Goal: Ask a question: Seek information or help from site administrators or community

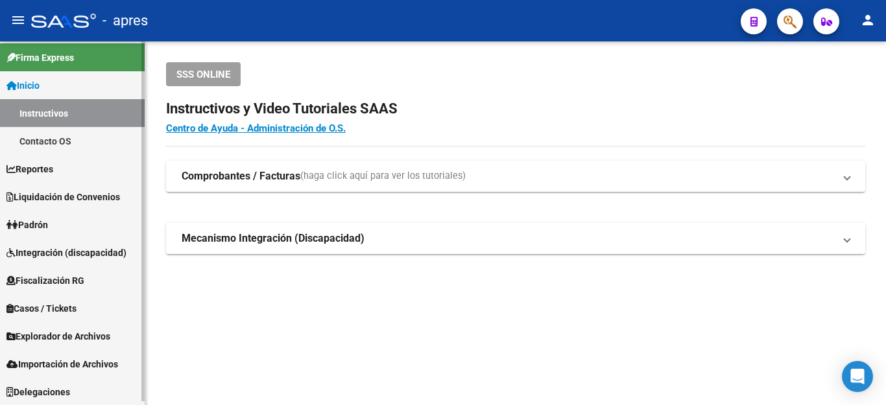
scroll to position [4, 0]
click at [60, 338] on span "Explorador de Archivos" at bounding box center [58, 336] width 104 height 14
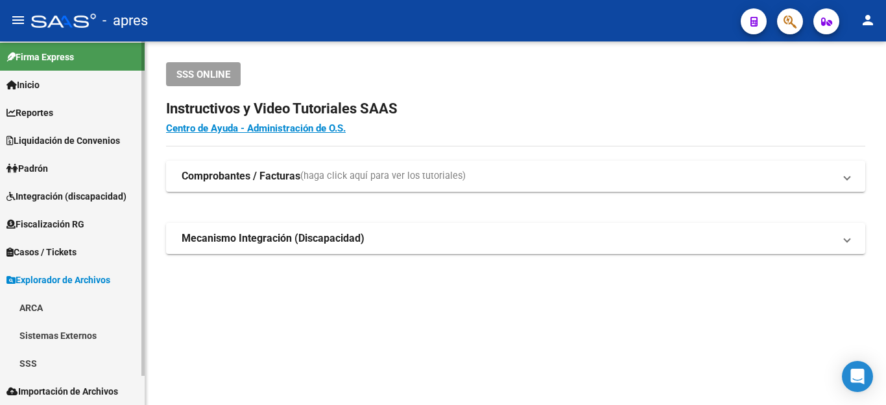
scroll to position [32, 0]
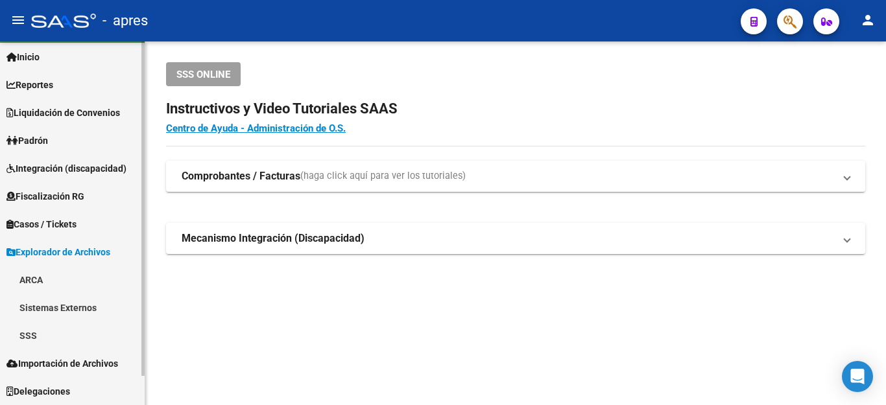
click at [32, 332] on link "SSS" at bounding box center [72, 336] width 145 height 28
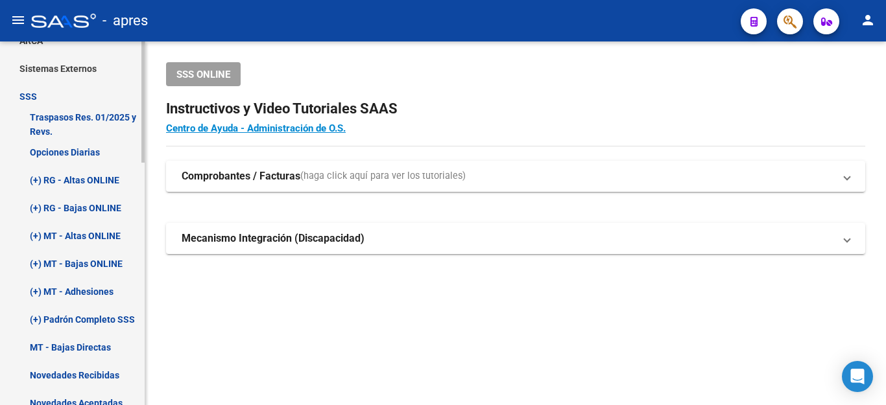
scroll to position [291, 0]
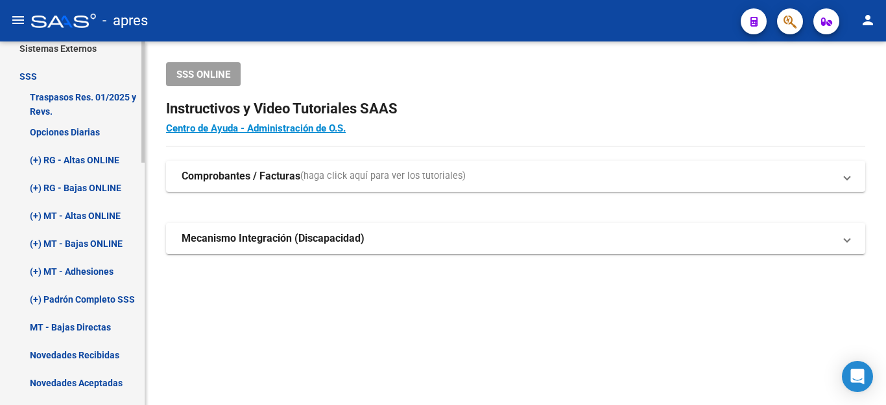
click at [64, 160] on link "(+) RG - Altas ONLINE" at bounding box center [72, 160] width 145 height 28
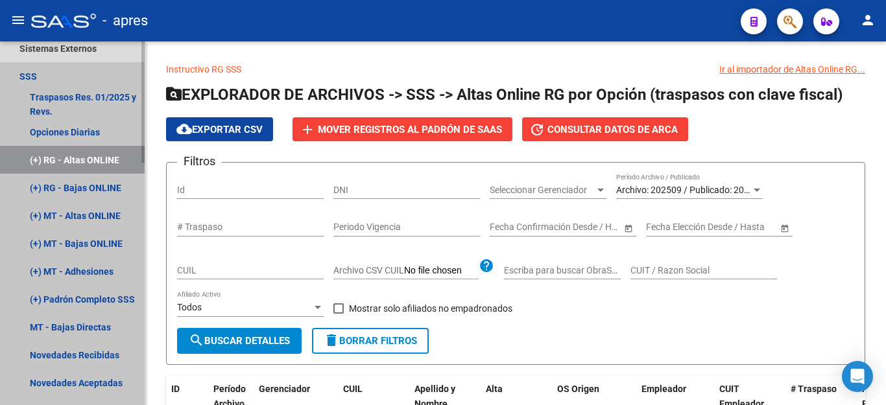
click at [33, 161] on link "(+) RG - Altas ONLINE" at bounding box center [72, 160] width 145 height 28
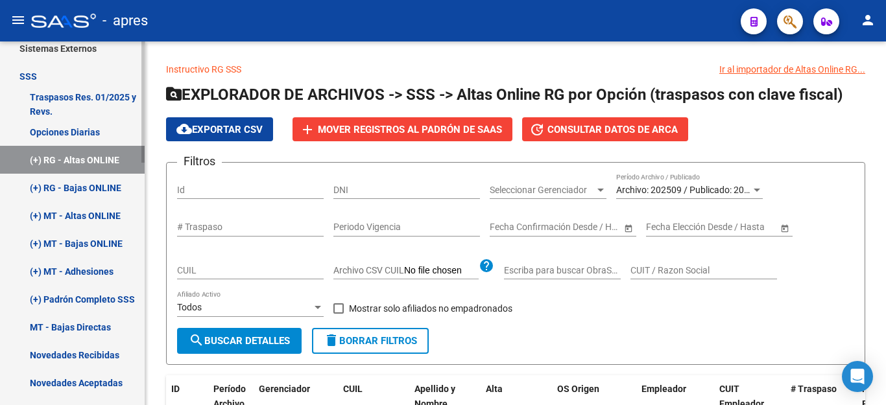
click at [34, 158] on link "(+) RG - Altas ONLINE" at bounding box center [72, 160] width 145 height 28
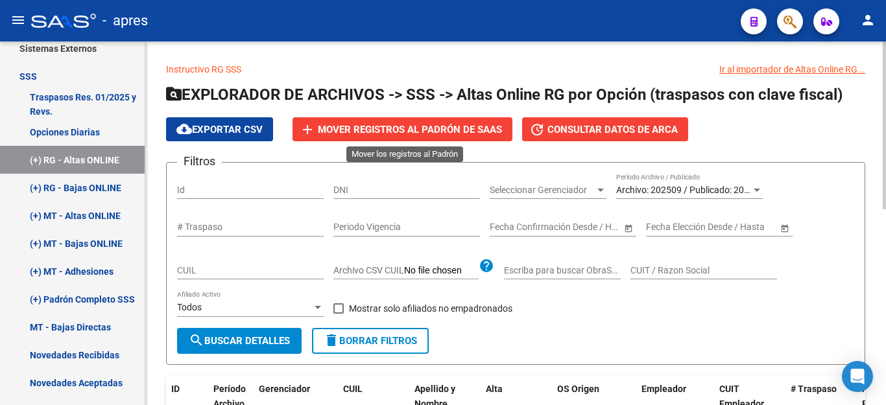
click at [318, 129] on span "add Mover registros al [PERSON_NAME]" at bounding box center [402, 129] width 199 height 12
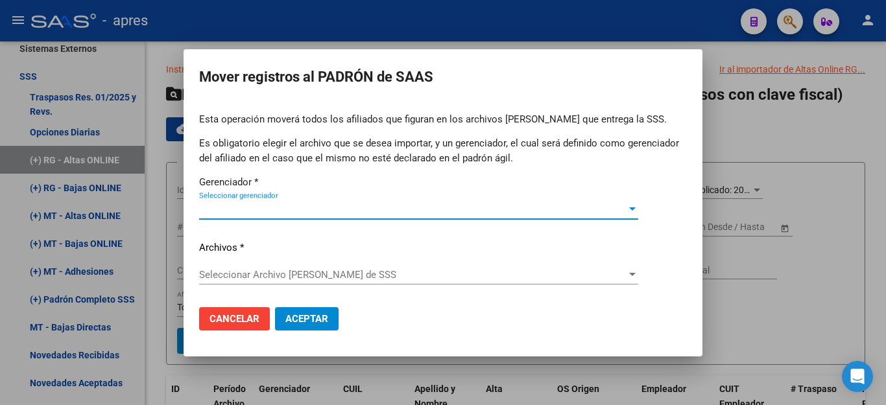
click at [267, 211] on span "Seleccionar gerenciador" at bounding box center [412, 210] width 427 height 12
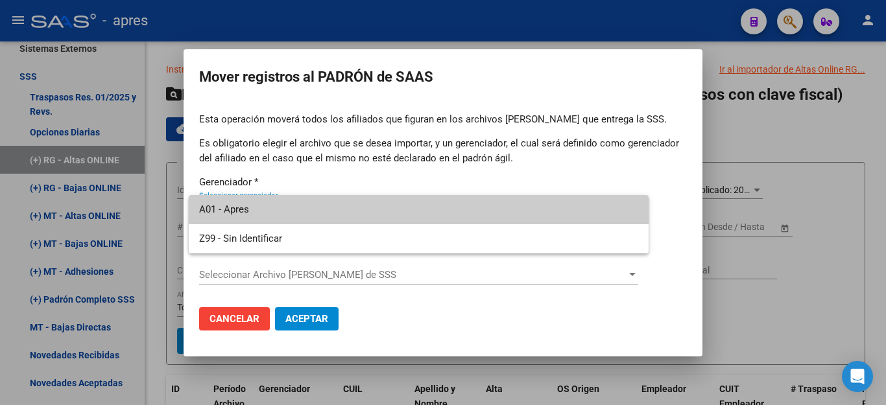
click at [267, 211] on span "A01 - Apres" at bounding box center [418, 209] width 439 height 29
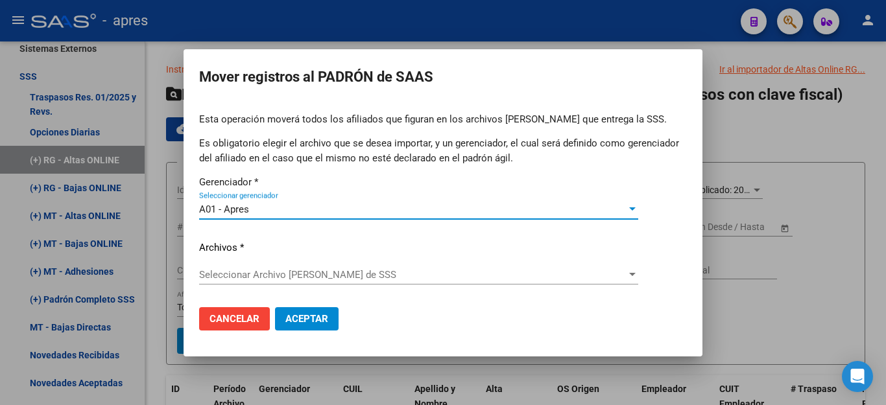
click at [225, 272] on span "Seleccionar Archivo [PERSON_NAME] de SSS" at bounding box center [412, 275] width 427 height 12
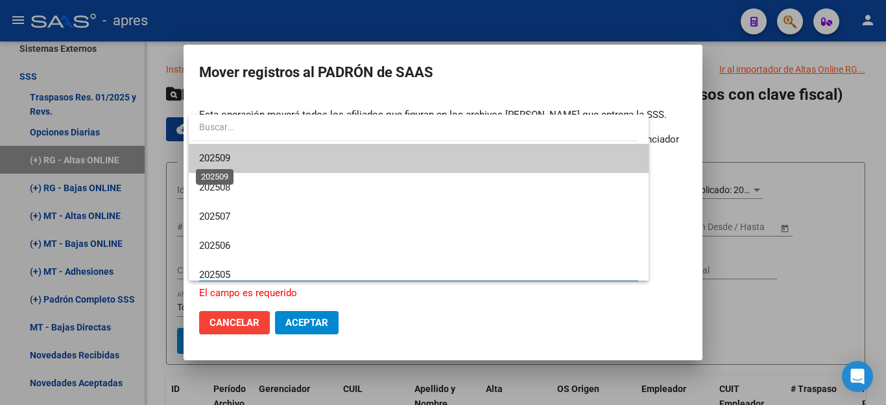
click at [228, 159] on span "202509" at bounding box center [214, 158] width 31 height 12
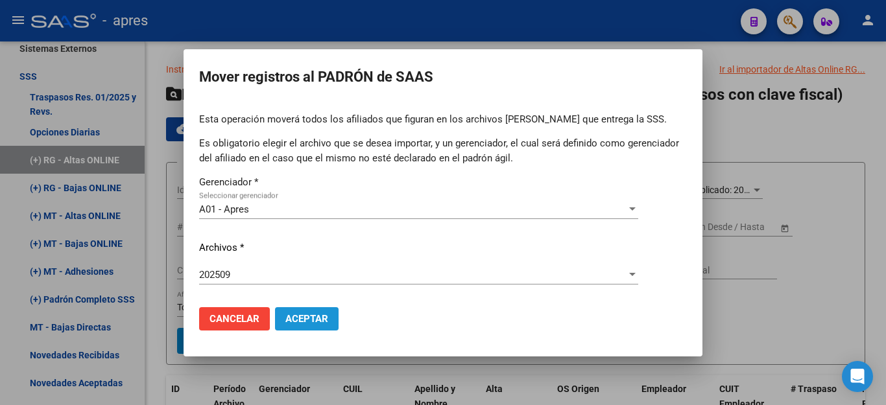
click at [297, 318] on span "Aceptar" at bounding box center [306, 319] width 43 height 12
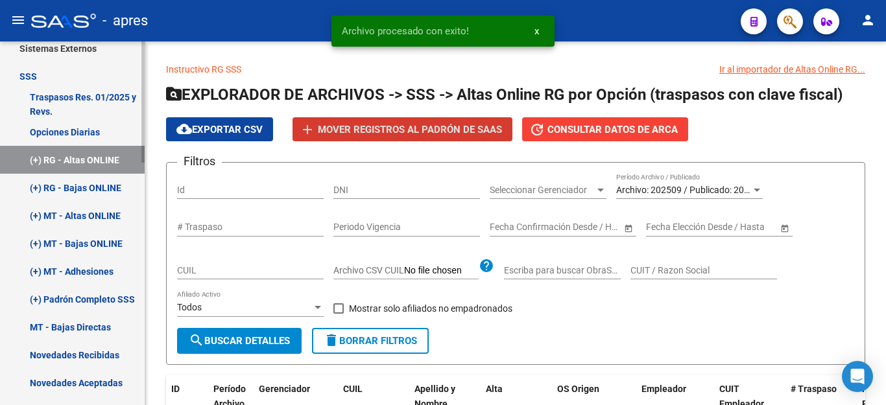
click at [32, 189] on link "(+) RG - Bajas ONLINE" at bounding box center [72, 188] width 145 height 28
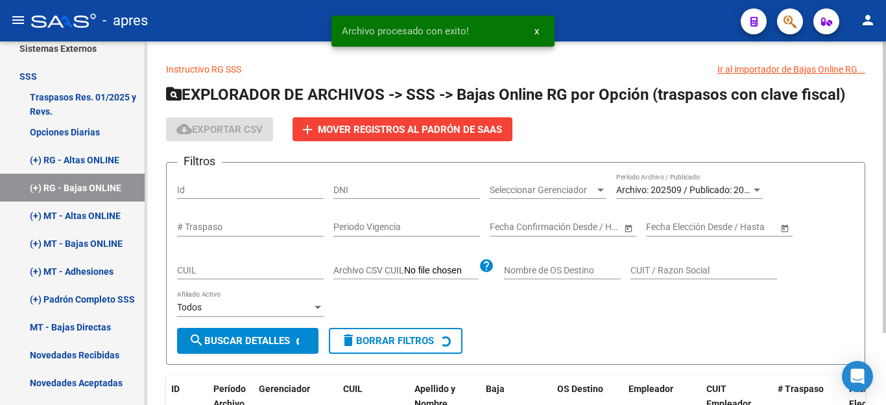
click at [391, 125] on span "Mover registros al PADRÓN de SAAS" at bounding box center [410, 130] width 184 height 12
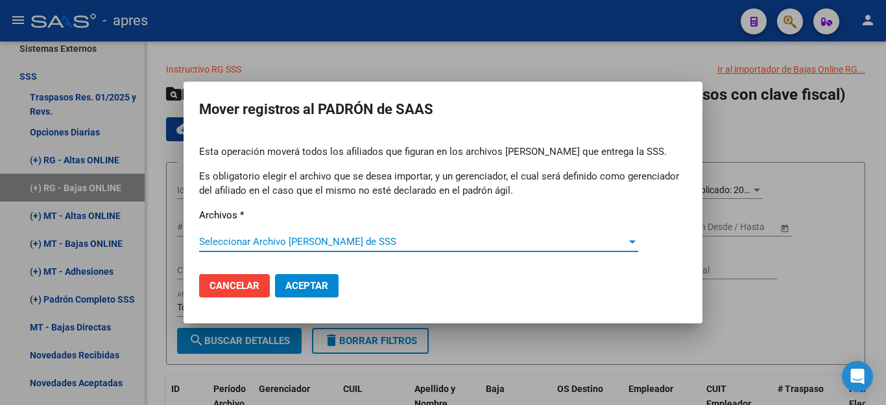
click at [317, 234] on div "Seleccionar Archivo [PERSON_NAME] de SSS Seleccionar Archivo [PERSON_NAME] de S…" at bounding box center [418, 241] width 439 height 19
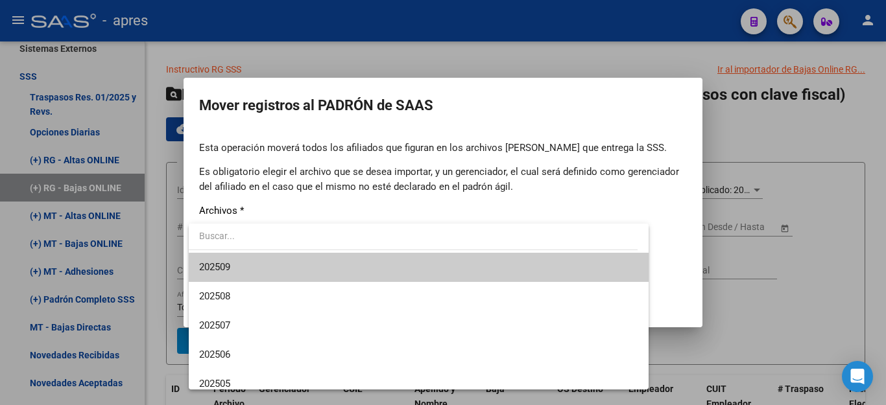
click at [298, 265] on span "202509" at bounding box center [418, 267] width 439 height 29
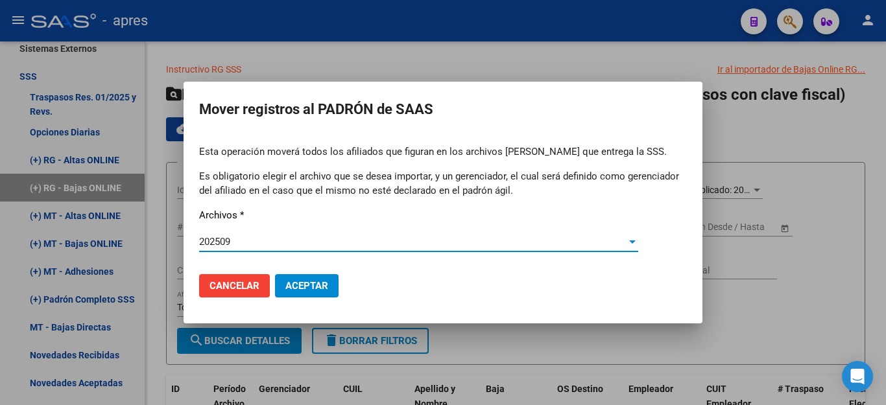
click at [305, 283] on span "Aceptar" at bounding box center [306, 286] width 43 height 12
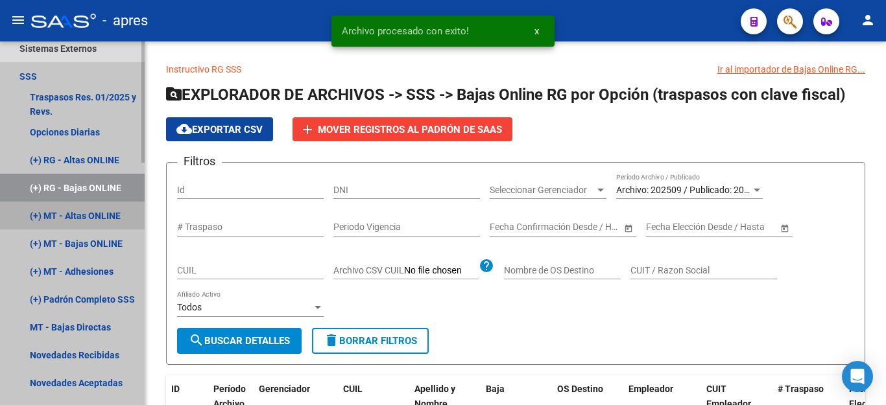
click at [36, 218] on link "(+) MT - Altas ONLINE" at bounding box center [72, 216] width 145 height 28
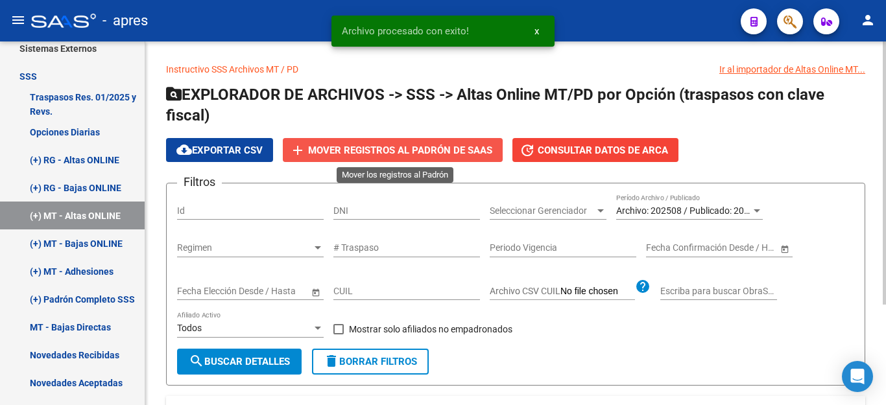
click at [317, 151] on span "Mover registros al PADRÓN de SAAS" at bounding box center [400, 151] width 184 height 12
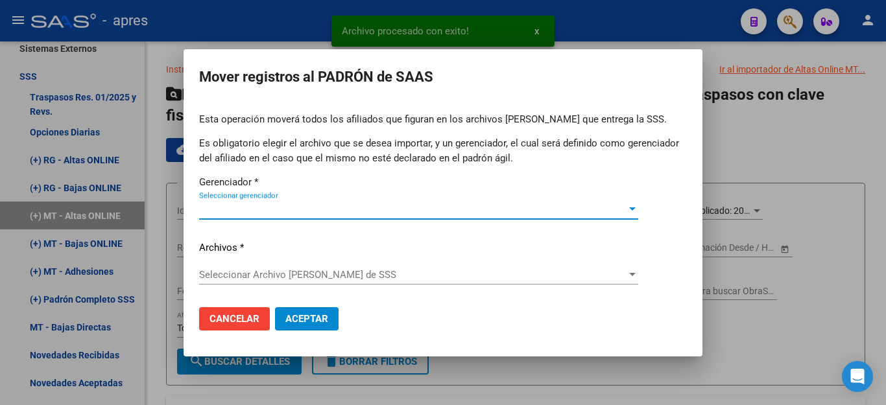
click at [303, 204] on span "Seleccionar gerenciador" at bounding box center [412, 210] width 427 height 12
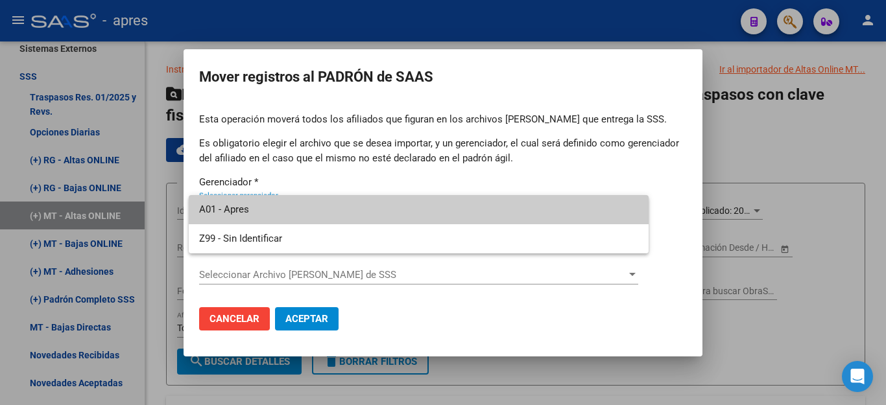
click at [341, 210] on span "A01 - Apres" at bounding box center [418, 209] width 439 height 29
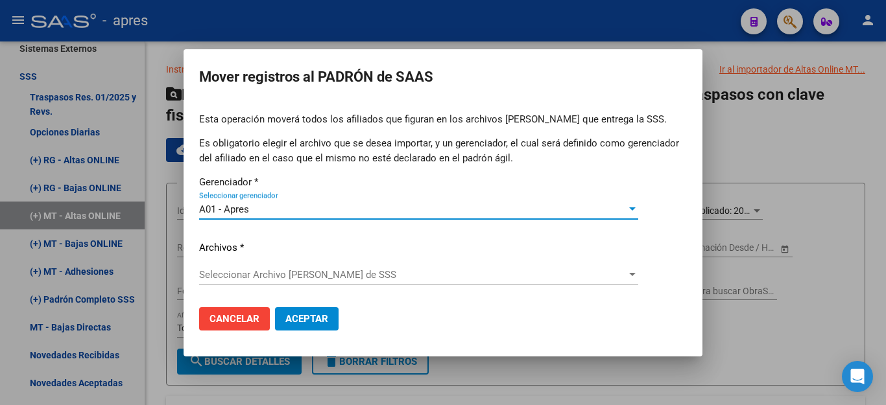
click at [344, 276] on span "Seleccionar Archivo [PERSON_NAME] de SSS" at bounding box center [412, 275] width 427 height 12
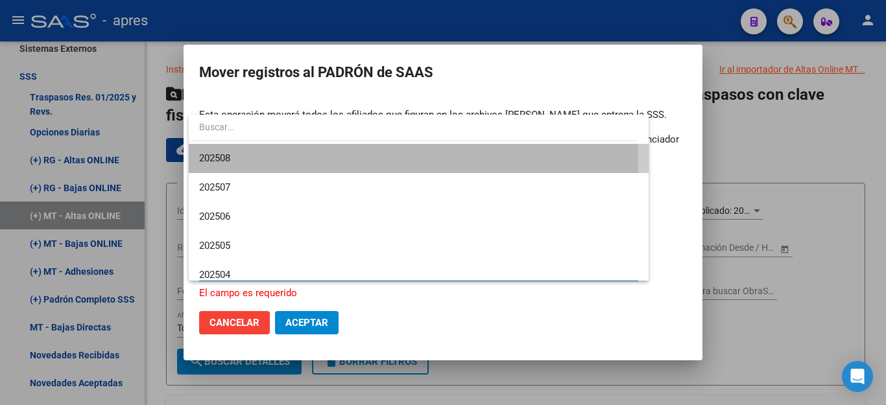
click at [332, 161] on span "202508" at bounding box center [418, 158] width 439 height 29
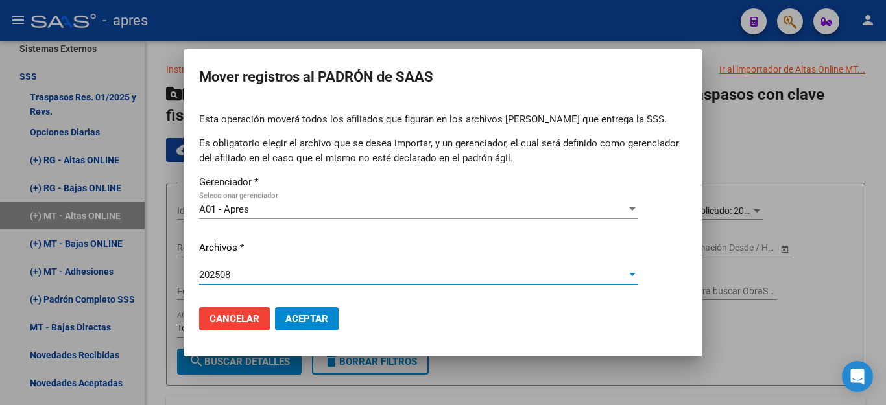
click at [311, 319] on span "Aceptar" at bounding box center [306, 319] width 43 height 12
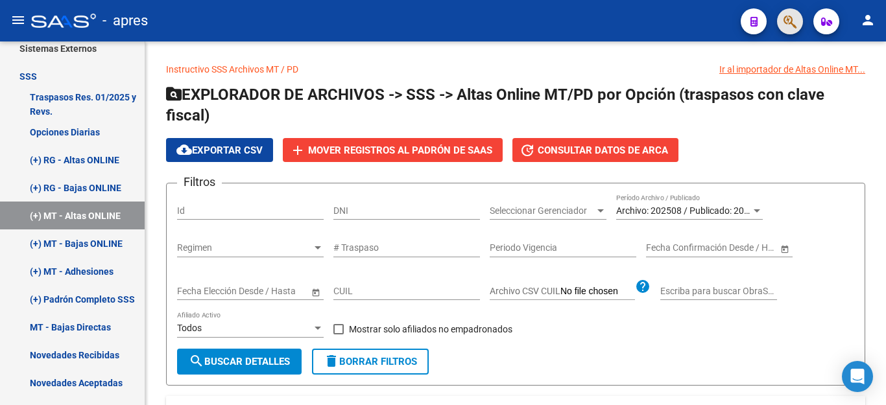
click at [780, 25] on button "button" at bounding box center [790, 21] width 26 height 26
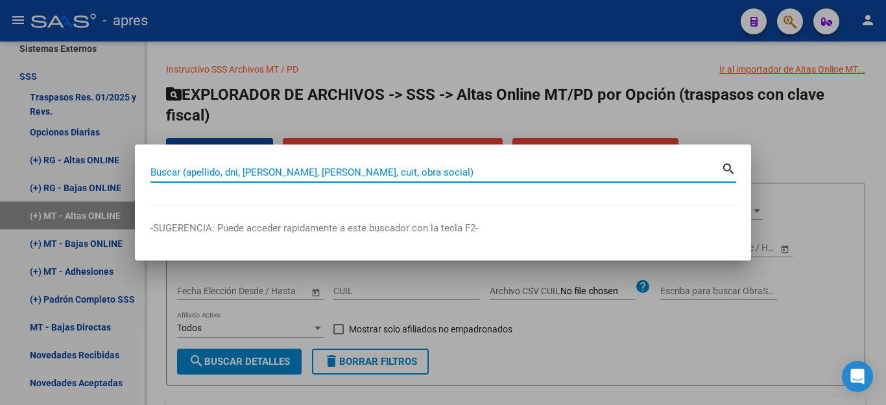
paste input "20440459952"
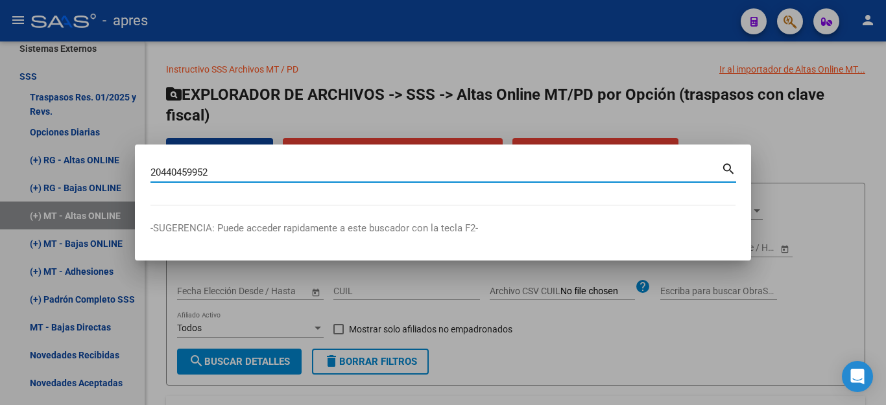
type input "20440459952"
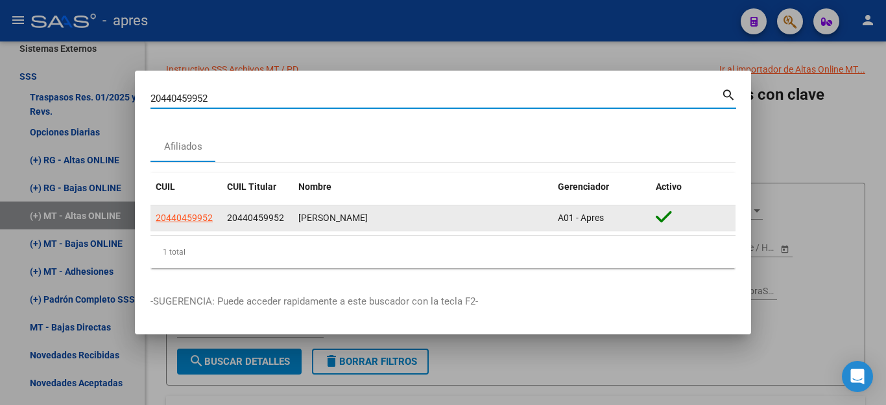
click at [203, 210] on datatable-body-cell "20440459952" at bounding box center [185, 218] width 71 height 25
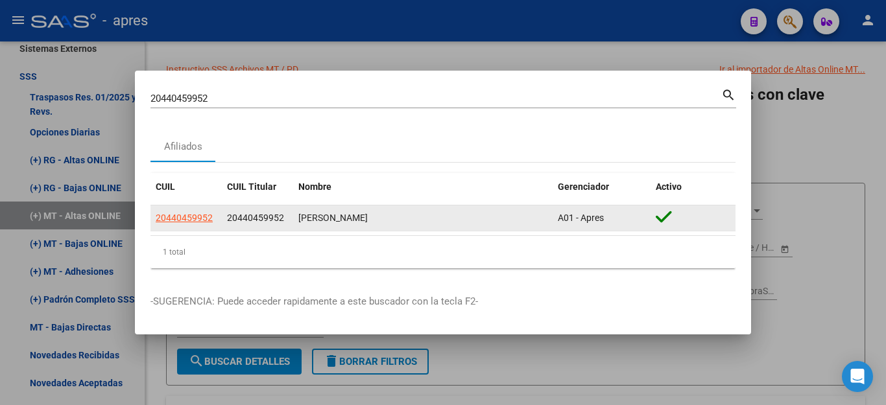
click at [200, 224] on app-link-go-to "20440459952" at bounding box center [184, 218] width 57 height 15
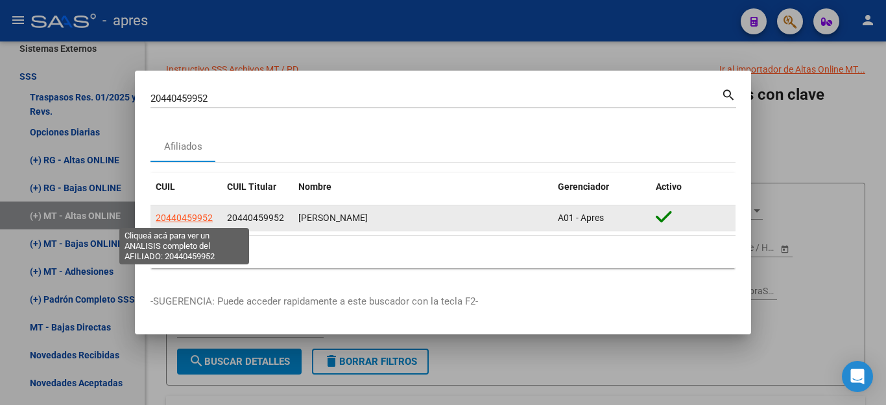
click at [198, 217] on span "20440459952" at bounding box center [184, 218] width 57 height 10
type textarea "20440459952"
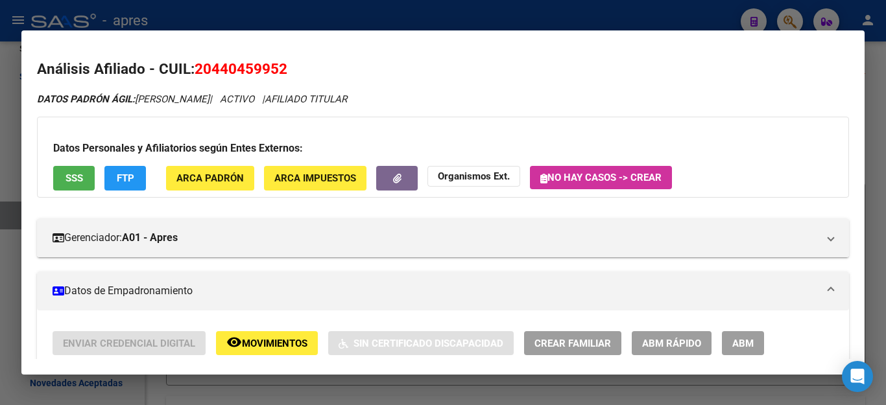
click at [71, 174] on span "SSS" at bounding box center [75, 179] width 18 height 12
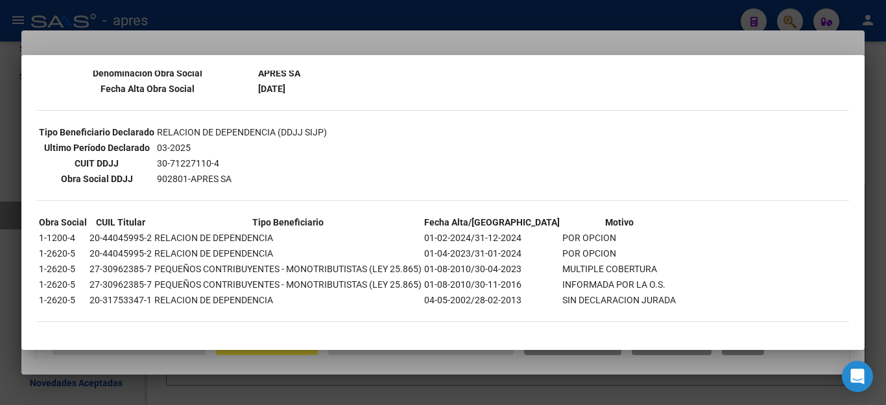
scroll to position [302, 0]
click at [300, 383] on div at bounding box center [443, 202] width 886 height 405
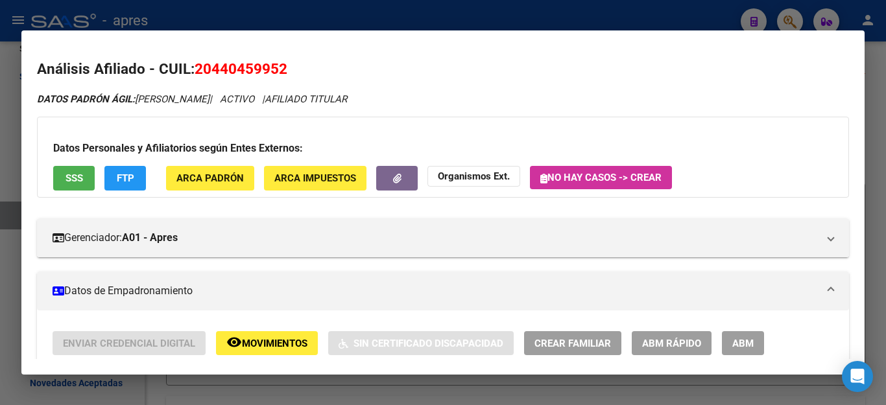
click at [304, 383] on div at bounding box center [443, 202] width 886 height 405
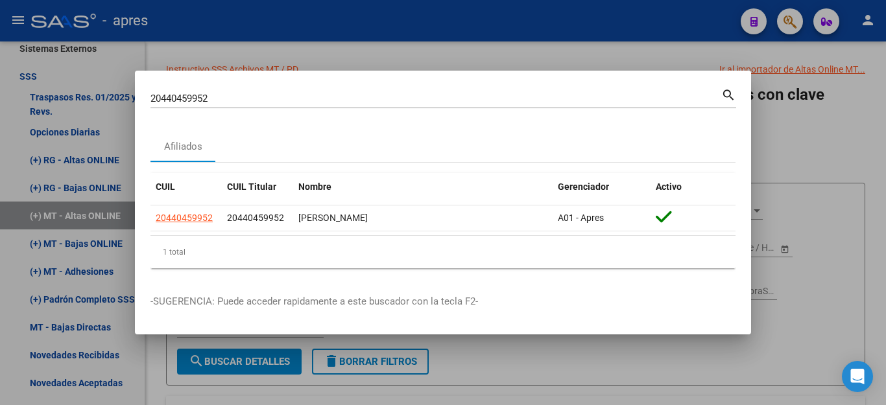
click at [505, 51] on div at bounding box center [443, 202] width 886 height 405
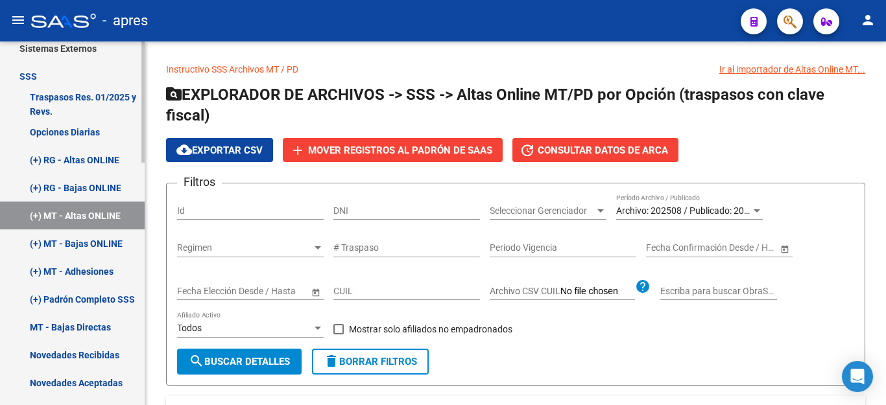
drag, startPoint x: 37, startPoint y: 243, endPoint x: 101, endPoint y: 233, distance: 64.3
click at [37, 243] on link "(+) MT - Bajas ONLINE" at bounding box center [72, 244] width 145 height 28
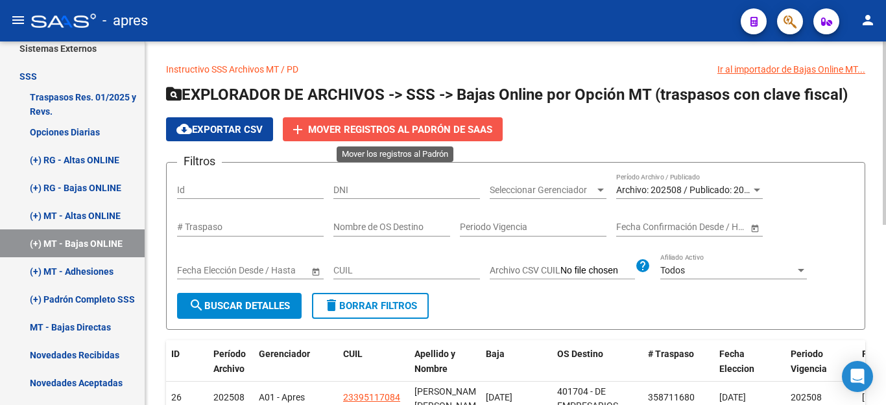
click at [352, 131] on span "Mover registros al PADRÓN de SAAS" at bounding box center [400, 130] width 184 height 12
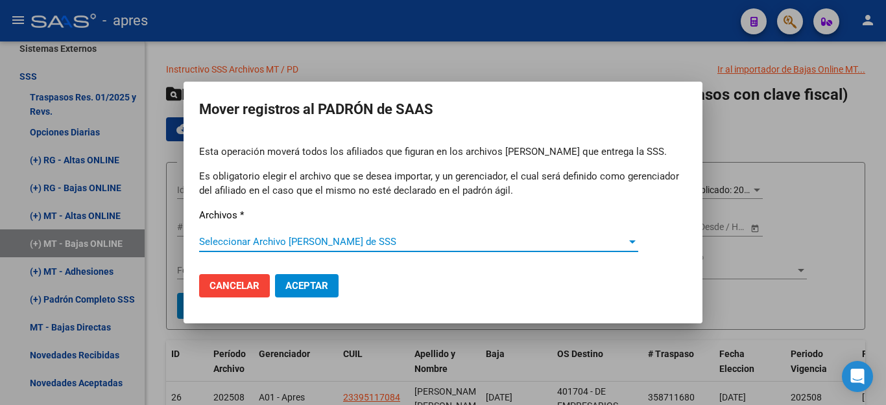
click at [272, 241] on span "Seleccionar Archivo [PERSON_NAME] de SSS" at bounding box center [412, 242] width 427 height 12
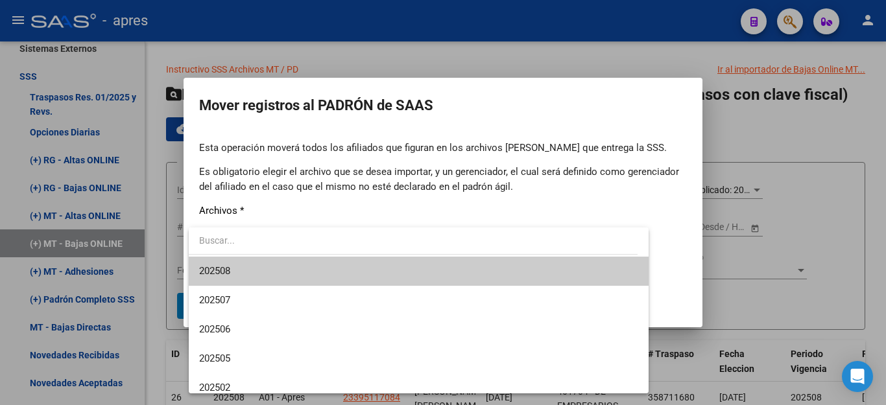
click at [256, 272] on span "202508" at bounding box center [418, 271] width 439 height 29
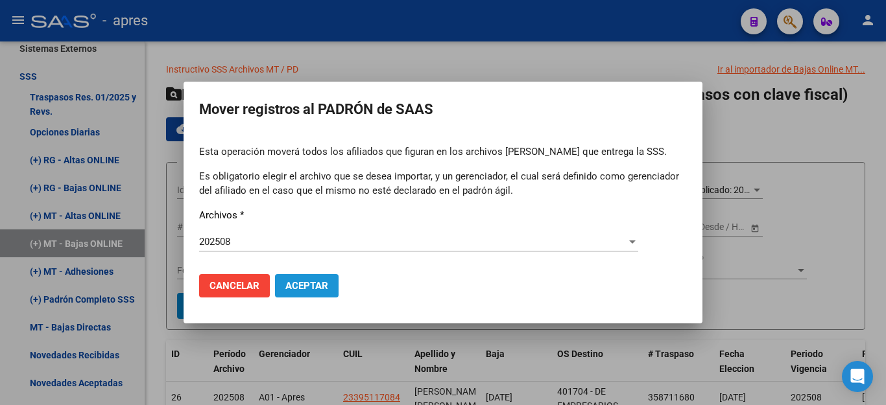
click at [299, 283] on span "Aceptar" at bounding box center [306, 286] width 43 height 12
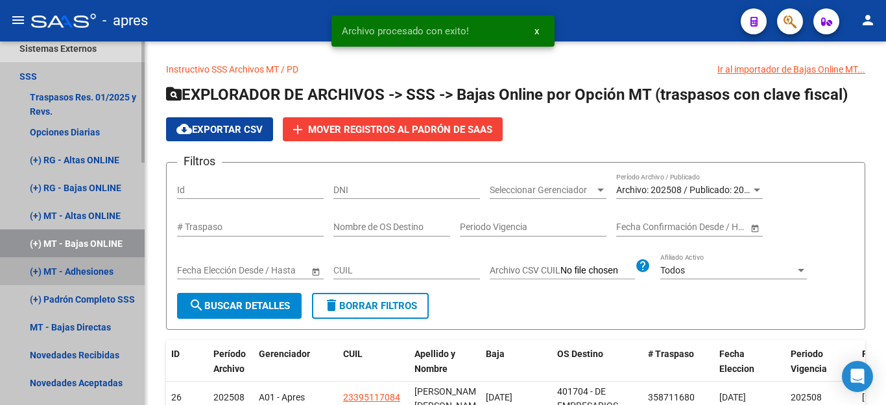
click at [36, 275] on link "(+) MT - Adhesiones" at bounding box center [72, 272] width 145 height 28
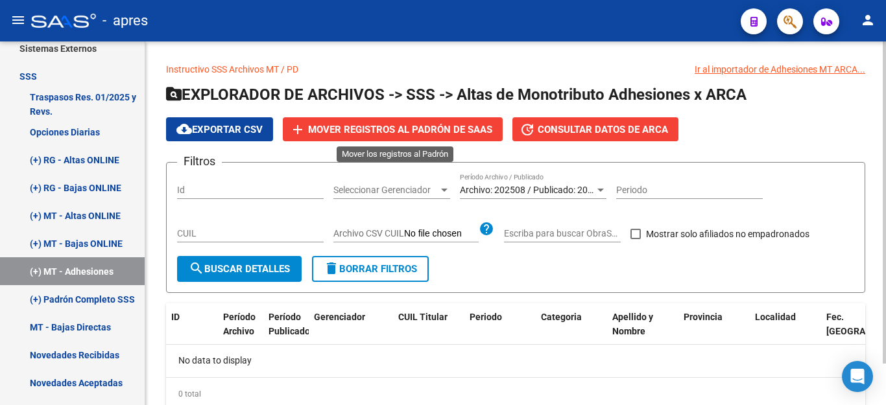
click at [298, 134] on mat-icon "add" at bounding box center [298, 130] width 16 height 16
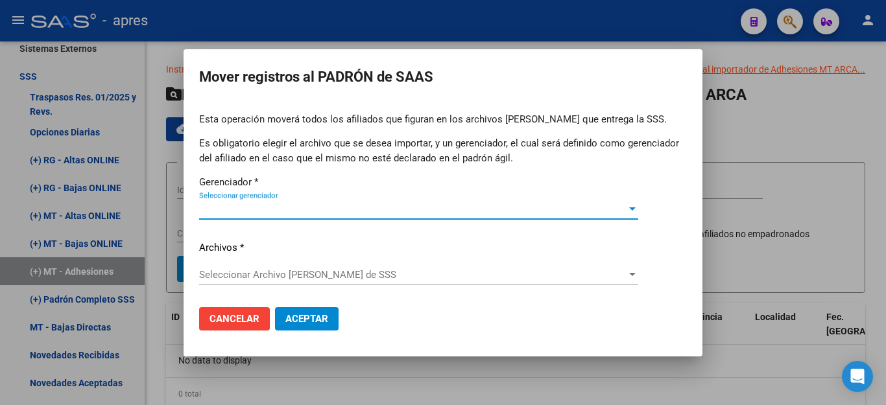
click at [255, 211] on span "Seleccionar gerenciador" at bounding box center [412, 210] width 427 height 12
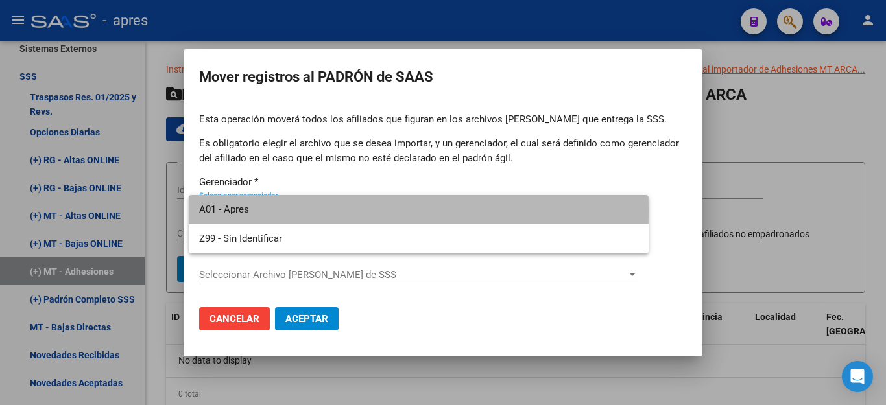
click at [254, 211] on span "A01 - Apres" at bounding box center [418, 209] width 439 height 29
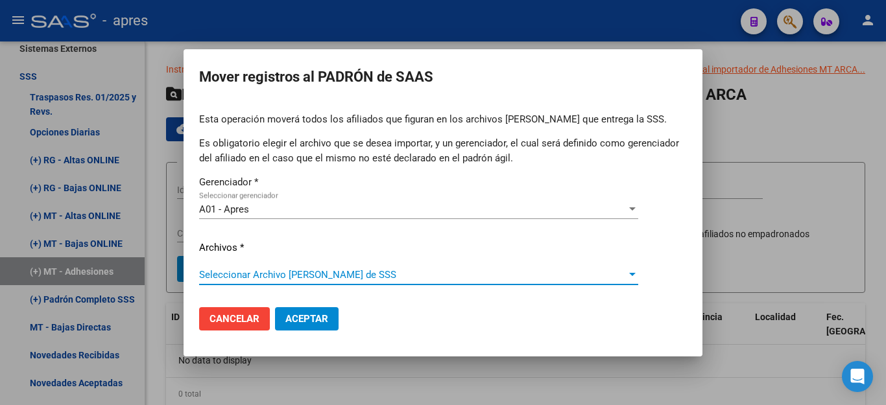
click at [234, 270] on span "Seleccionar Archivo [PERSON_NAME] de SSS" at bounding box center [412, 275] width 427 height 12
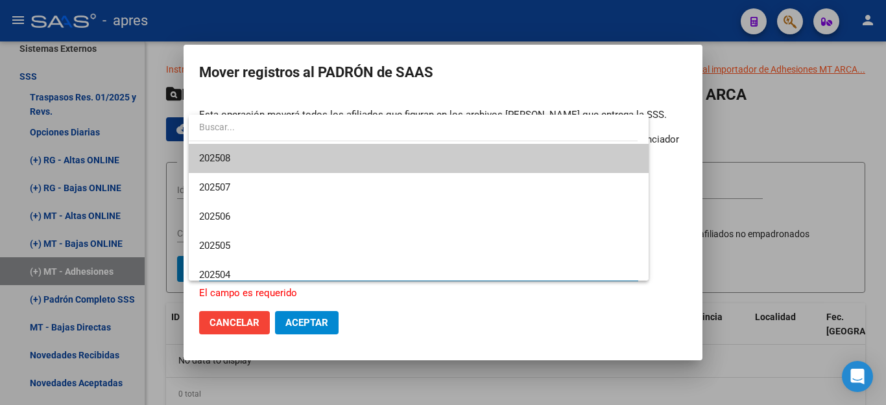
click at [263, 162] on span "202508" at bounding box center [418, 158] width 439 height 29
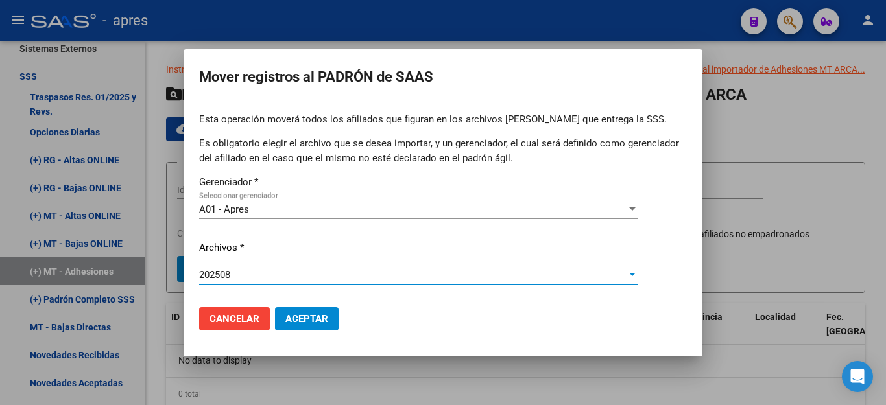
click at [290, 315] on span "Aceptar" at bounding box center [306, 319] width 43 height 12
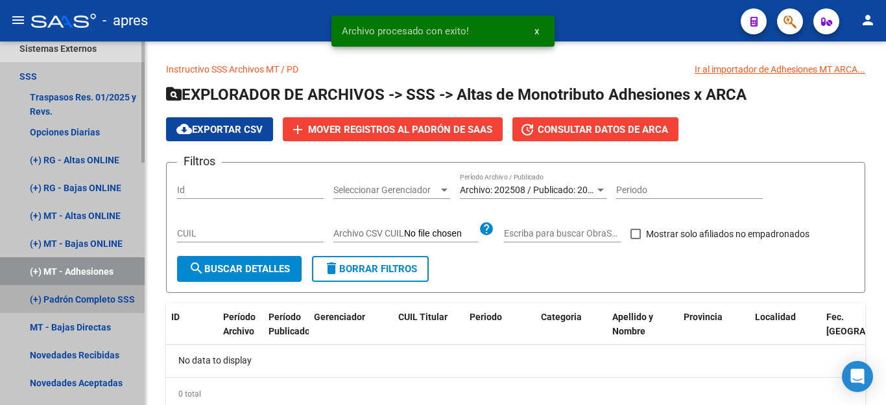
click at [37, 299] on link "(+) Padrón Completo SSS" at bounding box center [72, 299] width 145 height 28
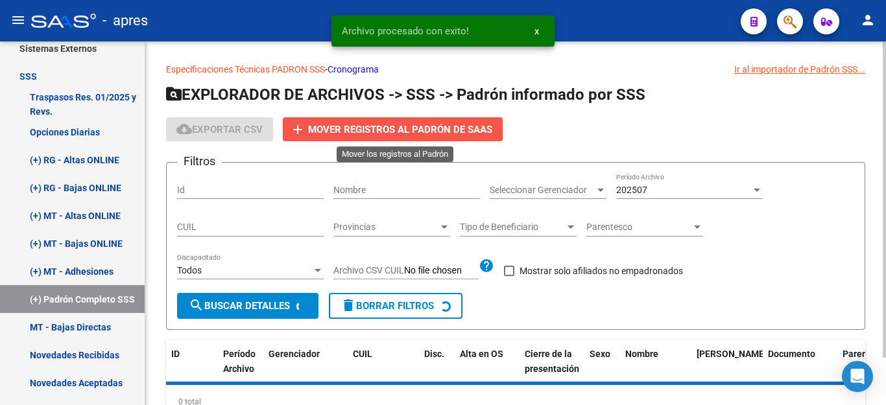
click at [293, 130] on mat-icon "add" at bounding box center [298, 130] width 16 height 16
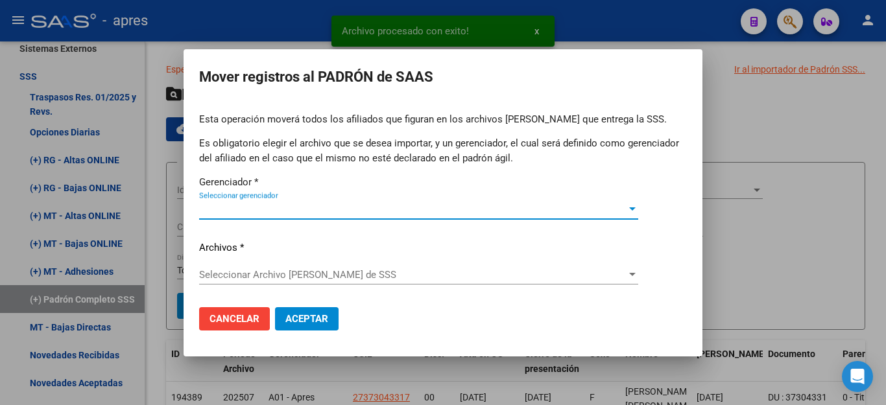
click at [294, 202] on div "Seleccionar gerenciador Seleccionar gerenciador" at bounding box center [418, 209] width 439 height 19
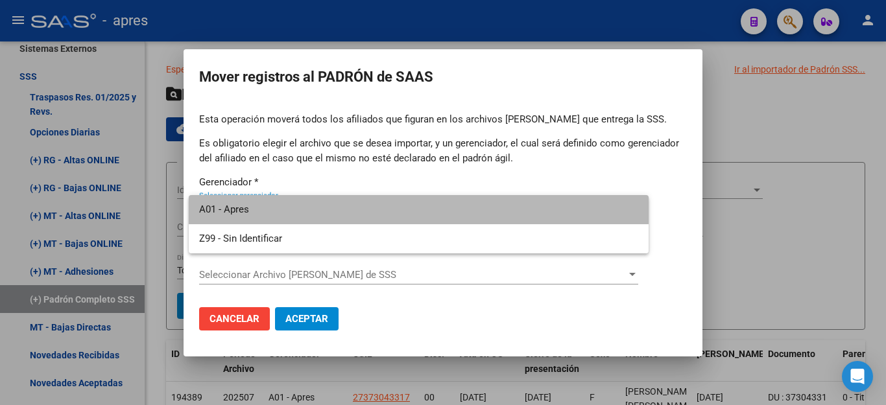
click at [294, 202] on span "A01 - Apres" at bounding box center [418, 209] width 439 height 29
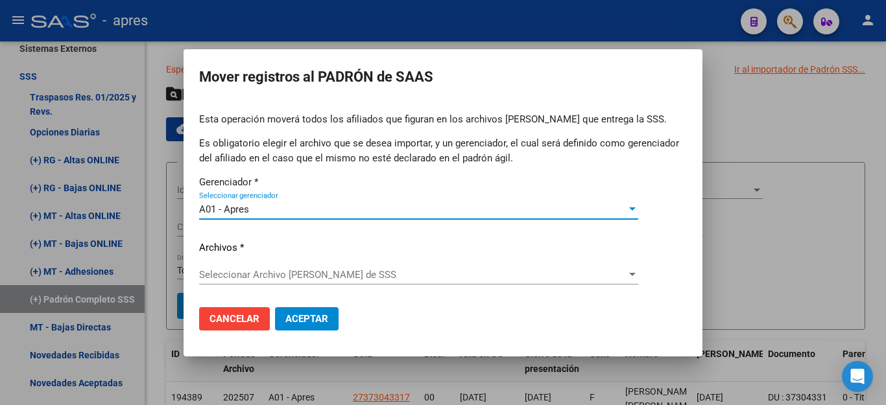
click at [307, 269] on span "Seleccionar Archivo [PERSON_NAME] de SSS" at bounding box center [412, 275] width 427 height 12
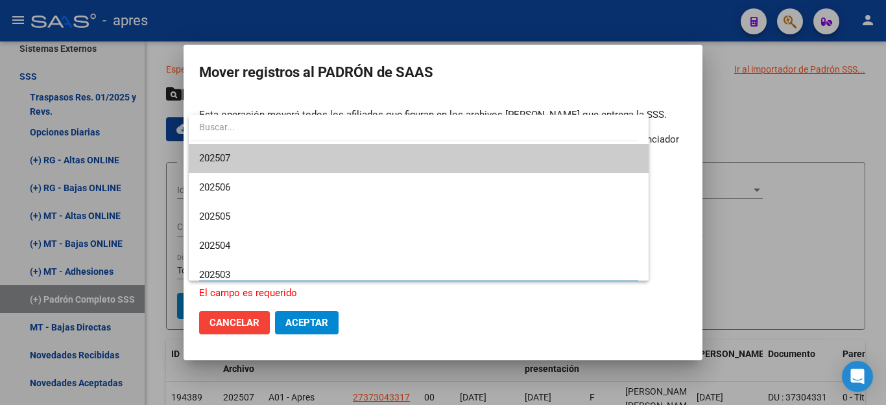
click at [305, 156] on span "202507" at bounding box center [418, 158] width 439 height 29
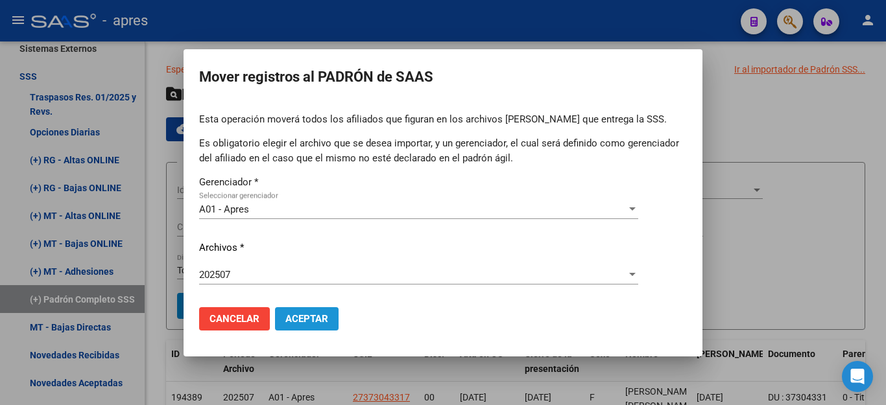
click at [306, 323] on span "Aceptar" at bounding box center [306, 319] width 43 height 12
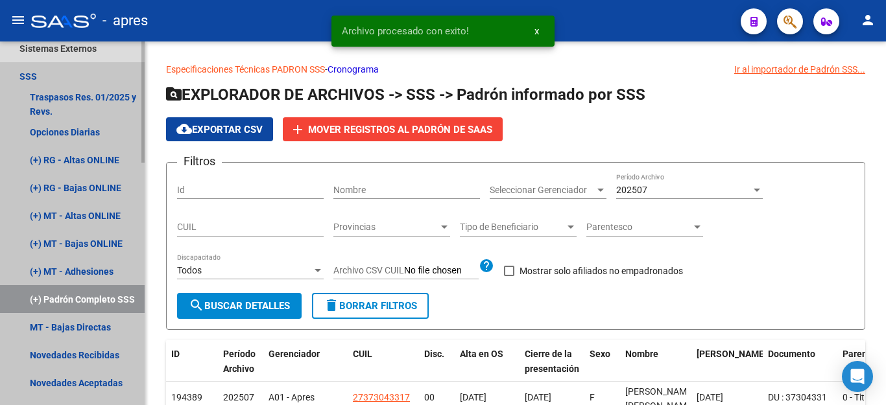
click at [95, 300] on link "(+) Padrón Completo SSS" at bounding box center [72, 299] width 145 height 28
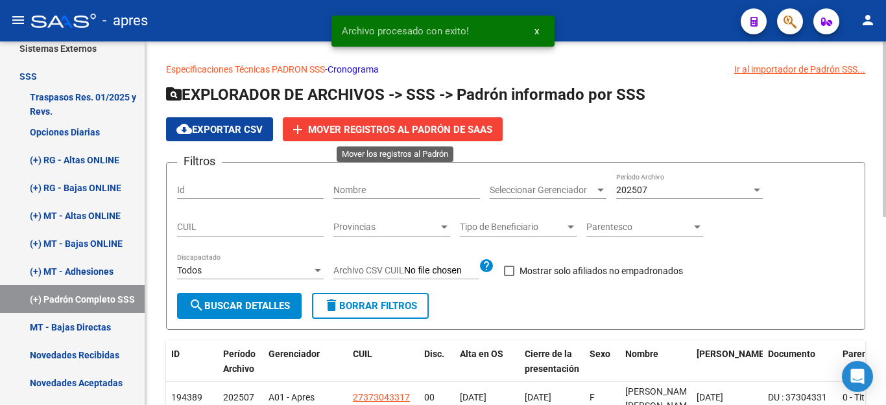
click at [308, 129] on span "add Mover registros al [PERSON_NAME]" at bounding box center [392, 129] width 199 height 12
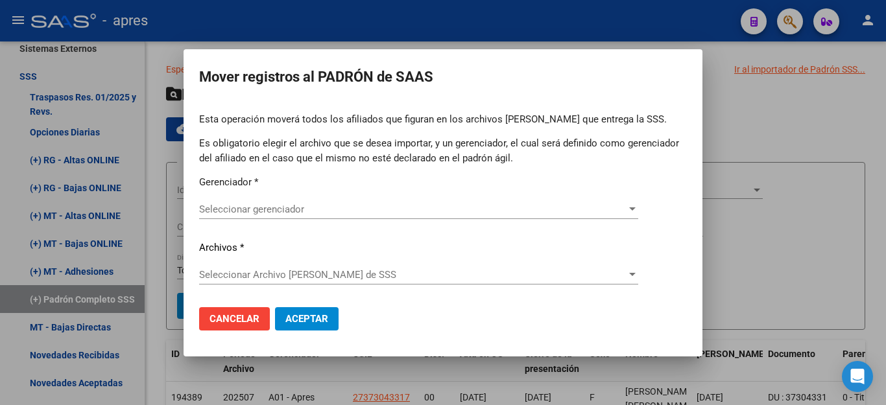
click at [244, 265] on div "Seleccionar Archivo [PERSON_NAME] de SSS Seleccionar Archivo [PERSON_NAME] de S…" at bounding box center [418, 274] width 439 height 19
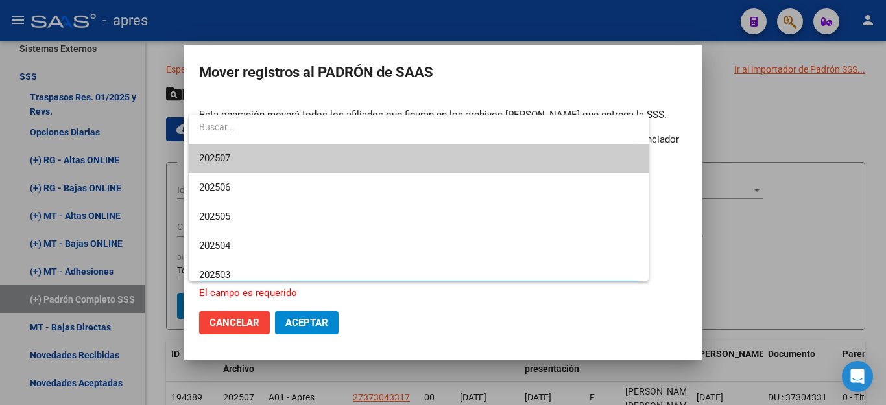
click at [781, 126] on div at bounding box center [443, 202] width 886 height 405
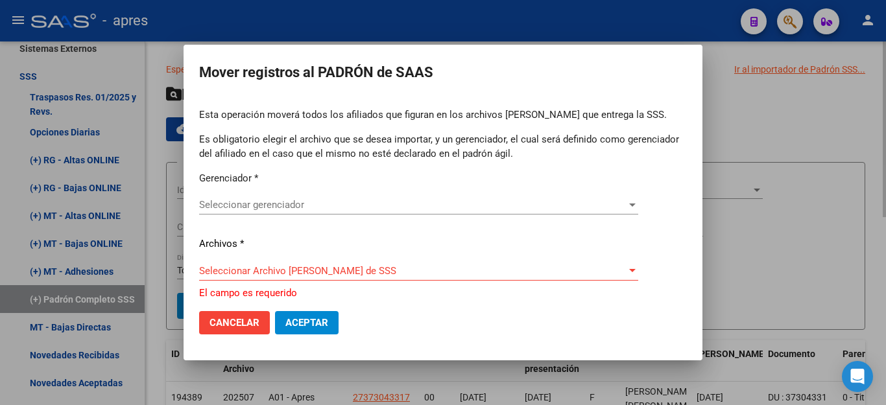
click at [837, 121] on div at bounding box center [443, 202] width 886 height 405
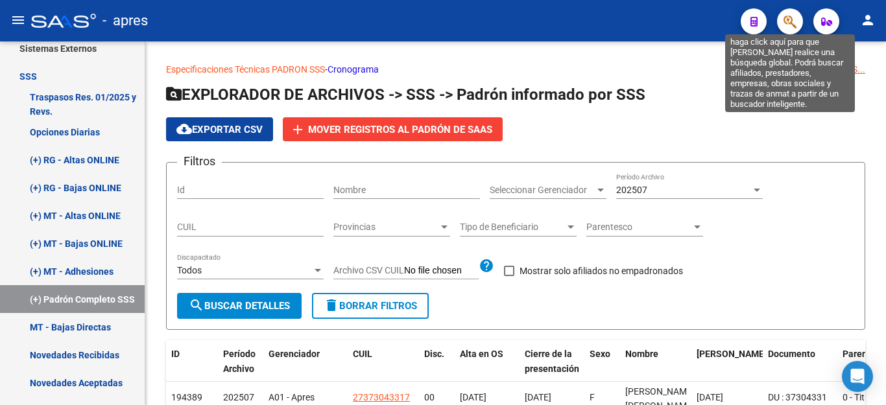
click at [795, 25] on icon "button" at bounding box center [790, 21] width 13 height 15
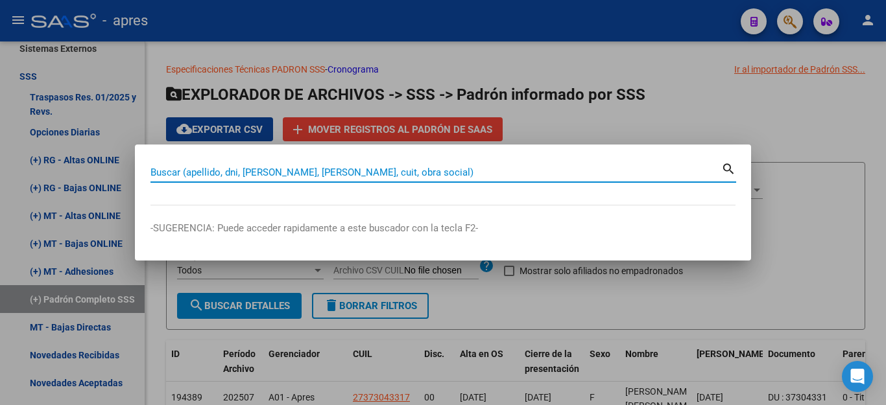
paste input "20440459952"
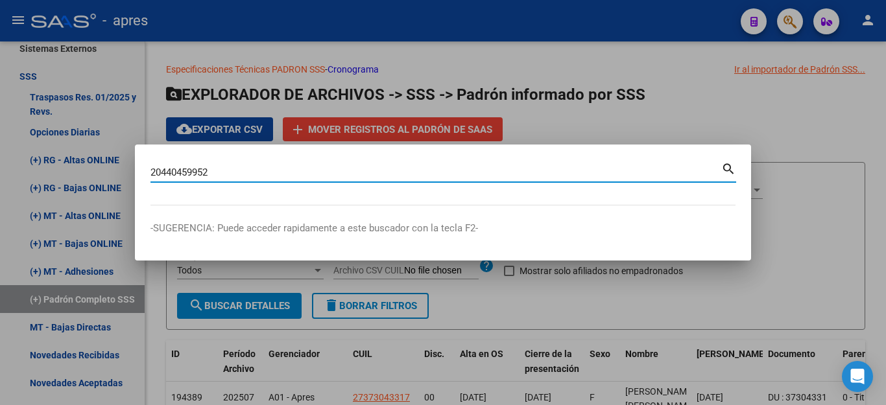
type input "20440459952"
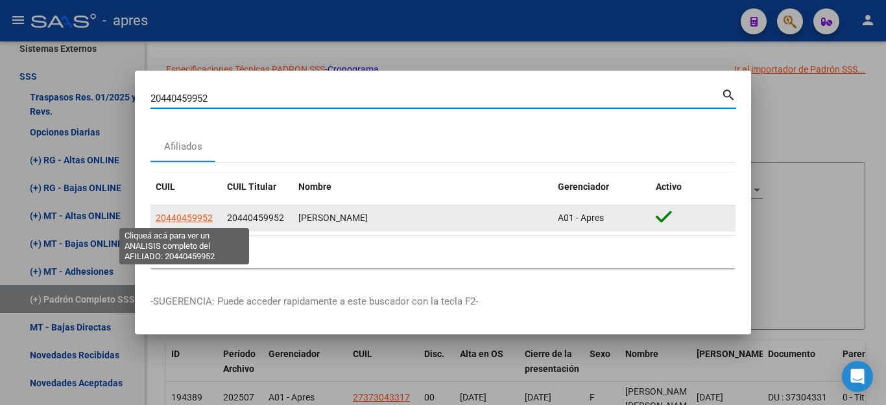
click at [173, 214] on span "20440459952" at bounding box center [184, 218] width 57 height 10
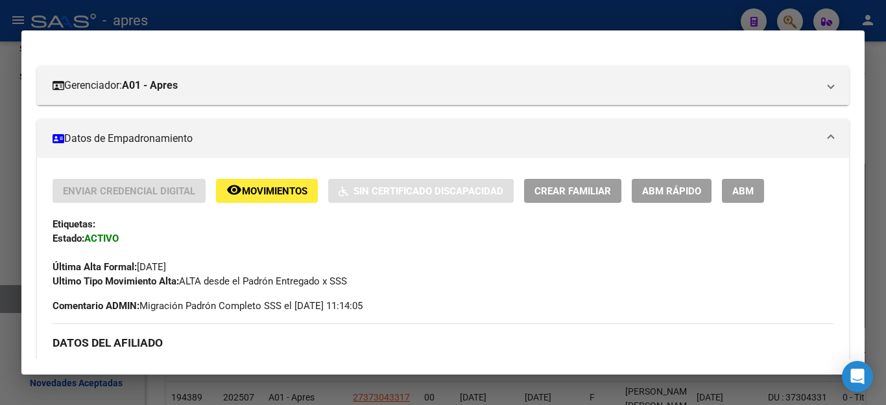
scroll to position [195, 0]
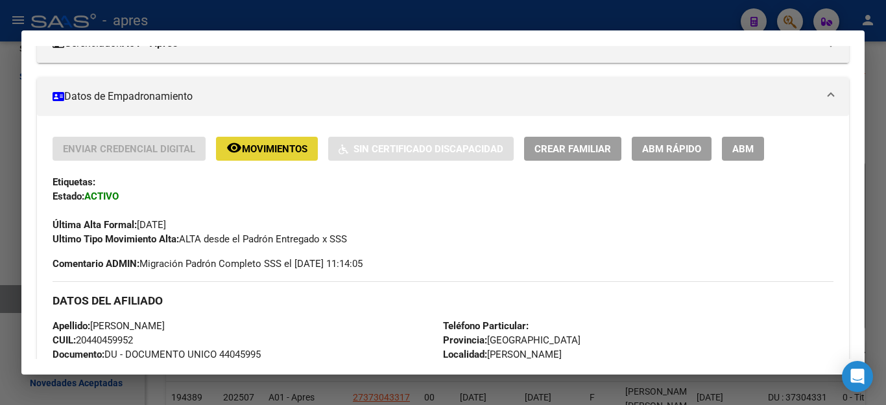
click at [269, 142] on button "remove_red_eye Movimientos" at bounding box center [267, 149] width 102 height 24
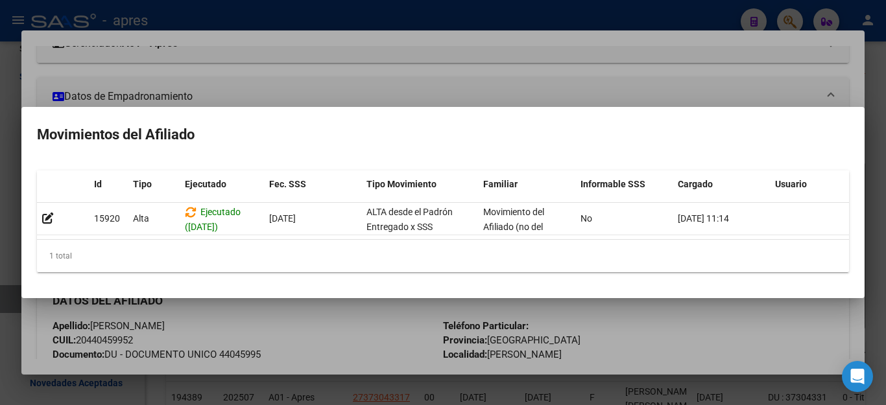
click at [699, 354] on div at bounding box center [443, 202] width 886 height 405
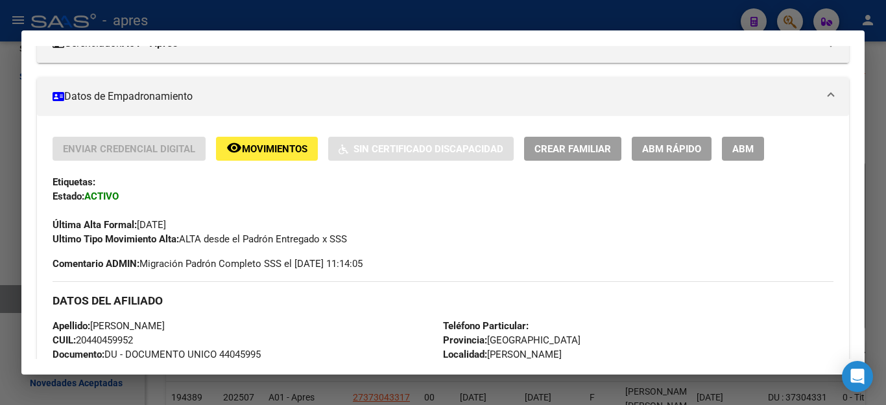
click at [738, 148] on span "ABM" at bounding box center [742, 149] width 21 height 12
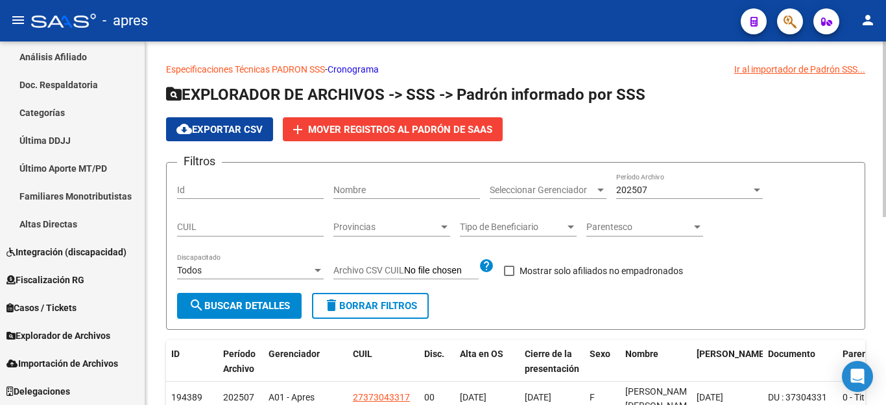
scroll to position [255, 0]
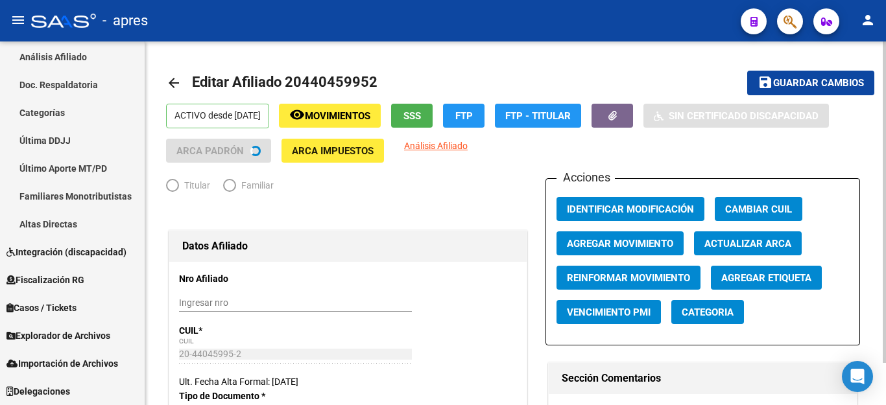
radio input "true"
type input "30-71227110-4"
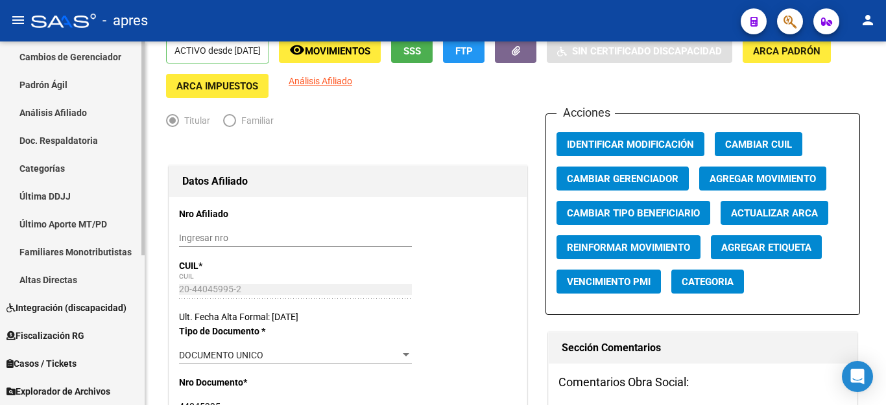
scroll to position [255, 0]
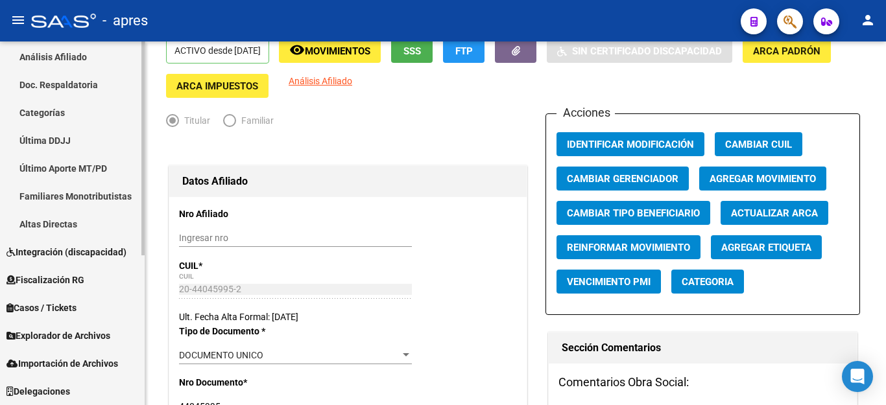
click at [52, 342] on span "Explorador de Archivos" at bounding box center [58, 336] width 104 height 14
click at [64, 333] on span "Explorador de Archivos" at bounding box center [58, 336] width 104 height 14
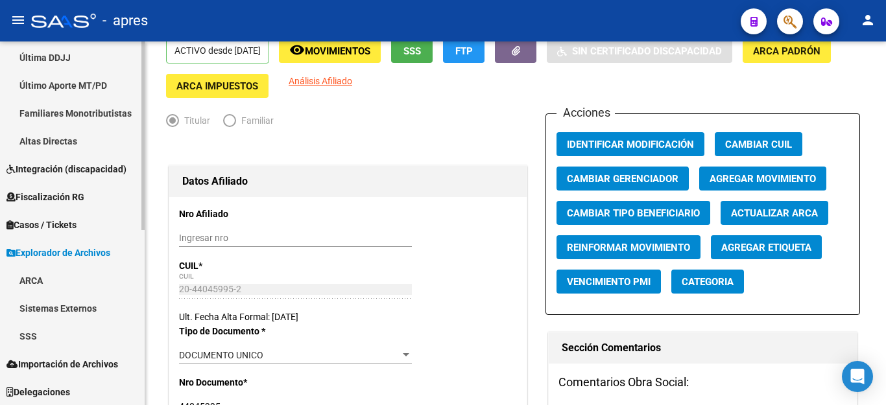
scroll to position [339, 0]
click at [39, 332] on link "SSS" at bounding box center [72, 336] width 145 height 28
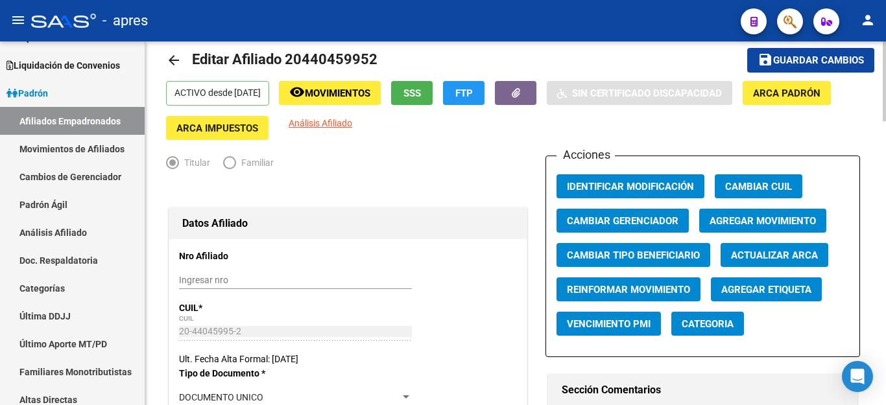
scroll to position [0, 0]
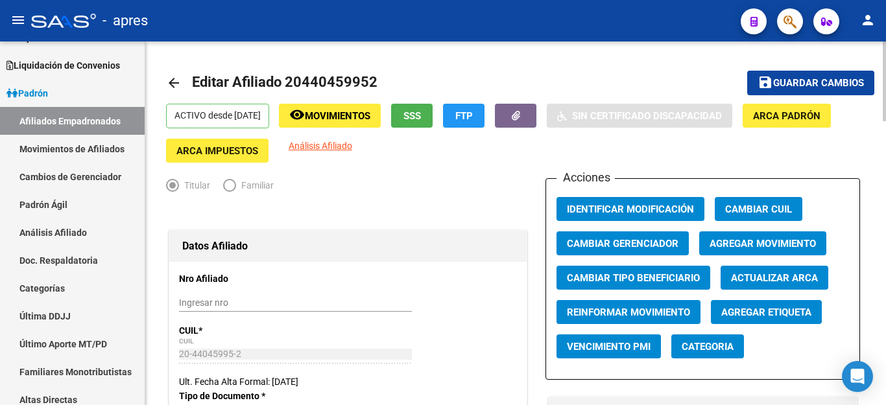
click at [755, 243] on span "Agregar Movimiento" at bounding box center [763, 244] width 106 height 12
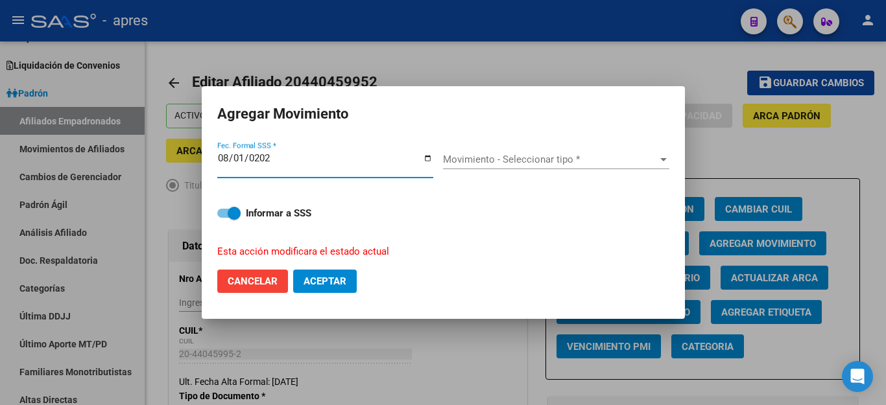
type input "[DATE]"
click at [504, 169] on div "Movimiento - Seleccionar tipo * Movimiento - Seleccionar tipo *" at bounding box center [556, 159] width 226 height 19
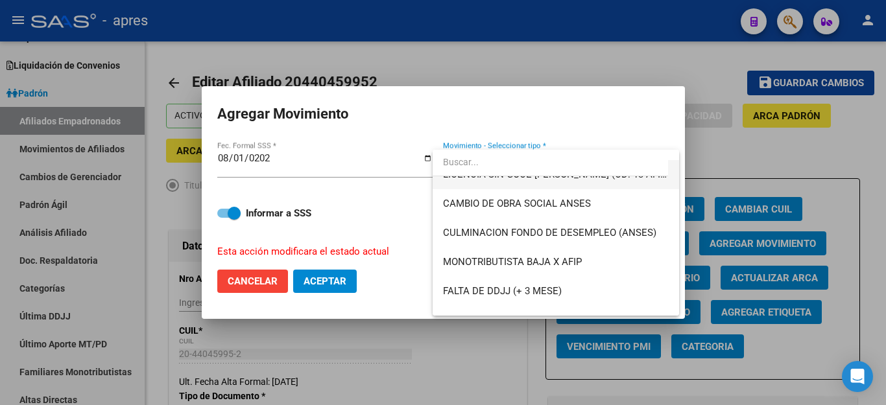
scroll to position [324, 0]
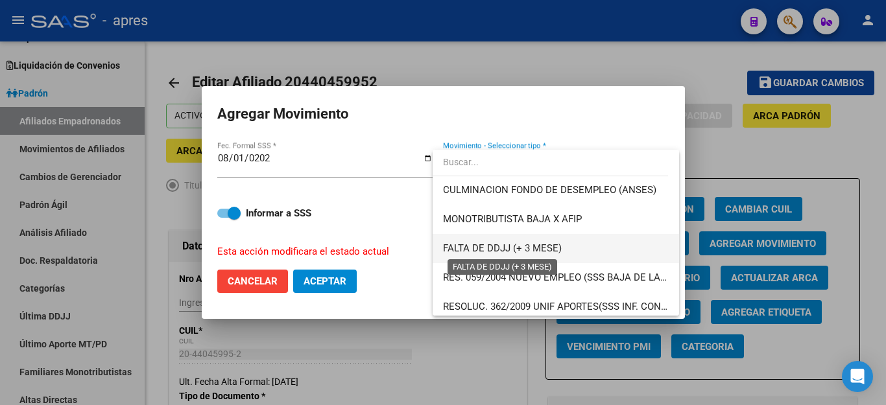
click at [549, 249] on span "FALTA DE DDJJ (+ 3 MESE)" at bounding box center [502, 249] width 119 height 12
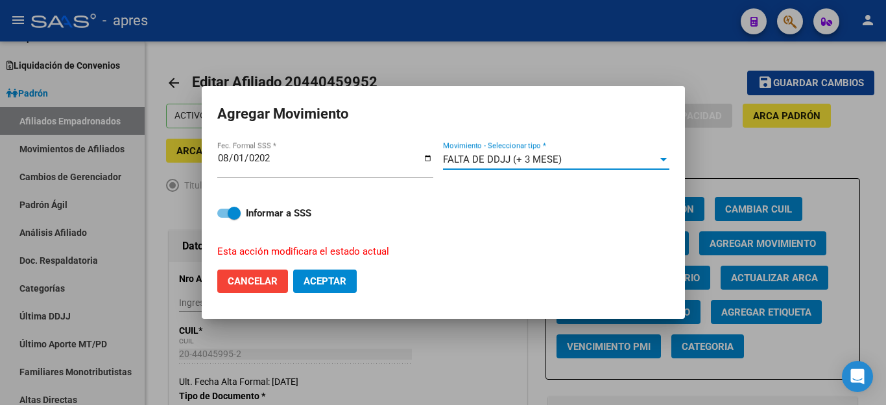
click at [331, 270] on button "Aceptar" at bounding box center [325, 281] width 64 height 23
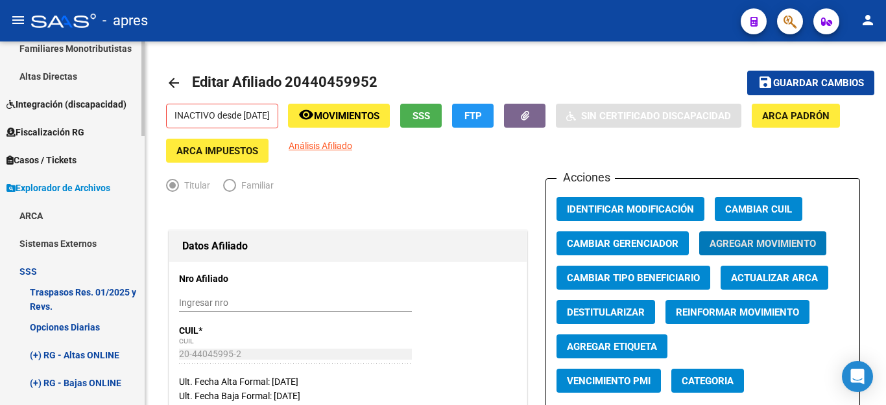
scroll to position [403, 0]
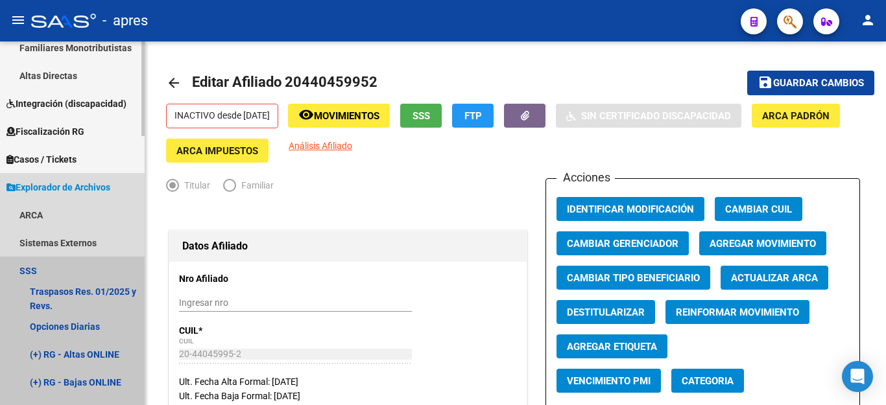
click at [21, 272] on link "SSS" at bounding box center [72, 271] width 145 height 28
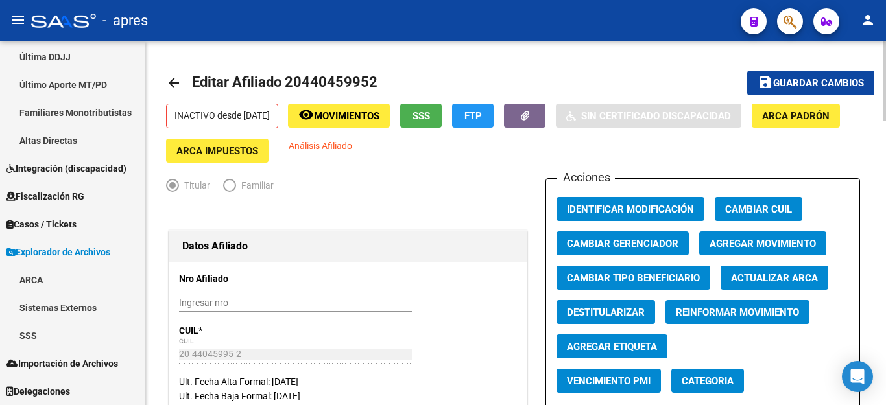
scroll to position [65, 0]
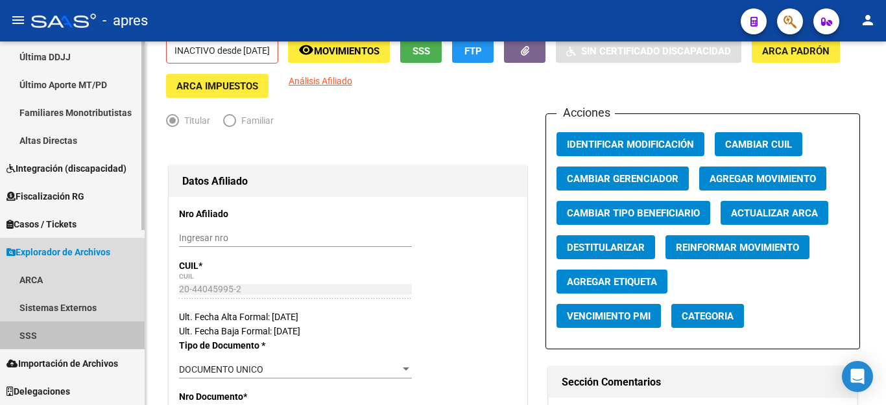
click at [32, 333] on link "SSS" at bounding box center [72, 336] width 145 height 28
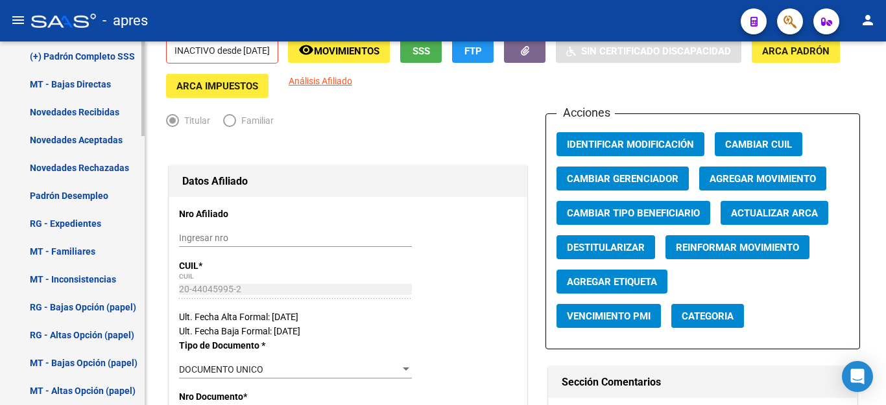
scroll to position [776, 0]
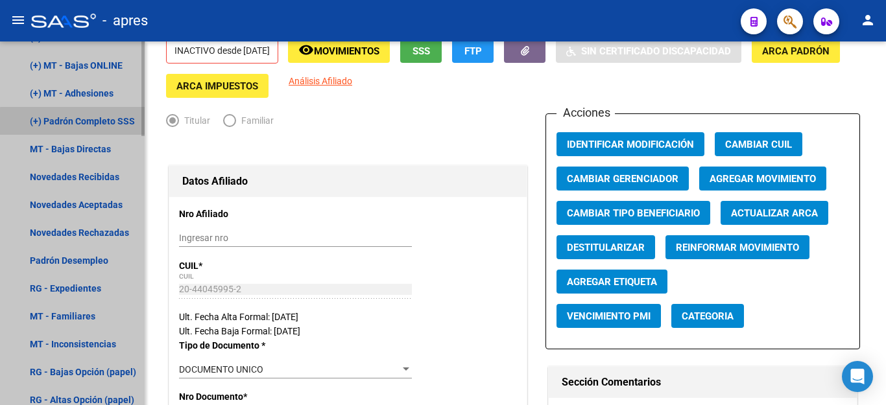
click at [86, 123] on link "(+) Padrón Completo SSS" at bounding box center [72, 121] width 145 height 28
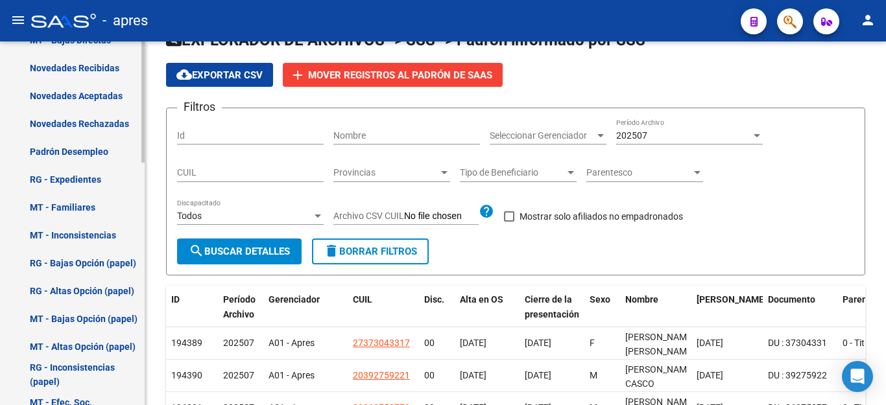
scroll to position [65, 0]
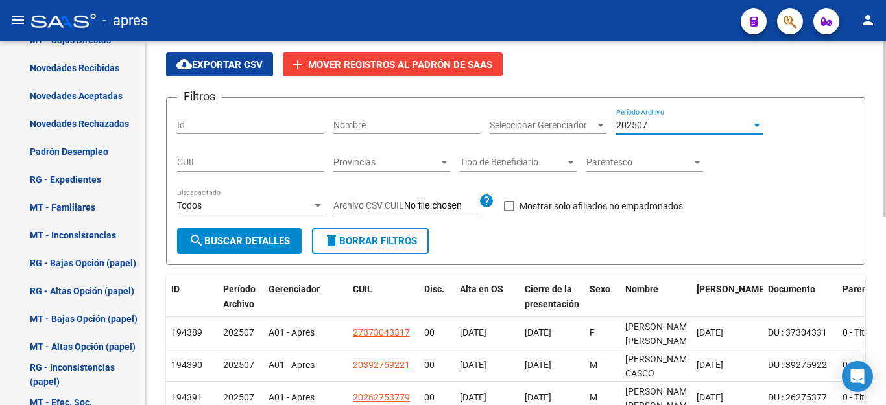
click at [643, 123] on span "202507" at bounding box center [631, 125] width 31 height 10
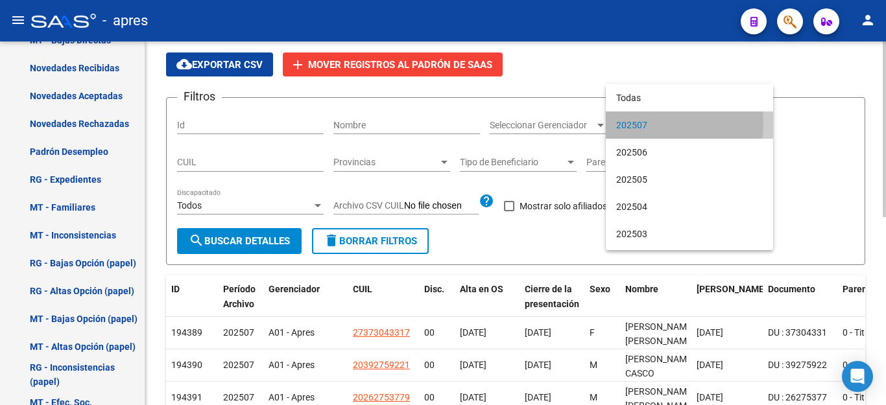
click at [643, 123] on span "202507" at bounding box center [689, 125] width 147 height 27
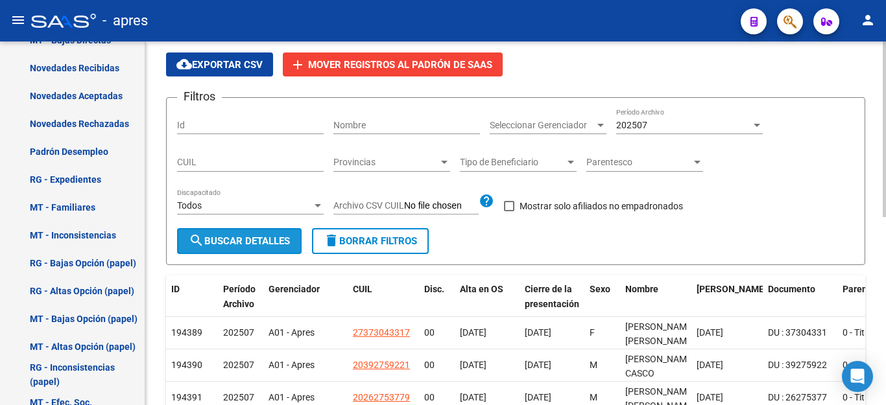
click at [243, 244] on span "search Buscar Detalles" at bounding box center [239, 241] width 101 height 12
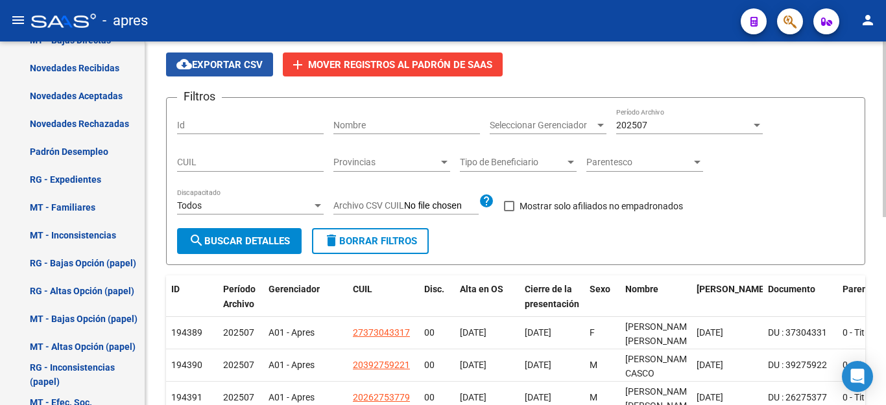
click at [217, 65] on span "cloud_download Exportar CSV" at bounding box center [219, 65] width 86 height 12
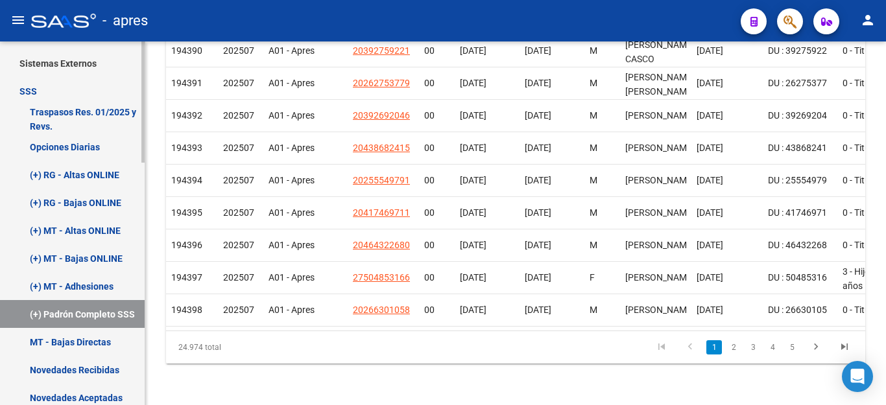
scroll to position [254, 0]
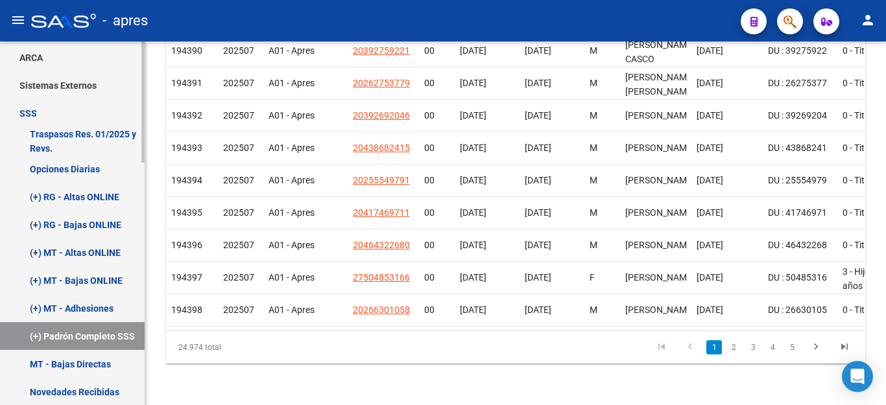
click at [142, 163] on div at bounding box center [142, 102] width 3 height 121
click at [845, 376] on div "Open Intercom Messenger" at bounding box center [858, 377] width 34 height 34
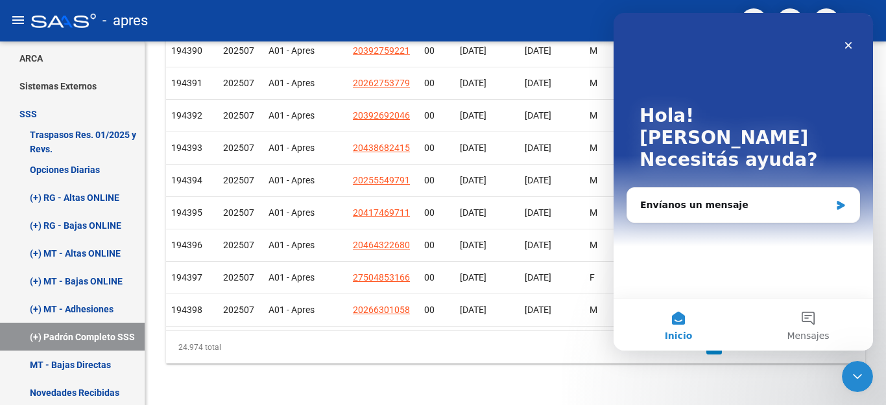
scroll to position [0, 0]
click at [717, 198] on div "Envíanos un mensaje" at bounding box center [735, 205] width 190 height 14
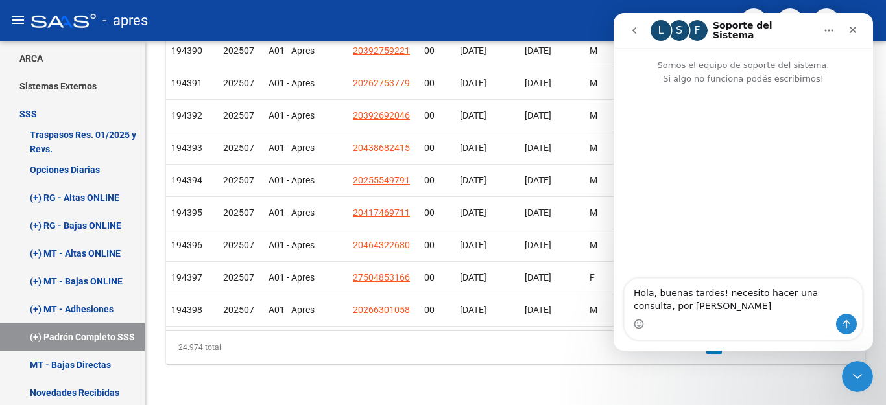
type textarea "Hola, buenas tardes! necesito hacer una consulta, por favor"
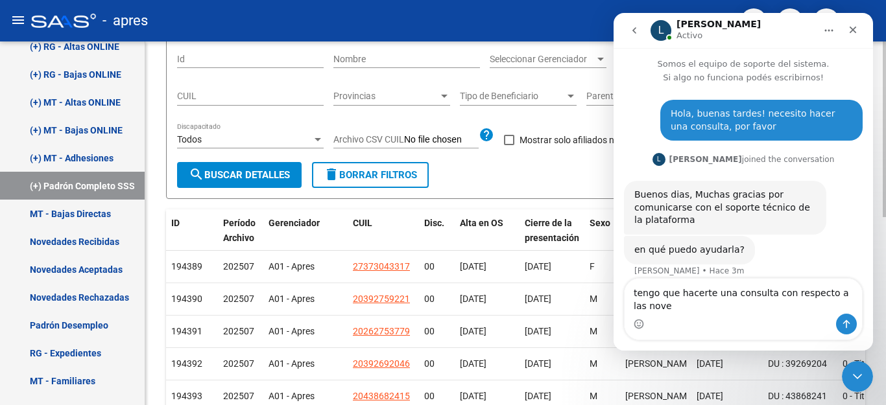
scroll to position [14, 0]
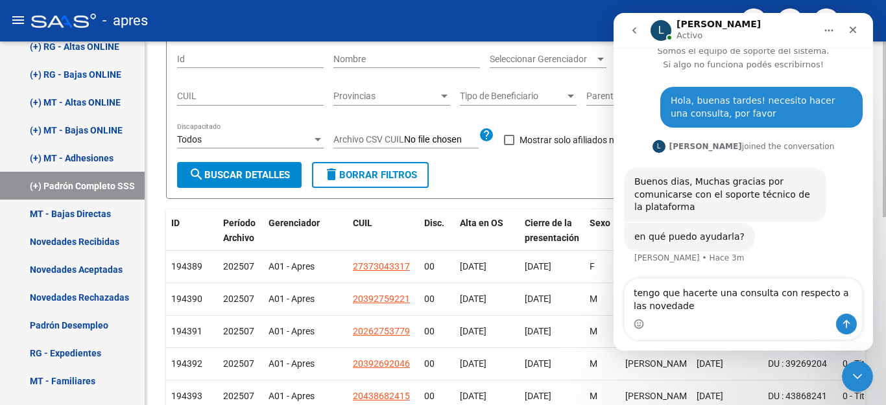
type textarea "tengo que hacerte una consulta con respecto a las novedades"
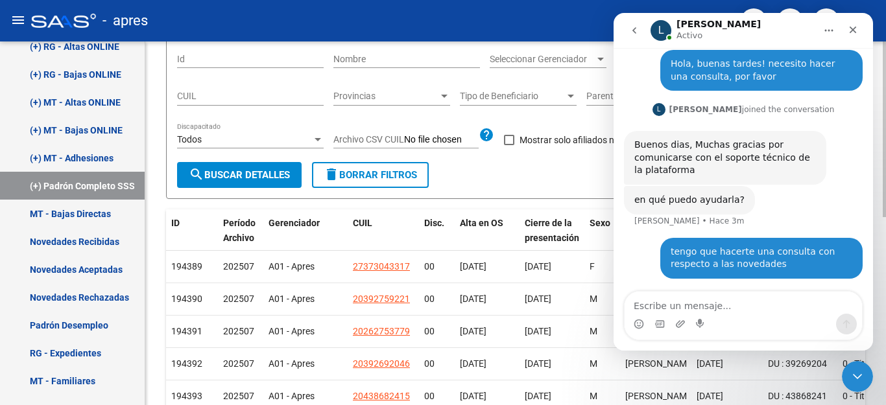
scroll to position [53, 0]
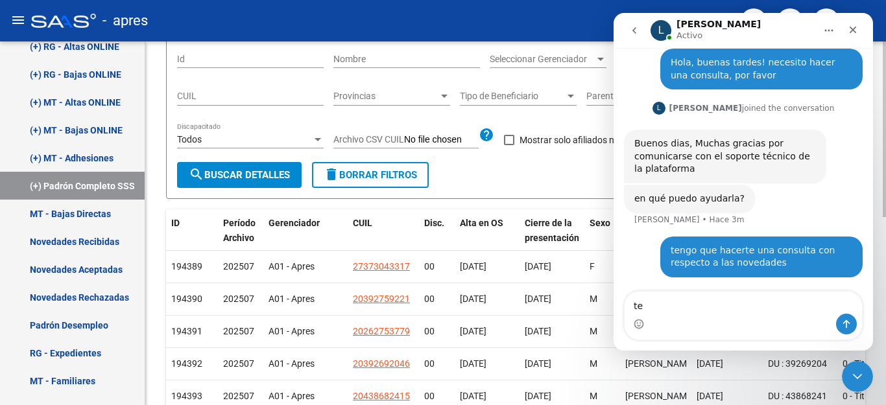
type textarea "t"
type textarea "vos podes ver la pantalla donde estoy?"
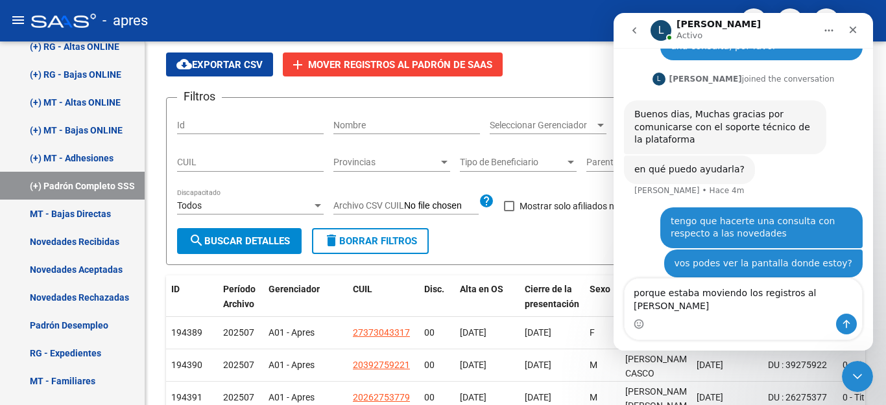
scroll to position [95, 0]
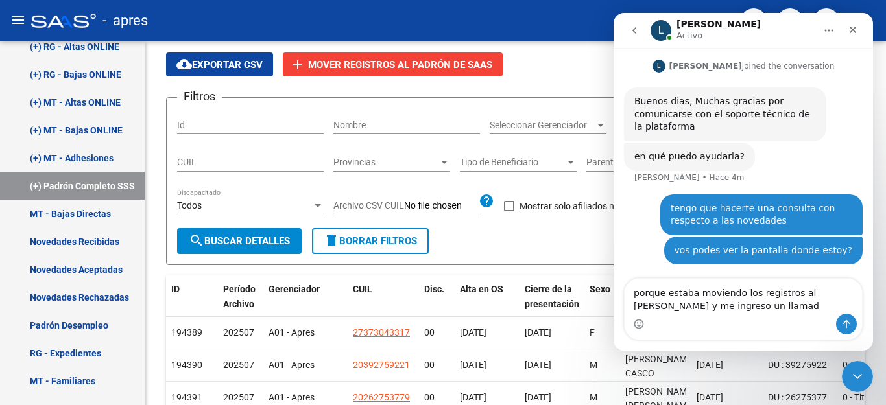
type textarea "porque estaba moviendo los registros al [PERSON_NAME] y me ingreso un llamado"
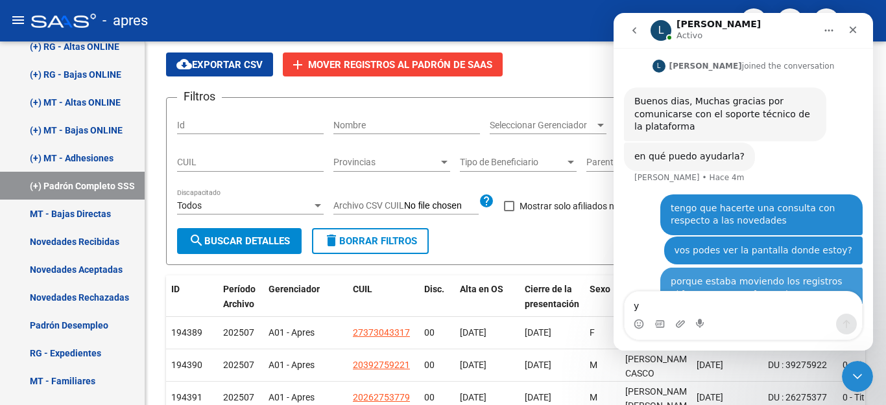
scroll to position [125, 0]
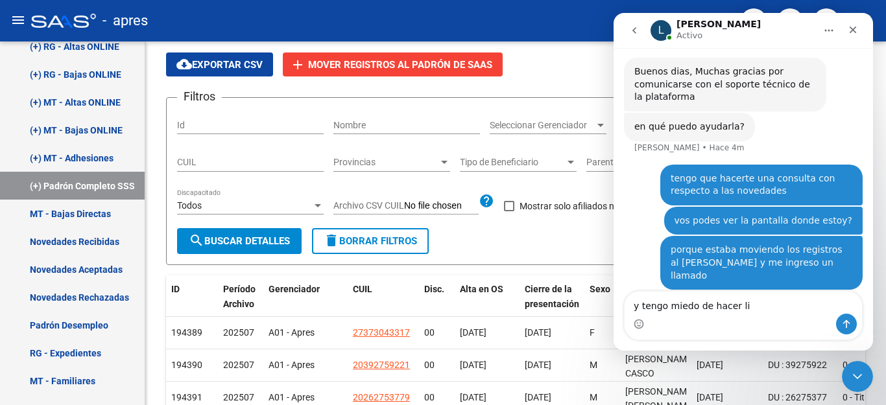
type textarea "y tengo miedo de hacer lio"
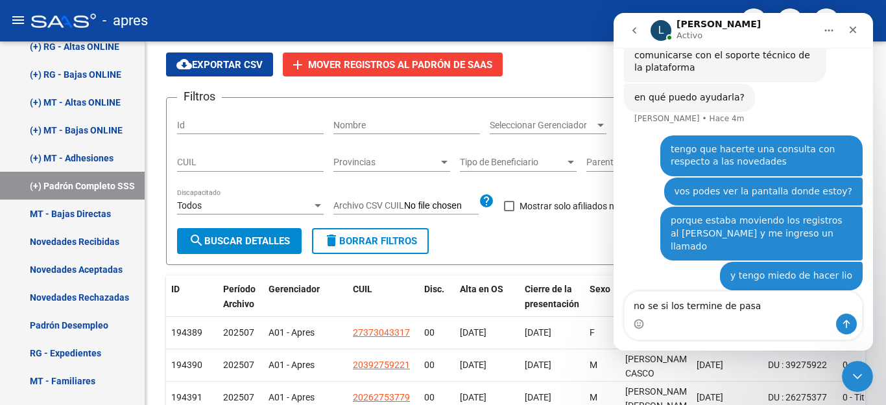
type textarea "no se si los termine de pasar"
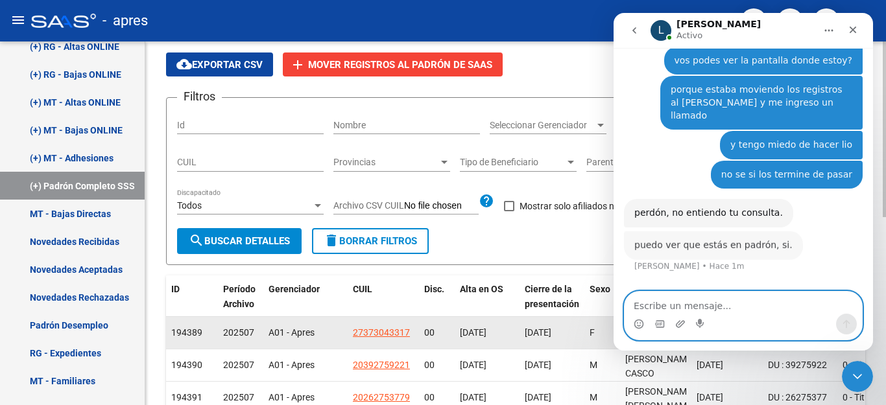
scroll to position [302, 0]
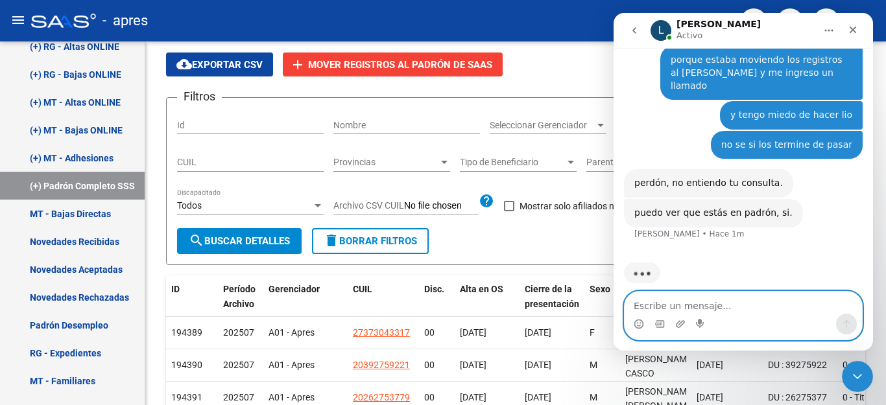
click at [722, 309] on textarea "Escribe un mensaje..." at bounding box center [743, 303] width 237 height 22
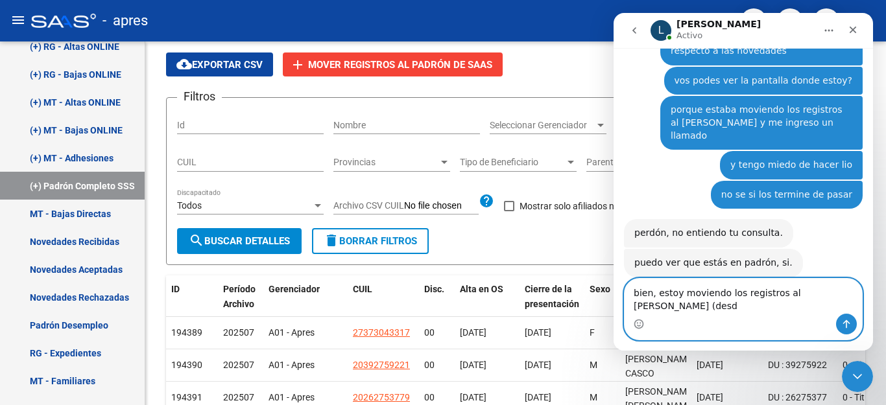
scroll to position [265, 0]
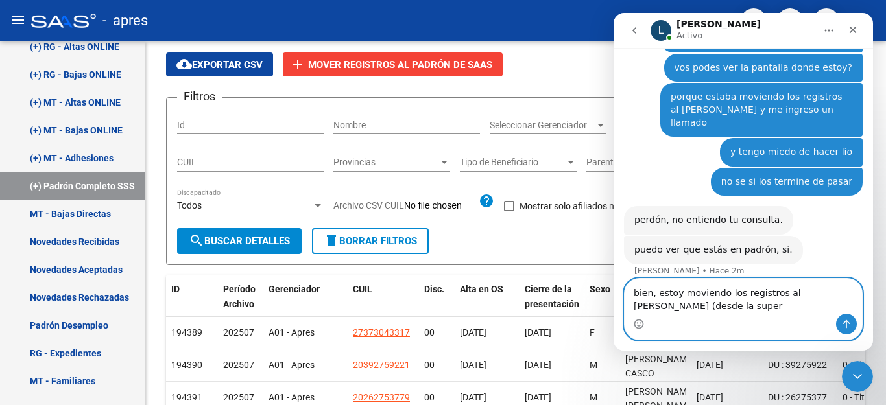
type textarea "bien, estoy moviendo los registros al [PERSON_NAME] (desde la super)"
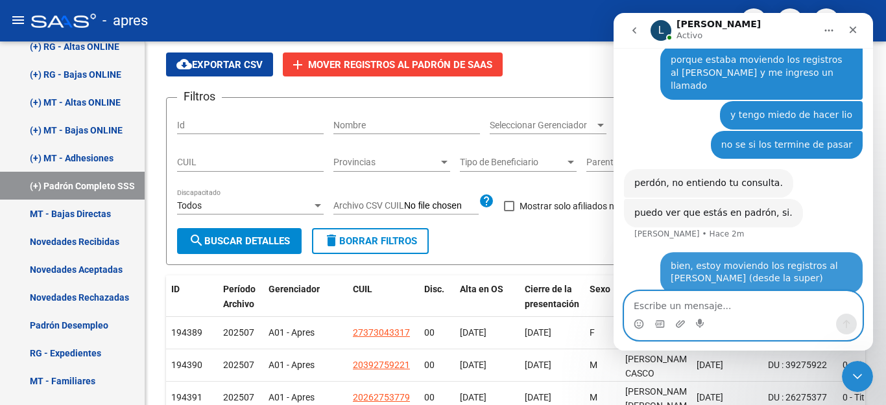
scroll to position [303, 0]
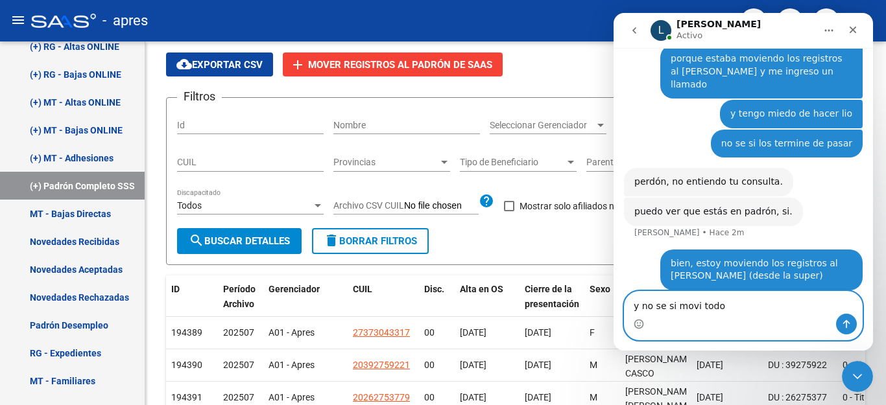
type textarea "y no se si movi todos"
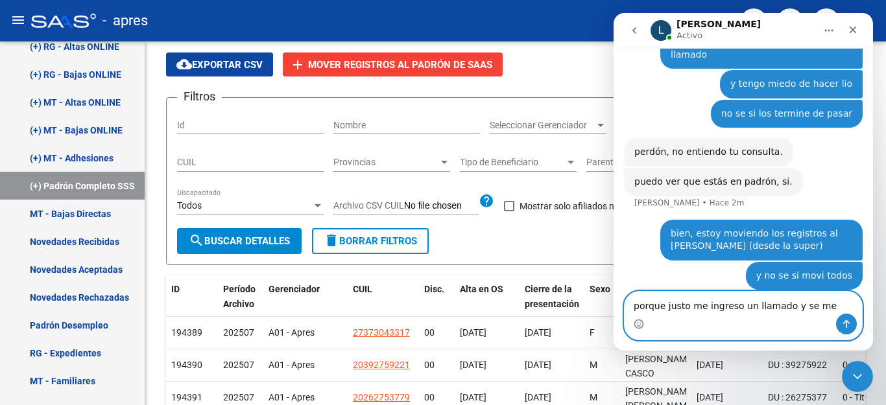
type textarea "porque justo me ingreso un llamado y se me cerro"
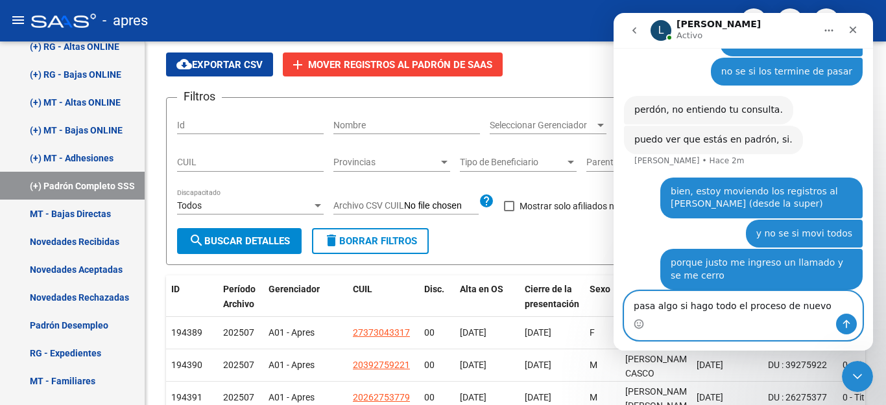
type textarea "pasa algo si hago todo el proceso de nuevo?"
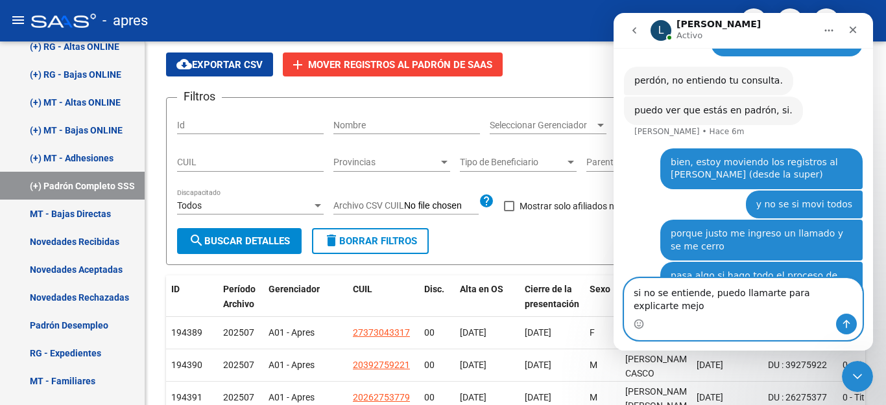
type textarea "si no se entiende, puedo llamarte para explicarte mejor"
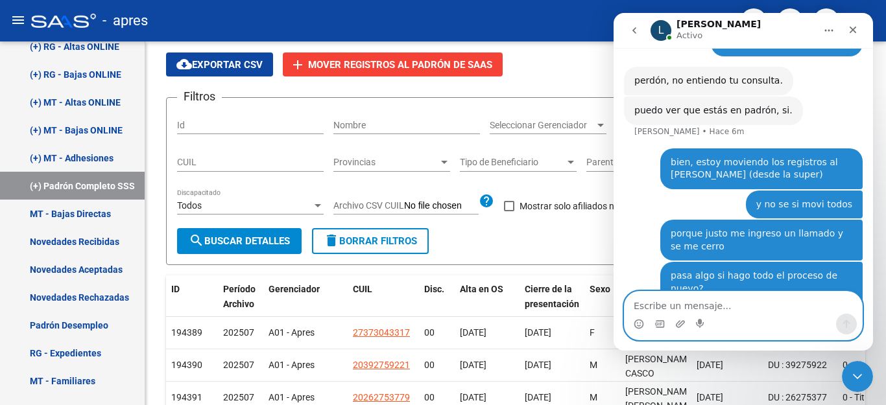
scroll to position [447, 0]
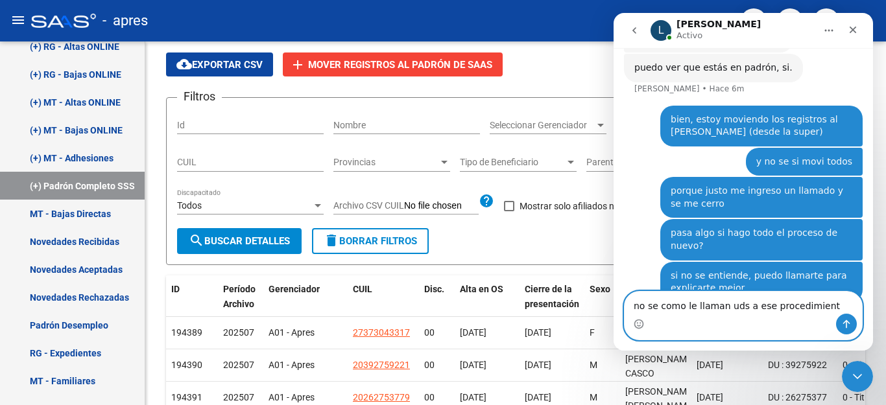
type textarea "no se como le llaman uds a ese procedimiento"
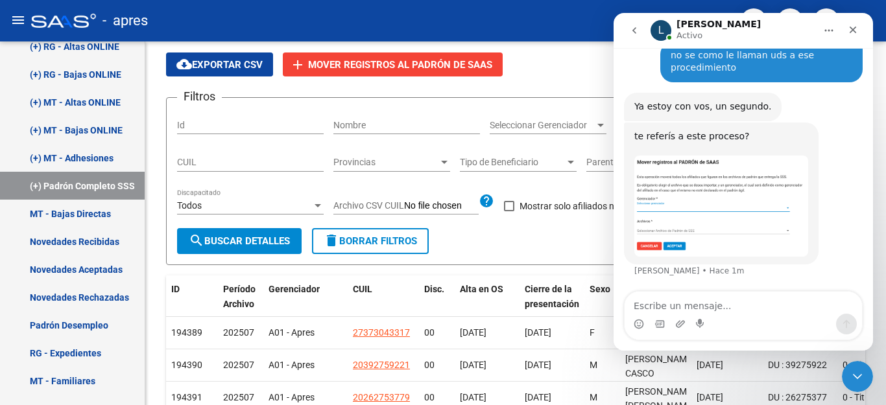
scroll to position [671, 0]
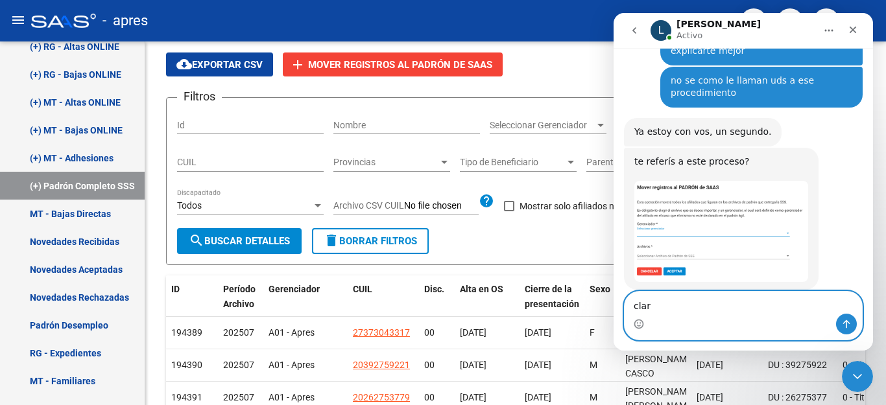
type textarea "claro"
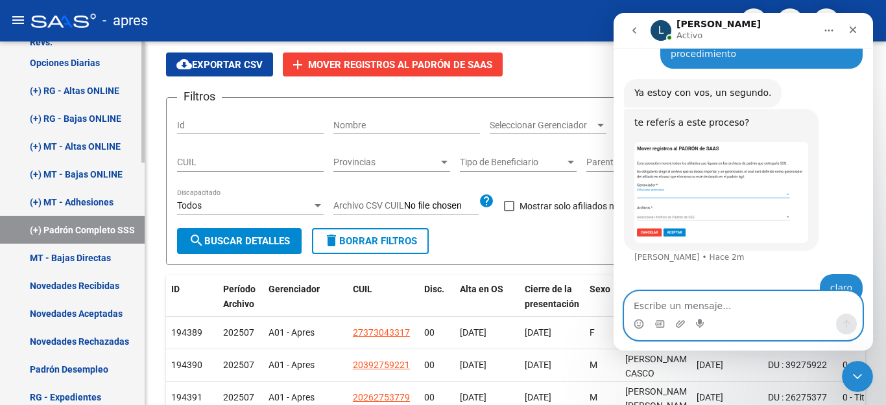
scroll to position [340, 0]
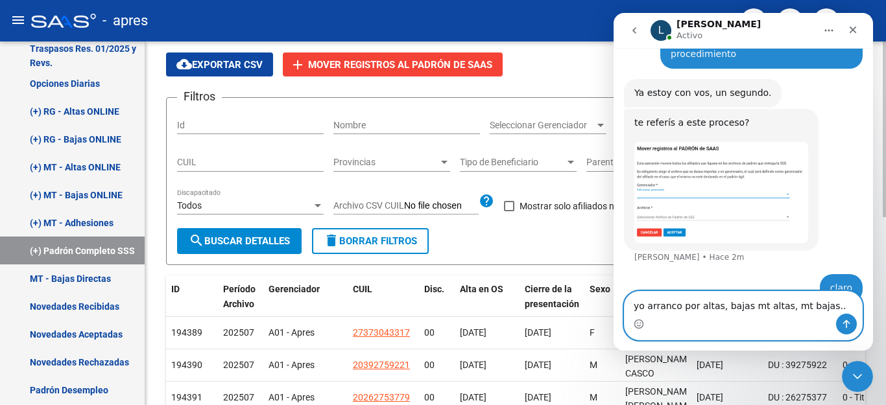
type textarea "yo arranco por altas, bajas mt altas, mt bajas..."
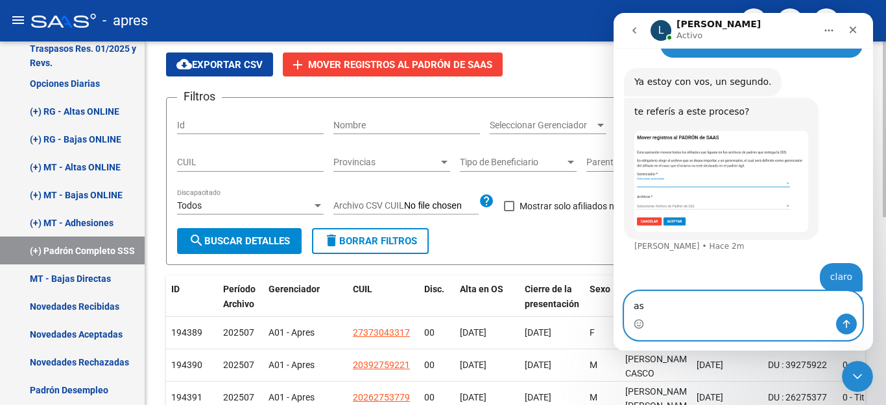
type textarea "asi"
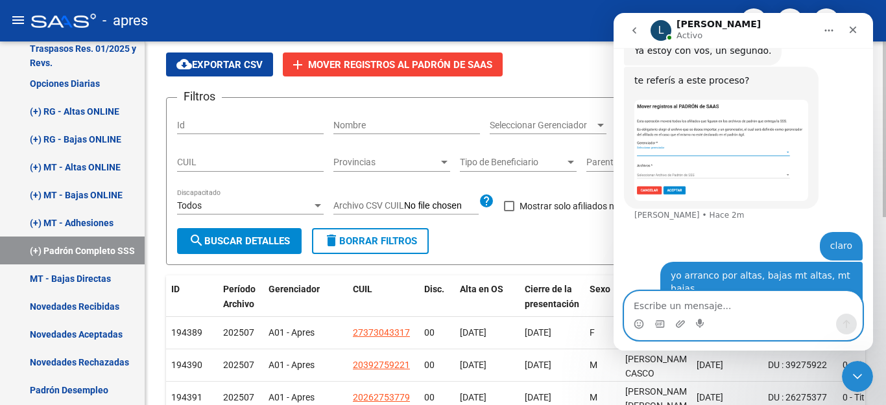
scroll to position [782, 0]
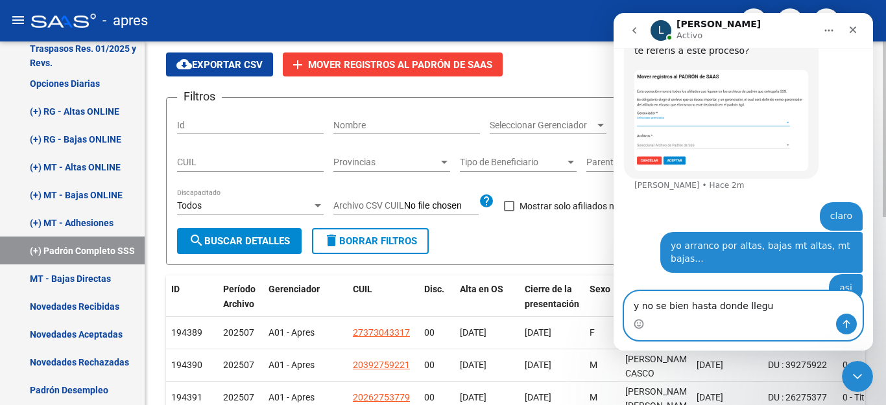
type textarea "y no se bien hasta donde llegue"
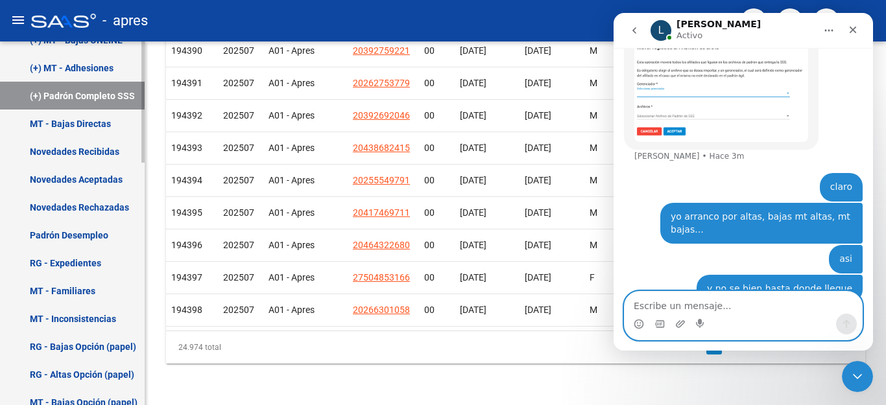
scroll to position [535, 0]
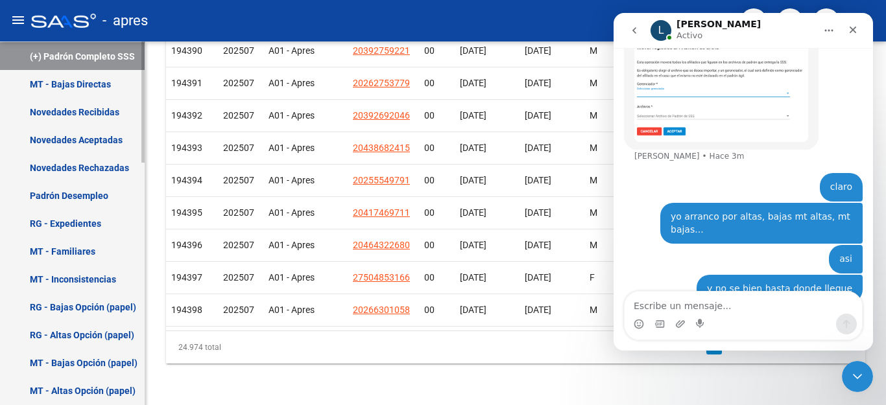
click at [73, 274] on link "MT - Inconsistencias" at bounding box center [72, 279] width 145 height 28
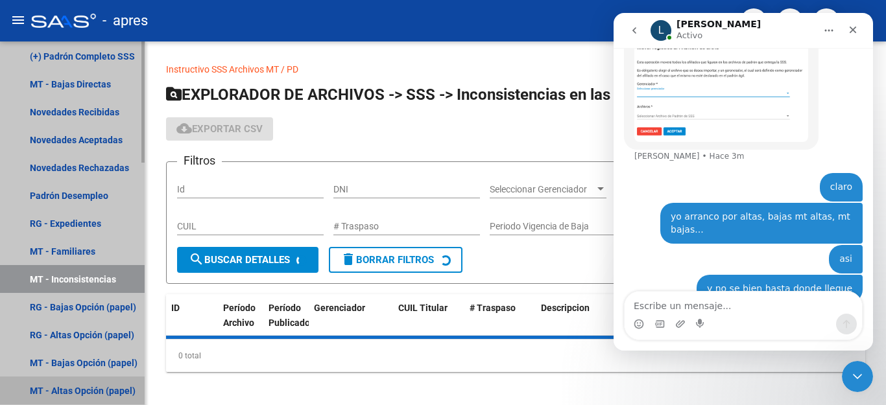
click at [80, 377] on link "MT - Altas Opción (papel)" at bounding box center [72, 391] width 145 height 28
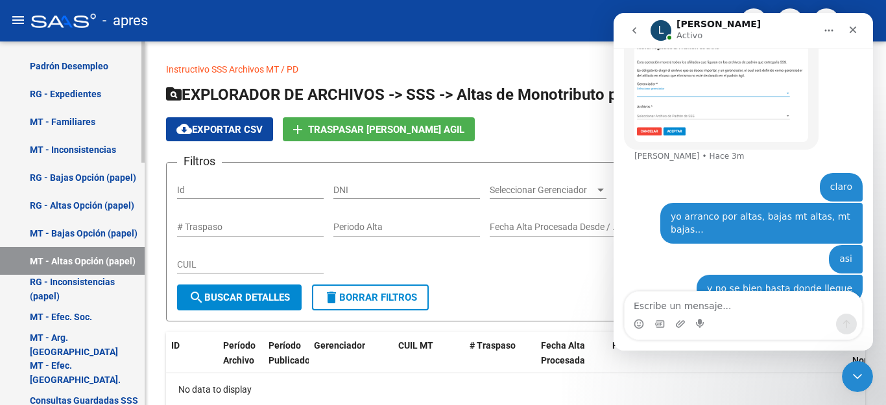
scroll to position [729, 0]
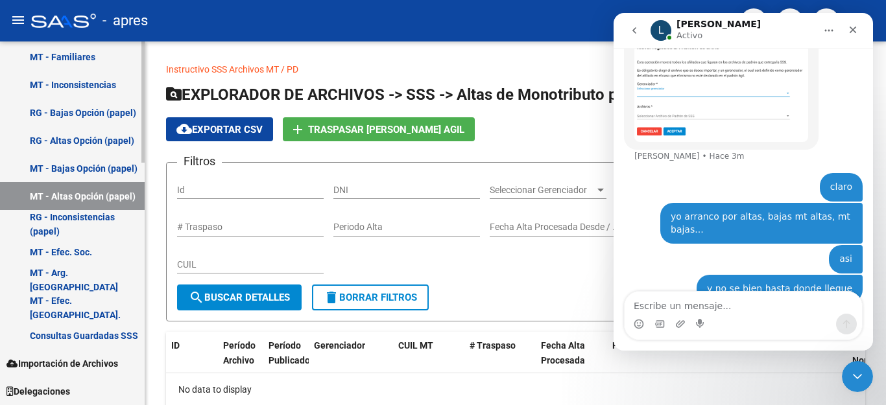
click at [86, 215] on link "RG - Inconsistencias (papel)" at bounding box center [72, 224] width 145 height 28
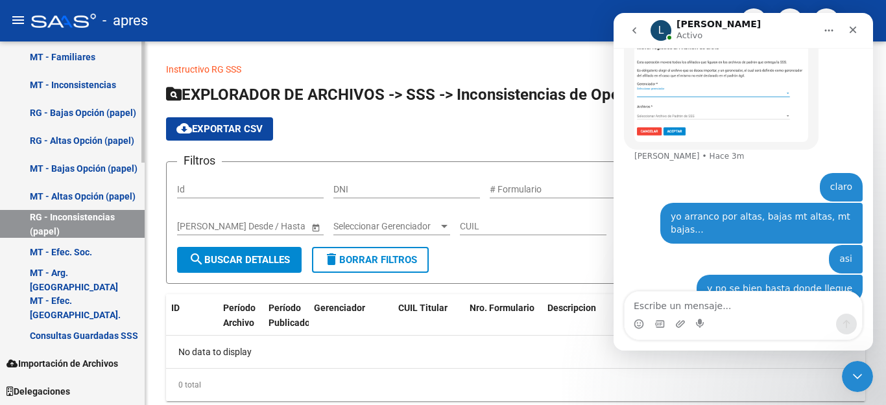
click at [50, 253] on link "MT - Efec. Soc." at bounding box center [72, 252] width 145 height 28
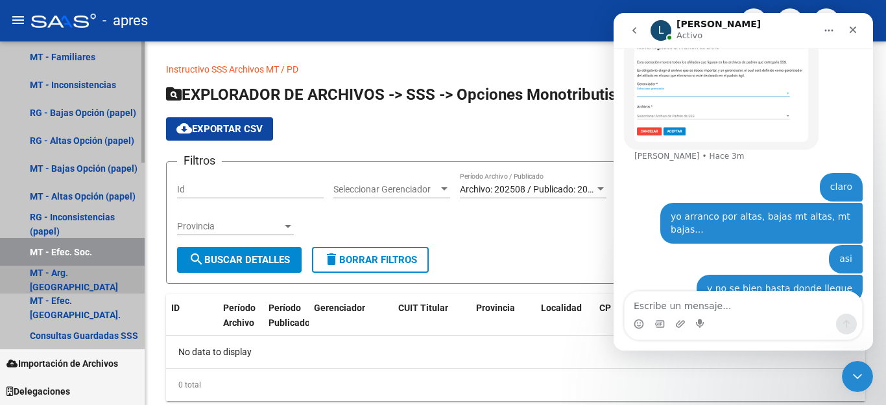
click at [56, 278] on link "MT - Arg. [GEOGRAPHIC_DATA]" at bounding box center [72, 280] width 145 height 28
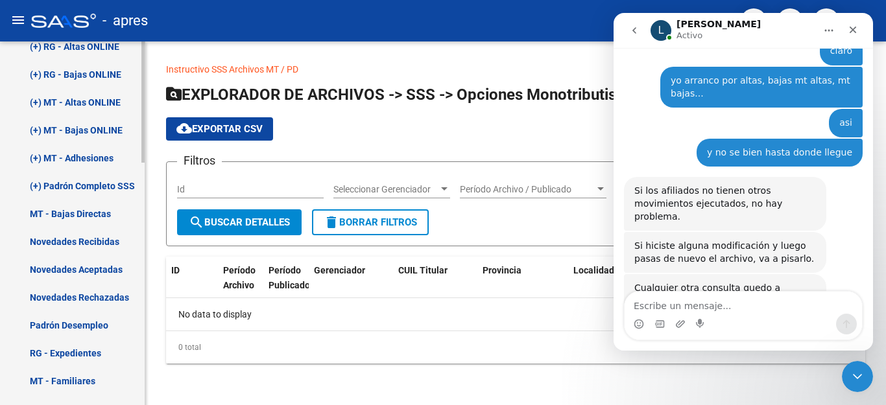
scroll to position [340, 0]
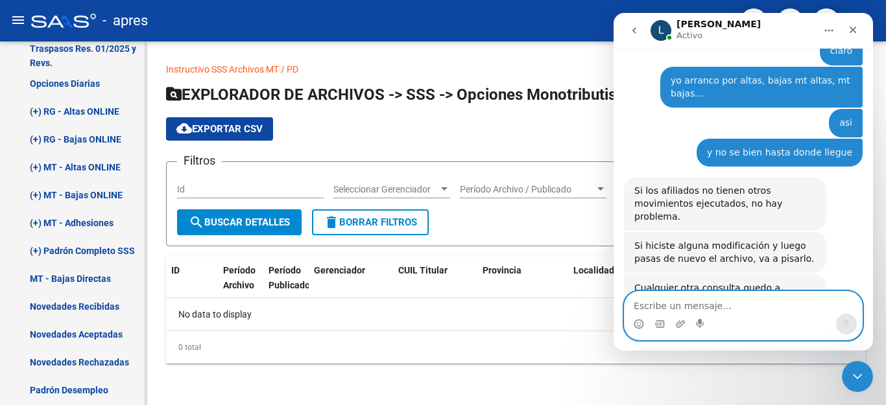
click at [657, 304] on textarea "Escribe un mensaje..." at bounding box center [743, 303] width 237 height 22
type textarea "no entiendo"
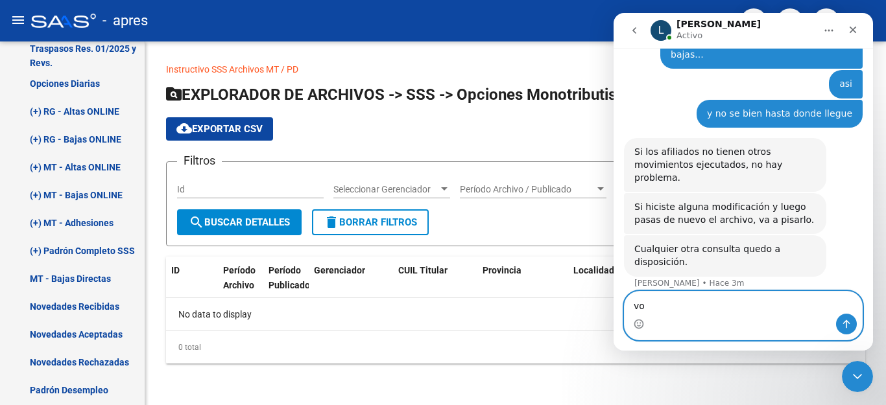
scroll to position [1024, 0]
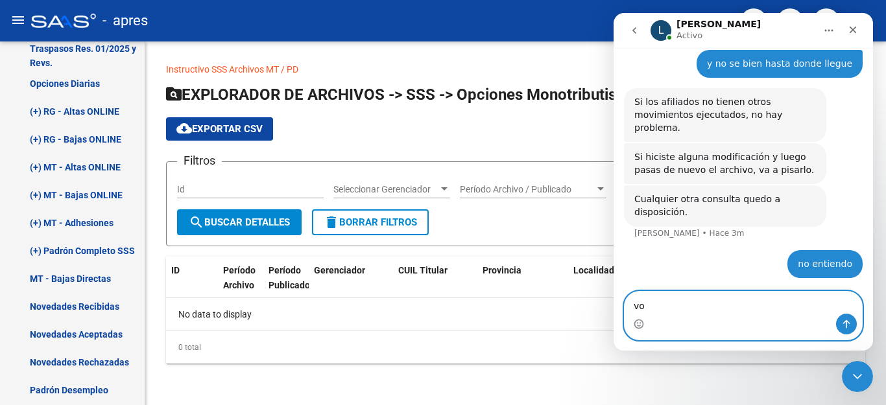
type textarea "v"
type textarea "p"
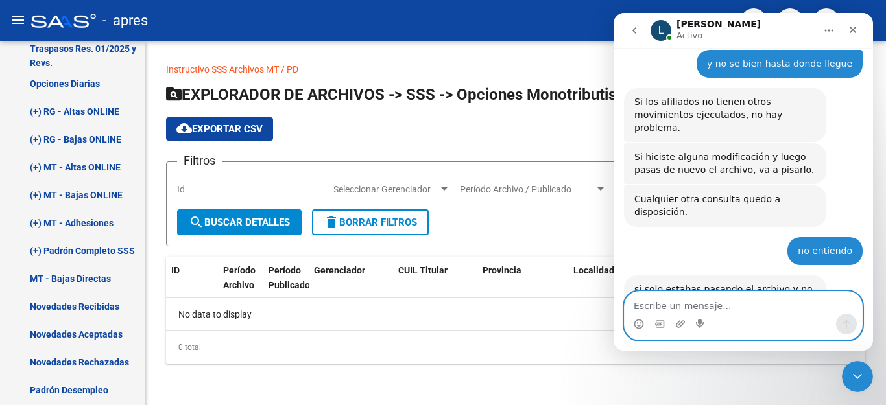
scroll to position [1088, 0]
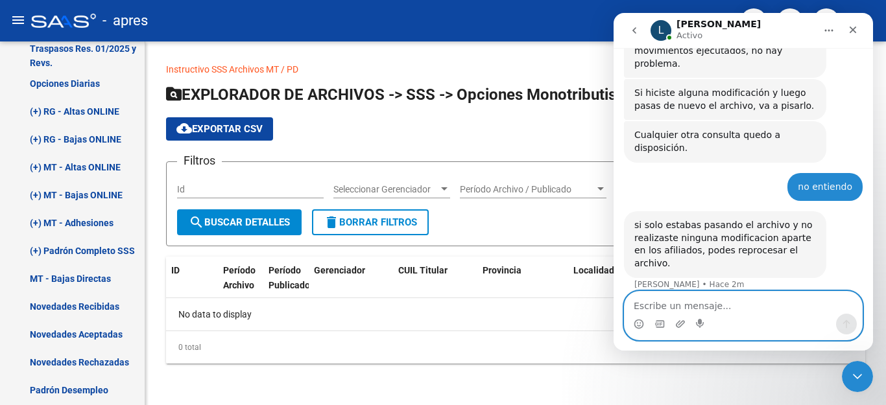
click at [694, 313] on textarea "Escribe un mensaje..." at bounding box center [743, 303] width 237 height 22
type textarea "entonces reproceso todo d enuevo?"
type textarea "no hice ninguna modificacion aparte"
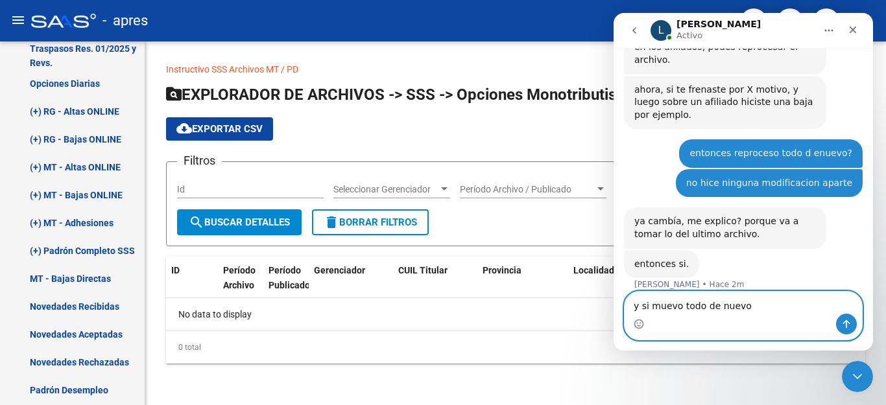
scroll to position [1242, 0]
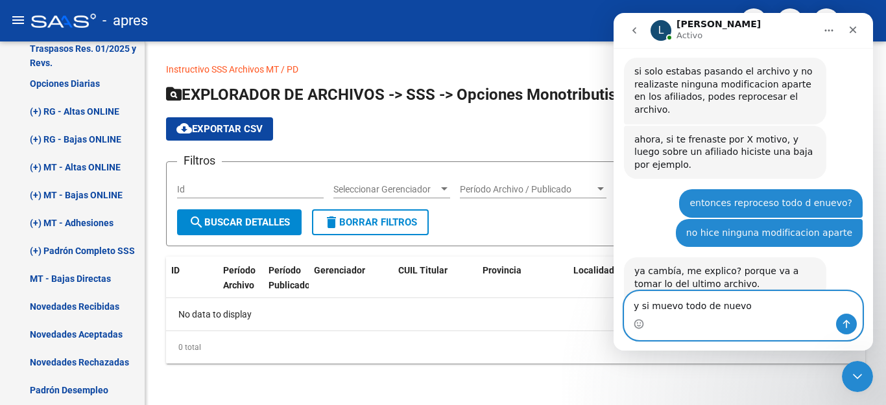
type textarea "y si muevo todo de nuevo?"
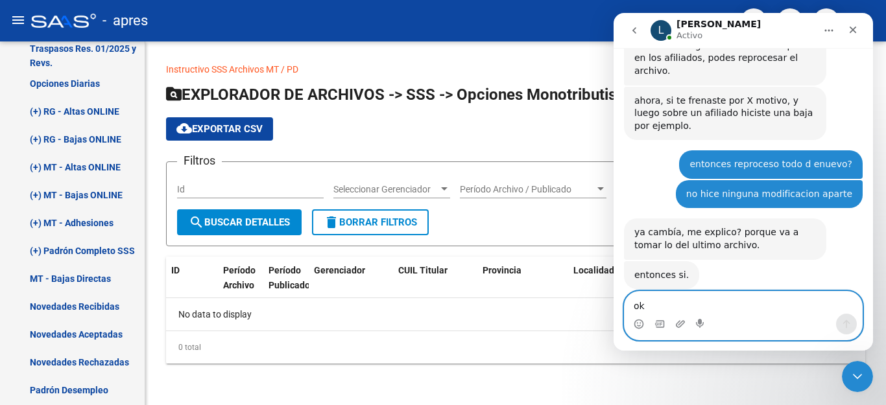
type textarea "oki"
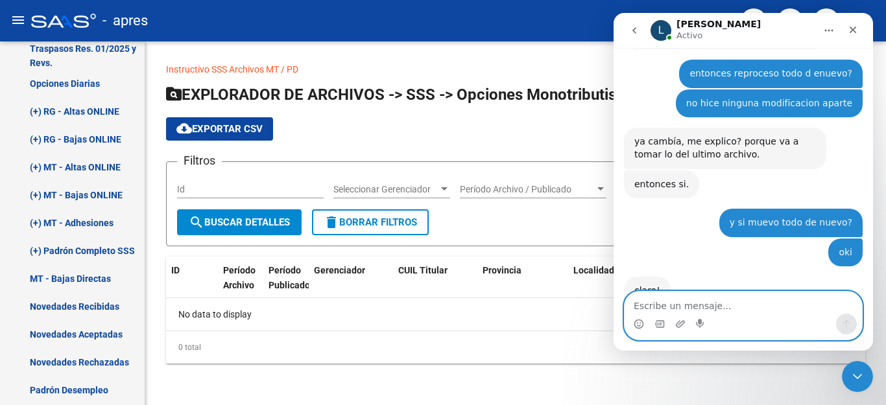
scroll to position [1378, 0]
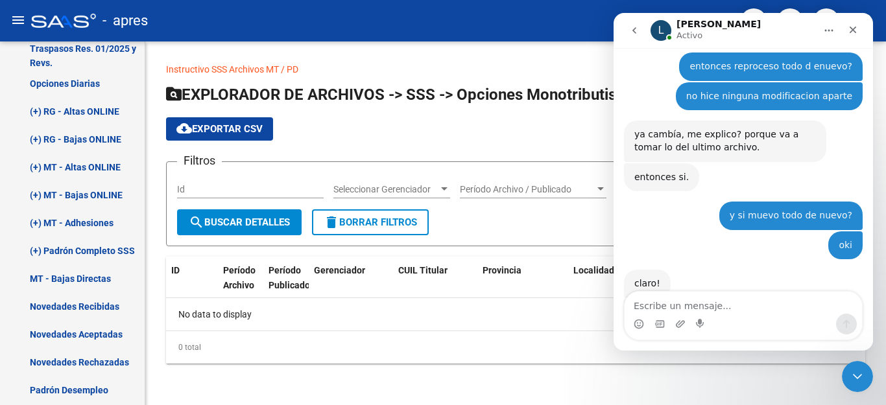
click at [506, 130] on div "cloud_download Exportar CSV" at bounding box center [515, 128] width 699 height 23
click at [853, 27] on icon "Cerrar" at bounding box center [853, 30] width 10 height 10
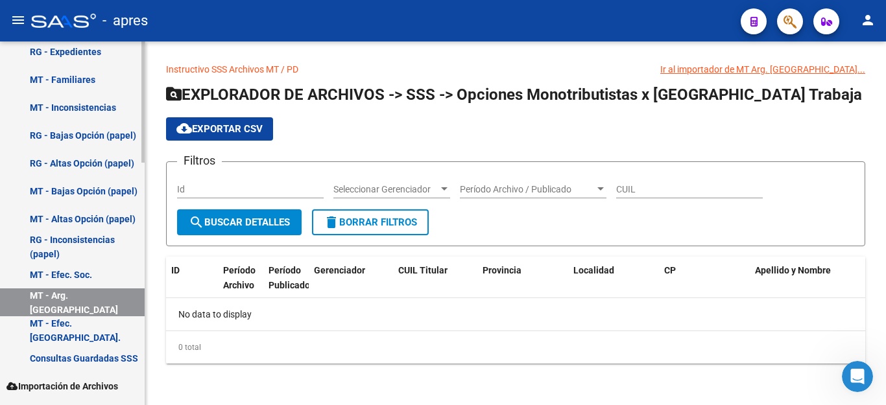
scroll to position [729, 0]
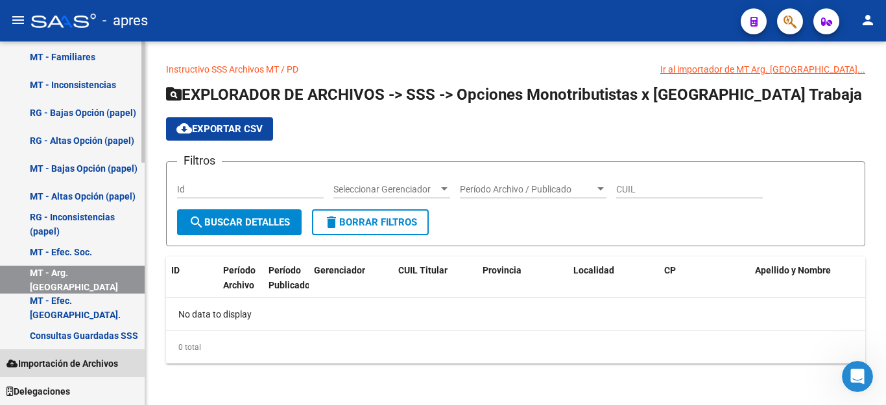
click at [85, 360] on span "Importación de Archivos" at bounding box center [62, 364] width 112 height 14
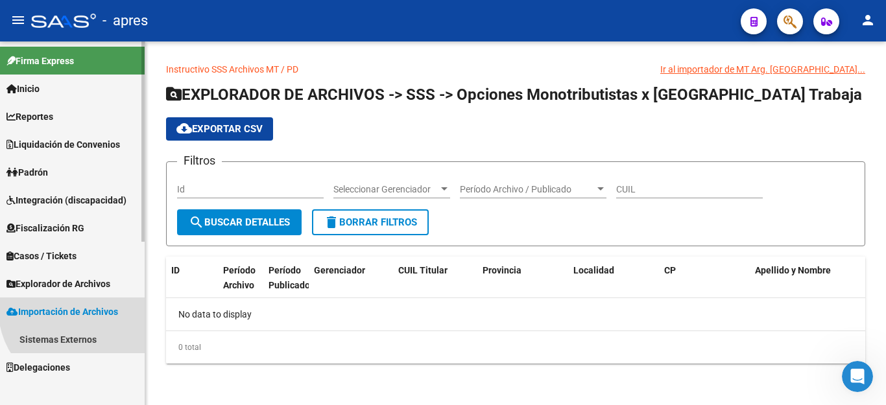
scroll to position [0, 0]
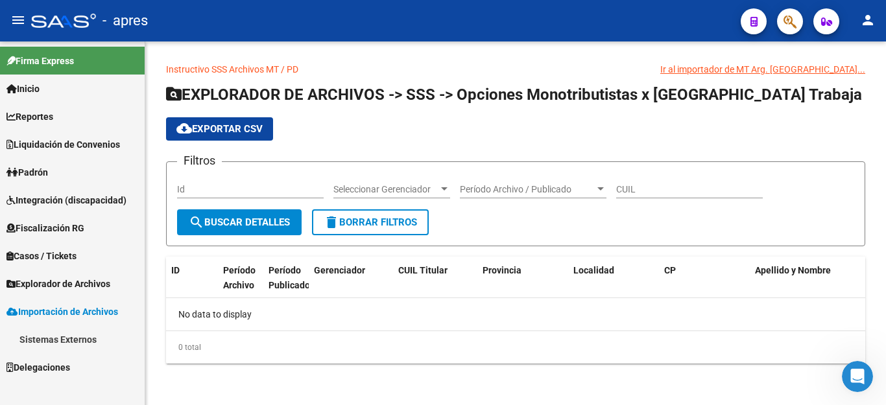
click at [29, 170] on span "Padrón" at bounding box center [27, 172] width 42 height 14
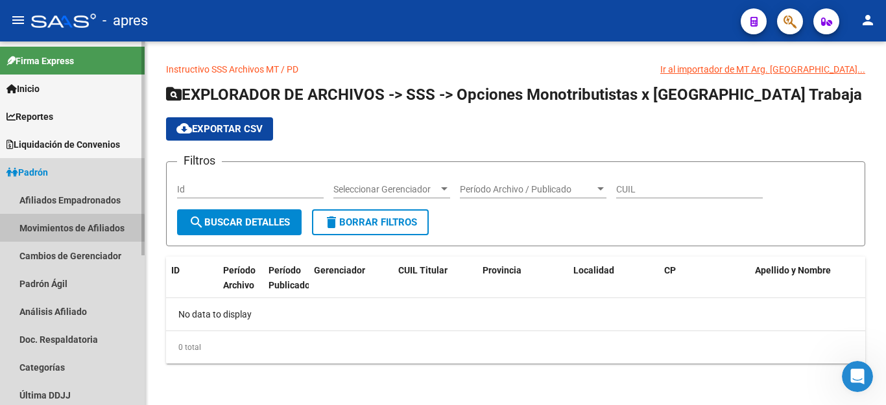
click at [54, 230] on link "Movimientos de Afiliados" at bounding box center [72, 228] width 145 height 28
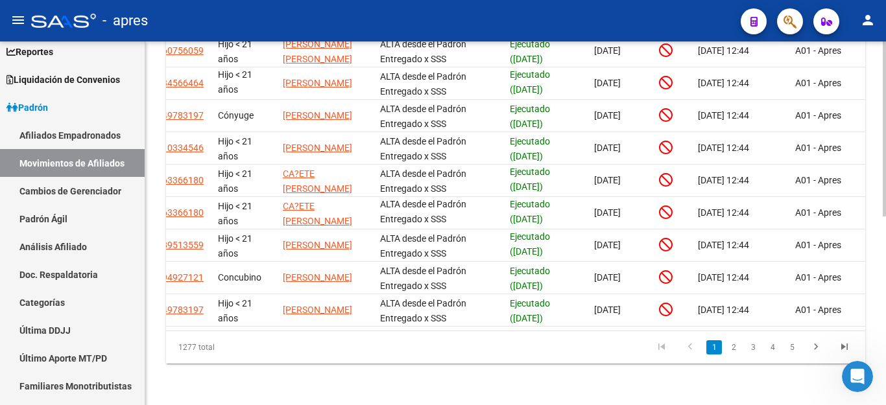
scroll to position [0, 300]
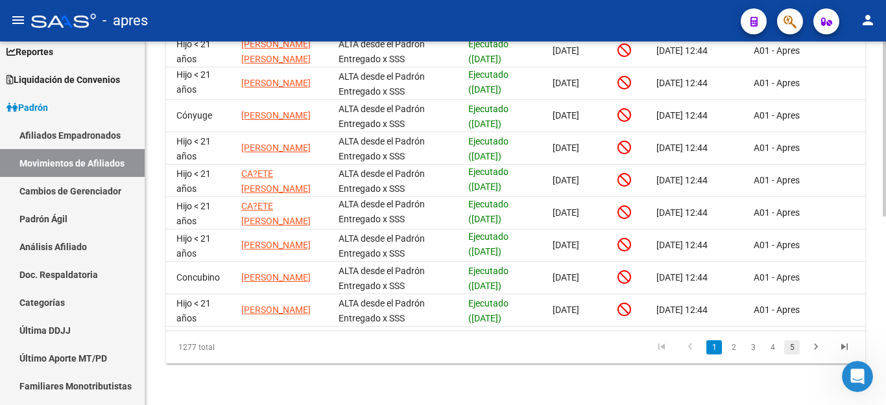
click at [786, 348] on link "5" at bounding box center [792, 348] width 16 height 14
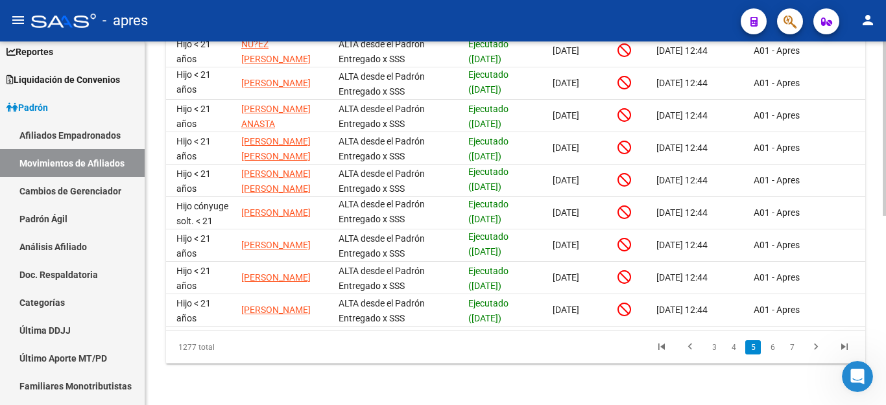
scroll to position [392, 0]
click at [791, 346] on link "7" at bounding box center [792, 348] width 16 height 14
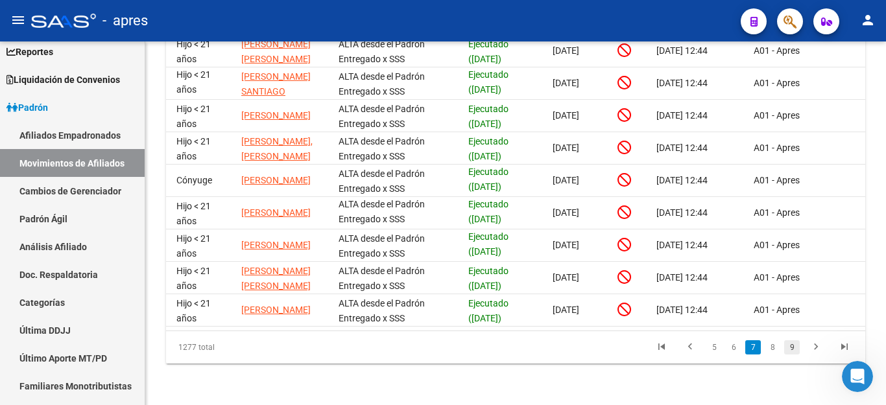
click at [795, 350] on link "9" at bounding box center [792, 348] width 16 height 14
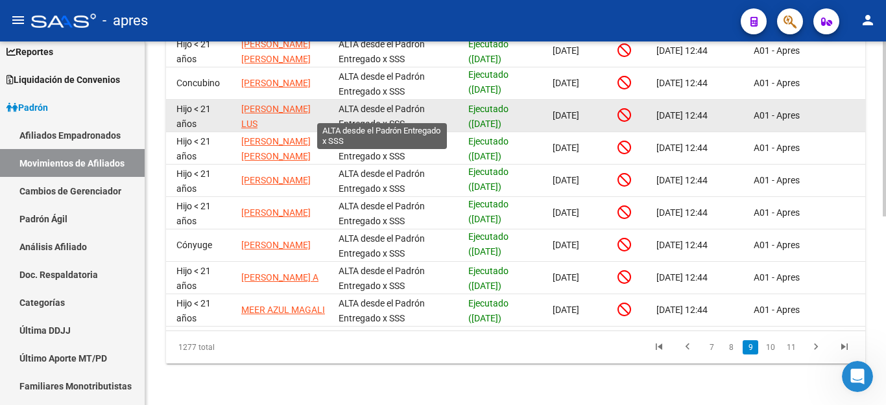
scroll to position [67, 0]
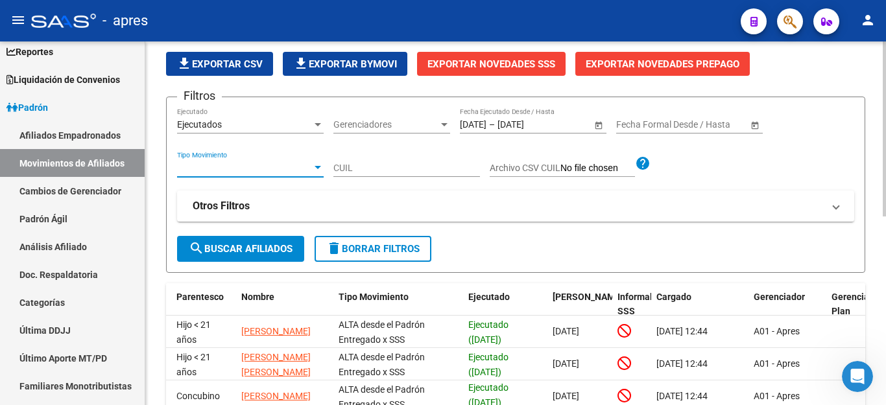
click at [284, 163] on span "Tipo Movimiento" at bounding box center [244, 168] width 135 height 11
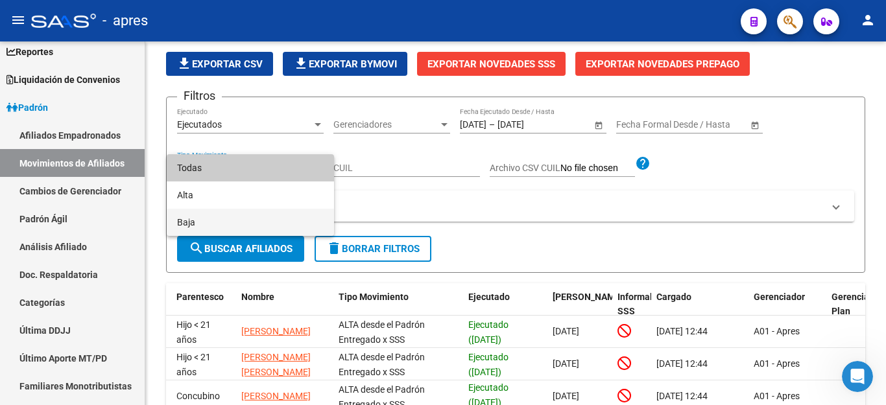
click at [262, 216] on span "Baja" at bounding box center [250, 222] width 147 height 27
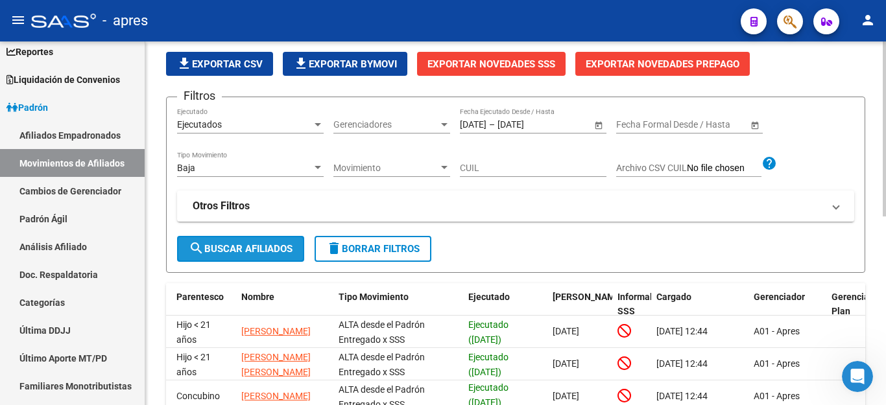
click at [255, 252] on span "search Buscar Afiliados" at bounding box center [241, 249] width 104 height 12
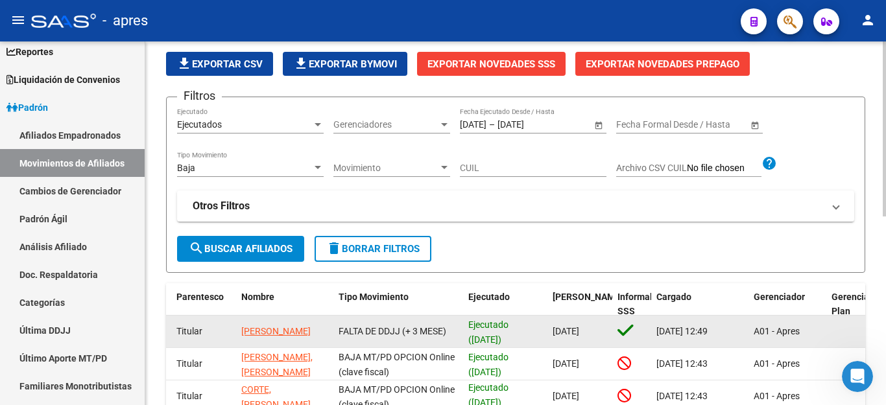
scroll to position [262, 0]
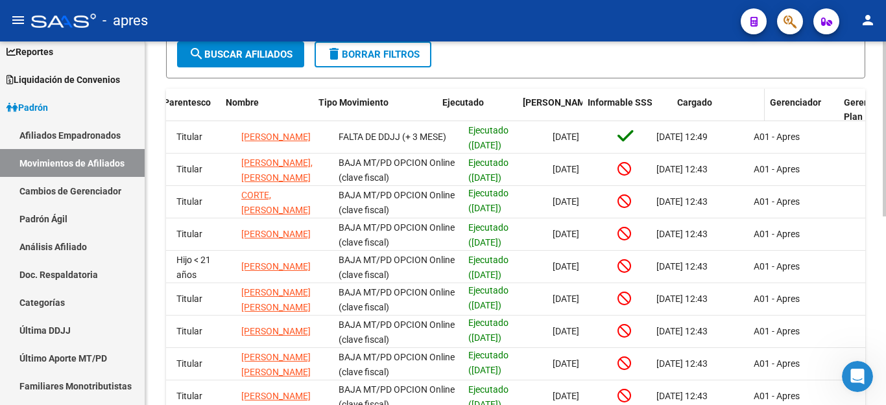
drag, startPoint x: 649, startPoint y: 95, endPoint x: 712, endPoint y: 90, distance: 63.2
click at [712, 90] on div "ID Tipo CUIL CUIL Titular Parentesco Nombre Tipo Movimiento Ejecutado Fecha For…" at bounding box center [482, 110] width 1232 height 43
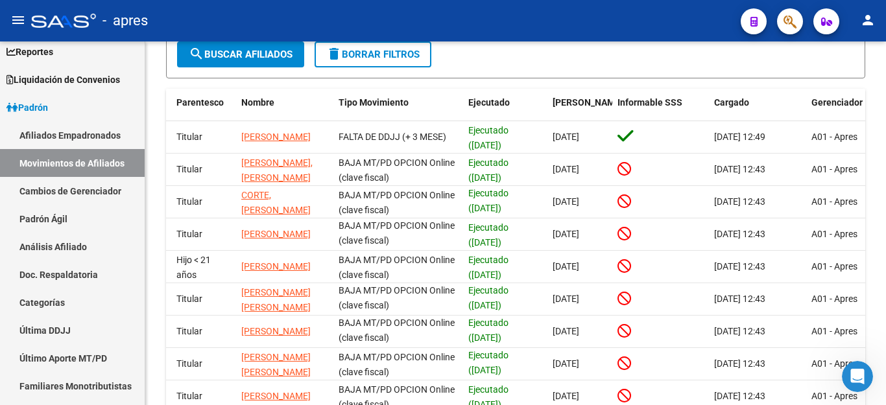
scroll to position [392, 0]
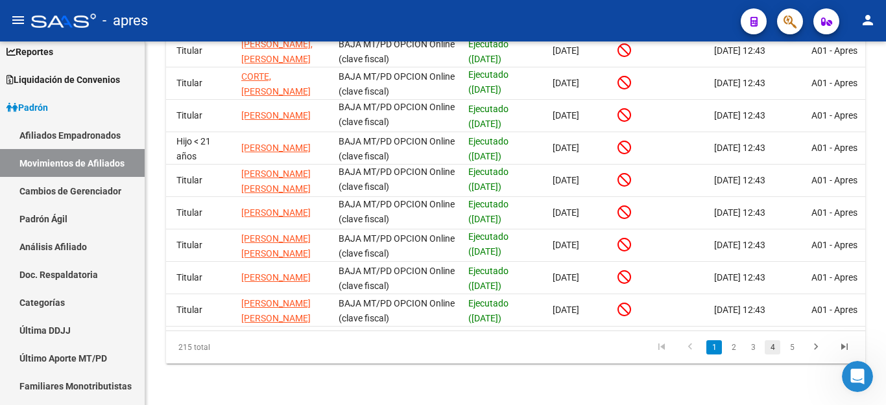
click at [774, 349] on link "4" at bounding box center [773, 348] width 16 height 14
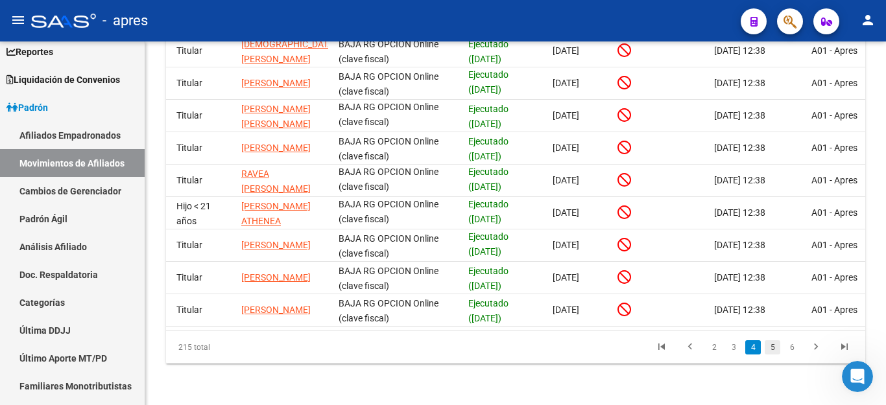
click at [771, 348] on link "5" at bounding box center [773, 348] width 16 height 14
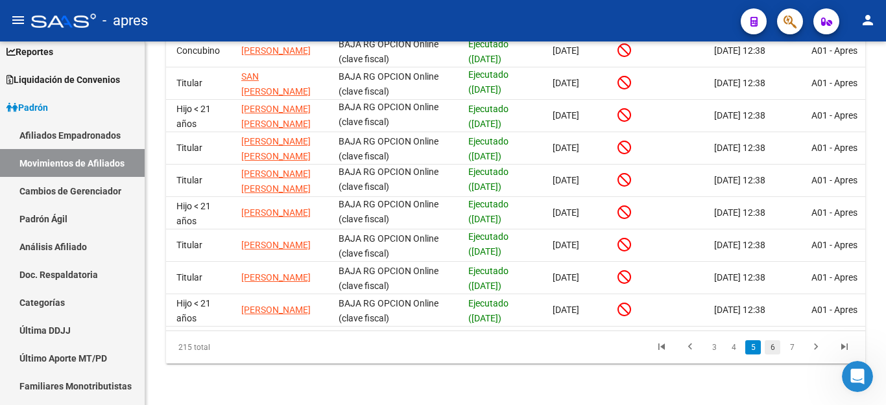
click at [770, 350] on link "6" at bounding box center [773, 348] width 16 height 14
click at [771, 346] on div "215 total 4 5 6 7 8" at bounding box center [515, 347] width 699 height 32
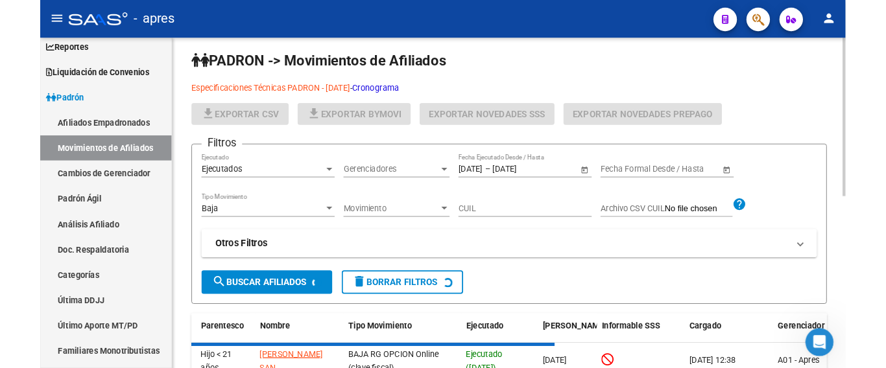
scroll to position [0, 0]
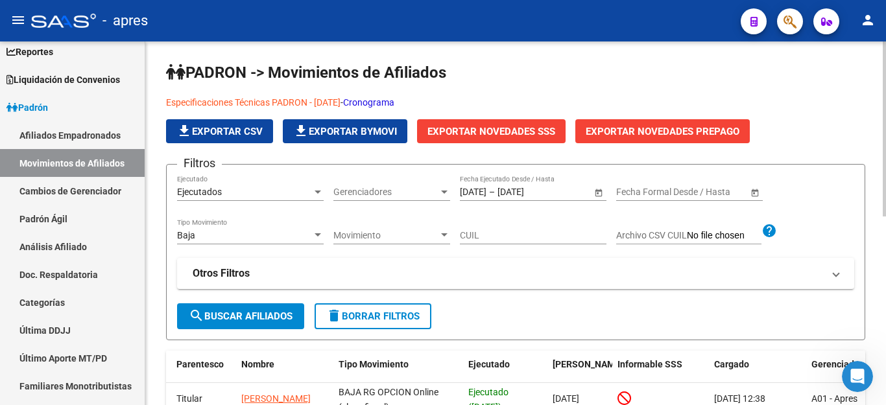
click at [247, 128] on span "file_download Exportar CSV" at bounding box center [219, 132] width 86 height 12
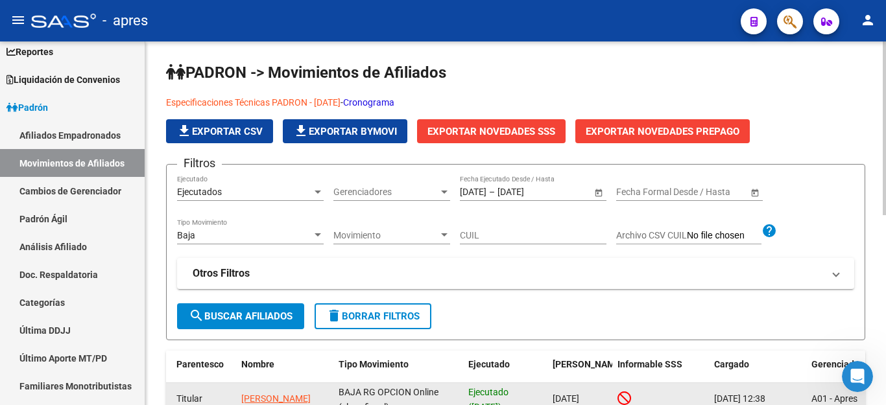
scroll to position [1378, 0]
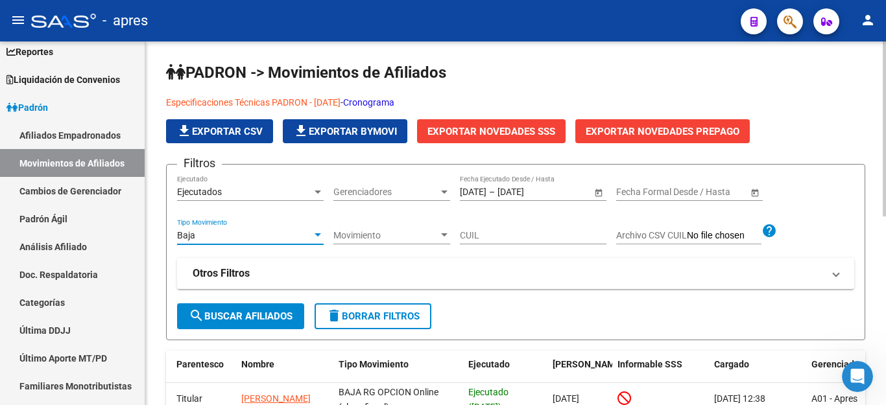
click at [302, 232] on div "Baja" at bounding box center [244, 235] width 135 height 11
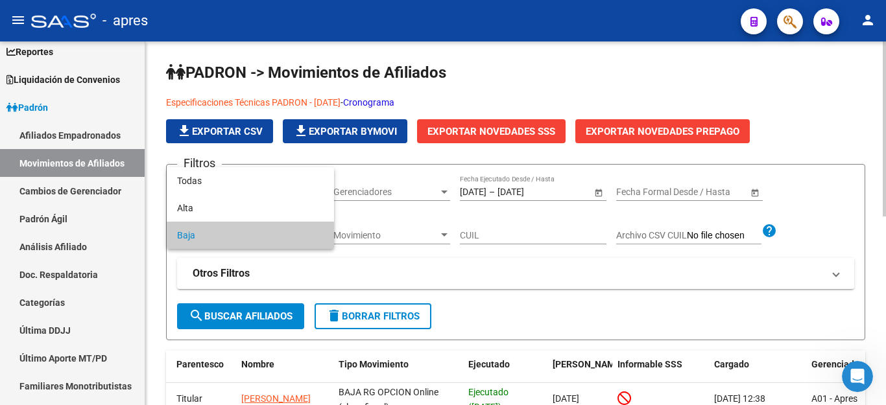
click at [302, 232] on span "Baja" at bounding box center [250, 235] width 147 height 27
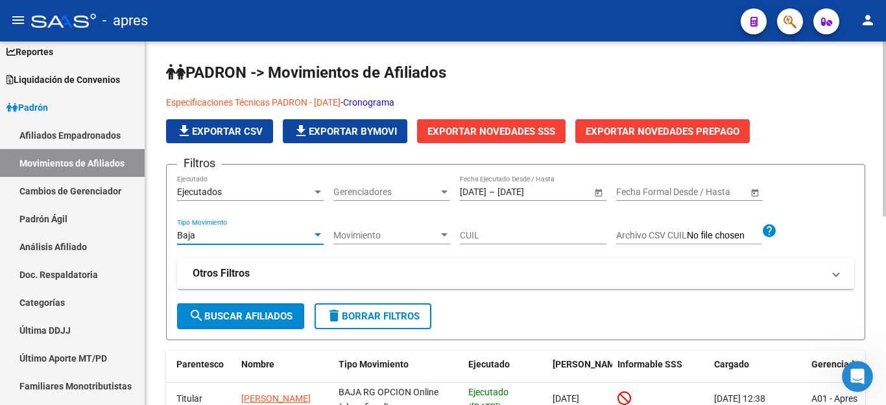
click at [371, 228] on div "Movimiento Movimiento" at bounding box center [391, 232] width 117 height 26
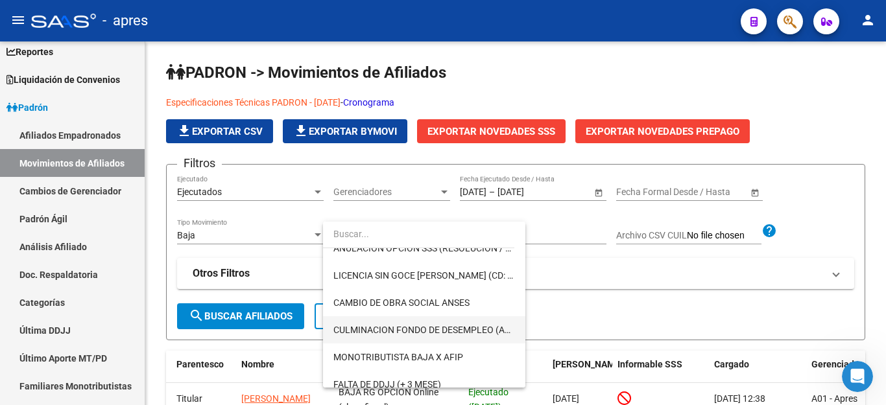
scroll to position [324, 0]
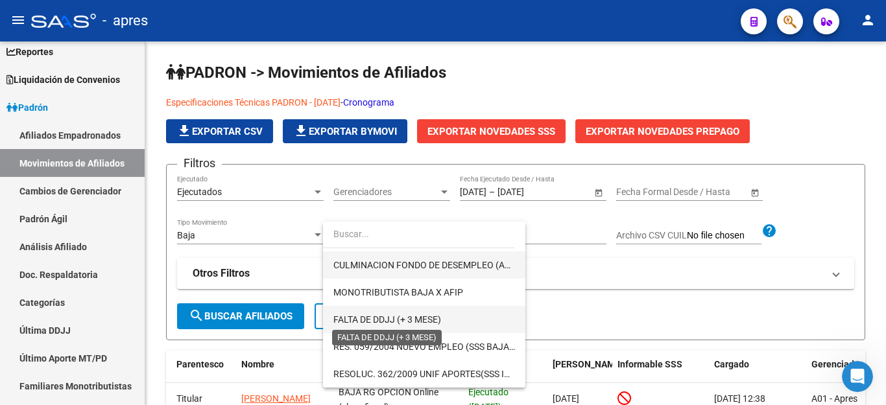
click at [409, 318] on span "FALTA DE DDJJ (+ 3 MESE)" at bounding box center [387, 320] width 108 height 10
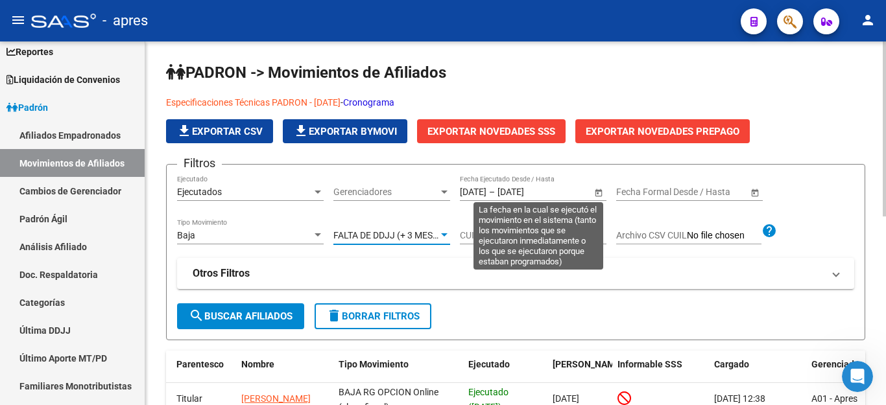
click at [561, 191] on input "[DATE]" at bounding box center [530, 192] width 64 height 11
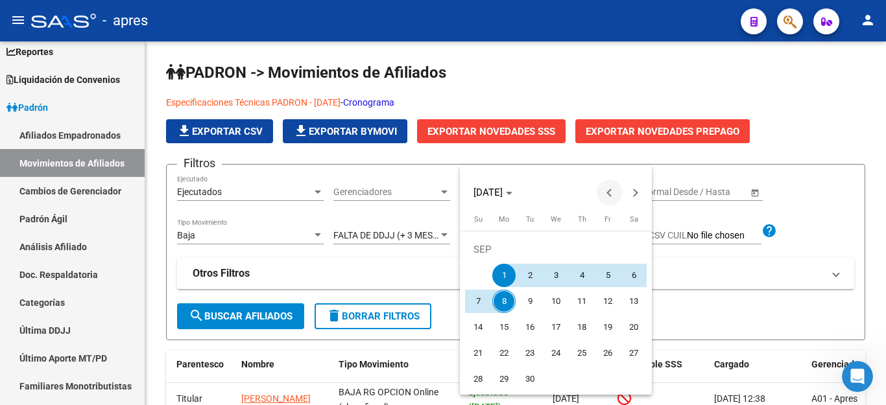
click at [611, 195] on button "Previous month" at bounding box center [610, 193] width 26 height 26
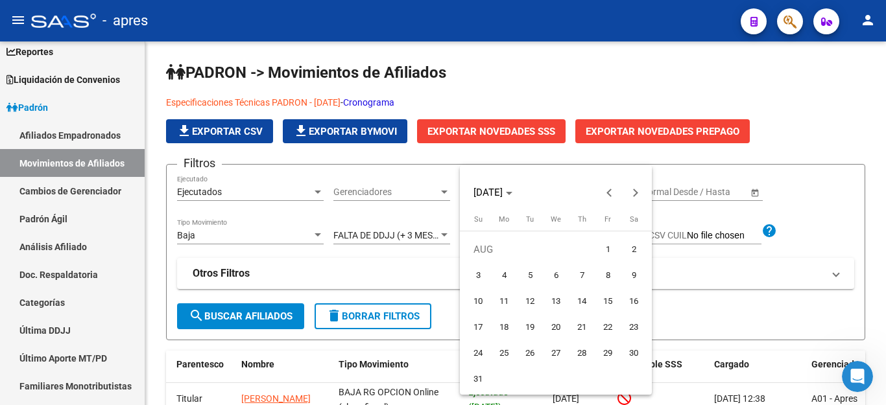
click at [608, 247] on span "1" at bounding box center [607, 249] width 23 height 23
type input "[DATE]"
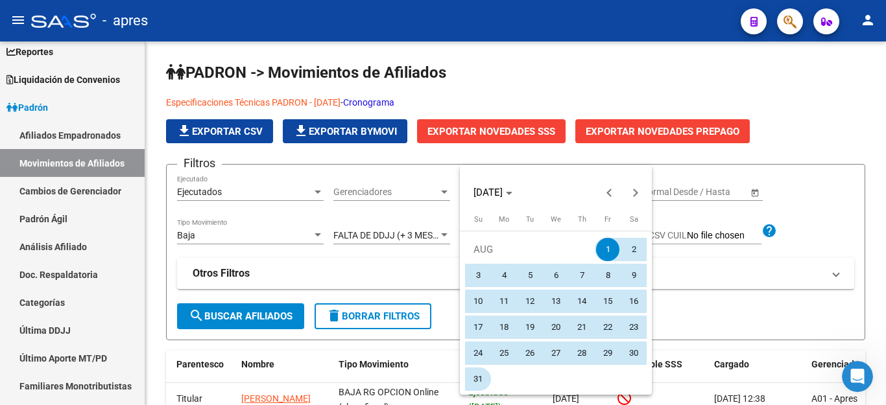
click at [480, 381] on span "31" at bounding box center [477, 379] width 23 height 23
type input "[DATE]"
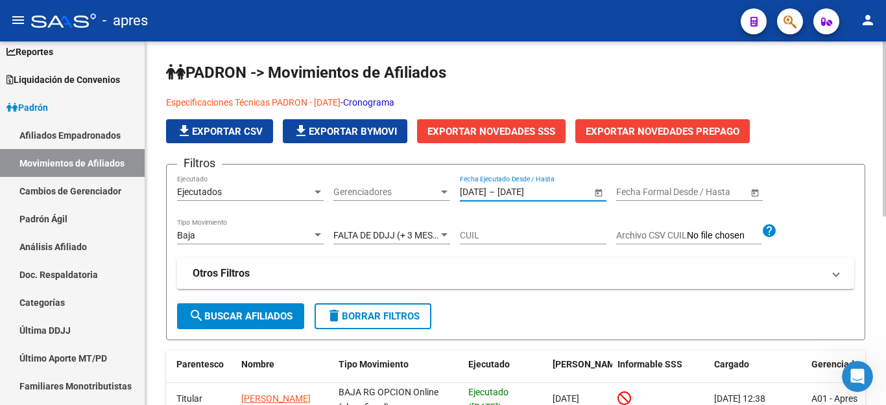
click at [251, 318] on span "search Buscar Afiliados" at bounding box center [241, 317] width 104 height 12
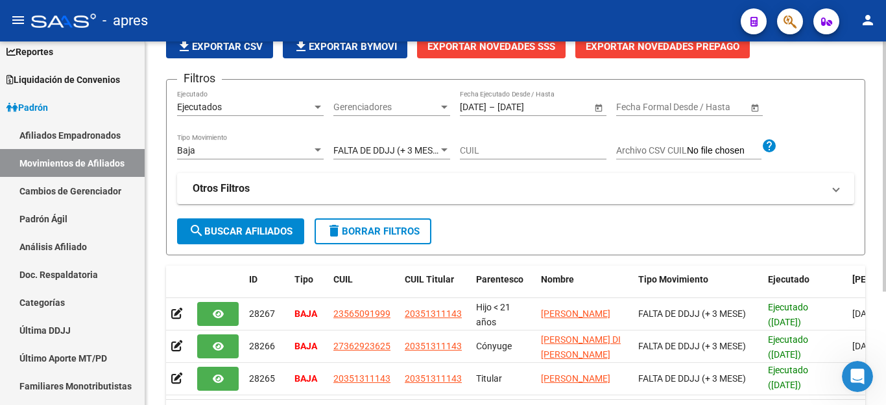
scroll to position [35, 0]
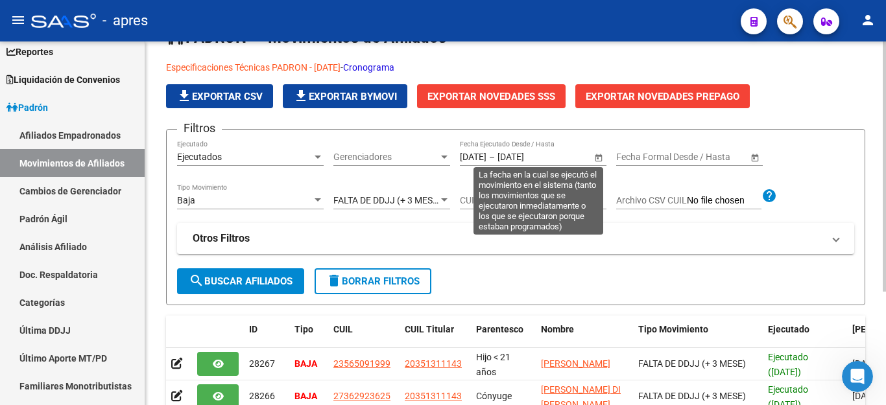
click at [595, 151] on span "Open calendar" at bounding box center [598, 157] width 31 height 31
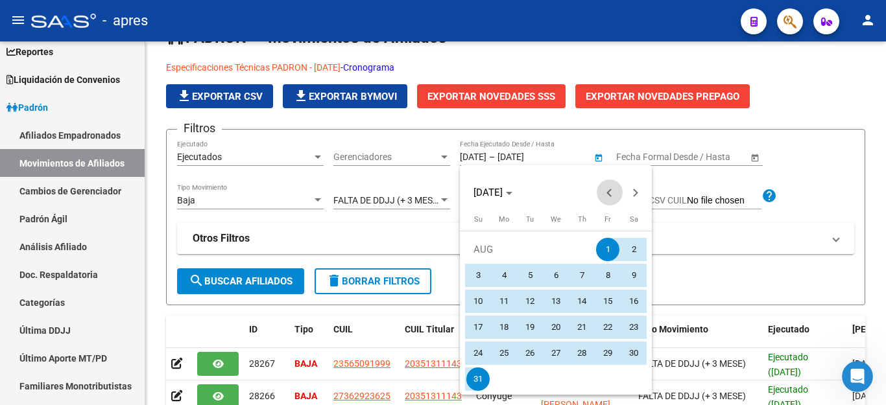
click at [608, 189] on span "Previous month" at bounding box center [610, 193] width 26 height 26
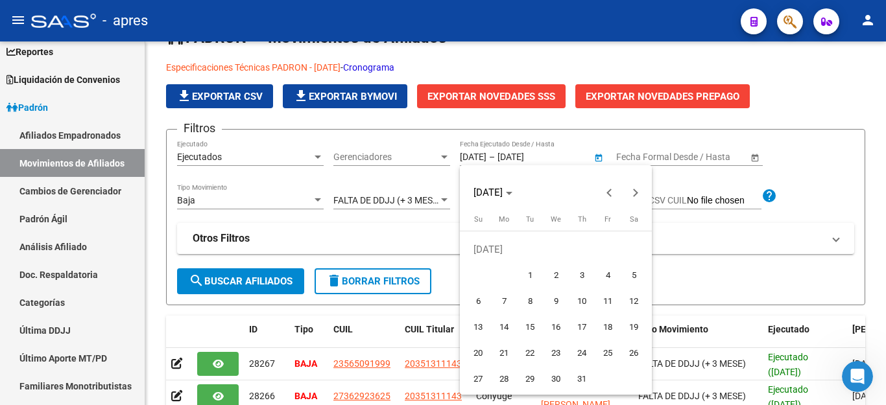
click at [532, 271] on span "1" at bounding box center [529, 275] width 23 height 23
type input "[DATE]"
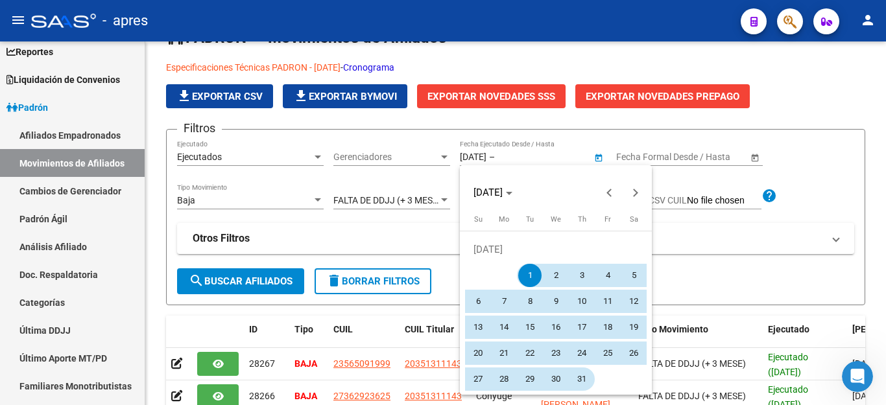
click at [576, 379] on span "31" at bounding box center [581, 379] width 23 height 23
type input "[DATE]"
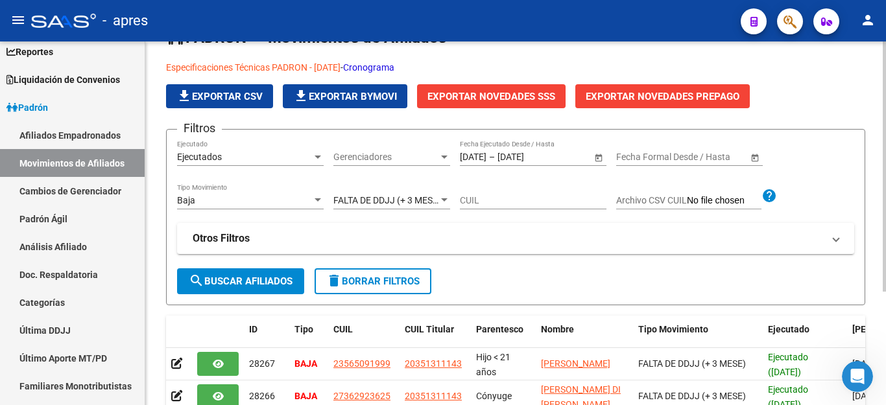
click at [271, 284] on span "search Buscar Afiliados" at bounding box center [241, 282] width 104 height 12
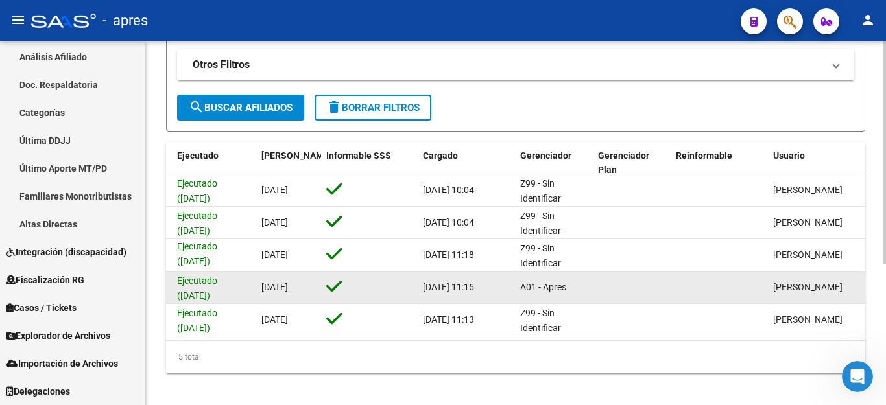
scroll to position [230, 0]
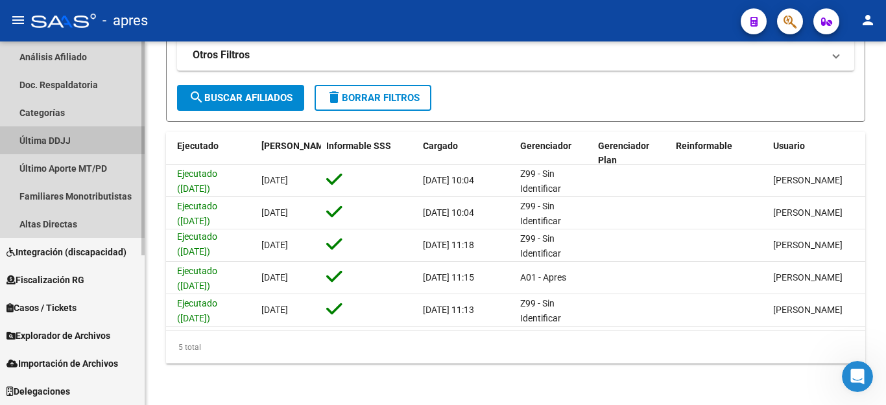
click at [62, 141] on link "Última DDJJ" at bounding box center [72, 140] width 145 height 28
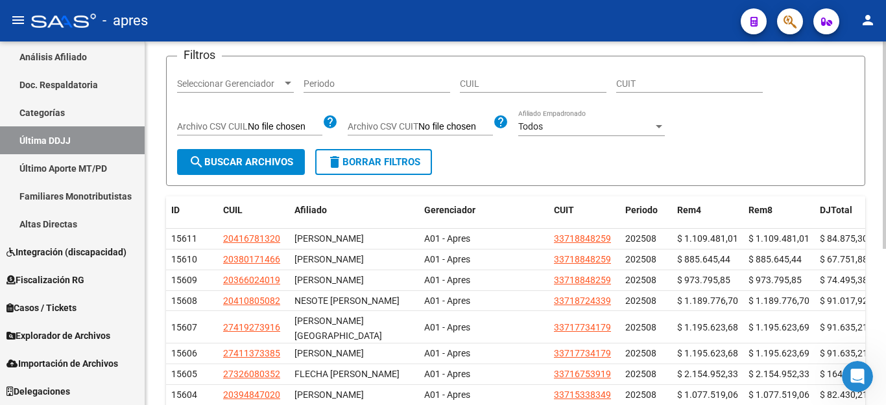
scroll to position [259, 0]
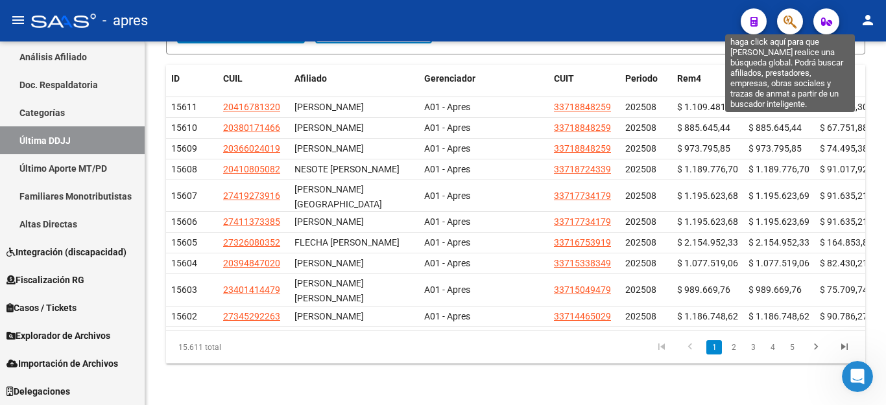
click at [794, 25] on icon "button" at bounding box center [790, 21] width 13 height 15
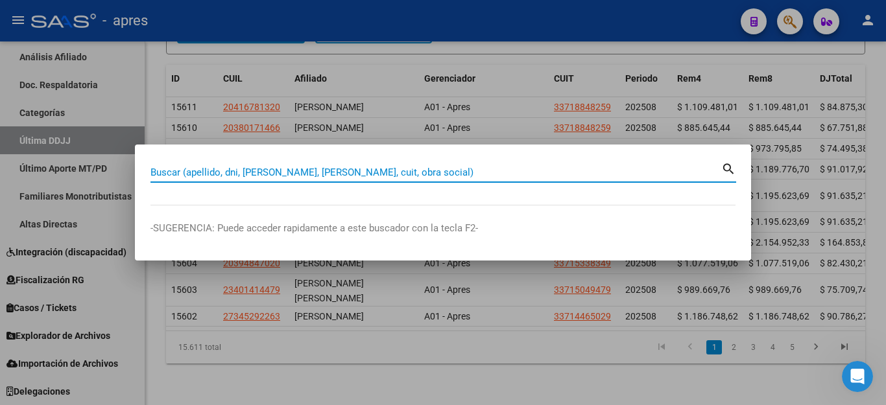
paste input "27435951940"
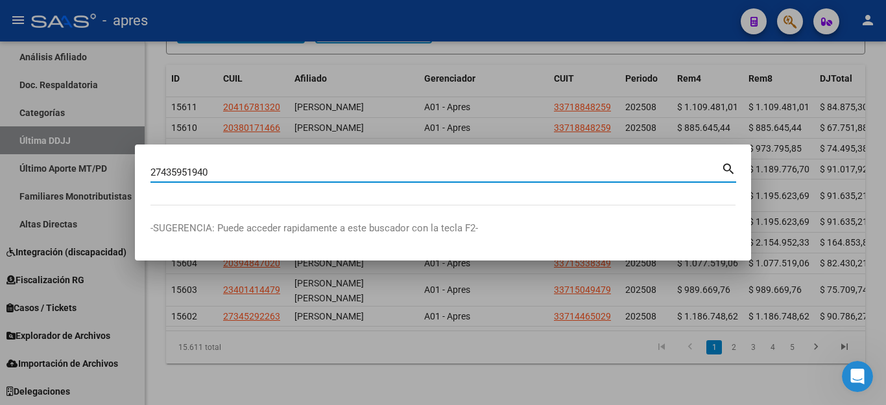
type input "27435951940"
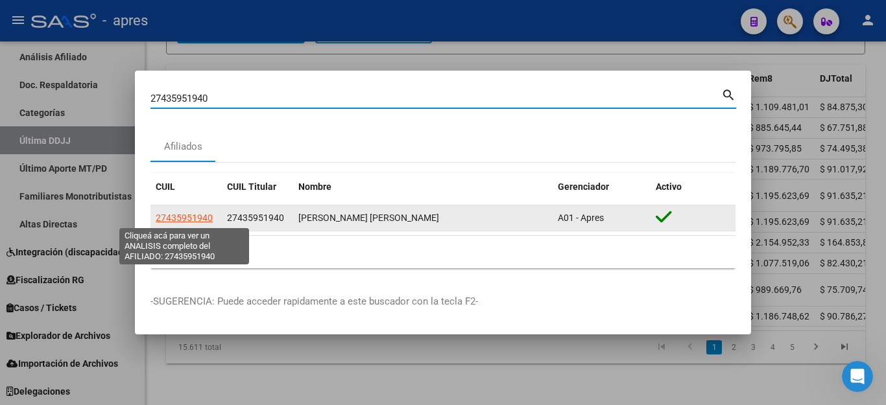
click at [204, 220] on span "27435951940" at bounding box center [184, 218] width 57 height 10
type textarea "27435951940"
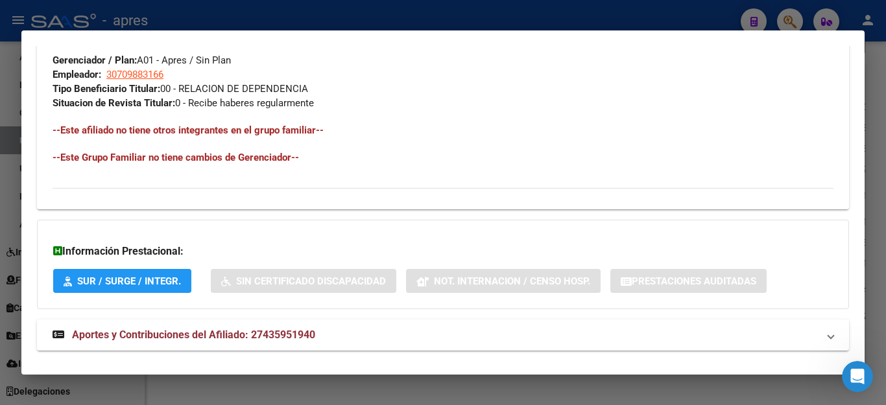
scroll to position [672, 0]
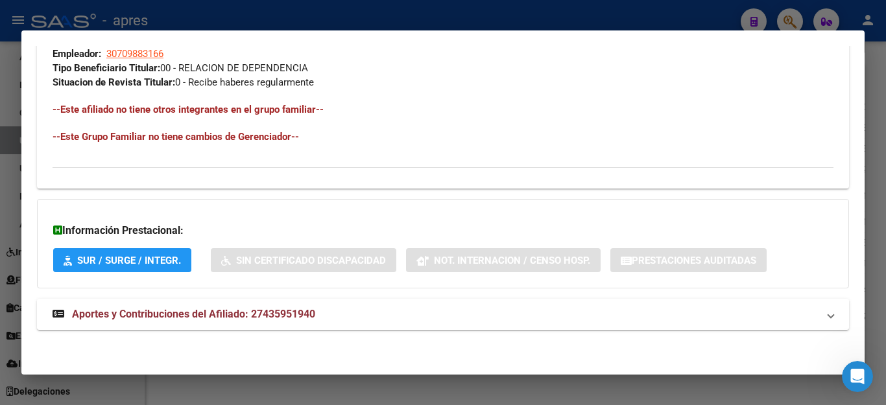
click at [287, 310] on span "Aportes y Contribuciones del Afiliado: 27435951940" at bounding box center [193, 314] width 243 height 12
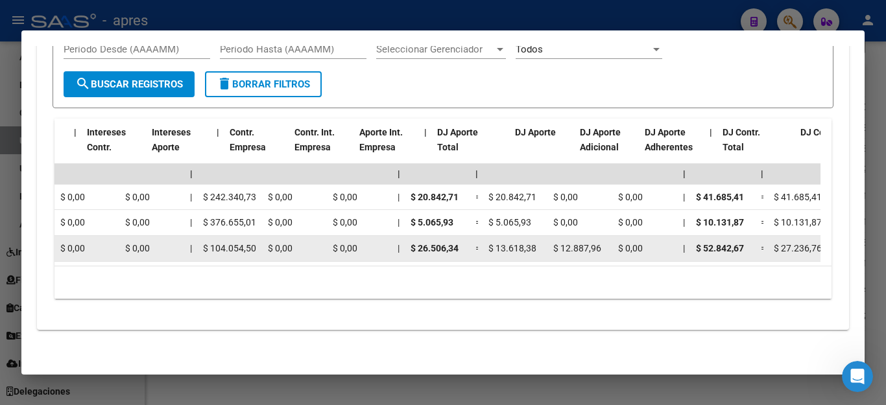
scroll to position [0, 409]
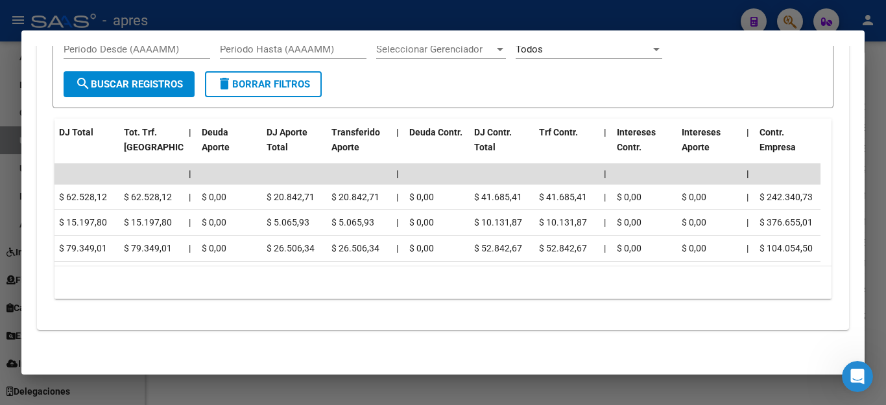
click at [607, 396] on div at bounding box center [443, 202] width 886 height 405
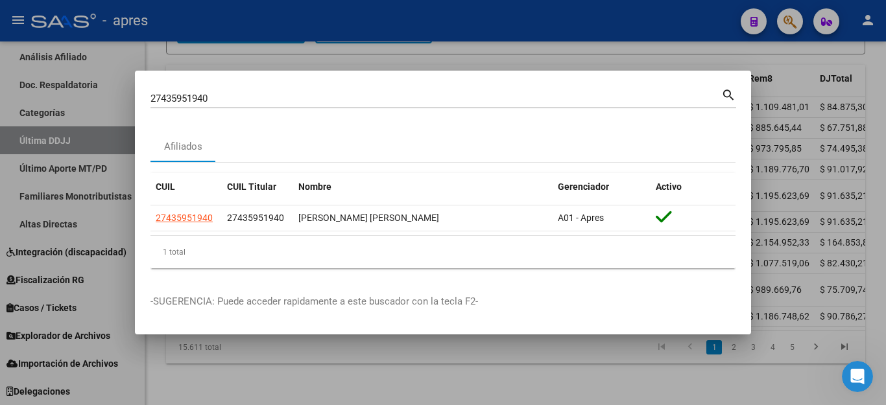
click at [610, 392] on div at bounding box center [443, 202] width 886 height 405
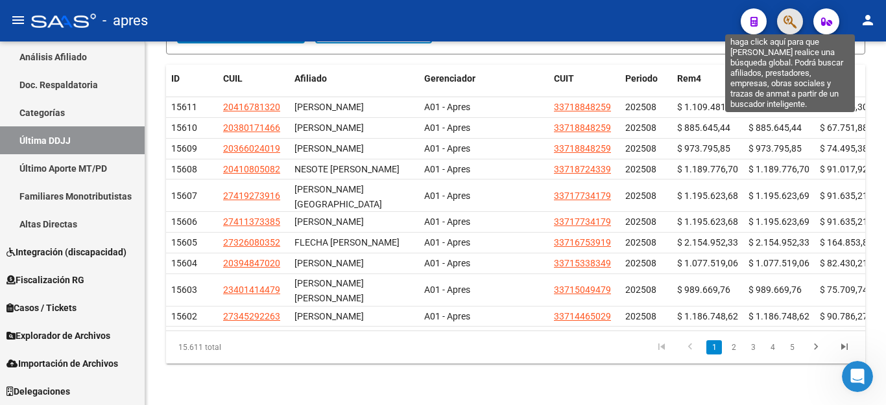
click at [795, 23] on icon "button" at bounding box center [790, 21] width 13 height 15
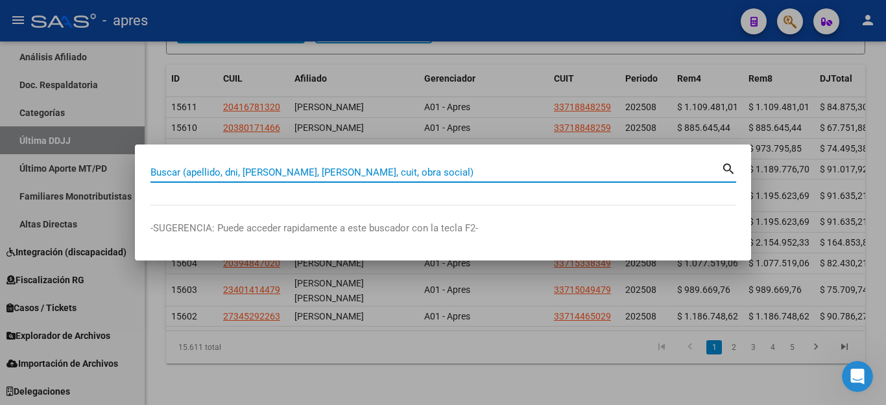
paste input "27440801582"
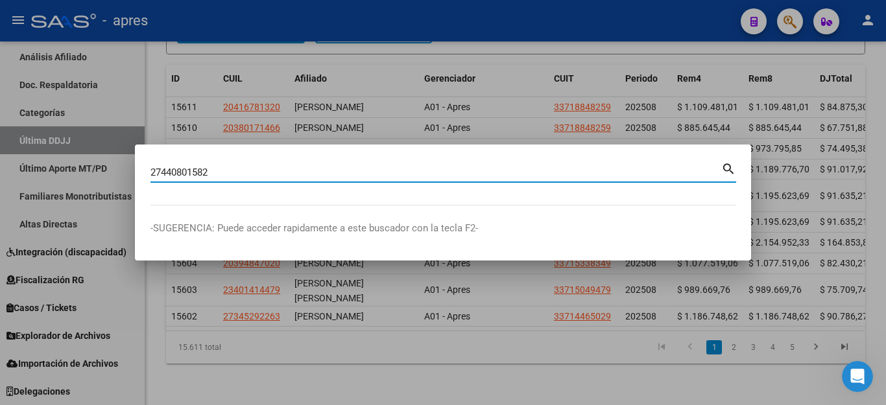
type input "27440801582"
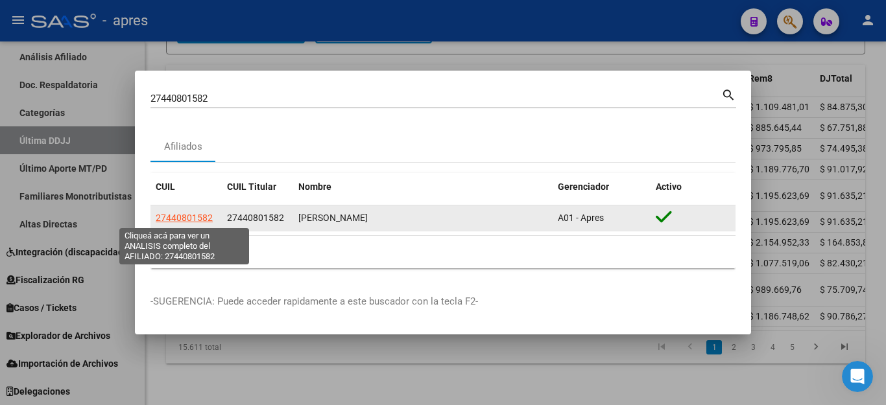
click at [196, 219] on span "27440801582" at bounding box center [184, 218] width 57 height 10
type textarea "27440801582"
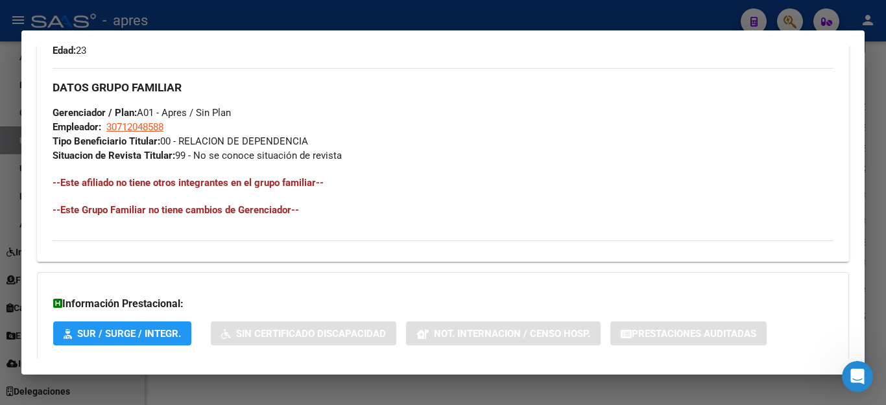
scroll to position [672, 0]
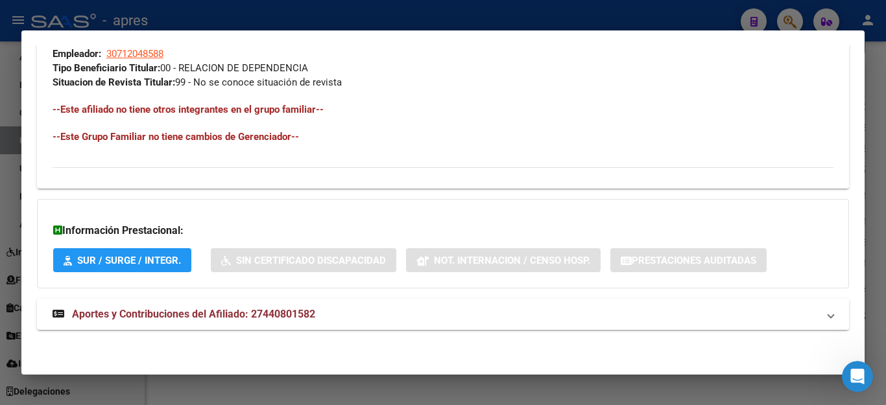
click at [244, 313] on span "Aportes y Contribuciones del Afiliado: 27440801582" at bounding box center [193, 314] width 243 height 12
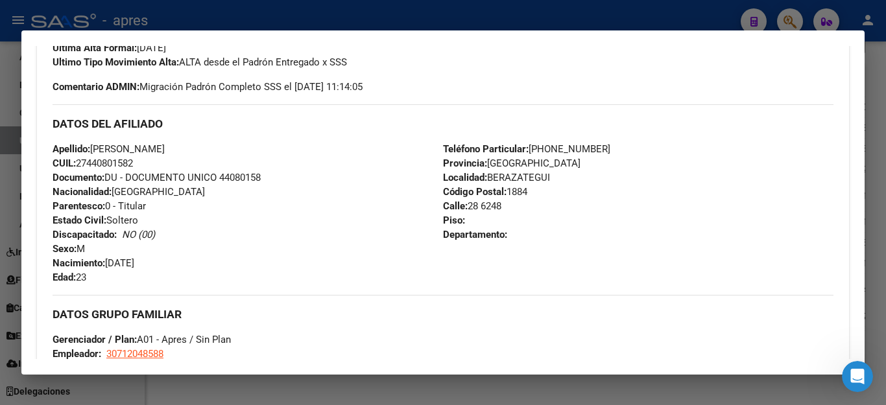
scroll to position [359, 0]
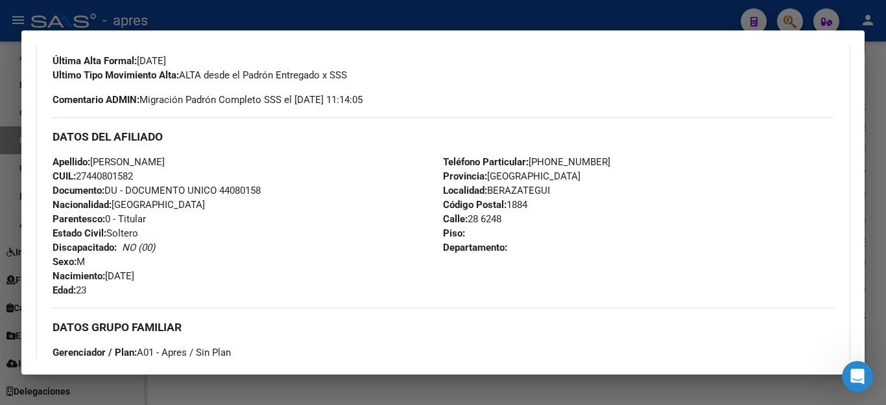
click at [327, 394] on div at bounding box center [443, 202] width 886 height 405
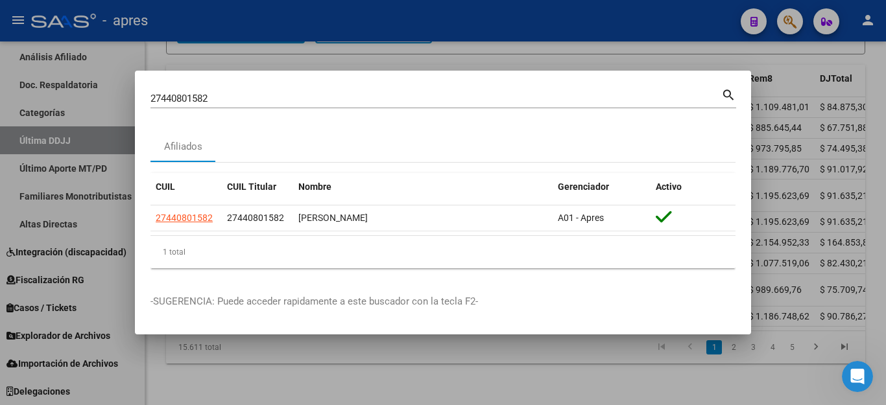
click at [342, 364] on div at bounding box center [443, 202] width 886 height 405
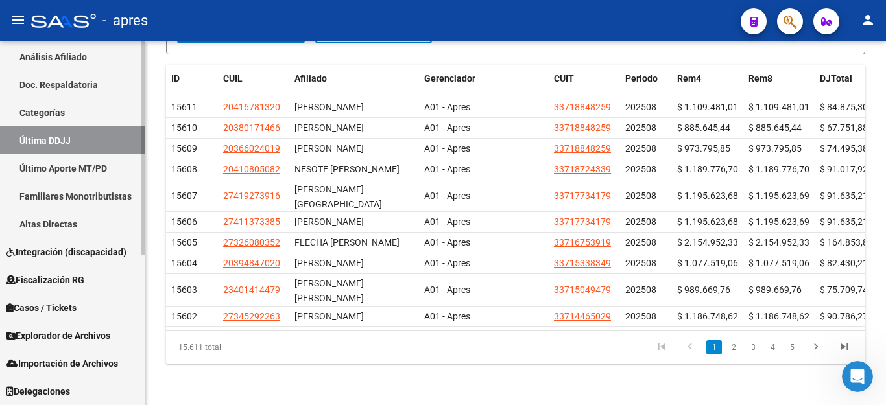
drag, startPoint x: 145, startPoint y: 226, endPoint x: 138, endPoint y: 313, distance: 87.2
click at [138, 313] on mat-sidenav "Firma Express Inicio Instructivos Contacto OS Reportes Ingresos Percibidos Anál…" at bounding box center [72, 224] width 145 height 364
click at [258, 21] on div "- apres" at bounding box center [380, 20] width 699 height 29
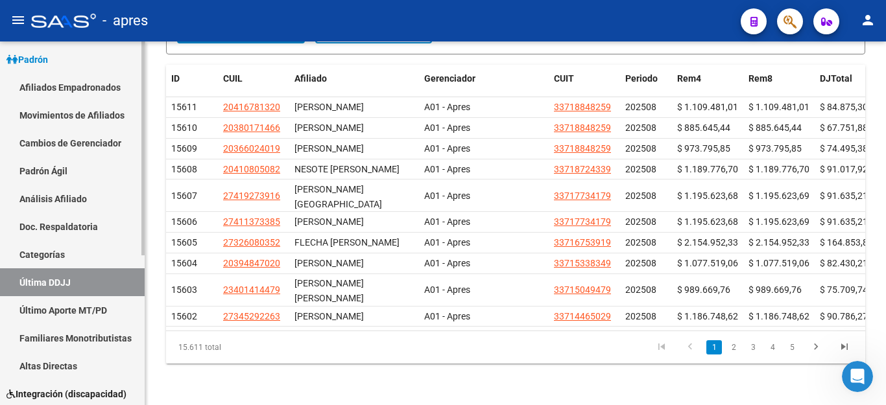
scroll to position [255, 0]
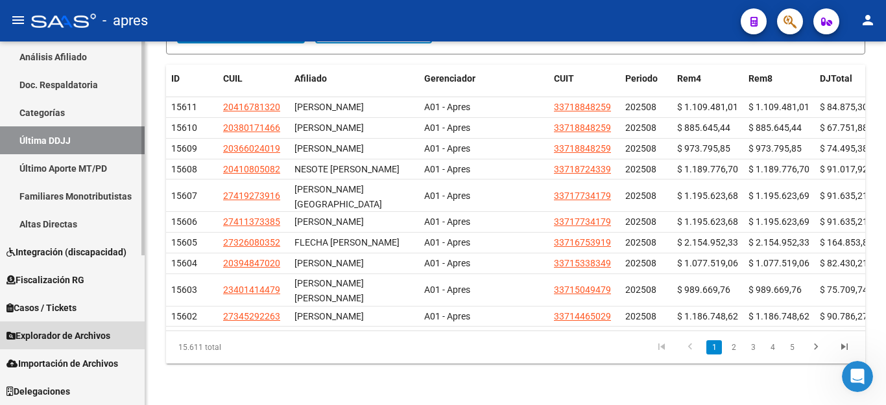
click at [55, 337] on span "Explorador de Archivos" at bounding box center [58, 336] width 104 height 14
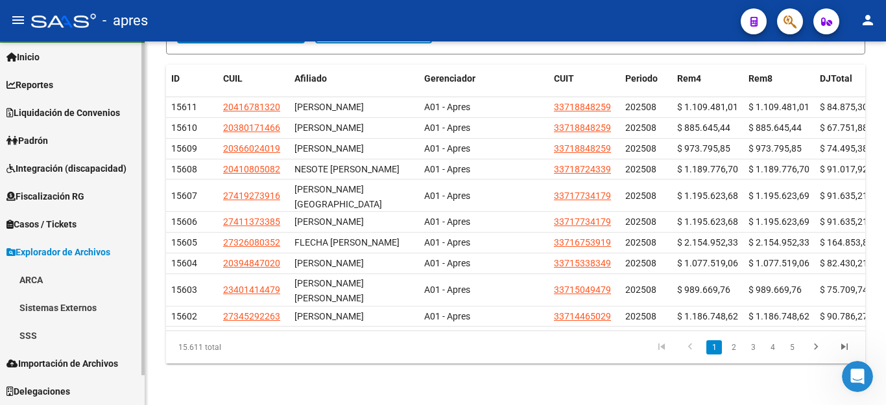
scroll to position [32, 0]
click at [31, 338] on link "SSS" at bounding box center [72, 336] width 145 height 28
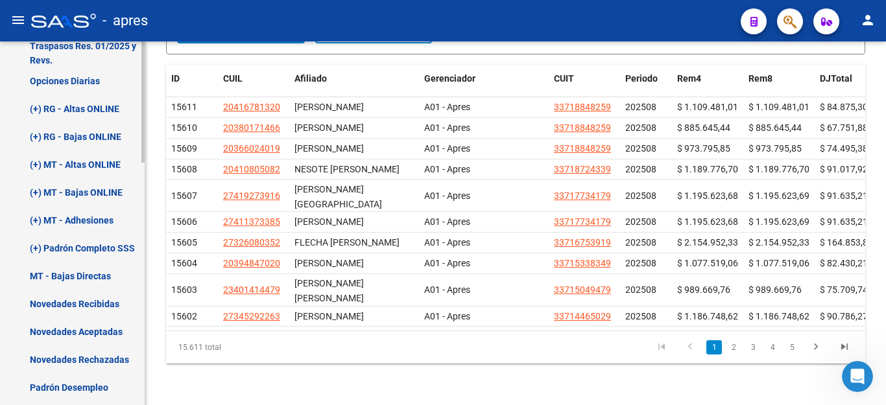
scroll to position [356, 0]
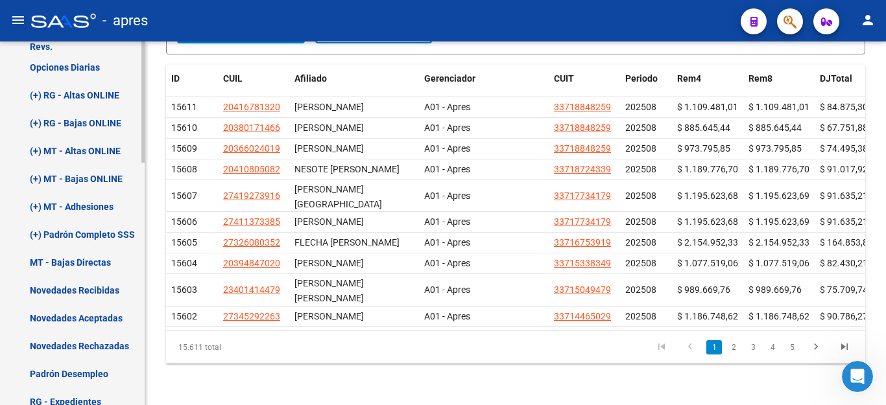
click at [36, 96] on link "(+) RG - Altas ONLINE" at bounding box center [72, 95] width 145 height 28
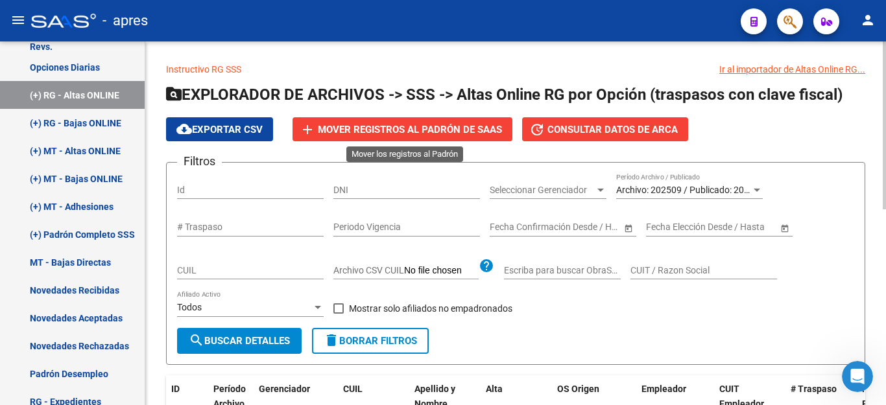
click at [422, 132] on span "Mover registros al PADRÓN de SAAS" at bounding box center [410, 130] width 184 height 12
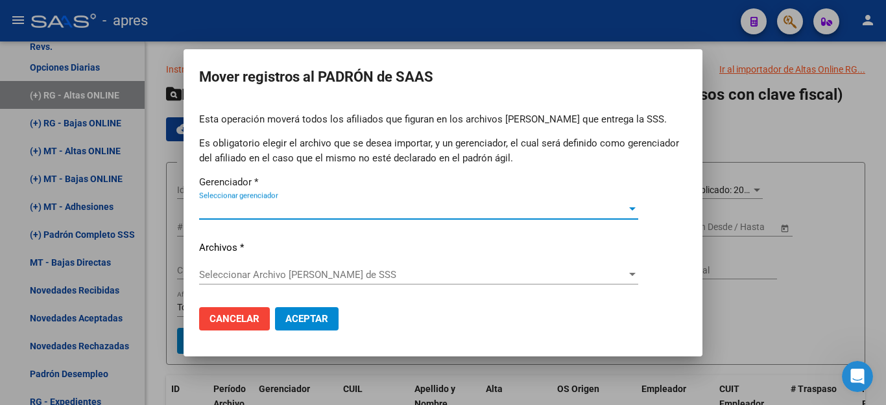
click at [303, 207] on span "Seleccionar gerenciador" at bounding box center [412, 210] width 427 height 12
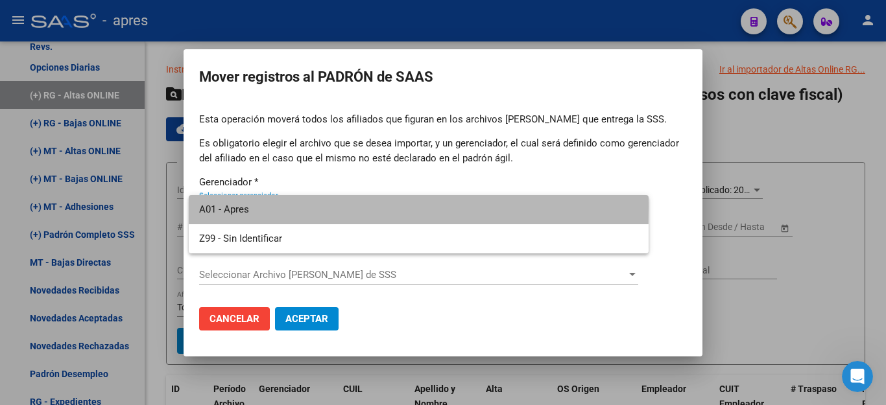
click at [303, 207] on span "A01 - Apres" at bounding box center [418, 209] width 439 height 29
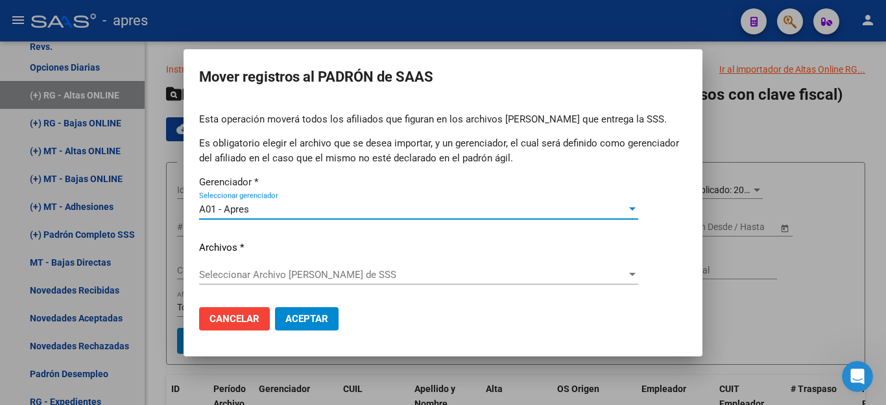
click at [312, 273] on span "Seleccionar Archivo [PERSON_NAME] de SSS" at bounding box center [412, 275] width 427 height 12
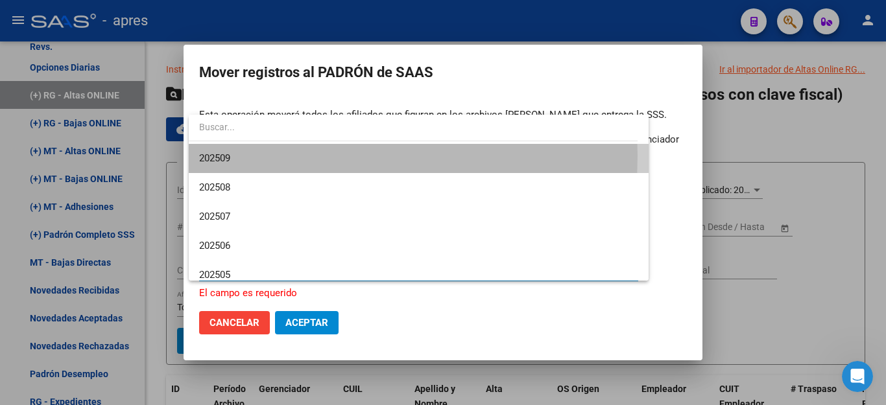
click at [245, 156] on span "202509" at bounding box center [418, 158] width 439 height 29
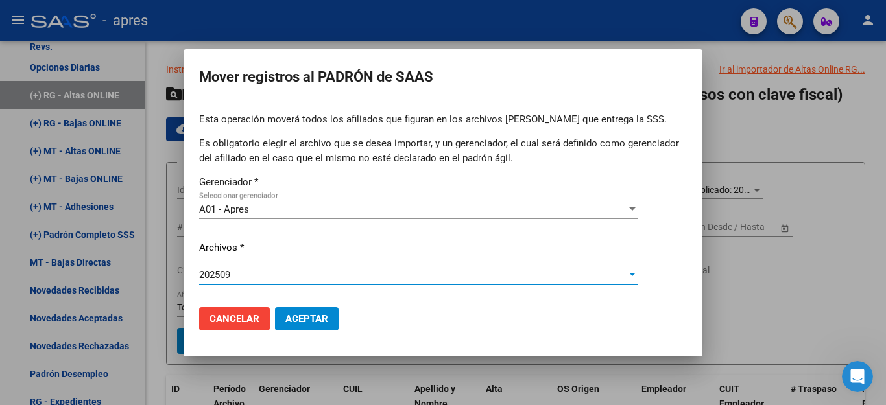
click at [263, 278] on div "202509" at bounding box center [412, 275] width 427 height 12
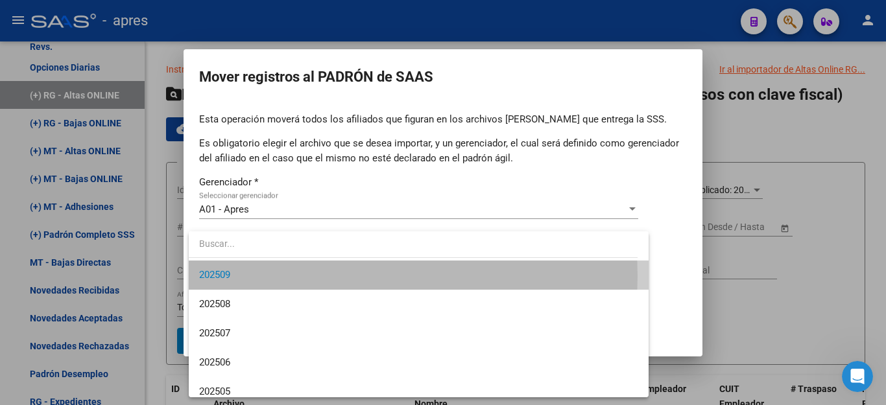
click at [242, 276] on span "202509" at bounding box center [418, 275] width 439 height 29
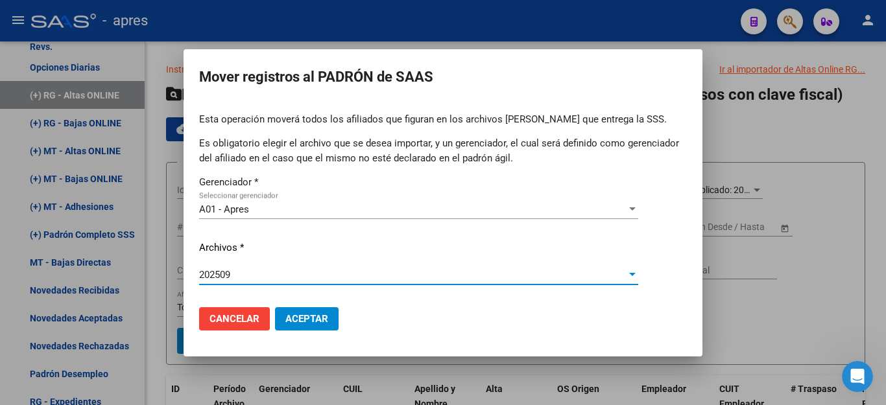
click at [288, 278] on div "202509" at bounding box center [412, 275] width 427 height 12
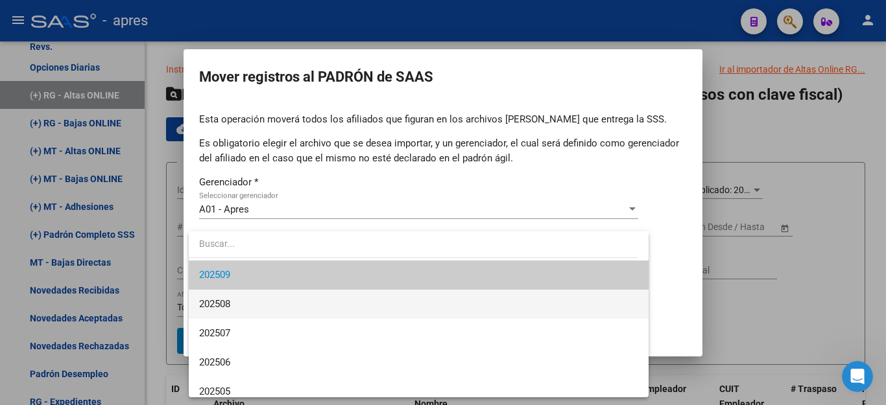
click at [282, 297] on span "202508" at bounding box center [418, 304] width 439 height 29
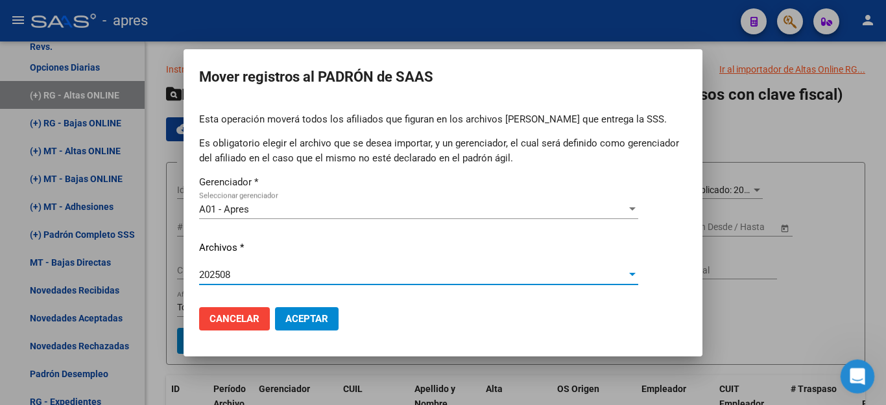
click at [852, 371] on icon "Abrir Intercom Messenger" at bounding box center [855, 375] width 21 height 21
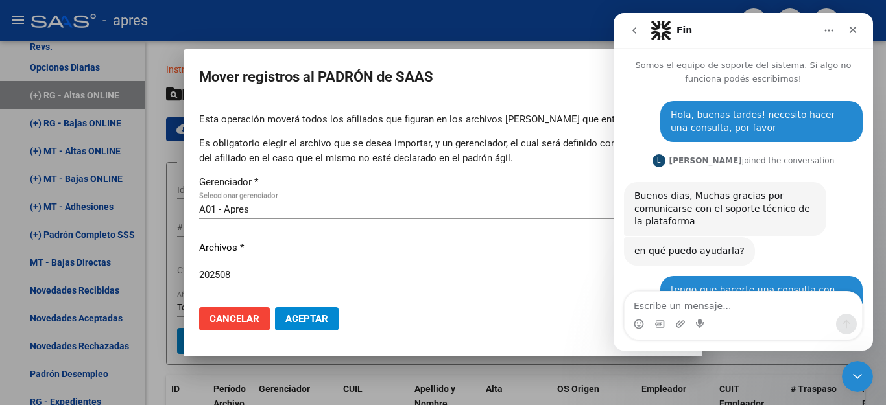
scroll to position [1378, 0]
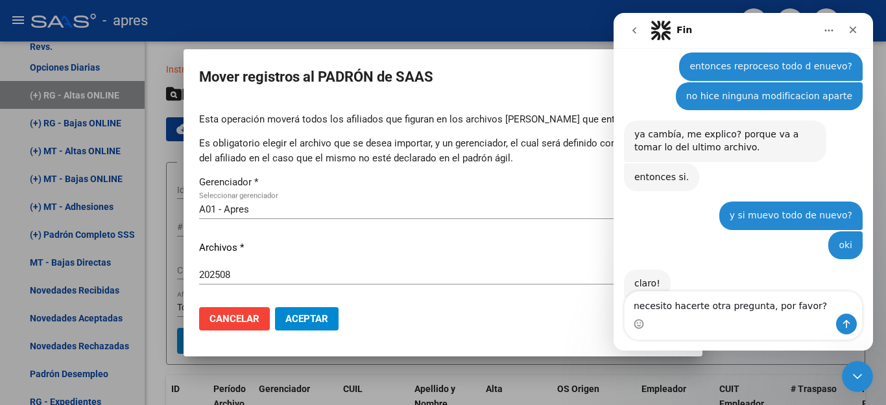
type textarea "necesito hacerte otra pregunta, por favor"
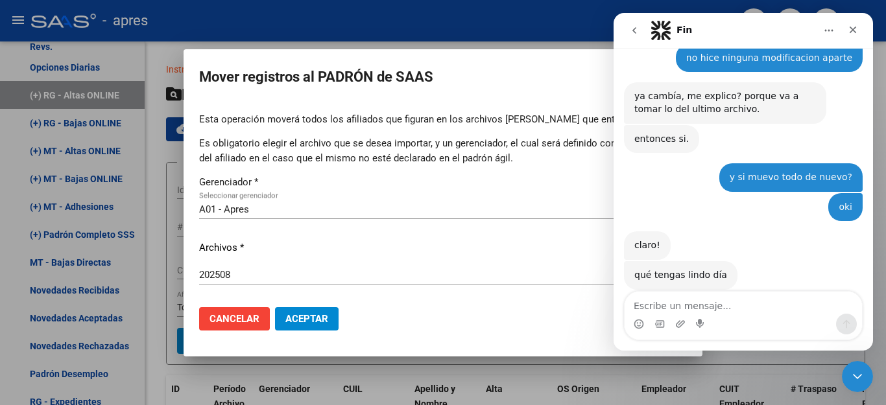
click at [830, 29] on icon "Inicio" at bounding box center [829, 30] width 10 height 10
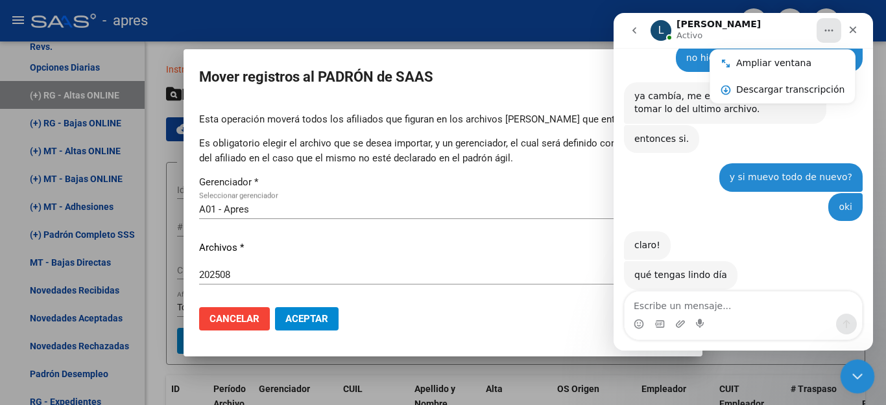
click at [852, 371] on icon "Cerrar Intercom Messenger" at bounding box center [856, 375] width 16 height 16
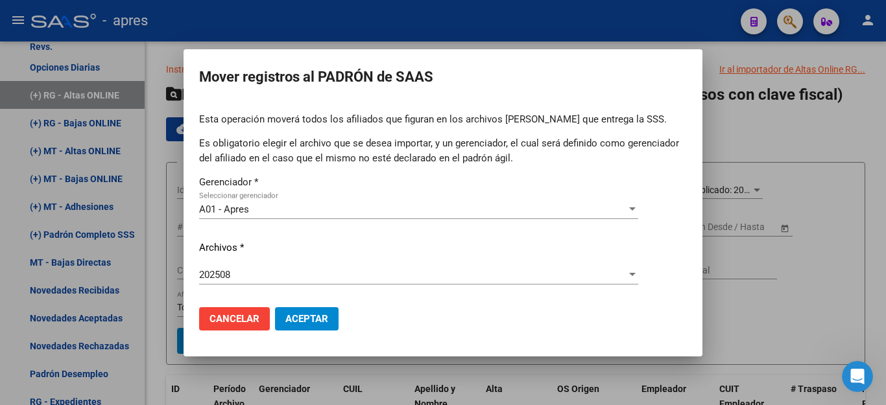
click at [772, 131] on div at bounding box center [443, 202] width 886 height 405
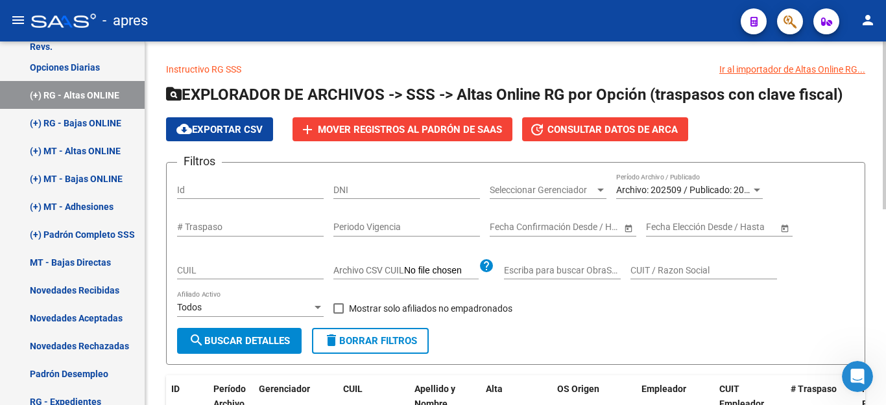
click at [198, 64] on link "Instructivo RG SSS" at bounding box center [203, 69] width 75 height 10
click at [845, 368] on div "Abrir Intercom Messenger" at bounding box center [855, 375] width 43 height 43
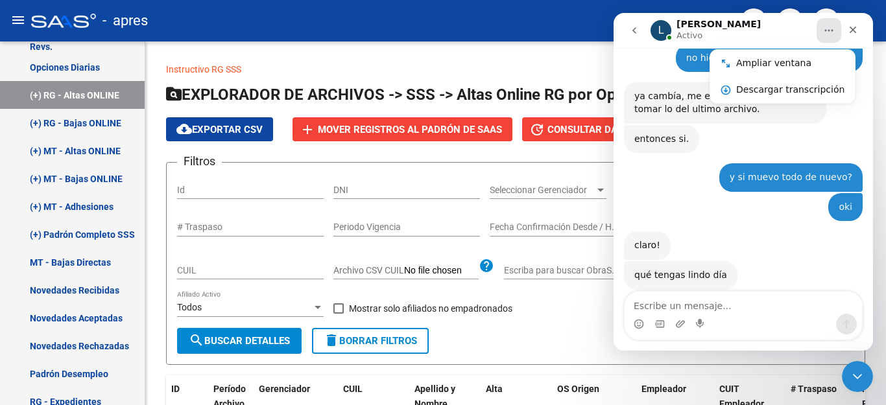
click at [785, 232] on div "claro! [PERSON_NAME] 21m" at bounding box center [743, 247] width 239 height 30
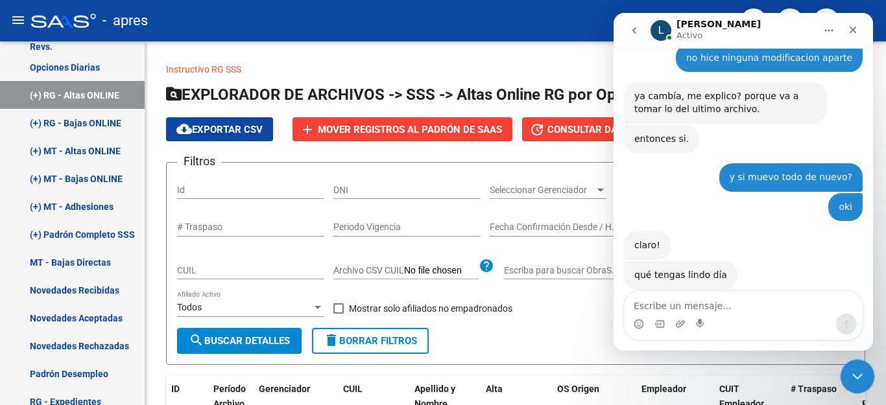
drag, startPoint x: 850, startPoint y: 371, endPoint x: 1664, endPoint y: 710, distance: 882.5
click at [848, 370] on icon "Cerrar Intercom Messenger" at bounding box center [856, 375] width 16 height 16
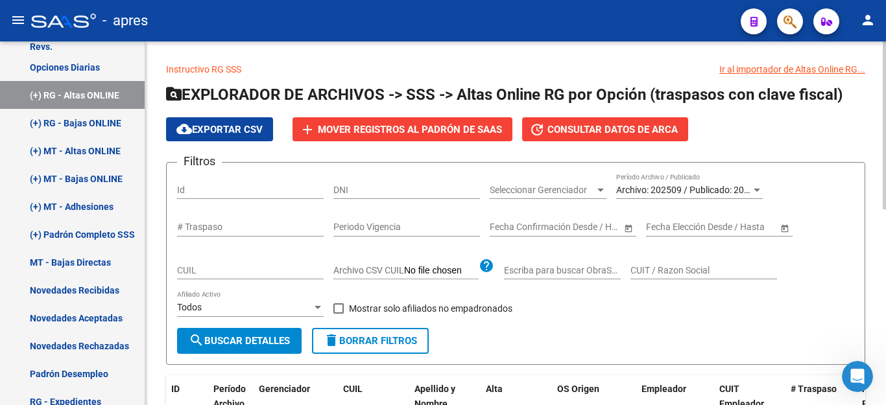
click at [207, 69] on link "Instructivo RG SSS" at bounding box center [203, 69] width 75 height 10
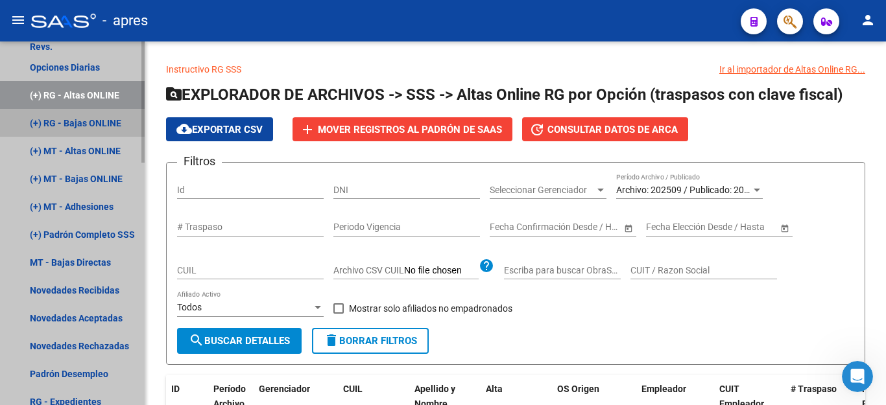
click at [78, 121] on link "(+) RG - Bajas ONLINE" at bounding box center [72, 123] width 145 height 28
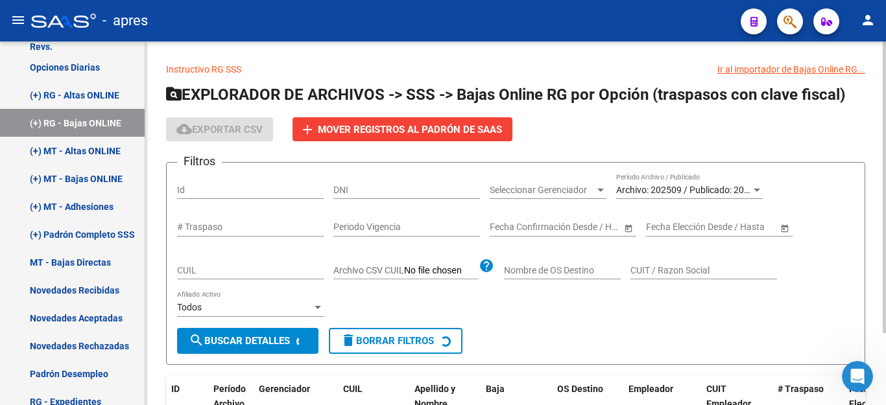
click at [186, 71] on link "Instructivo RG SSS" at bounding box center [203, 69] width 75 height 10
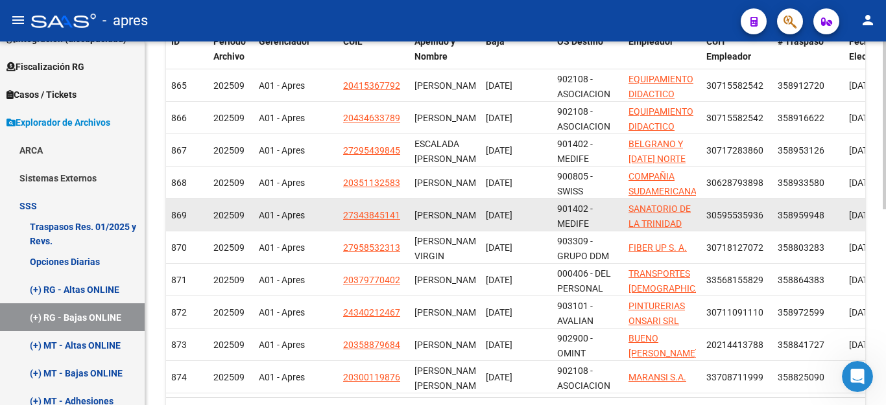
scroll to position [361, 0]
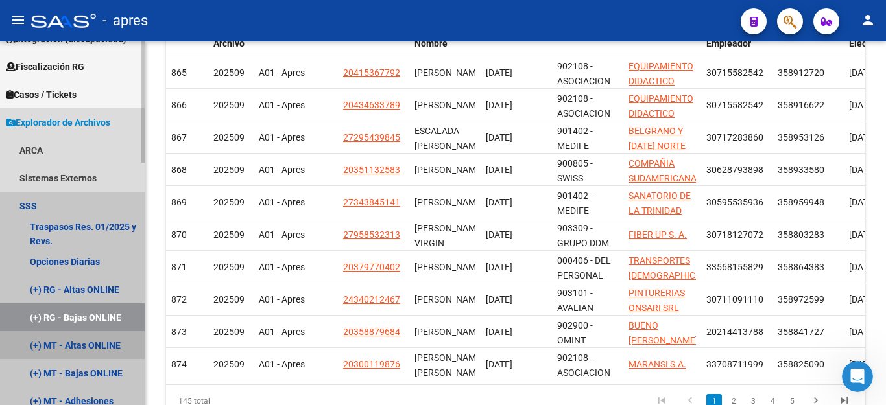
click at [57, 345] on link "(+) MT - Altas ONLINE" at bounding box center [72, 345] width 145 height 28
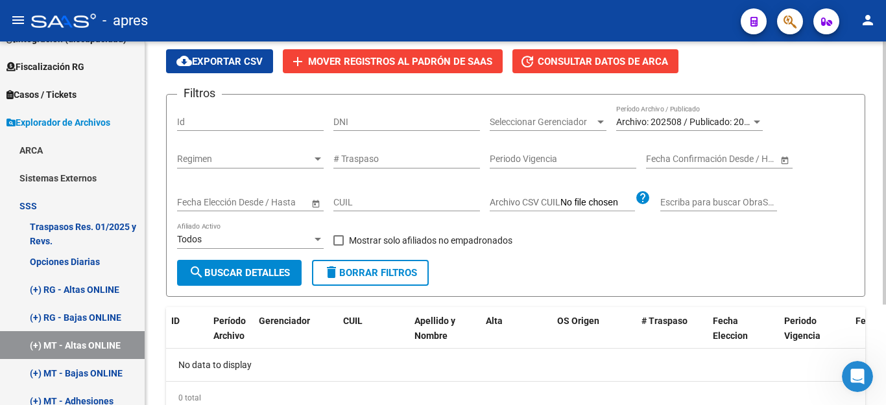
scroll to position [75, 0]
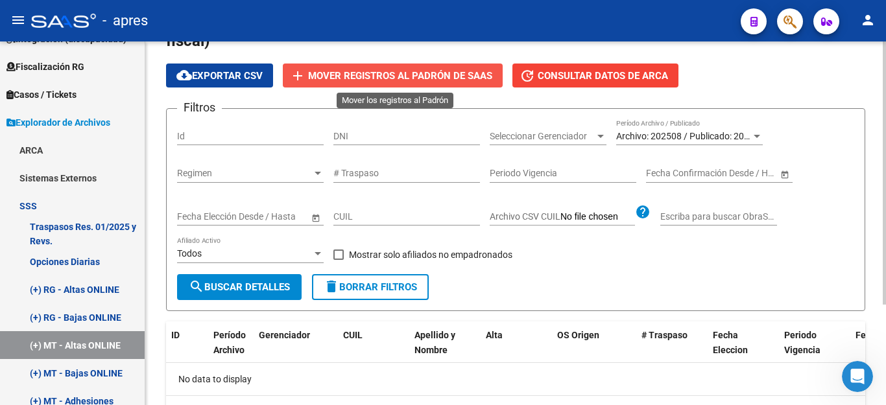
click at [433, 78] on span "Mover registros al PADRÓN de SAAS" at bounding box center [400, 76] width 184 height 12
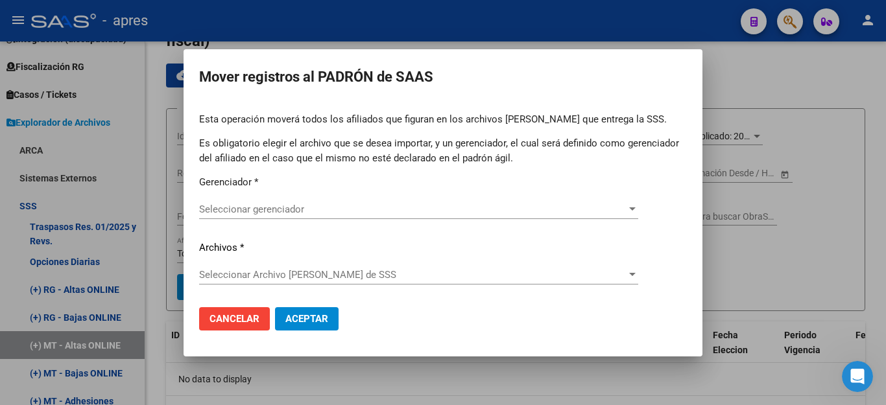
click at [360, 215] on div "Seleccionar gerenciador Seleccionar gerenciador" at bounding box center [418, 209] width 439 height 19
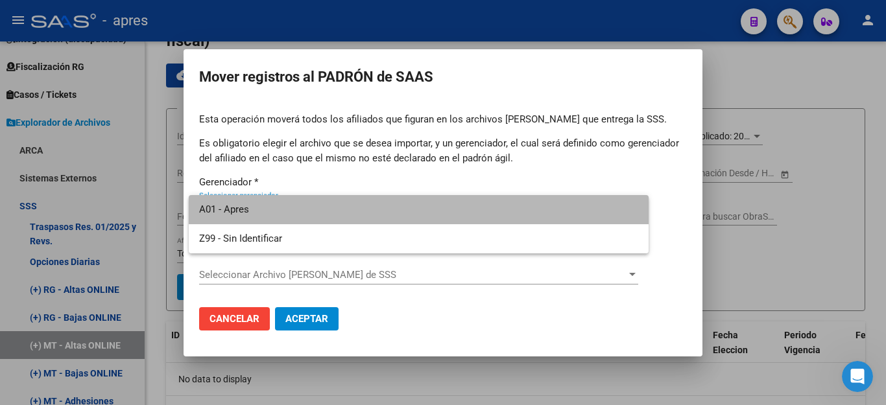
click at [354, 213] on span "A01 - Apres" at bounding box center [418, 209] width 439 height 29
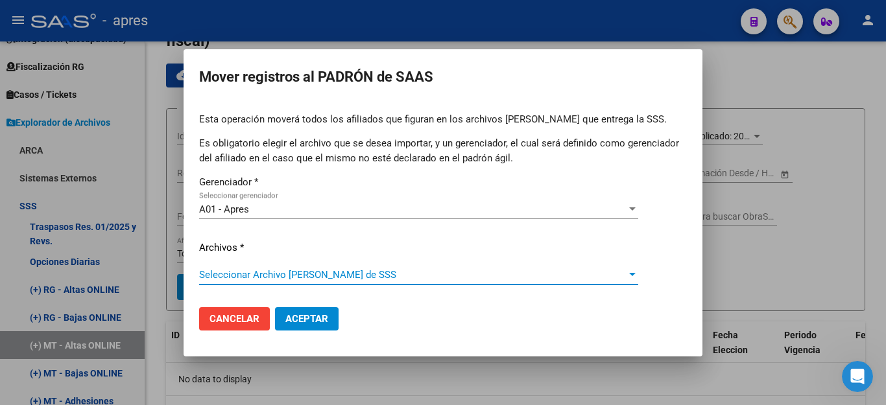
click at [338, 278] on span "Seleccionar Archivo [PERSON_NAME] de SSS" at bounding box center [412, 275] width 427 height 12
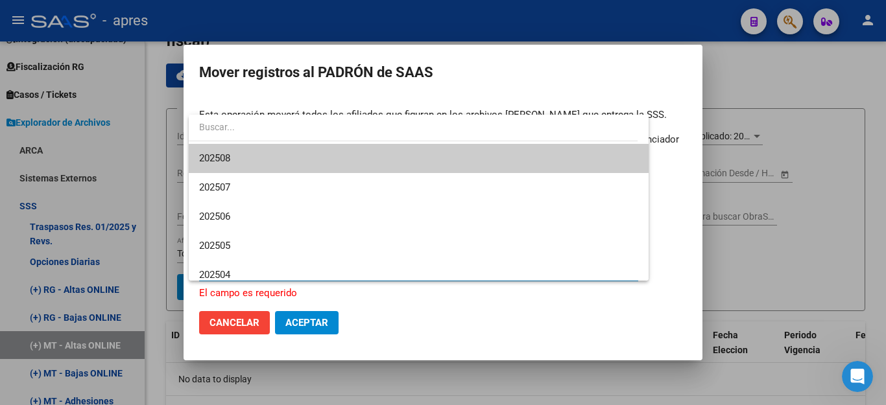
click at [246, 325] on div at bounding box center [443, 202] width 886 height 405
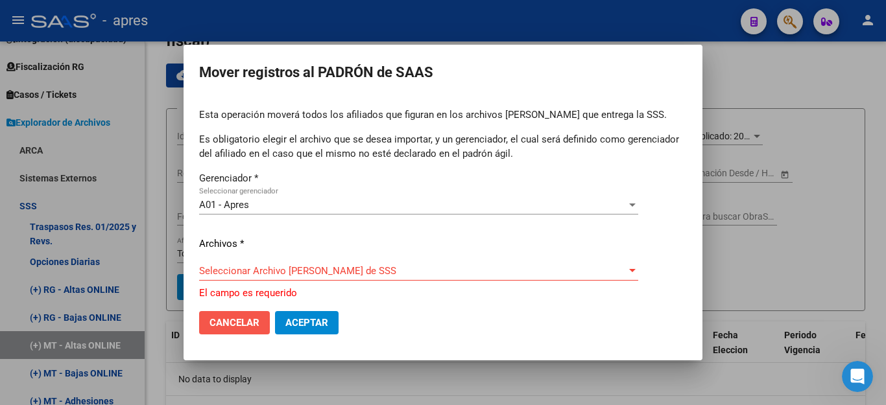
click at [246, 324] on span "Cancelar" at bounding box center [235, 323] width 50 height 12
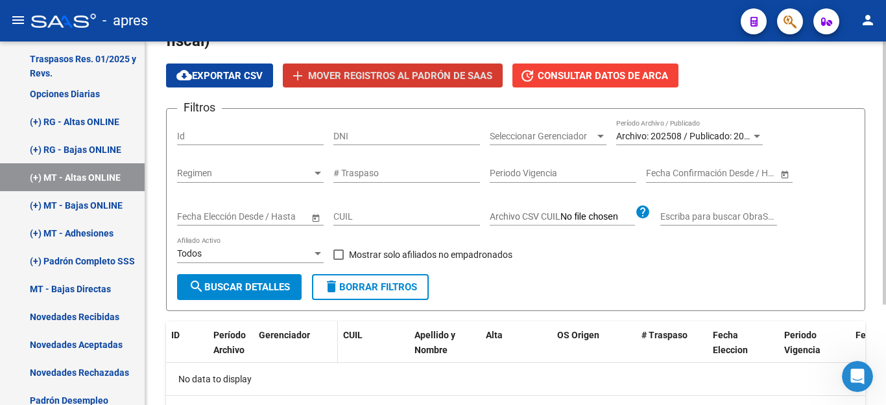
scroll to position [421, 0]
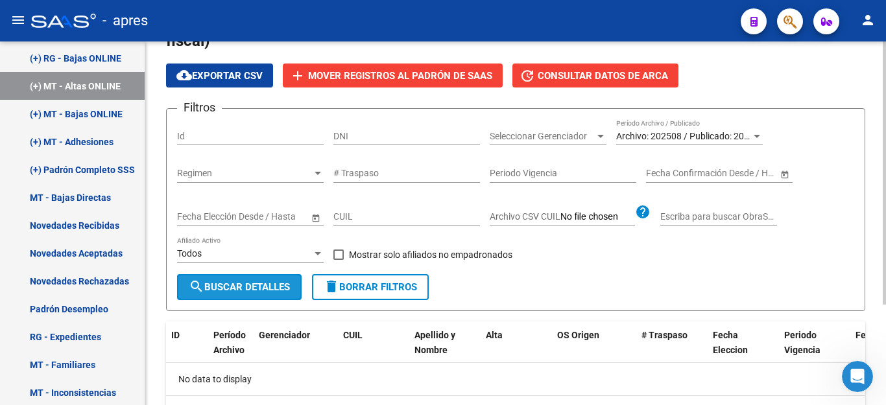
click at [247, 285] on span "search Buscar Detalles" at bounding box center [239, 288] width 101 height 12
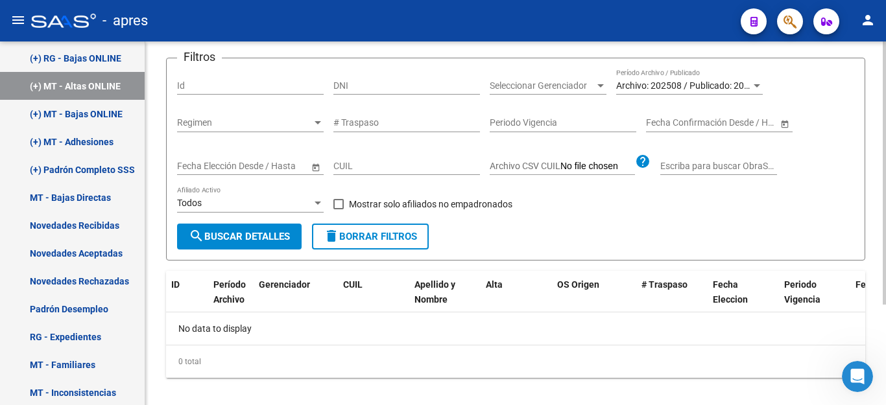
scroll to position [139, 0]
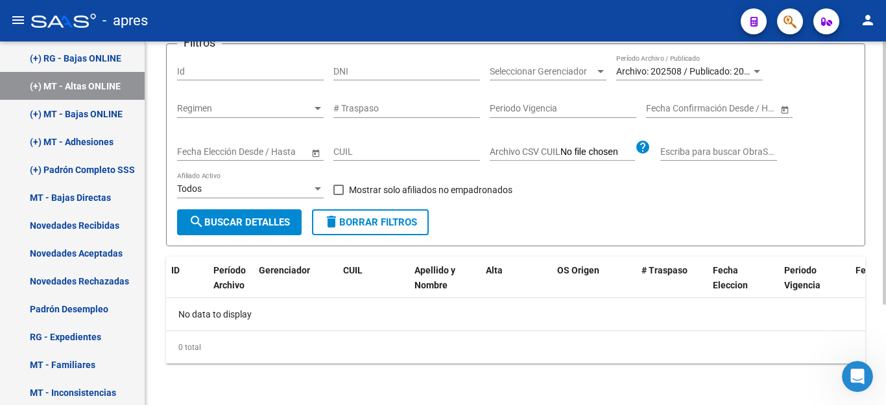
click at [650, 72] on span "Archivo: 202508 / Publicado: 202507" at bounding box center [690, 71] width 149 height 10
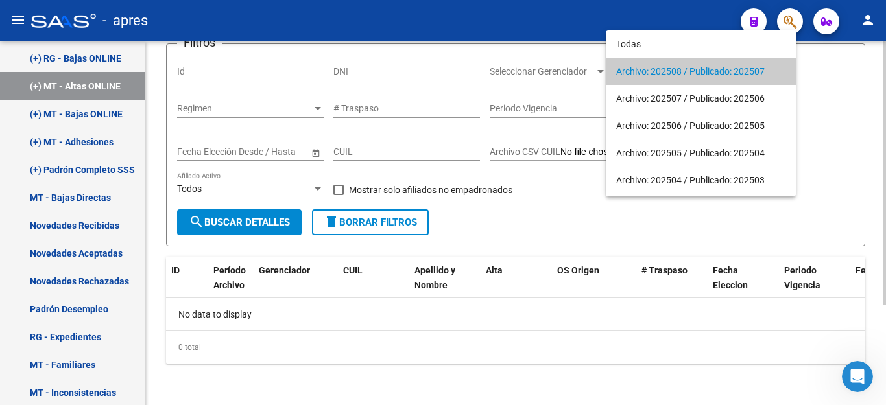
click at [650, 72] on span "Archivo: 202508 / Publicado: 202507" at bounding box center [700, 71] width 169 height 27
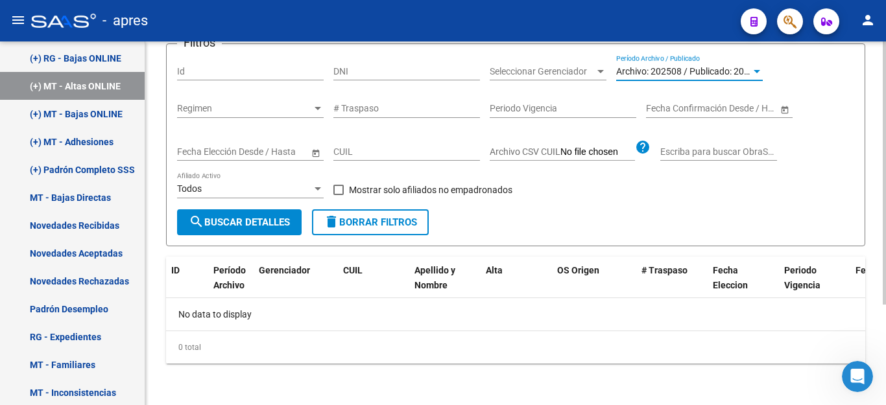
click at [208, 222] on span "search Buscar Detalles" at bounding box center [239, 223] width 101 height 12
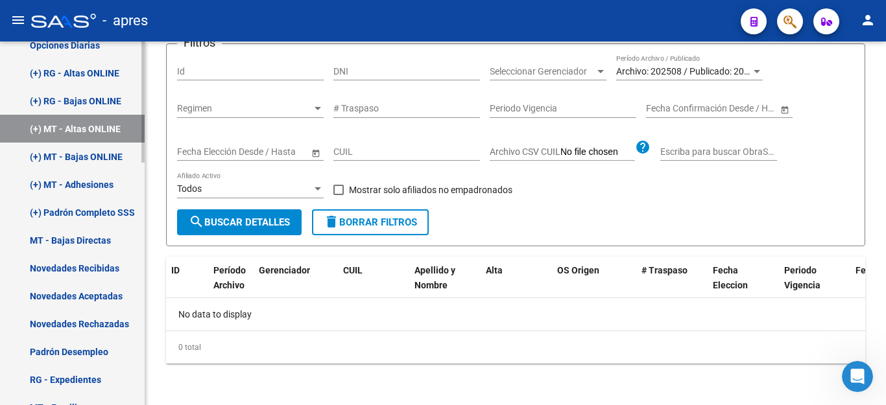
scroll to position [356, 0]
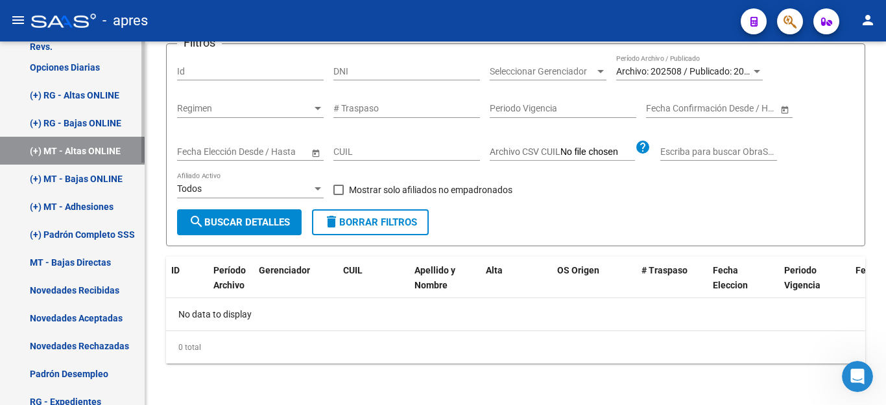
click at [100, 122] on link "(+) RG - Bajas ONLINE" at bounding box center [72, 123] width 145 height 28
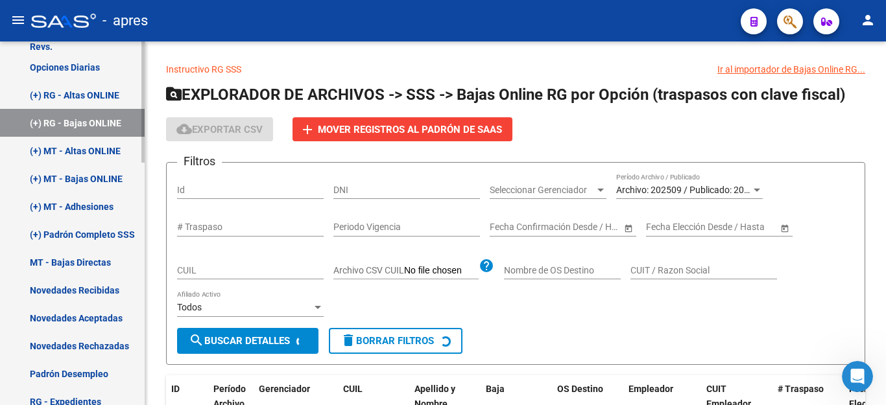
click at [97, 207] on link "(+) MT - Adhesiones" at bounding box center [72, 207] width 145 height 28
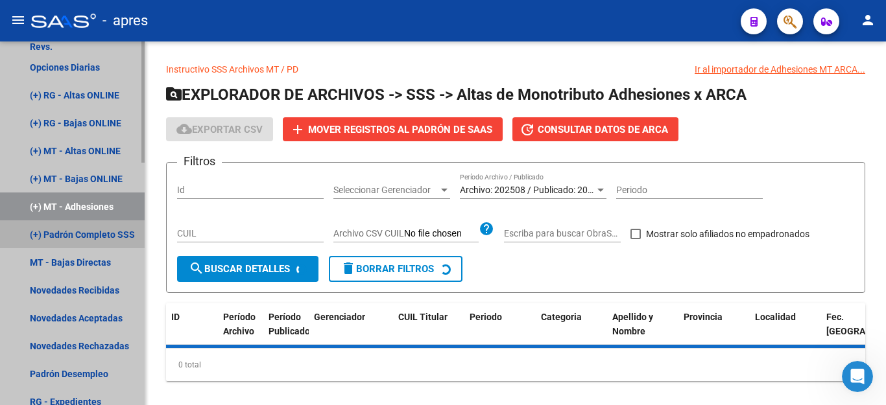
click at [97, 233] on link "(+) Padrón Completo SSS" at bounding box center [72, 235] width 145 height 28
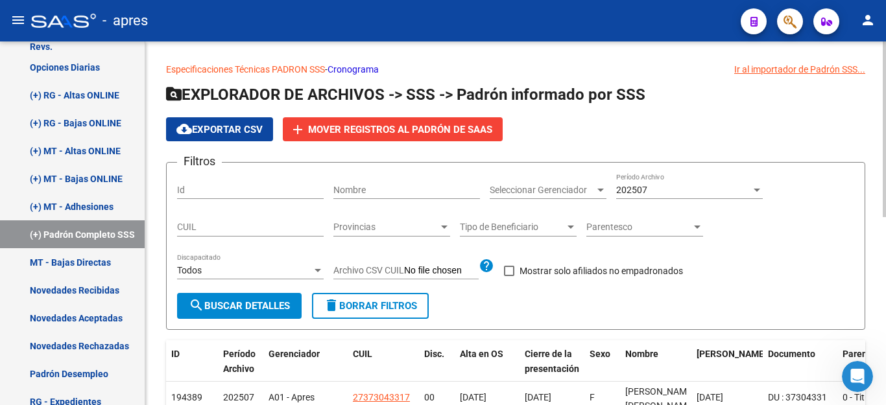
click at [656, 191] on div "202507" at bounding box center [683, 190] width 135 height 11
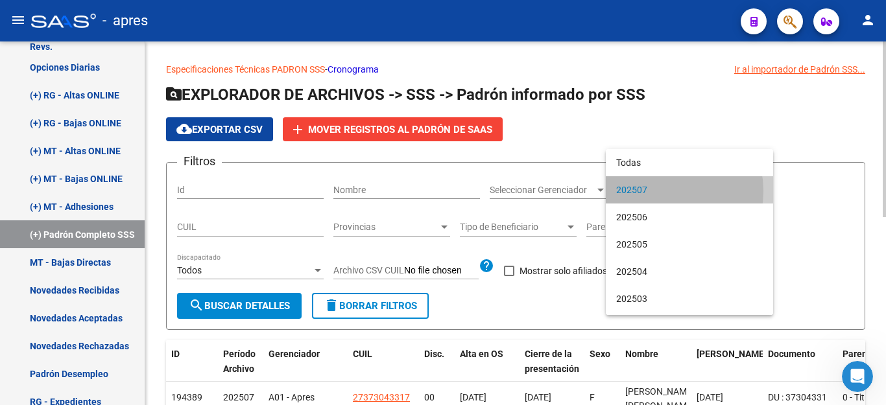
click at [656, 191] on span "202507" at bounding box center [689, 189] width 147 height 27
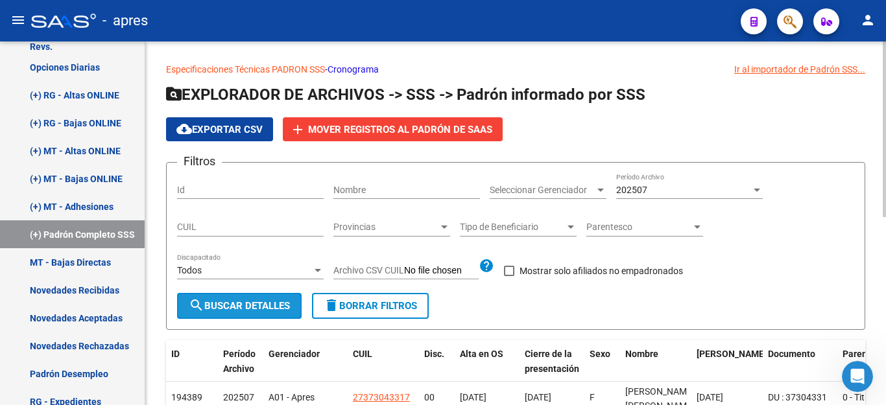
click at [248, 299] on button "search Buscar Detalles" at bounding box center [239, 306] width 125 height 26
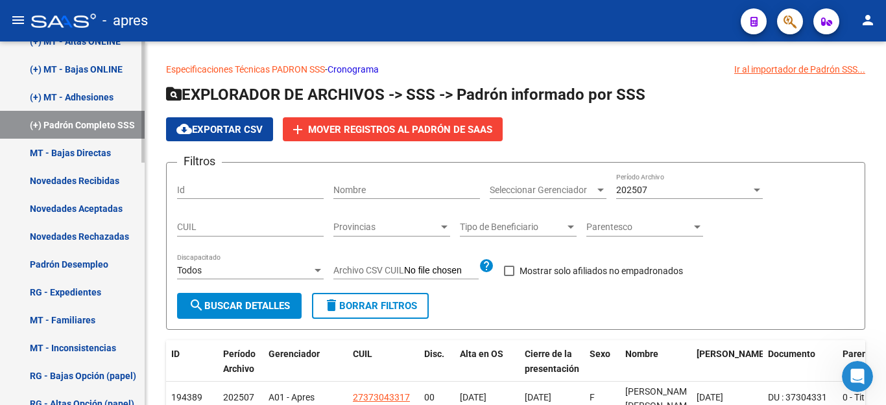
scroll to position [486, 0]
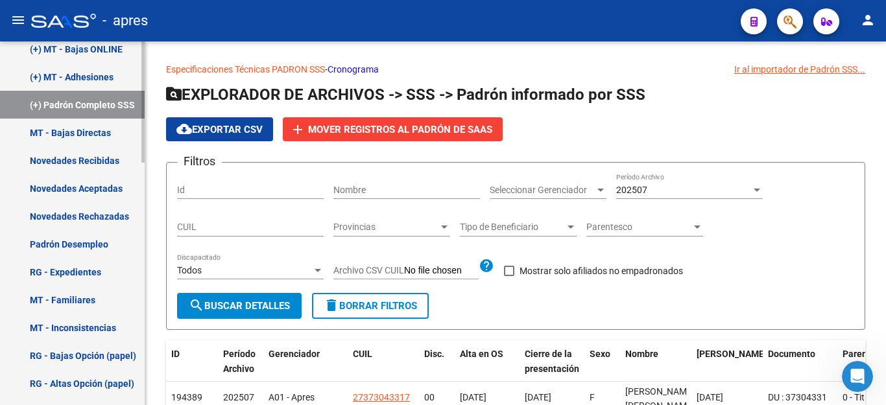
click at [81, 158] on link "Novedades Recibidas" at bounding box center [72, 161] width 145 height 28
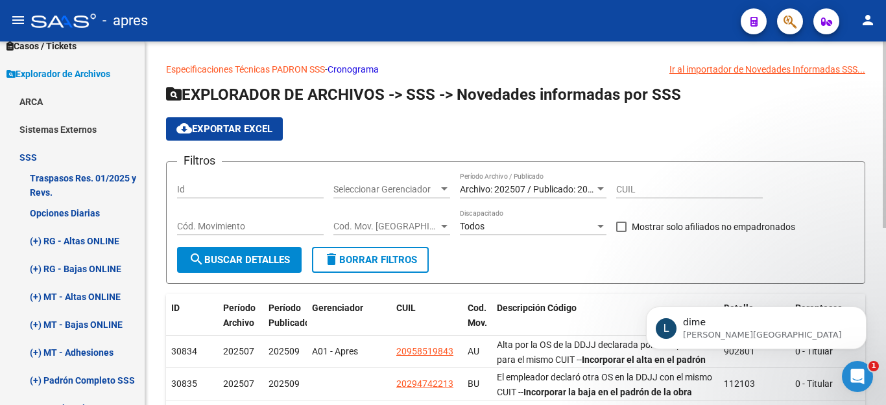
scroll to position [145, 0]
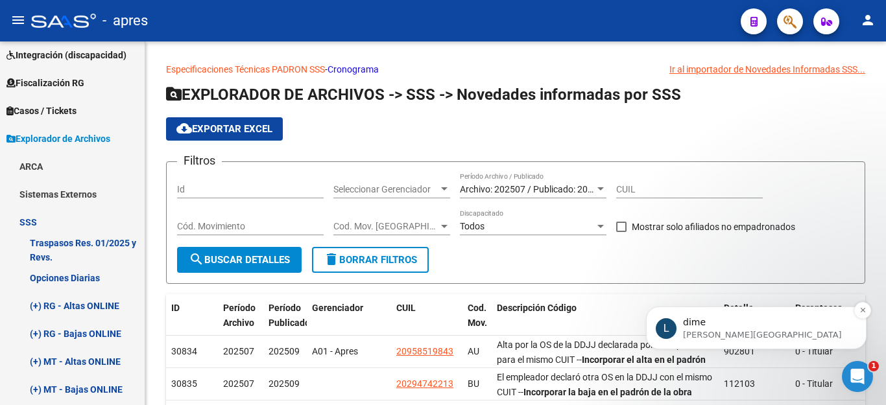
click at [798, 322] on p "dime" at bounding box center [766, 323] width 167 height 13
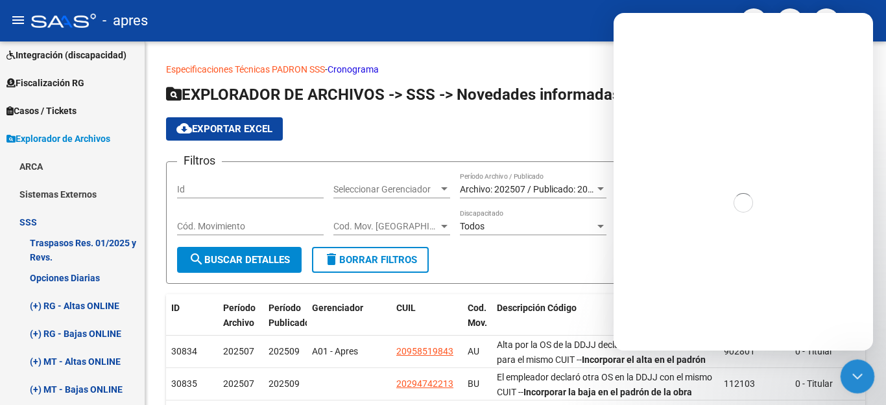
click at [852, 374] on icon "Cerrar Intercom Messenger" at bounding box center [855, 374] width 9 height 5
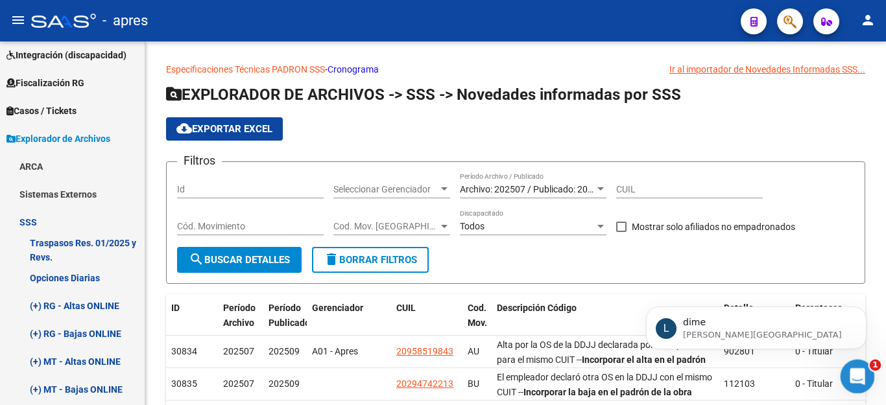
click at [851, 373] on icon "Abrir Intercom Messenger" at bounding box center [855, 375] width 21 height 21
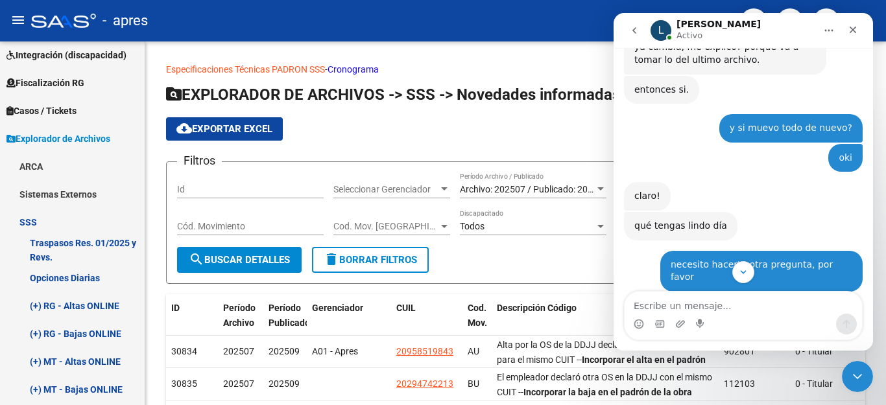
scroll to position [1477, 0]
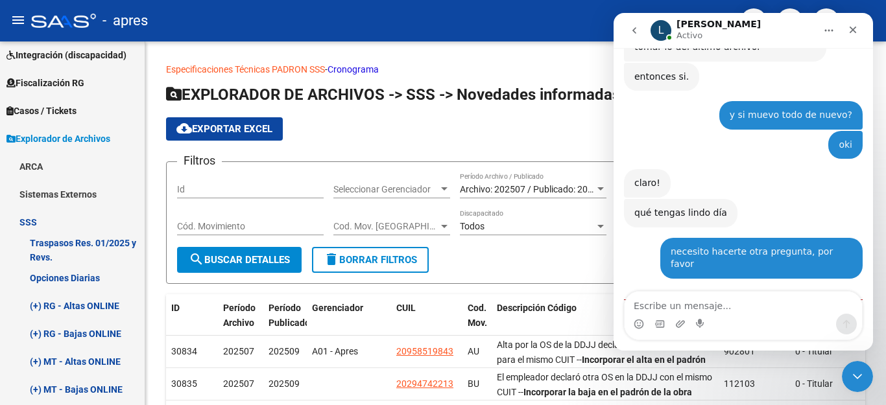
click at [693, 307] on textarea "Escribe un mensaje..." at bounding box center [743, 303] width 237 height 22
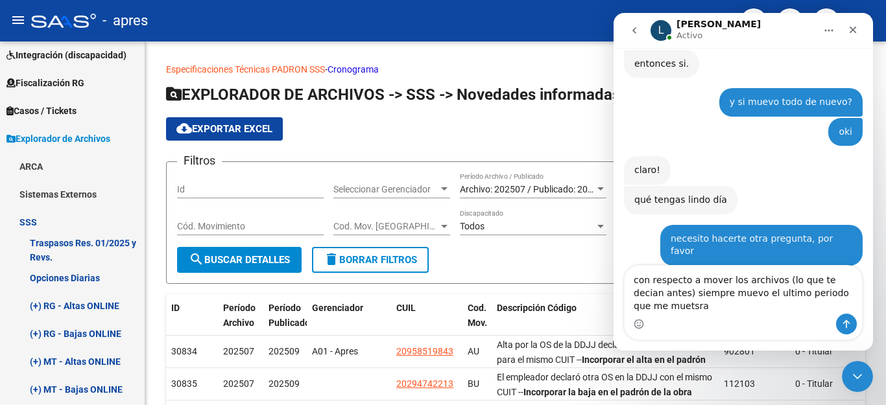
scroll to position [1503, 0]
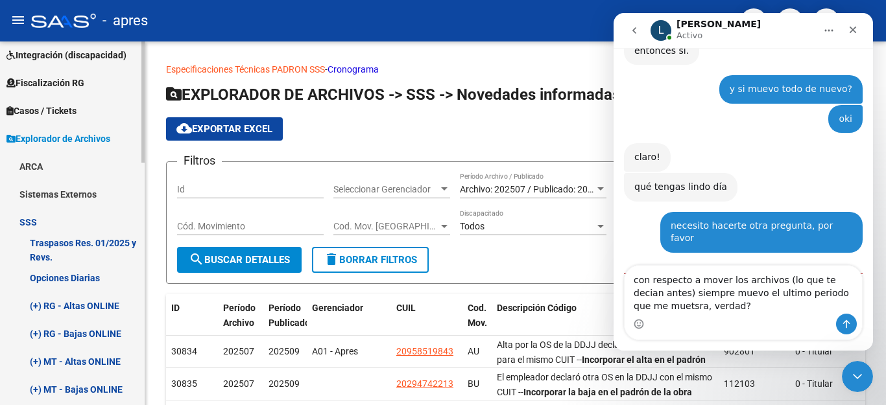
click at [83, 306] on link "(+) RG - Altas ONLINE" at bounding box center [72, 306] width 145 height 28
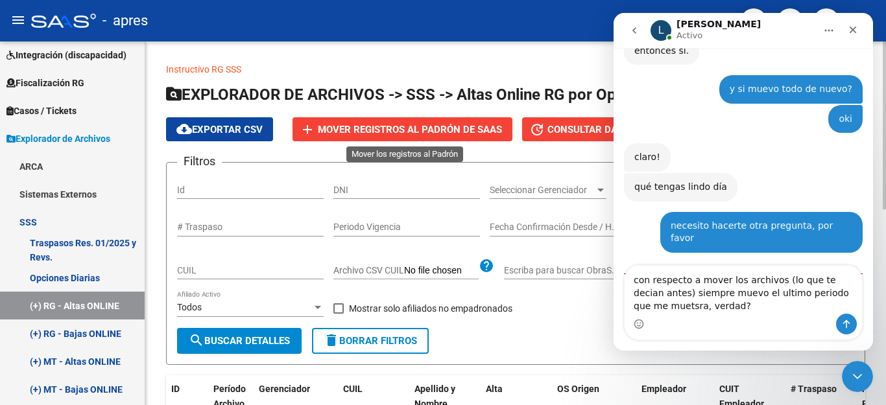
click at [403, 130] on span "Mover registros al PADRÓN de SAAS" at bounding box center [410, 130] width 184 height 12
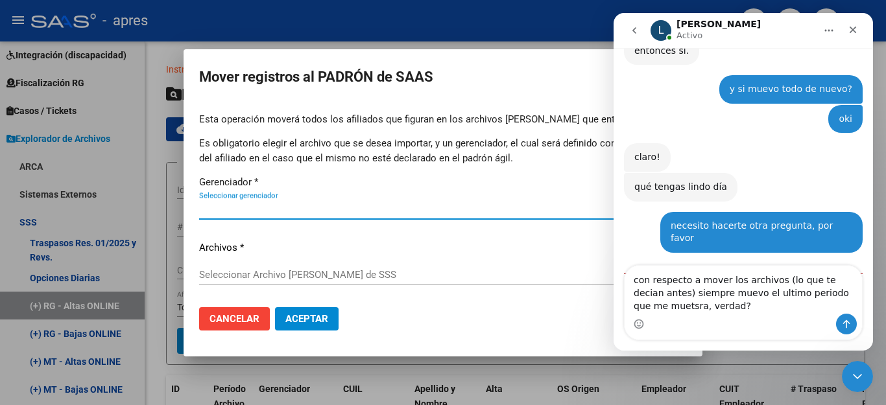
click at [301, 211] on span "Seleccionar gerenciador" at bounding box center [412, 210] width 427 height 12
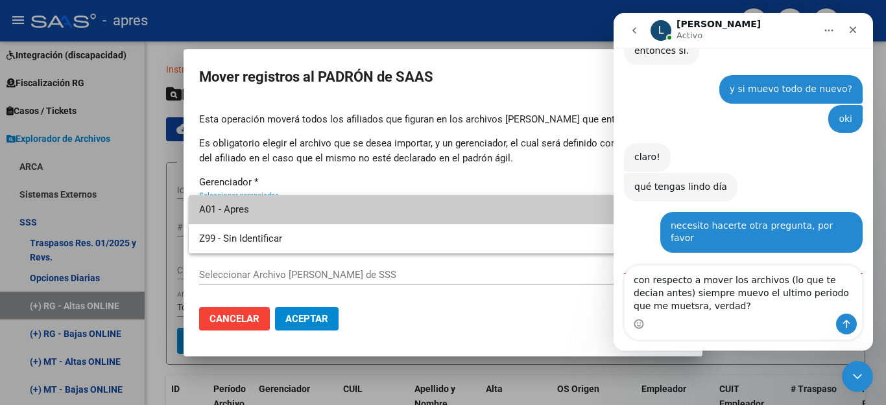
click at [300, 216] on span "A01 - Apres" at bounding box center [418, 209] width 439 height 29
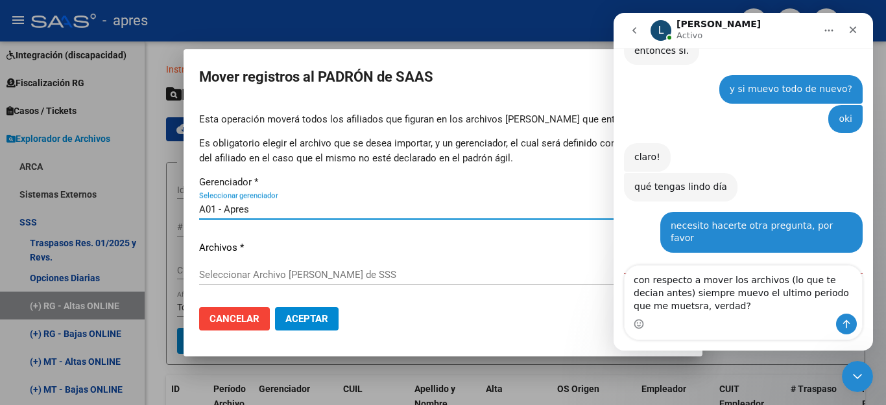
click at [276, 276] on span "Seleccionar Archivo [PERSON_NAME] de SSS" at bounding box center [412, 275] width 427 height 12
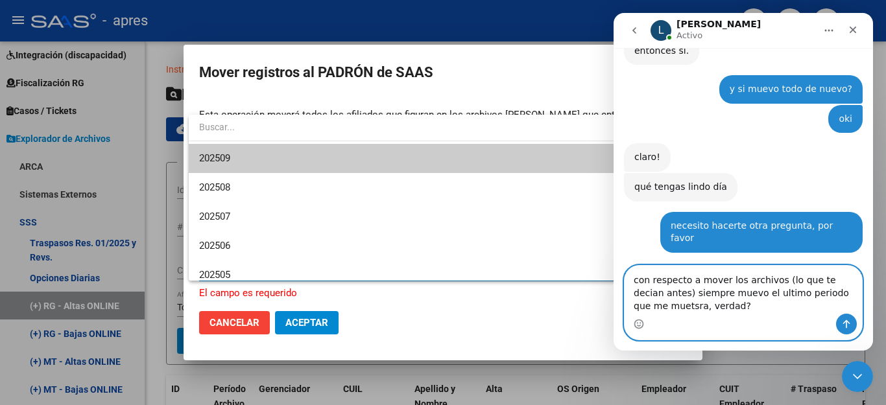
click at [650, 309] on textarea "con respecto a mover los archivos (lo que te decian antes) siempre muevo el ult…" at bounding box center [743, 290] width 237 height 48
type textarea "con respecto a mover los archivos (lo que te decian antes) siempre muevo el ult…"
click at [841, 323] on icon "Enviar un mensaje…" at bounding box center [846, 324] width 10 height 10
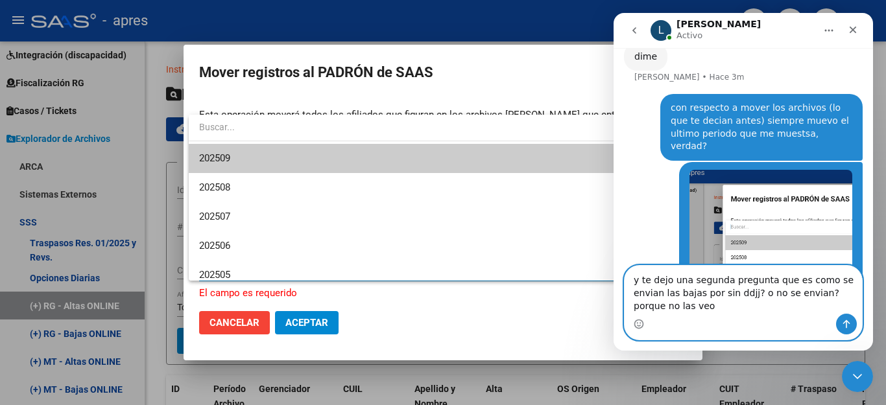
scroll to position [1736, 0]
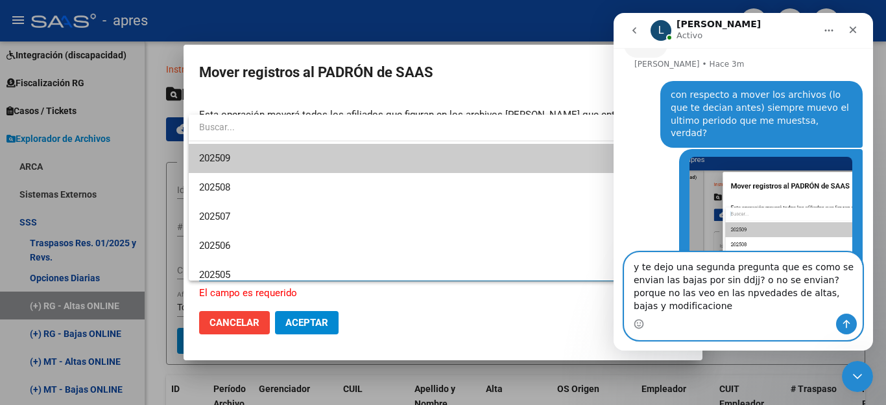
type textarea "y te dejo una segunda pregunta que es como se envian las bajas por sin ddjj? o …"
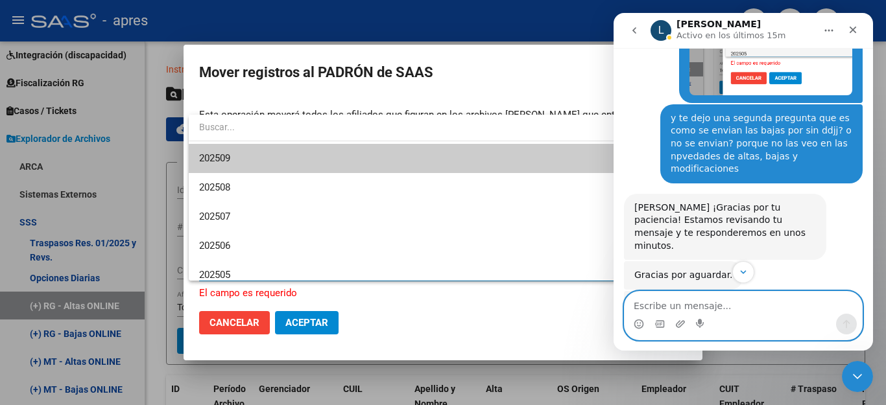
scroll to position [2024, 0]
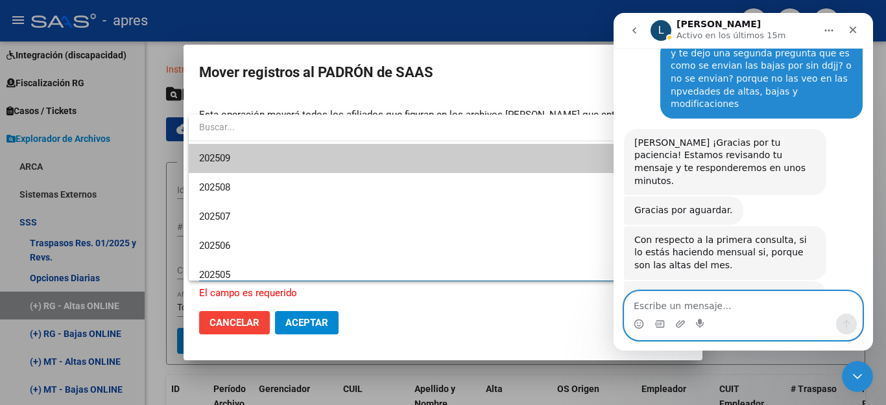
click at [692, 302] on textarea "Escribe un mensaje..." at bounding box center [743, 303] width 237 height 22
click at [681, 295] on textarea "Escribe un mensaje..." at bounding box center [743, 303] width 237 height 22
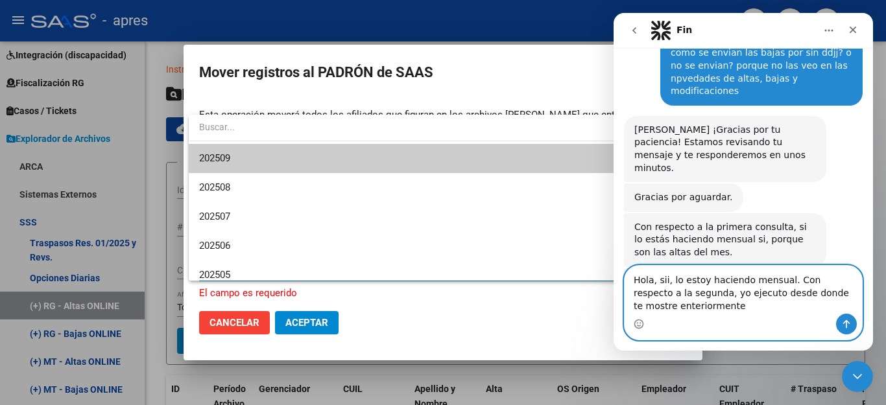
scroll to position [2050, 0]
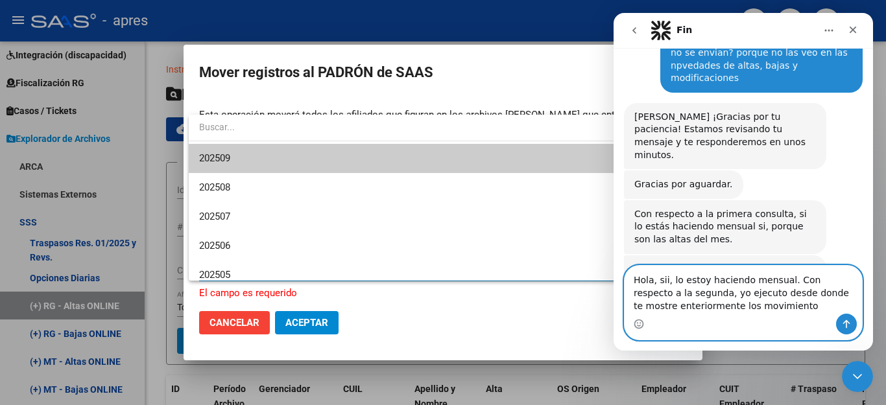
type textarea "Hola, sii, lo estoy haciendo mensual. Con respecto a la segunda, yo ejecuto des…"
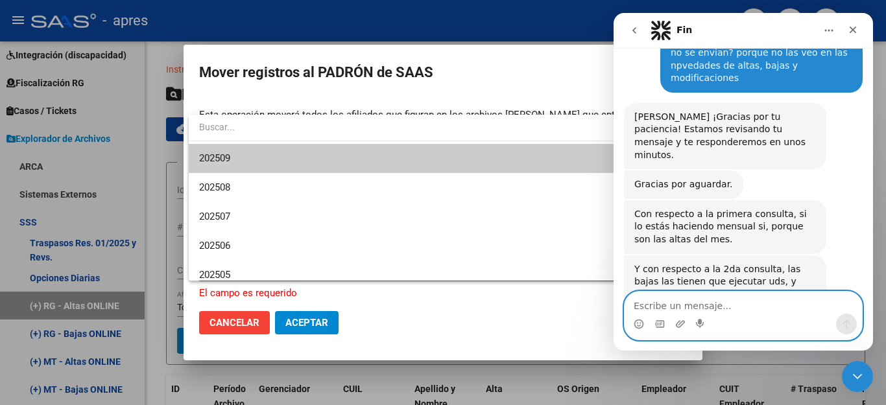
scroll to position [2101, 0]
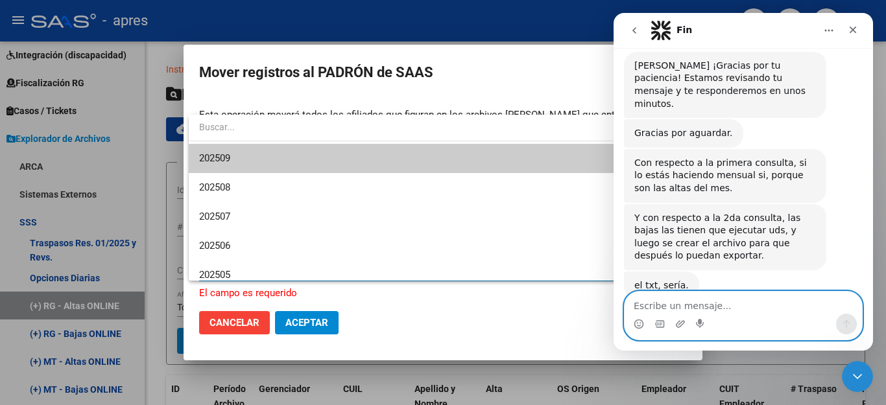
click at [120, 187] on div at bounding box center [443, 202] width 886 height 405
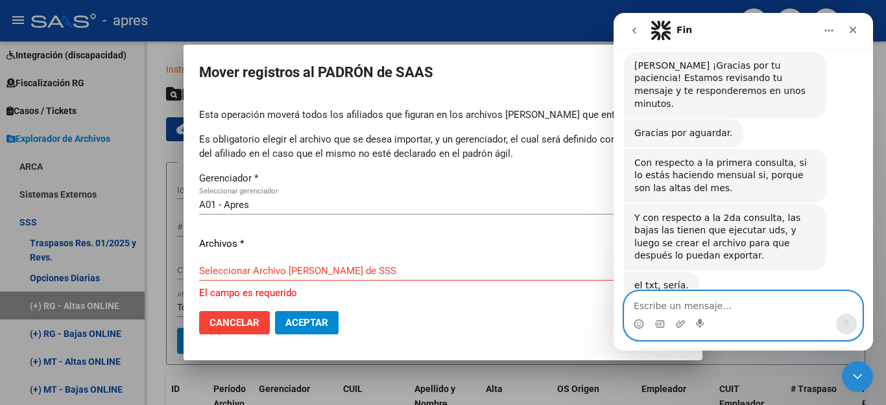
click at [239, 325] on span "Cancelar" at bounding box center [235, 323] width 50 height 12
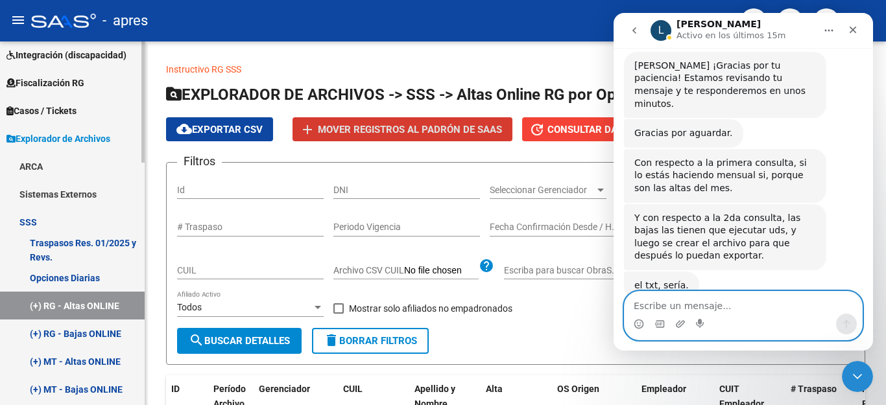
scroll to position [275, 0]
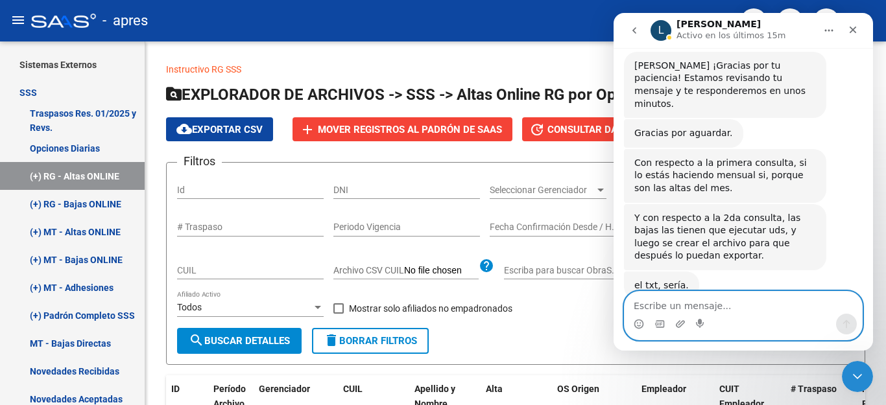
click at [650, 304] on textarea "Escribe un mensaje..." at bounding box center [743, 303] width 237 height 22
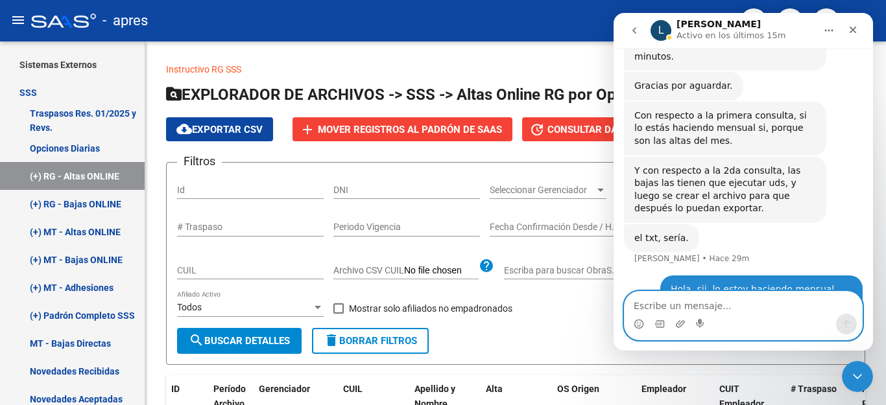
scroll to position [2198, 0]
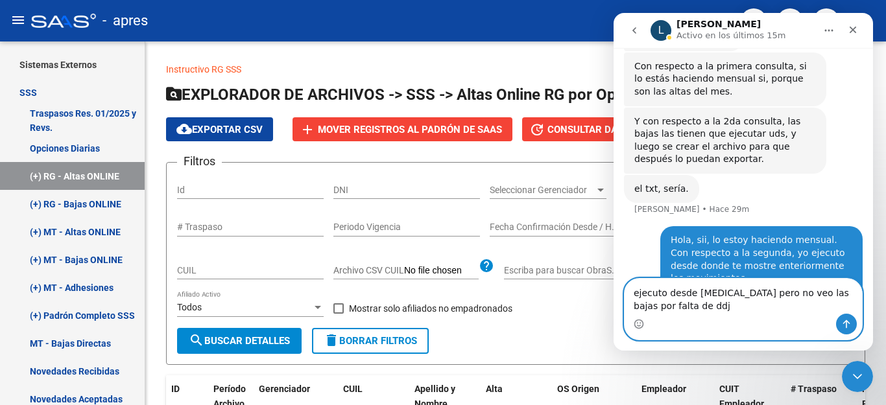
type textarea "ejecuto desde [MEDICAL_DATA] pero no veo las bajas por falta de ddjj"
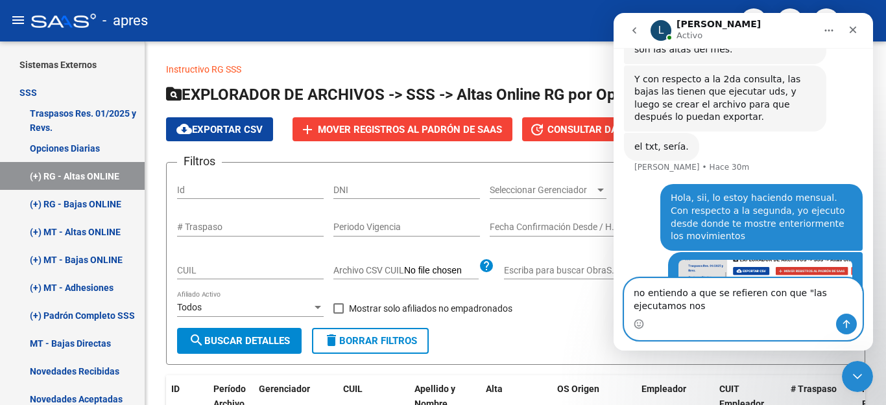
scroll to position [2253, 0]
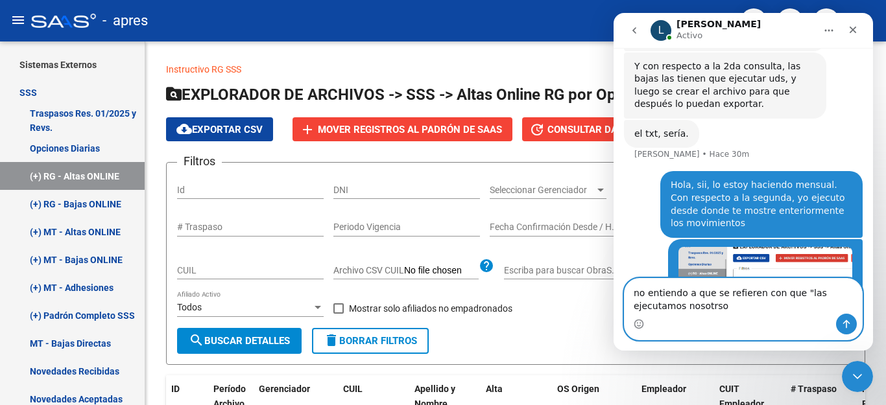
type textarea "no entiendo a que se refieren con que "las ejecutamos nosotrso""
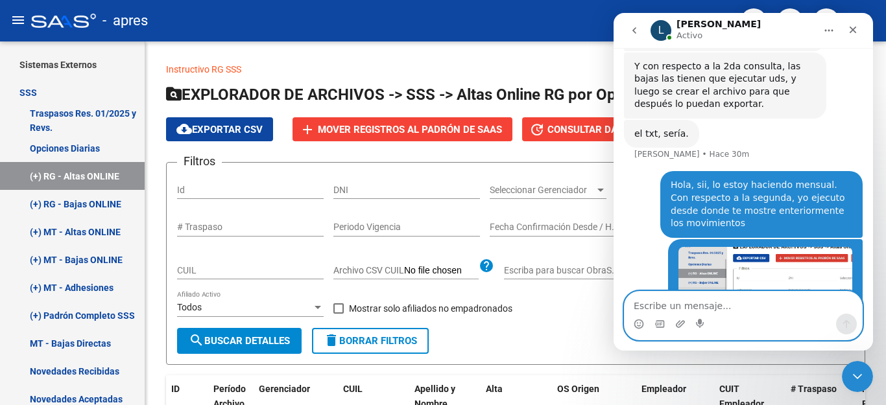
scroll to position [2283, 0]
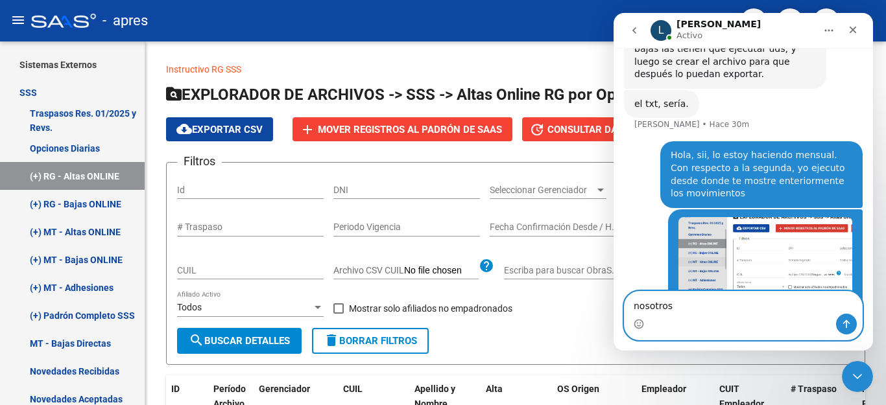
type textarea "nosotros?"
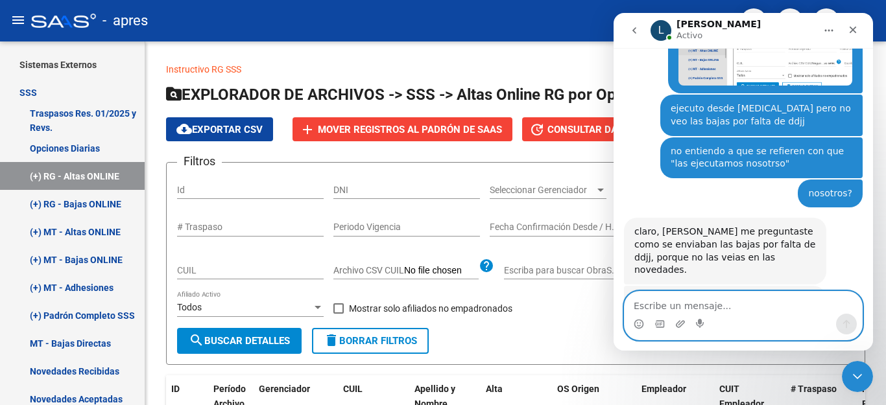
scroll to position [2431, 0]
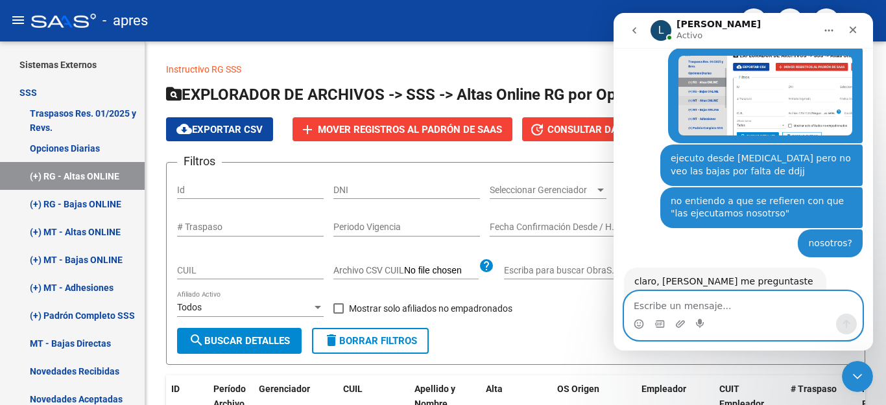
click at [684, 301] on textarea "Escribe un mensaje..." at bounding box center [743, 303] width 237 height 22
type textarea "manual? una por una?"
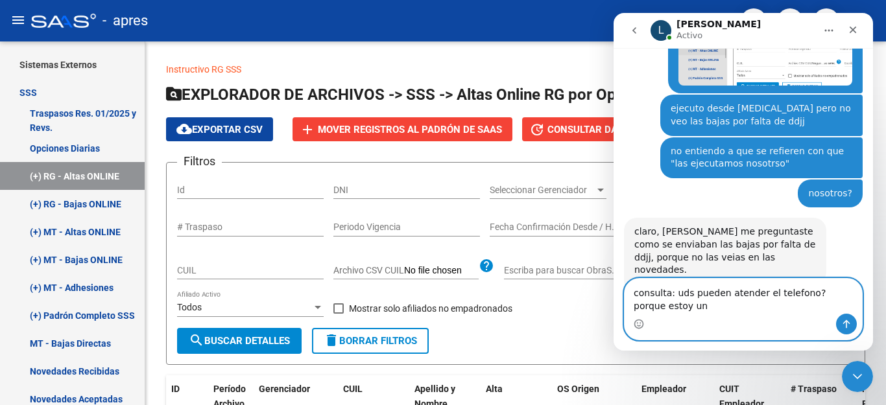
scroll to position [2482, 0]
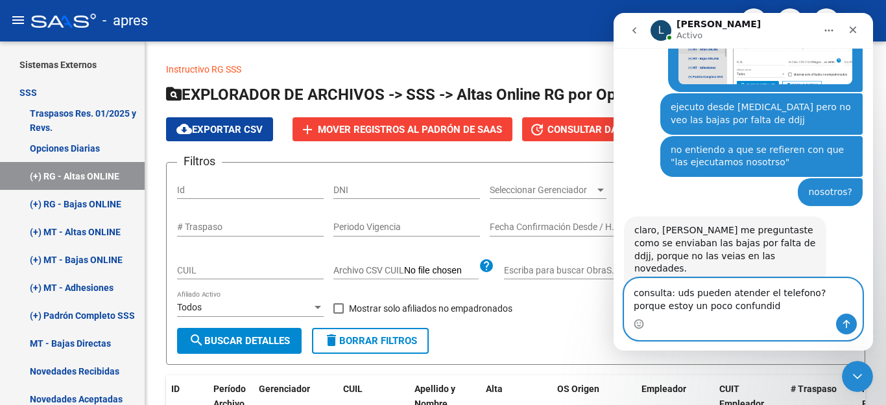
type textarea "consulta: uds pueden atender el telefono? porque estoy un poco confundida"
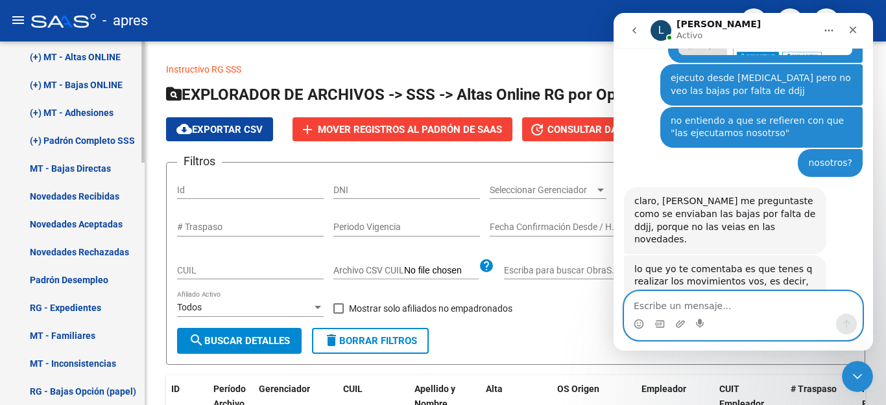
scroll to position [470, 0]
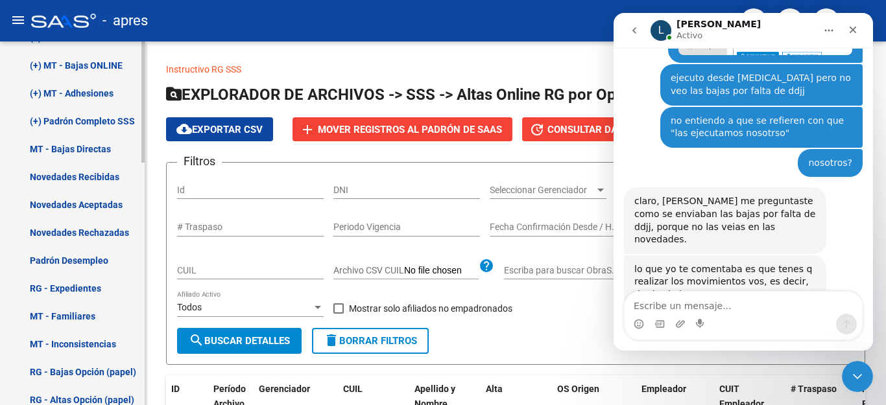
click at [78, 313] on link "MT - Familiares" at bounding box center [72, 316] width 145 height 28
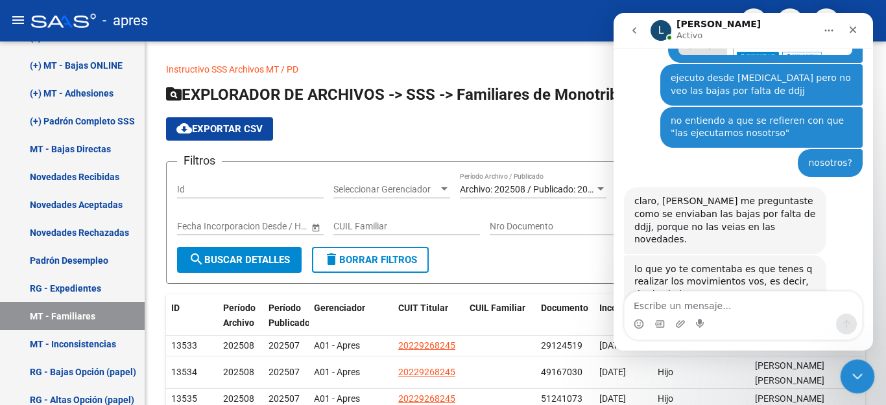
click at [858, 376] on icon "Cerrar Intercom Messenger" at bounding box center [856, 375] width 16 height 16
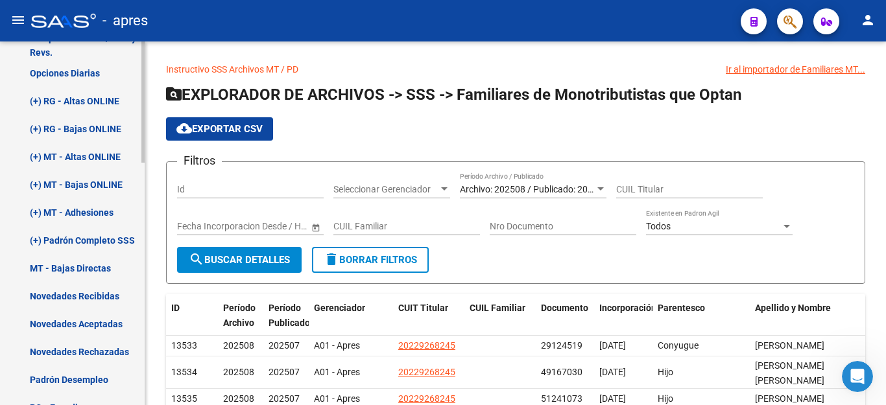
scroll to position [405, 0]
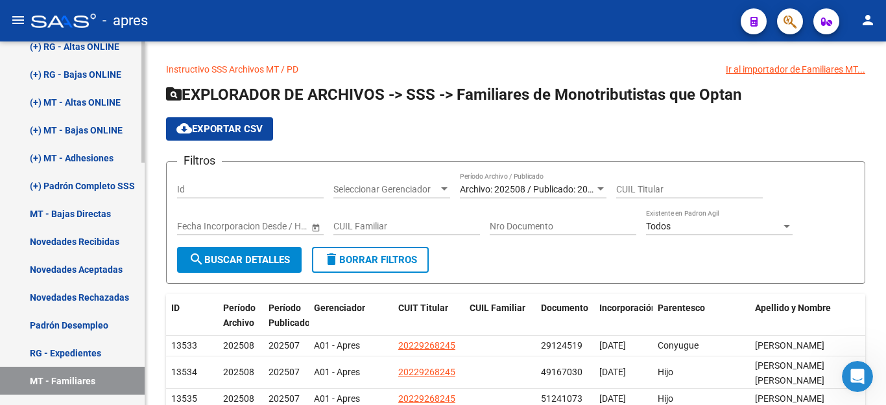
click at [90, 181] on link "(+) Padrón Completo SSS" at bounding box center [72, 186] width 145 height 28
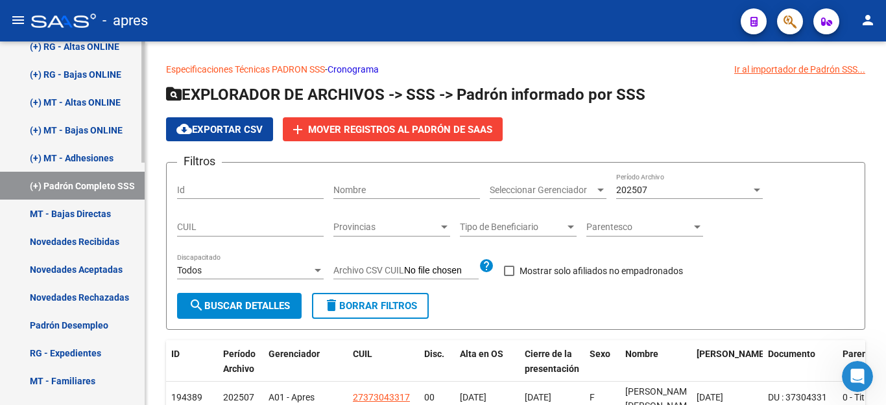
click at [77, 126] on link "(+) MT - Bajas ONLINE" at bounding box center [72, 130] width 145 height 28
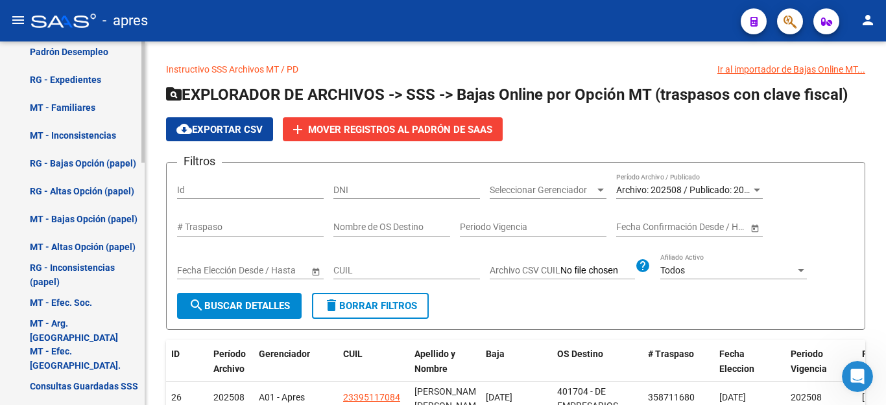
scroll to position [729, 0]
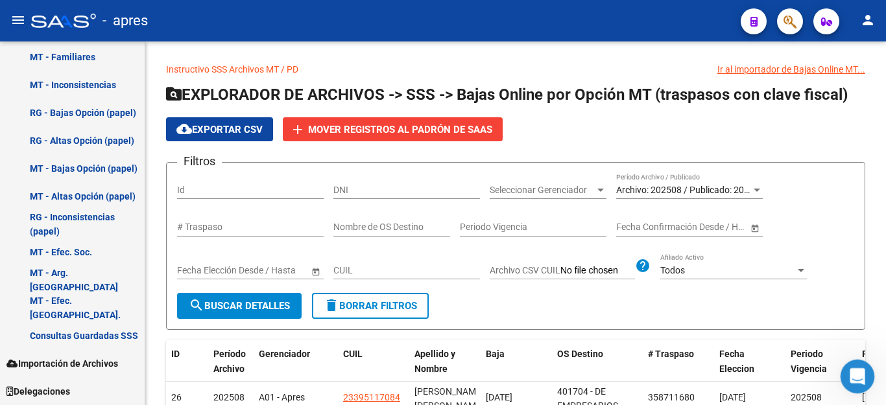
click at [852, 370] on icon "Abrir Intercom Messenger" at bounding box center [855, 375] width 21 height 21
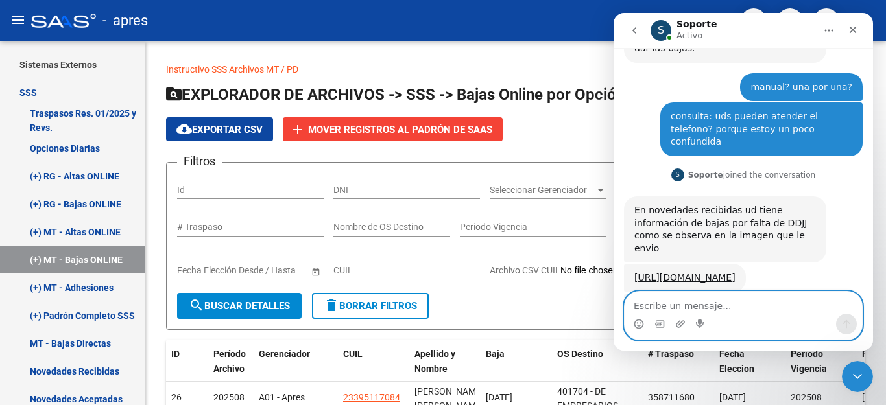
scroll to position [2695, 0]
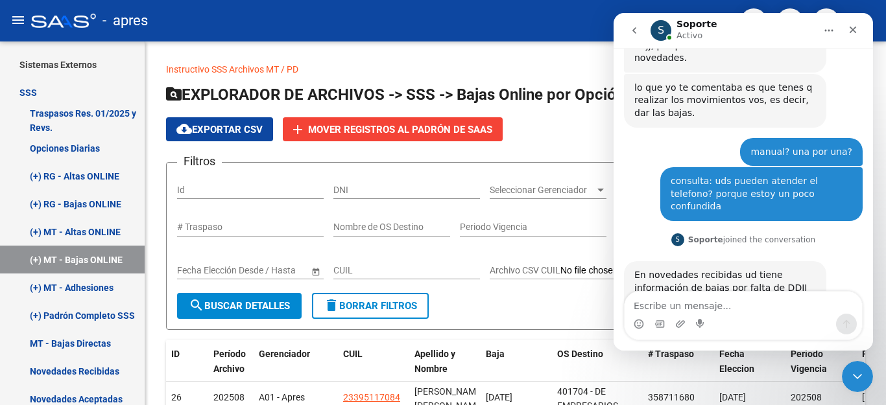
click at [690, 366] on img "Soporte dice…" at bounding box center [721, 386] width 174 height 40
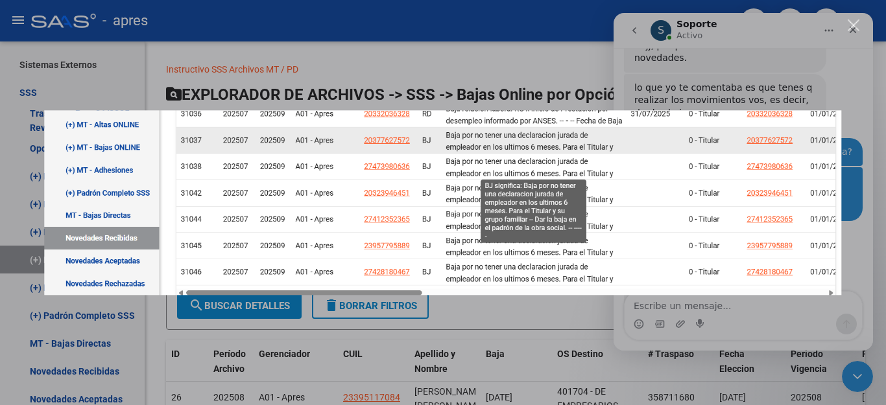
scroll to position [0, 0]
click at [865, 140] on div "Intercom Messenger" at bounding box center [443, 202] width 886 height 405
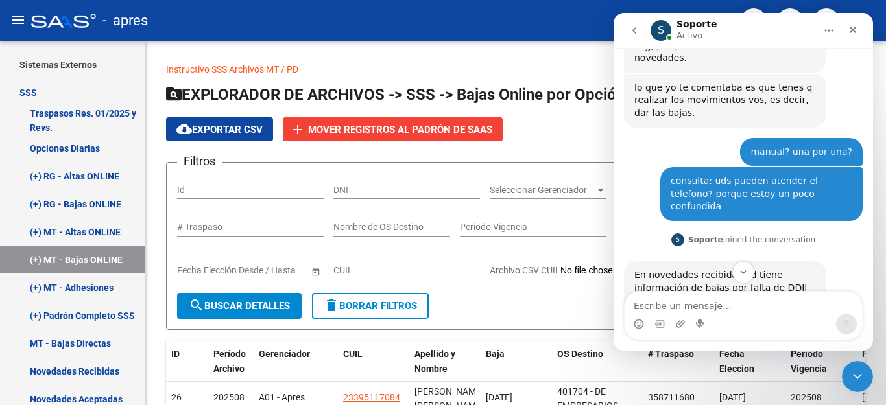
scroll to position [2760, 0]
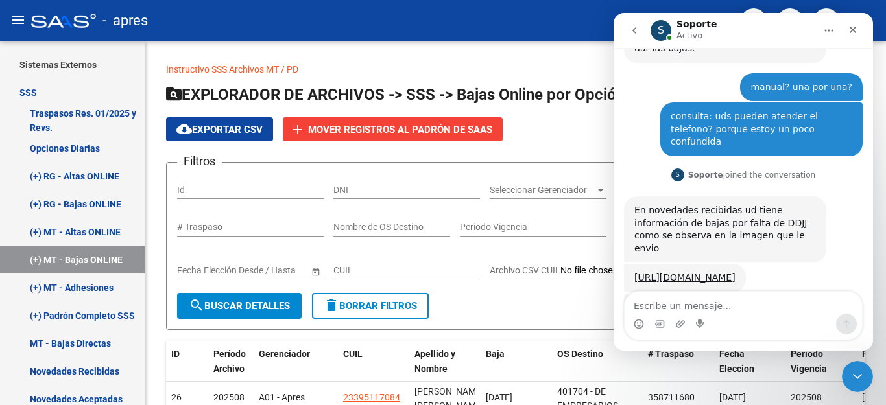
click at [707, 359] on div "Esas bajas ud las tiene que impactar en su padrón porque fueron recibidas e inf…" at bounding box center [725, 378] width 182 height 38
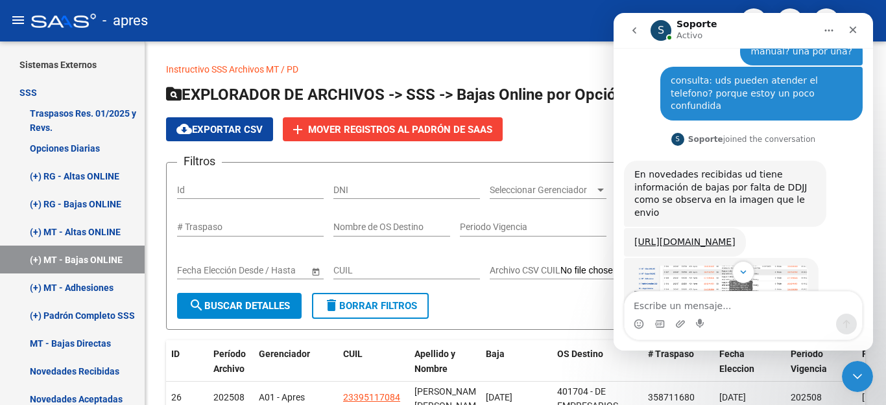
scroll to position [2810, 0]
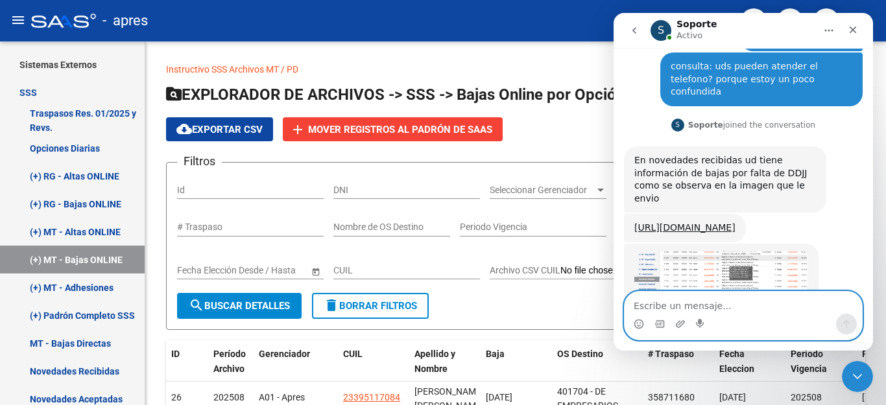
drag, startPoint x: 673, startPoint y: 304, endPoint x: 663, endPoint y: 299, distance: 11.3
click at [673, 304] on textarea "Escribe un mensaje..." at bounding box center [743, 303] width 237 height 22
type textarea "en mi padron de apres?"
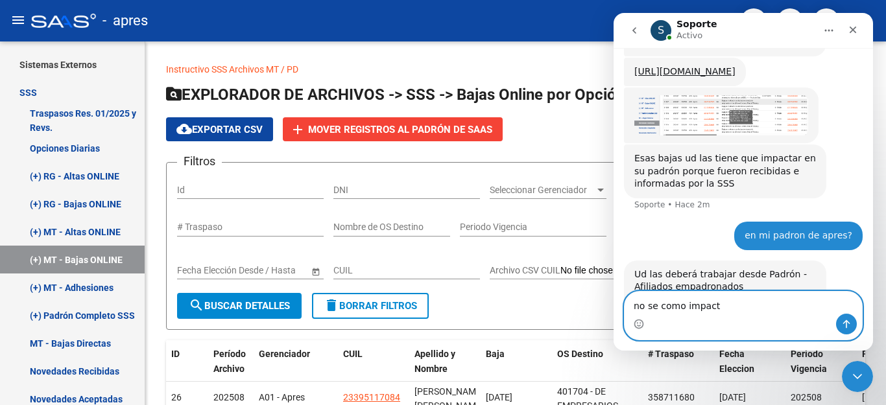
scroll to position [2968, 0]
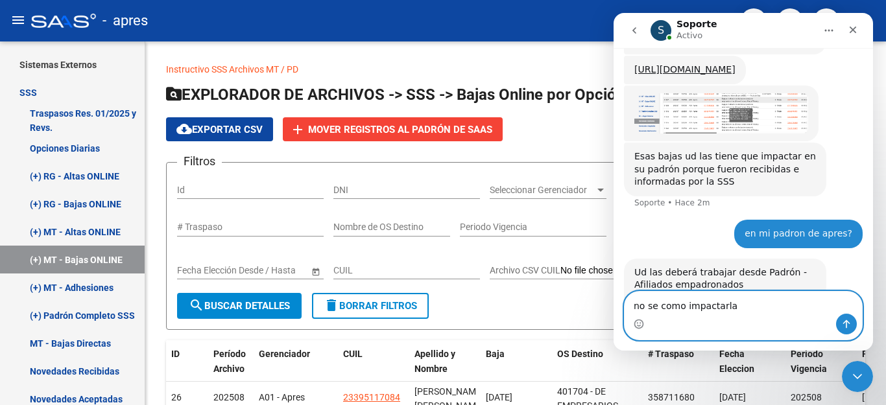
type textarea "no se como impactarlas"
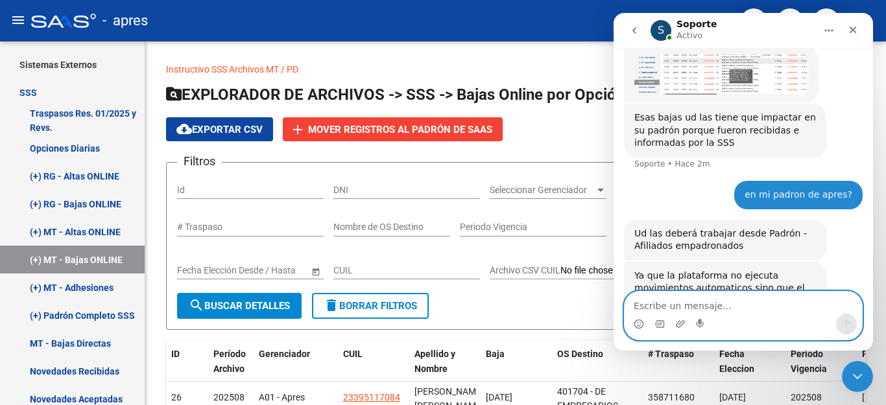
scroll to position [3075, 0]
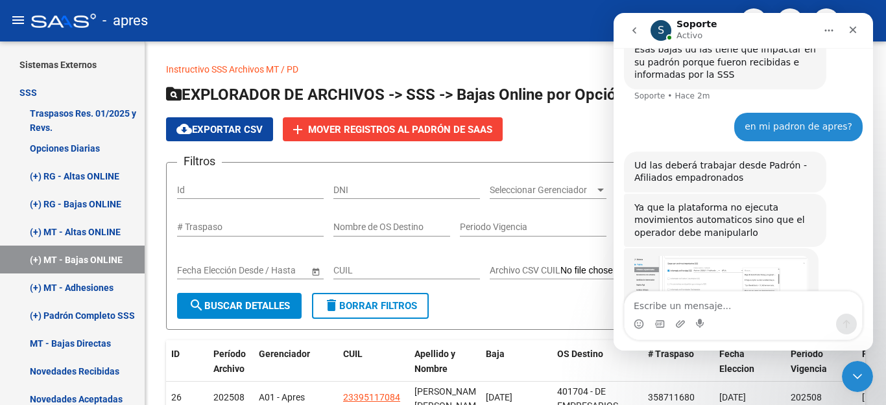
click at [720, 256] on img "Soporte dice…" at bounding box center [721, 281] width 174 height 51
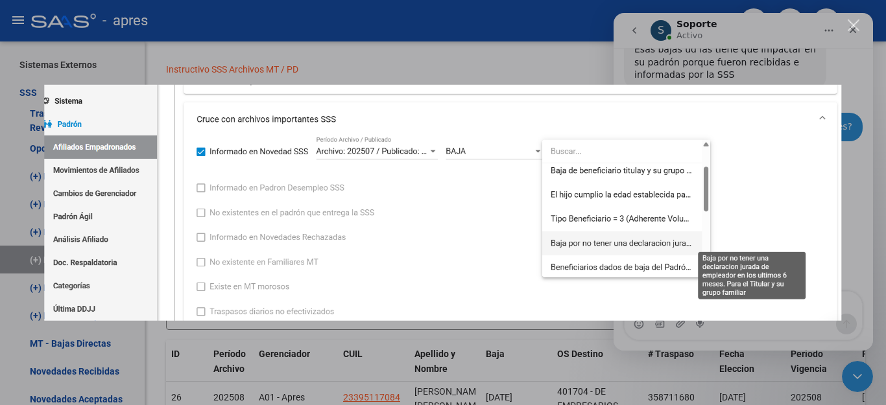
scroll to position [0, 0]
click at [863, 113] on div "Intercom Messenger" at bounding box center [443, 202] width 886 height 405
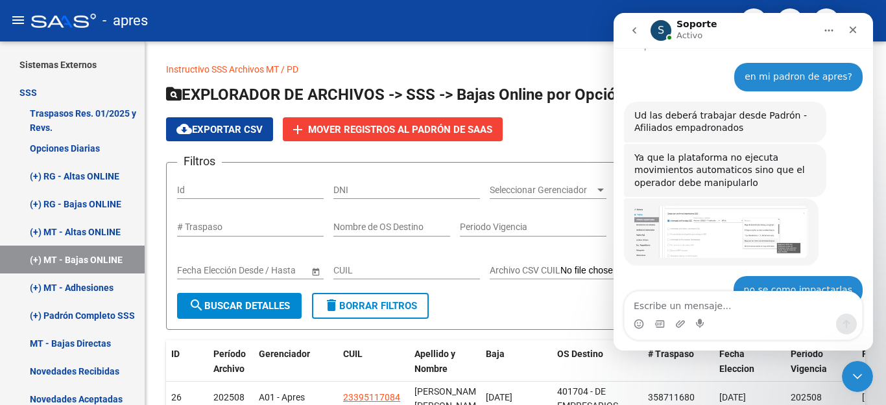
scroll to position [3127, 0]
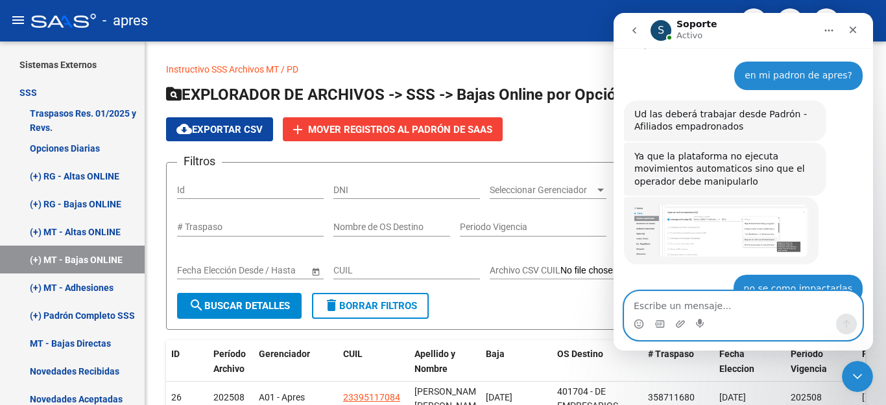
click at [695, 308] on textarea "Escribe un mensaje..." at bounding box center [743, 303] width 237 height 22
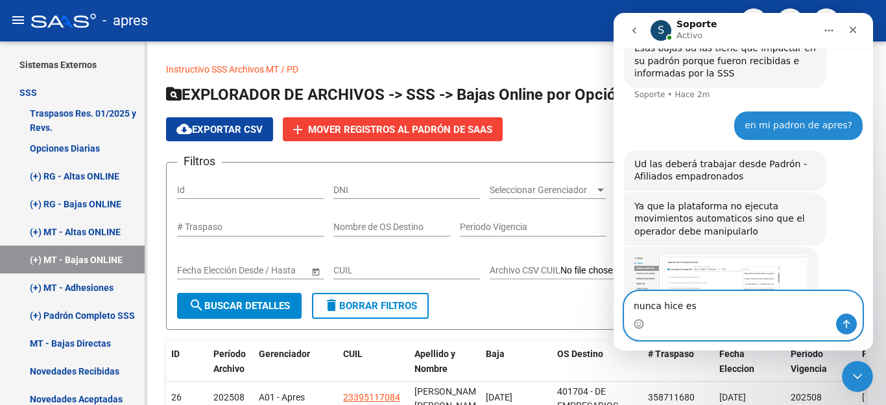
type textarea "nunca hice eso"
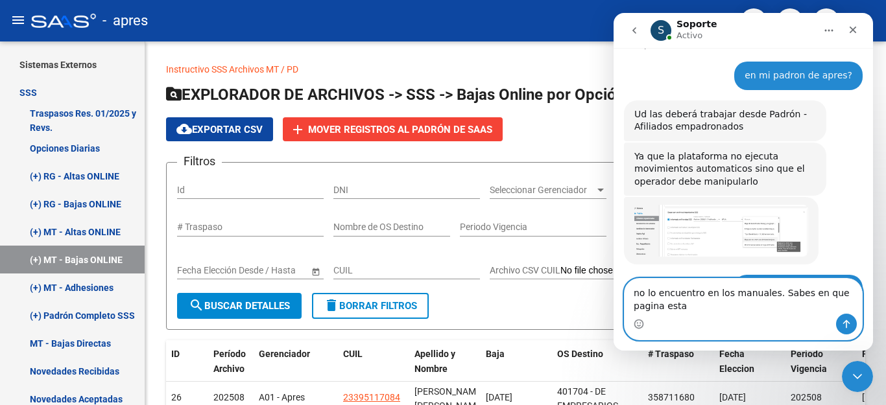
scroll to position [3129, 0]
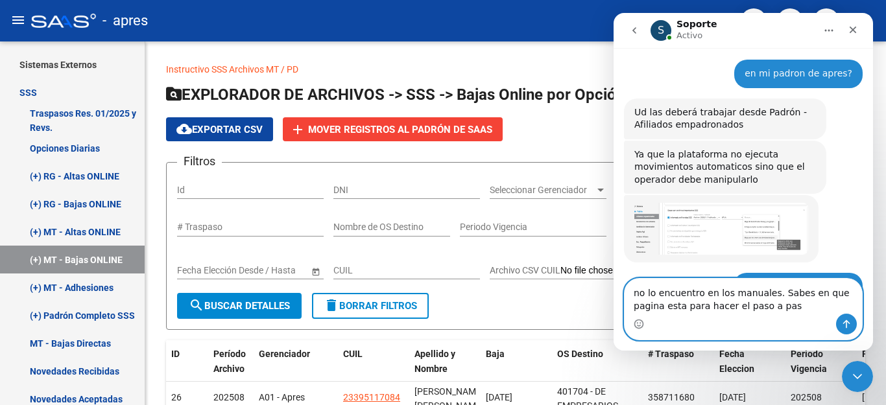
type textarea "no lo encuentro en los manuales. Sabes en que pagina esta para hacer el paso a …"
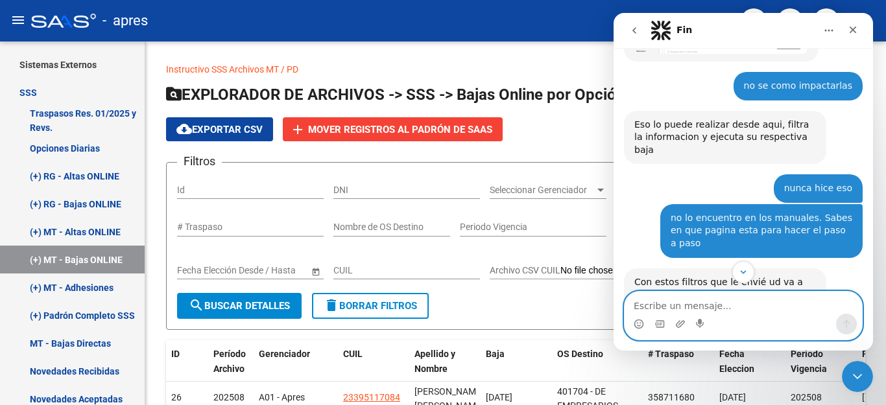
scroll to position [3330, 0]
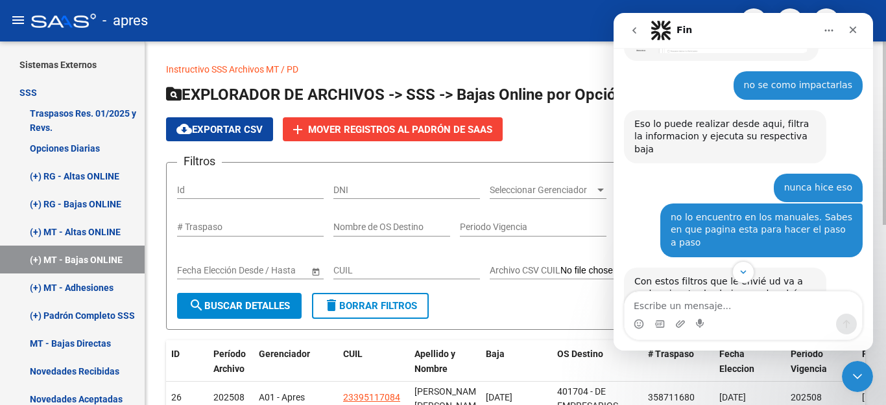
drag, startPoint x: 873, startPoint y: 295, endPoint x: 874, endPoint y: 315, distance: 20.2
click at [874, 315] on div "Instructivo SSS Archivos MT / PD Ir al importador de Bajas Online MT... EXPLORA…" at bounding box center [515, 397] width 741 height 711
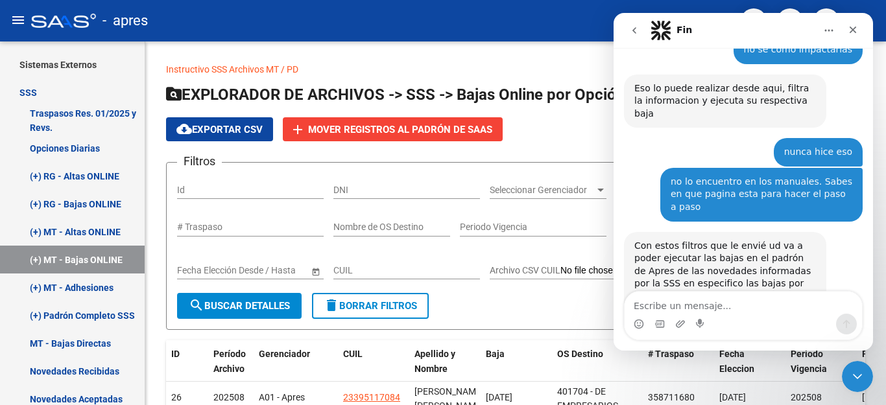
scroll to position [3071, 0]
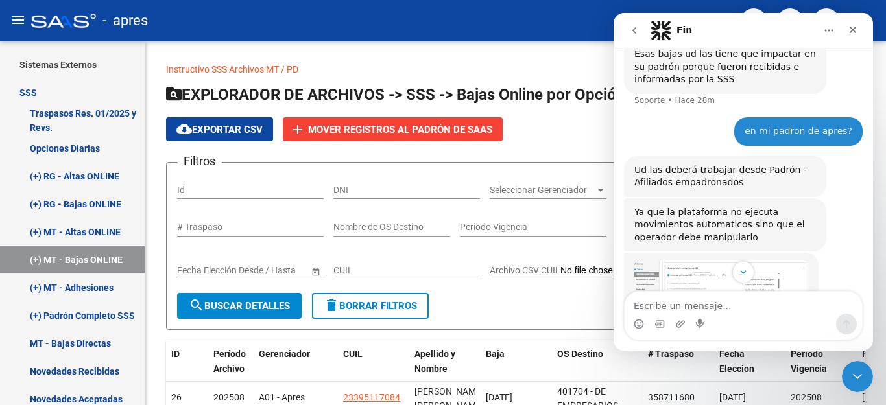
click at [712, 261] on img "Soporte dice…" at bounding box center [721, 286] width 174 height 51
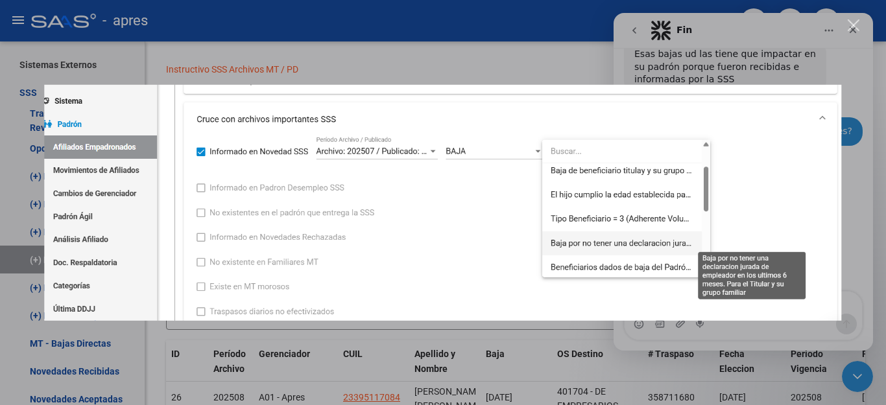
click at [470, 54] on div "Intercom Messenger" at bounding box center [443, 202] width 886 height 405
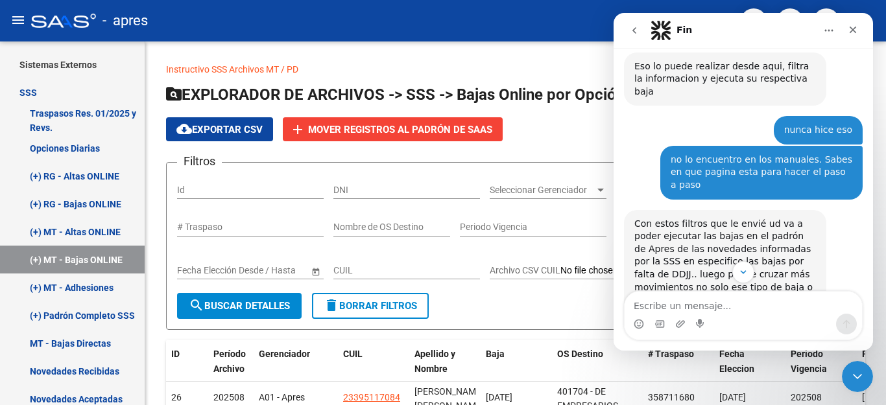
scroll to position [3395, 0]
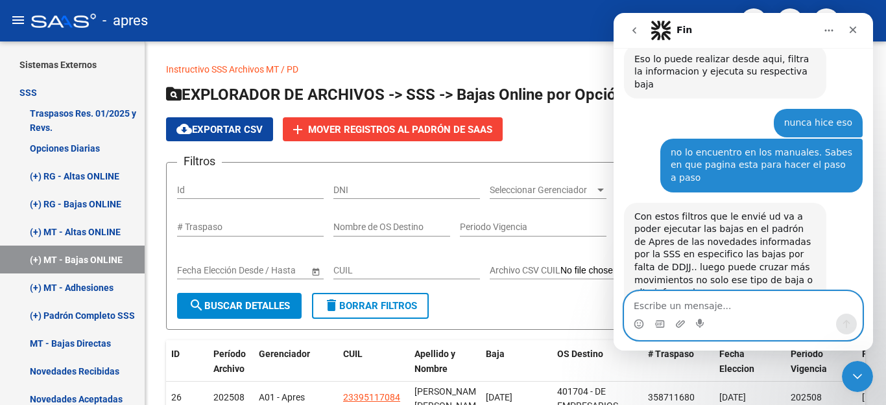
click at [699, 305] on textarea "Escribe un mensaje..." at bounding box center [743, 303] width 237 height 22
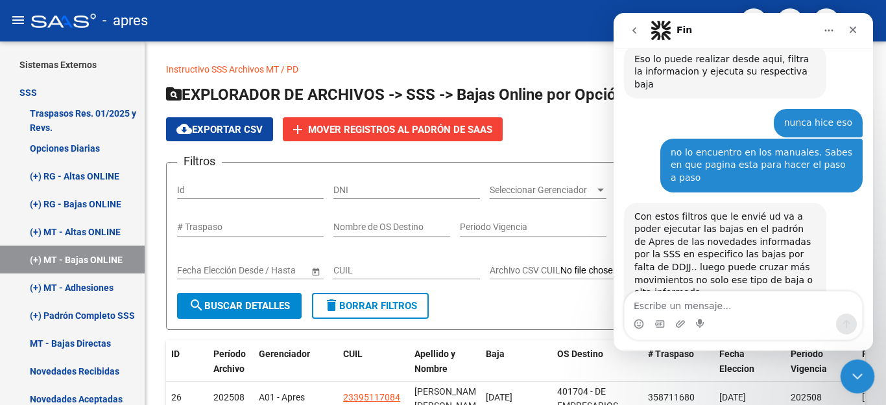
click at [857, 383] on icon "Cerrar Intercom Messenger" at bounding box center [856, 375] width 16 height 16
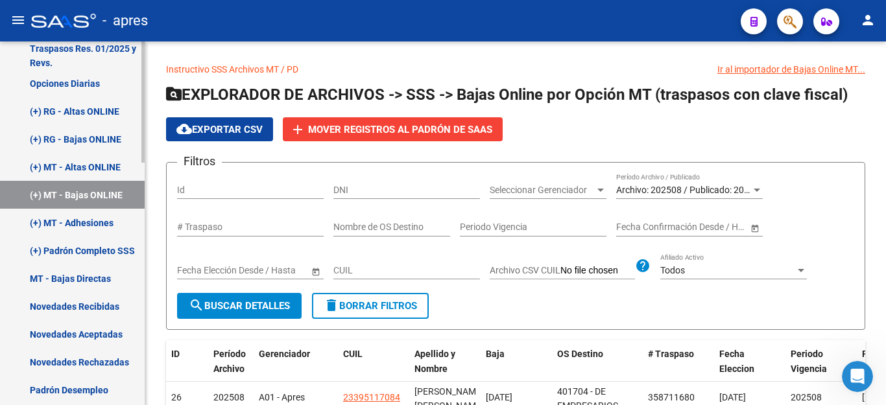
scroll to position [405, 0]
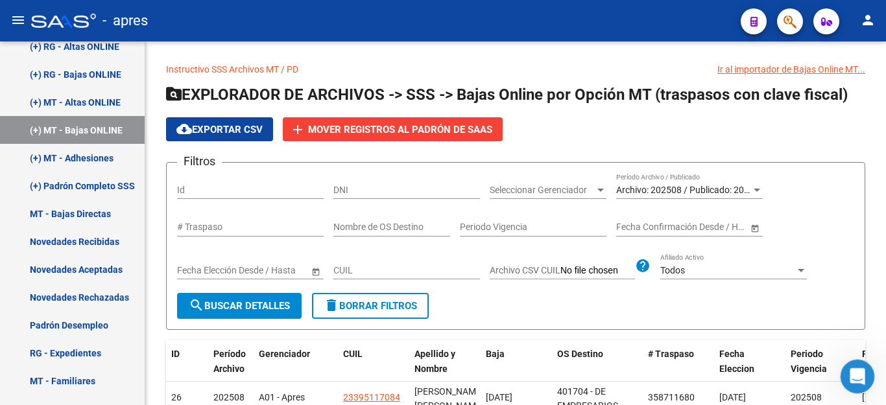
click at [861, 381] on div "Abrir Intercom Messenger" at bounding box center [855, 375] width 43 height 43
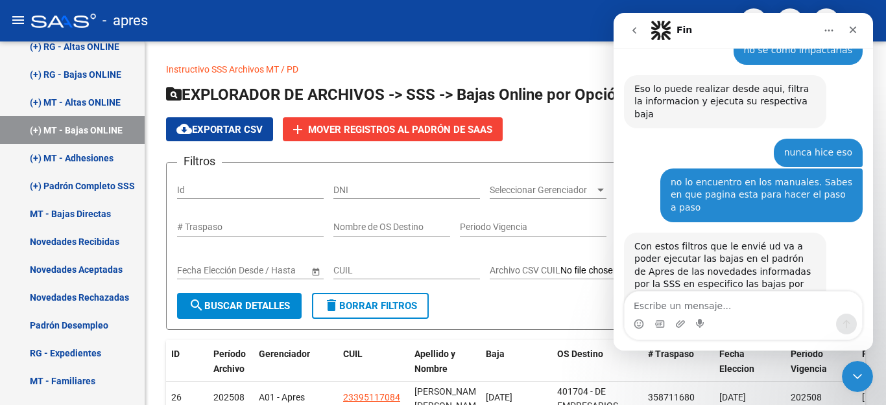
scroll to position [3382, 0]
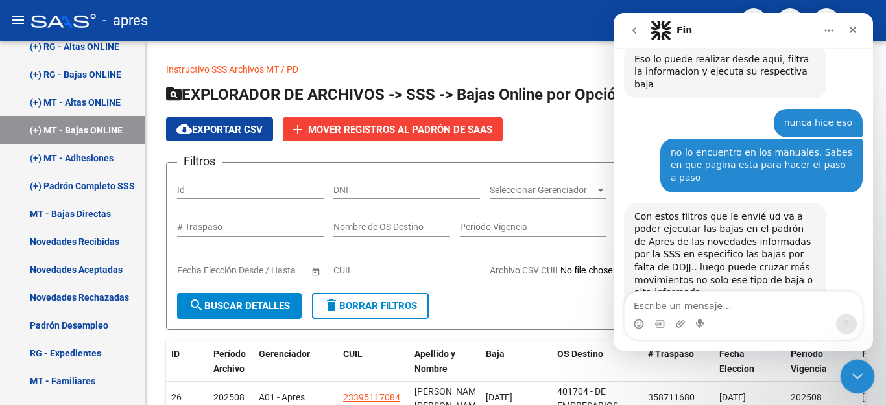
click at [854, 376] on icon "Cerrar Intercom Messenger" at bounding box center [856, 375] width 16 height 16
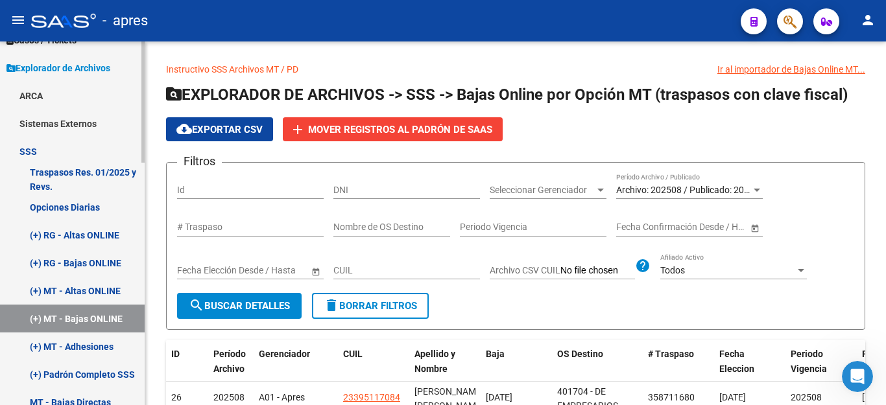
scroll to position [16, 0]
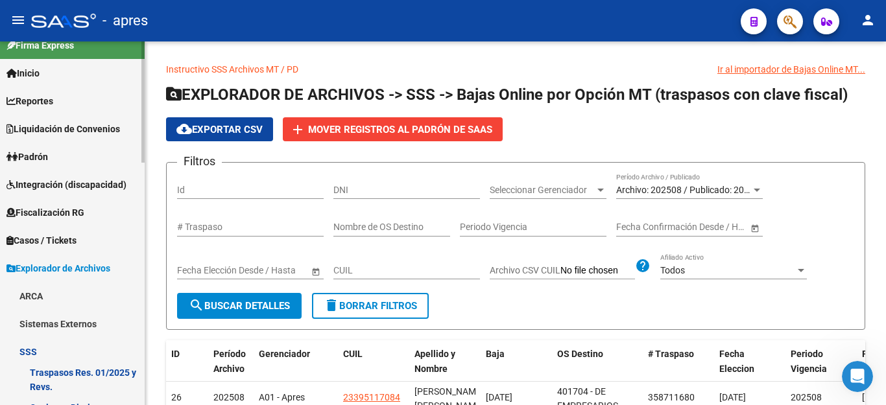
click at [48, 153] on span "Padrón" at bounding box center [27, 157] width 42 height 14
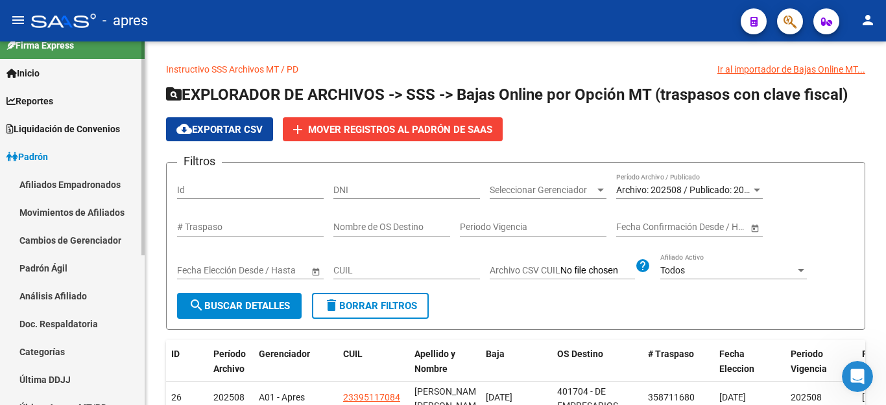
click at [53, 189] on link "Afiliados Empadronados" at bounding box center [72, 185] width 145 height 28
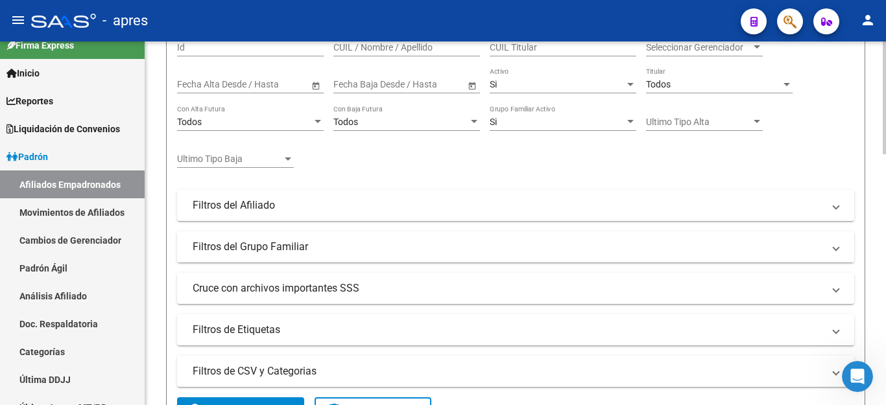
scroll to position [195, 0]
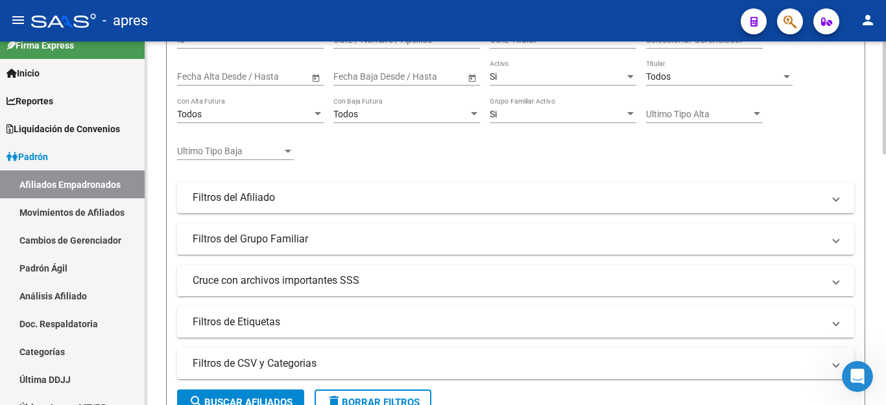
click at [228, 284] on mat-panel-title "Cruce con archivos importantes SSS" at bounding box center [508, 281] width 631 height 14
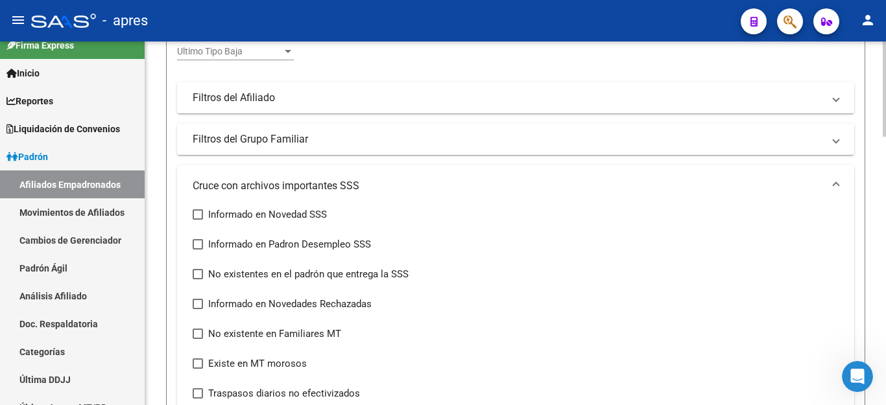
scroll to position [324, 0]
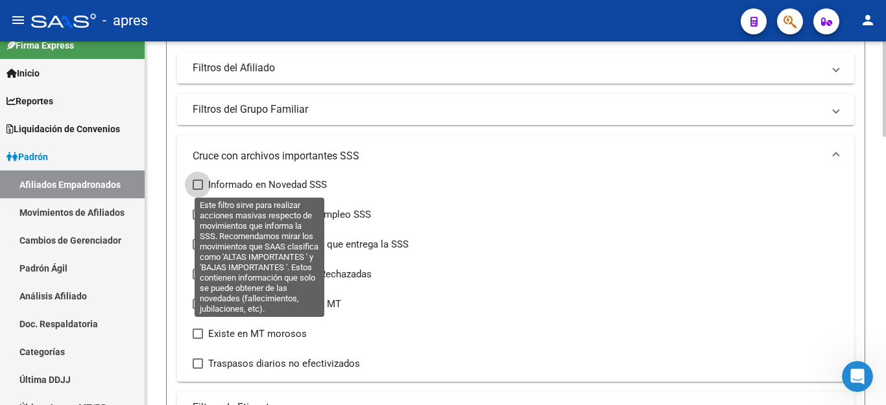
click at [198, 187] on span at bounding box center [198, 185] width 10 height 10
click at [198, 190] on input "Informado en Novedad SSS" at bounding box center [197, 190] width 1 height 1
checkbox input "true"
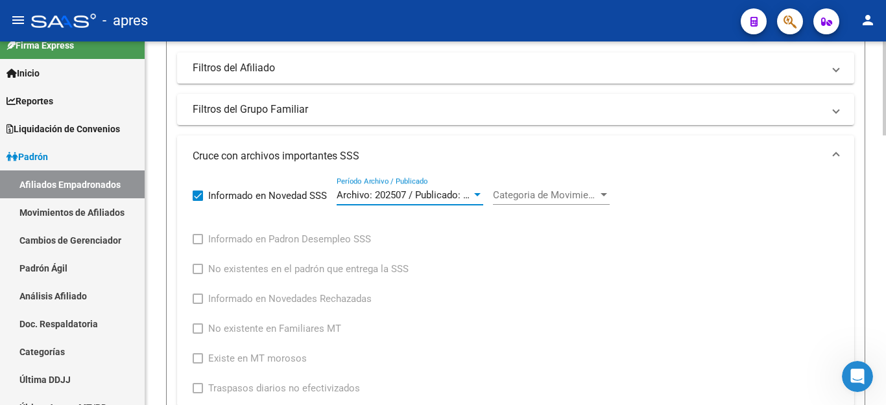
click at [424, 197] on span "Archivo: 202507 / Publicado: 202509" at bounding box center [416, 195] width 158 height 12
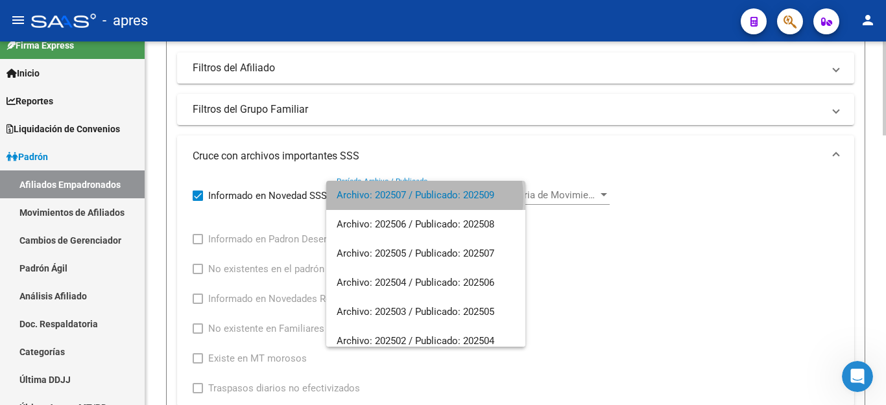
click at [424, 197] on span "Archivo: 202507 / Publicado: 202509" at bounding box center [426, 195] width 178 height 29
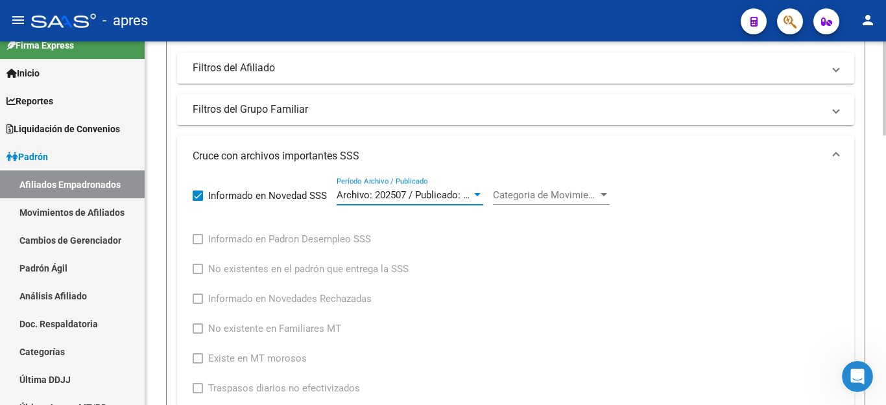
click at [514, 197] on span "Categoria de Movimiento" at bounding box center [545, 195] width 105 height 12
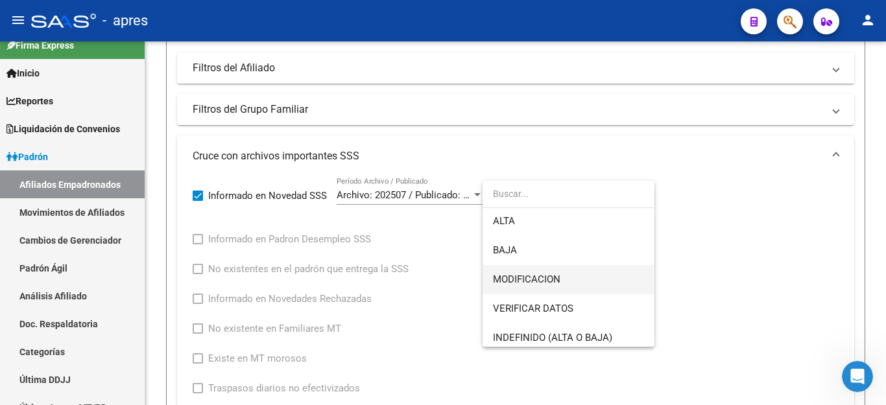
scroll to position [0, 0]
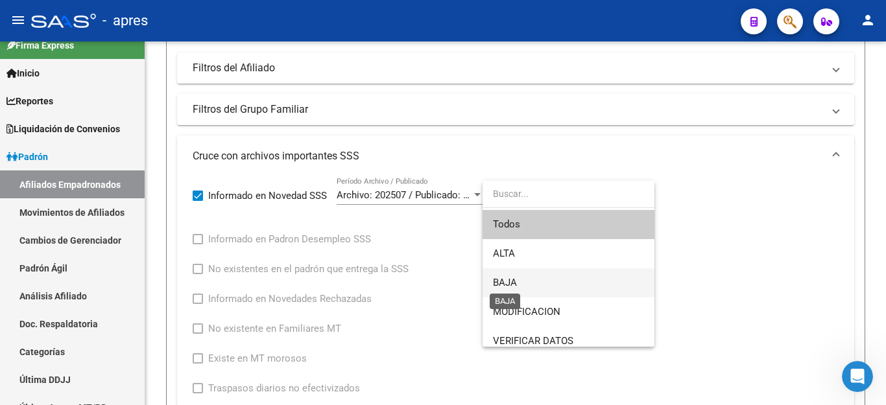
click at [513, 283] on span "BAJA" at bounding box center [505, 283] width 24 height 12
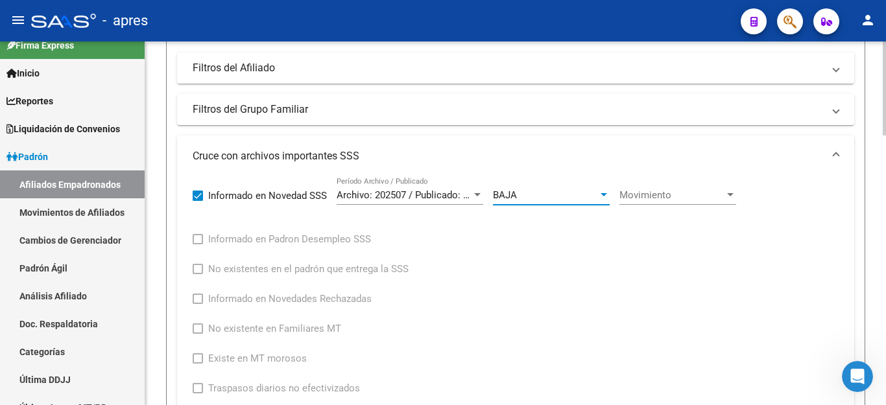
click at [634, 189] on span "Movimiento" at bounding box center [671, 195] width 105 height 12
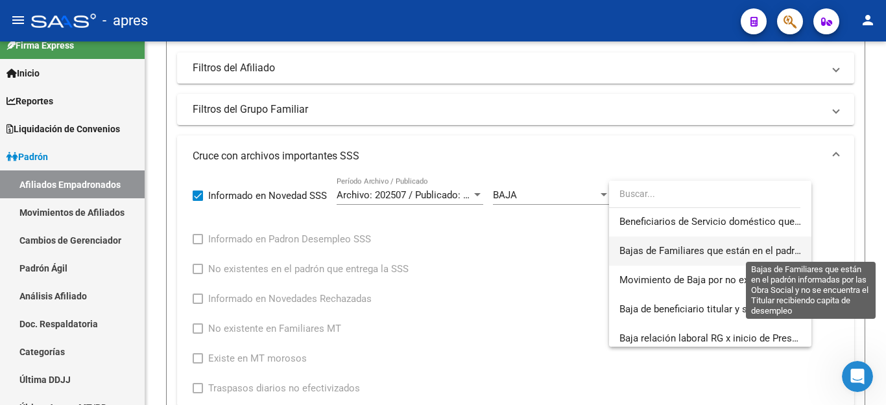
scroll to position [142, 0]
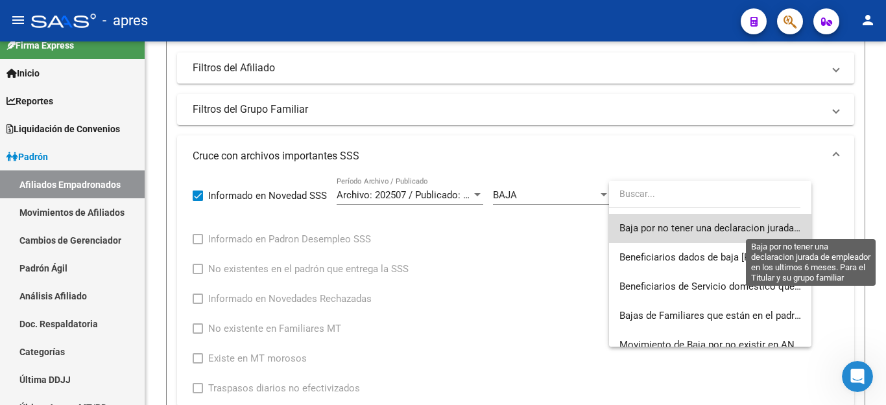
click at [714, 230] on span "Baja por no tener una declaracion jurada de empleador en los ultimos 6 meses. P…" at bounding box center [863, 228] width 489 height 12
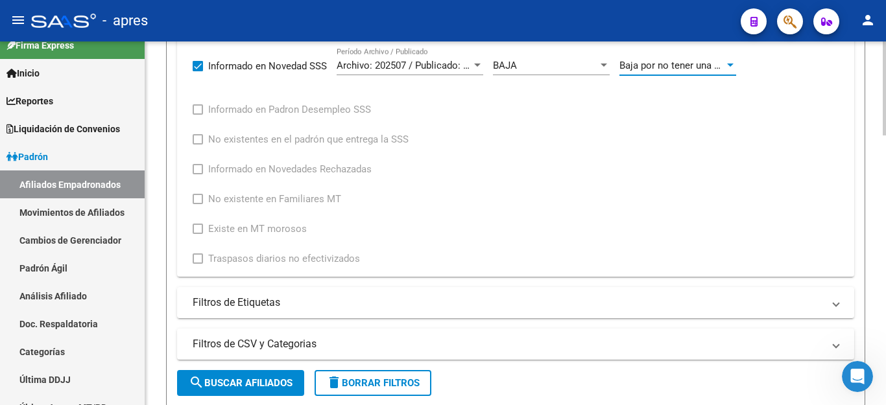
scroll to position [584, 0]
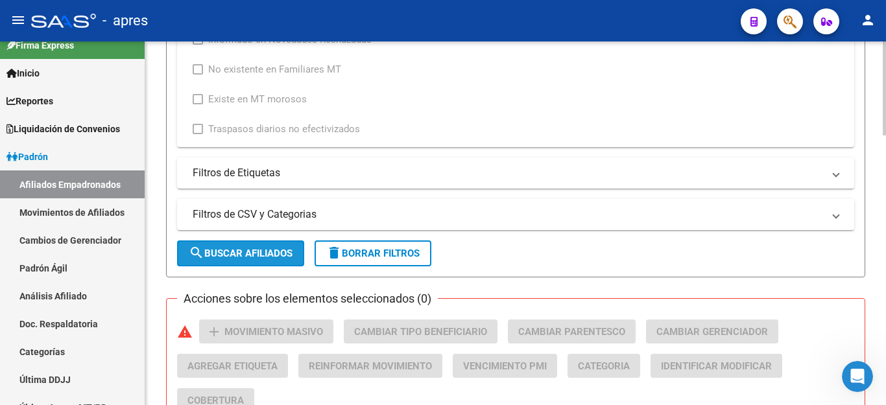
click at [214, 252] on span "search Buscar Afiliados" at bounding box center [241, 254] width 104 height 12
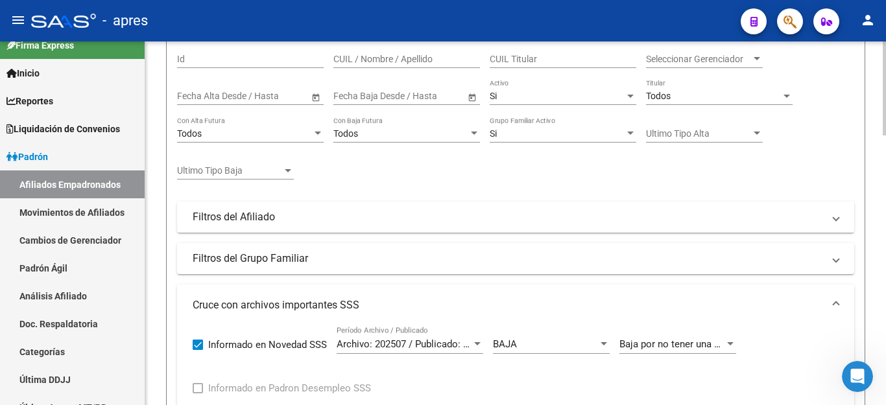
scroll to position [139, 0]
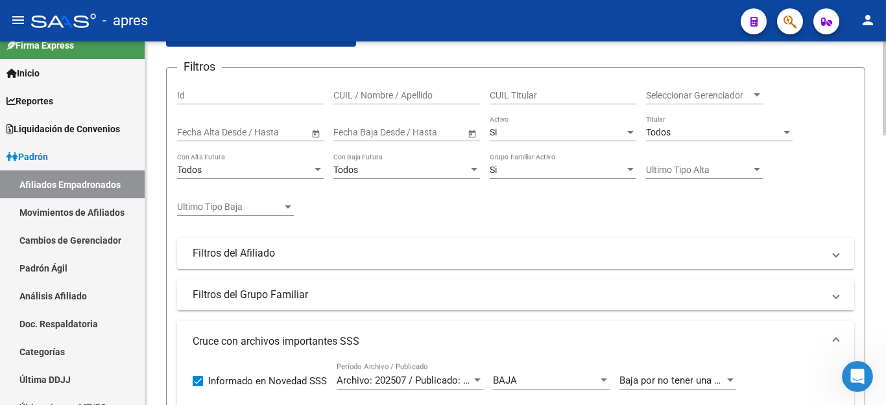
click at [534, 97] on input "CUIL Titular" at bounding box center [563, 95] width 147 height 11
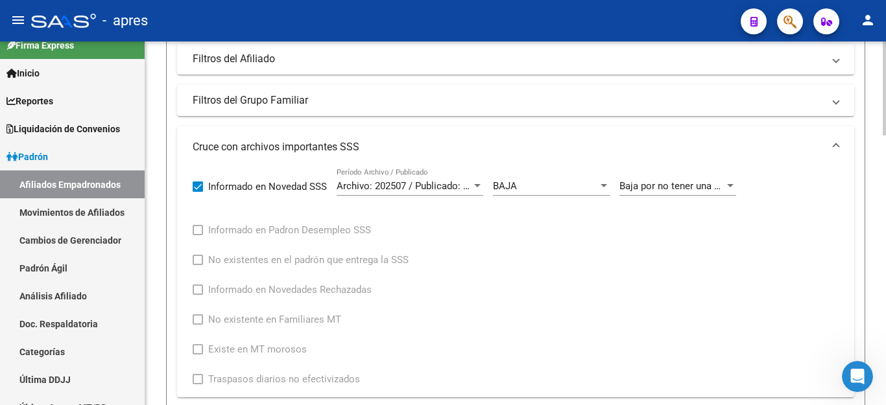
scroll to position [528, 0]
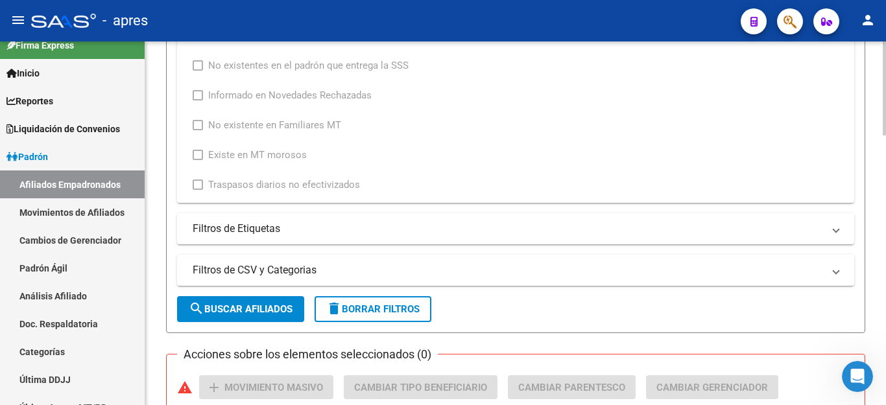
type input "20421135607"
click at [245, 307] on span "search Buscar Afiliados" at bounding box center [241, 310] width 104 height 12
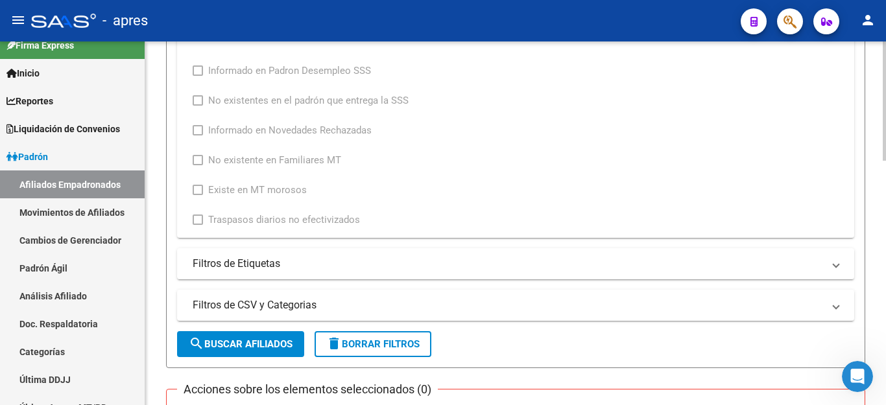
scroll to position [355, 0]
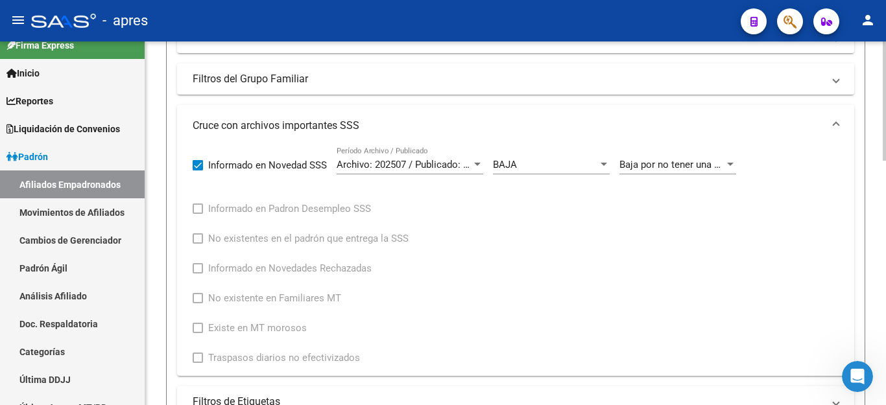
click at [416, 163] on span "Archivo: 202507 / Publicado: 202509" at bounding box center [416, 165] width 158 height 12
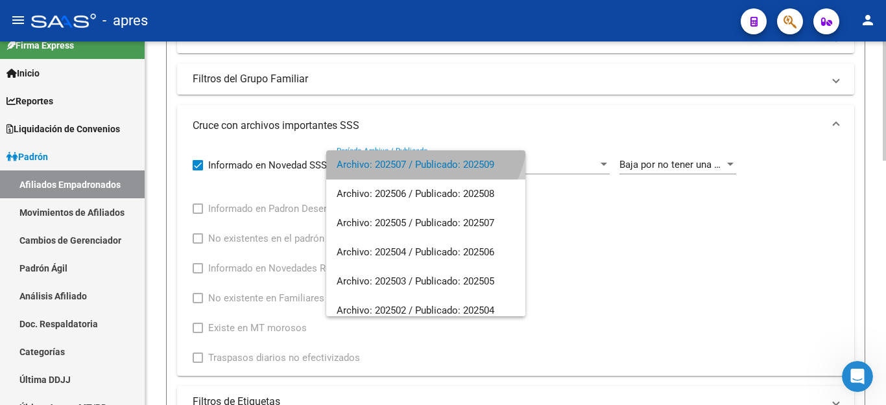
click at [416, 163] on span "Archivo: 202507 / Publicado: 202509" at bounding box center [426, 164] width 178 height 29
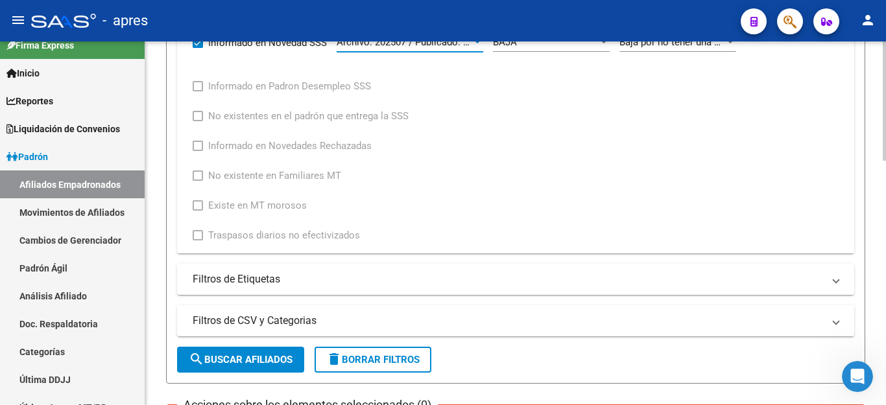
scroll to position [614, 0]
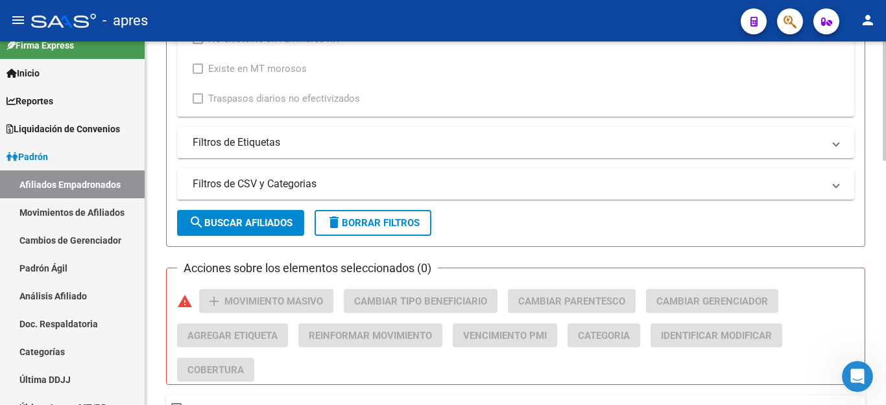
click at [248, 182] on mat-panel-title "Filtros de CSV y Categorias" at bounding box center [508, 184] width 631 height 14
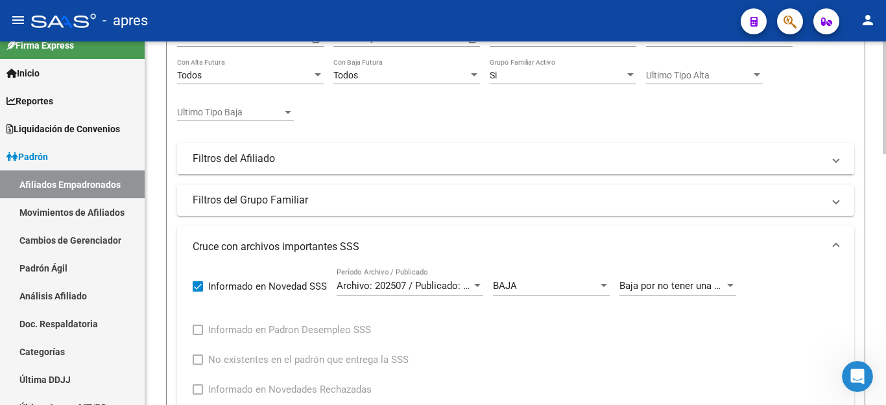
scroll to position [259, 0]
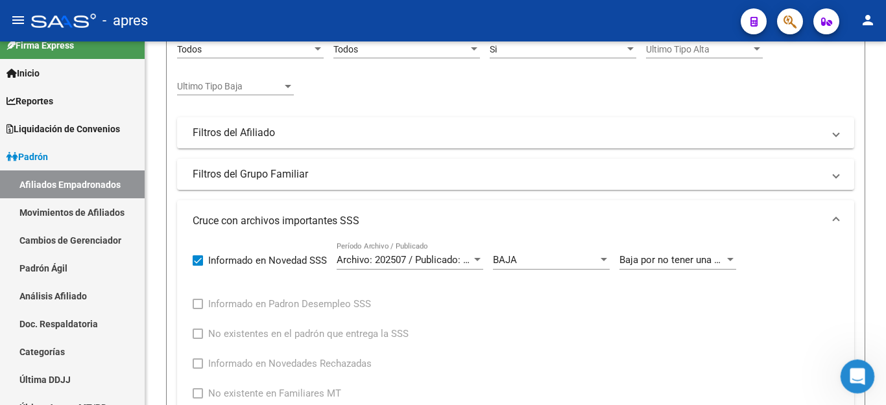
click at [854, 376] on icon "Abrir Intercom Messenger" at bounding box center [855, 375] width 9 height 10
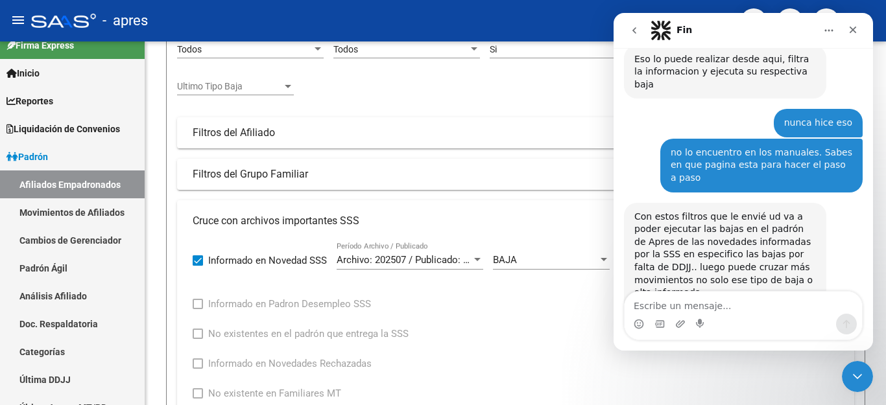
scroll to position [3252, 0]
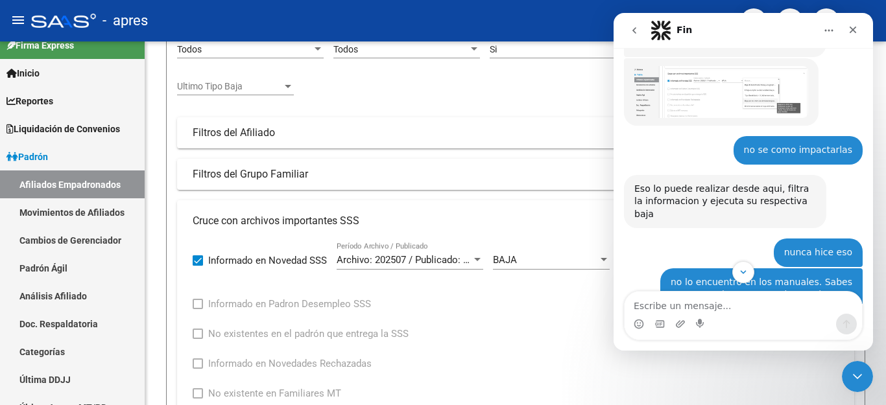
click at [701, 302] on textarea "Escribe un mensaje..." at bounding box center [743, 303] width 237 height 22
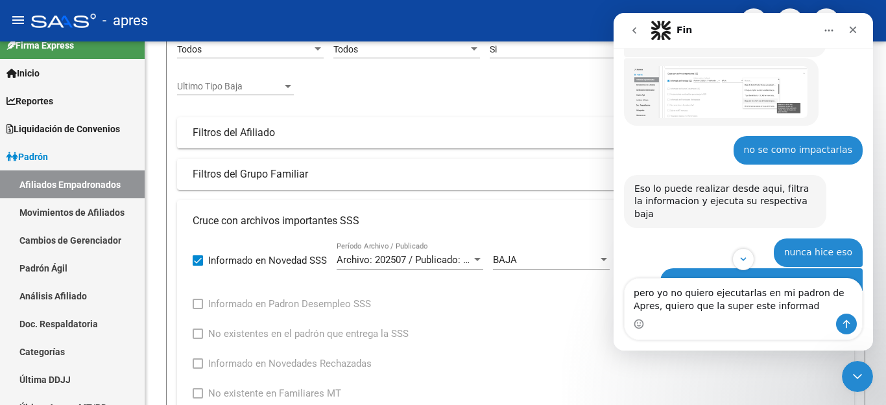
type textarea "pero yo no quiero ejecutarlas en mi padron de Apres, quiero que la super este i…"
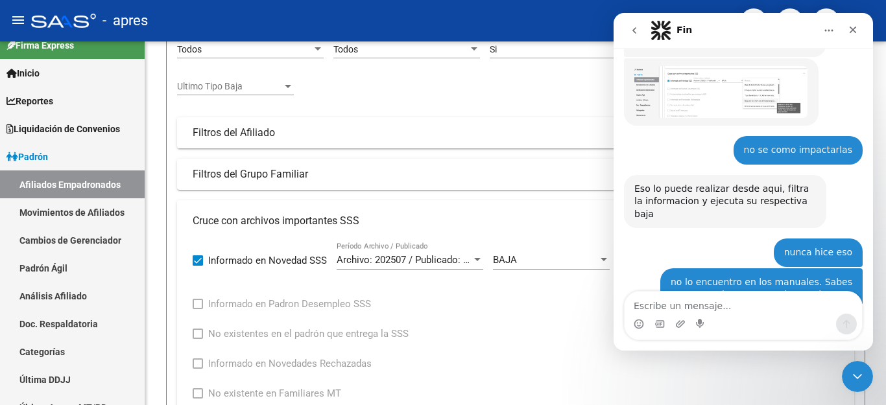
scroll to position [3433, 0]
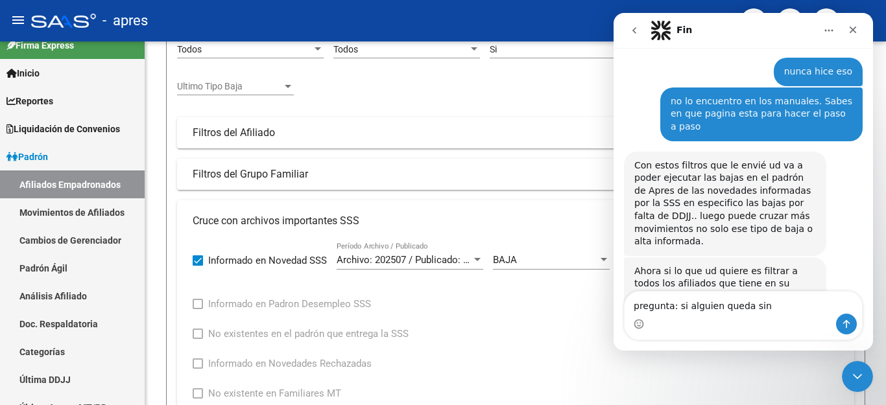
type textarea "pregunta: si alguien queda sin"
drag, startPoint x: 765, startPoint y: 310, endPoint x: 571, endPoint y: 312, distance: 193.3
click at [614, 312] on html "Fin Somos el equipo de soporte del sistema. Si algo no funciona podés escribirn…" at bounding box center [743, 182] width 259 height 338
click at [684, 300] on textarea "Escribe un mensaje..." at bounding box center [743, 303] width 237 height 22
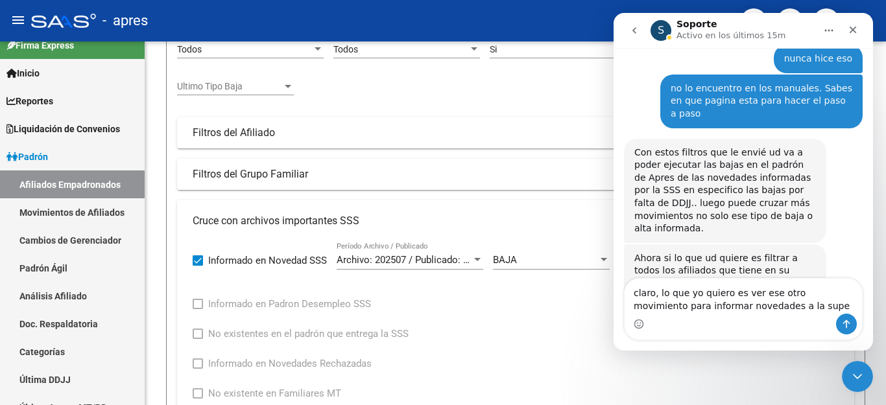
type textarea "claro, lo que yo quiero es ver ese otro movimiento para informar novedades a la…"
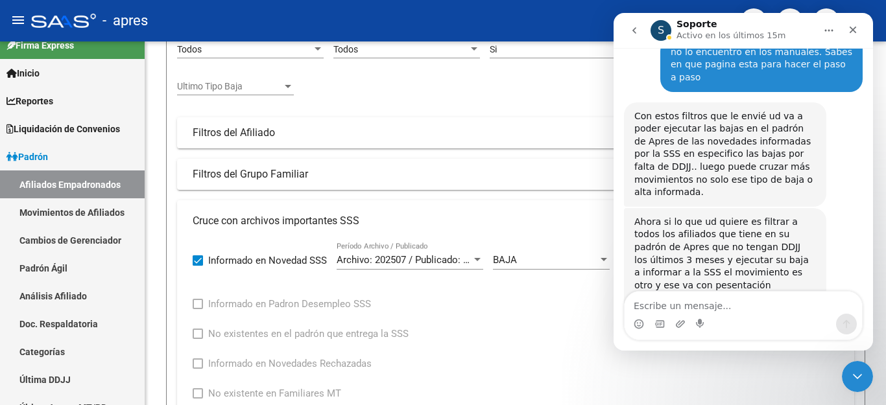
scroll to position [3489, 0]
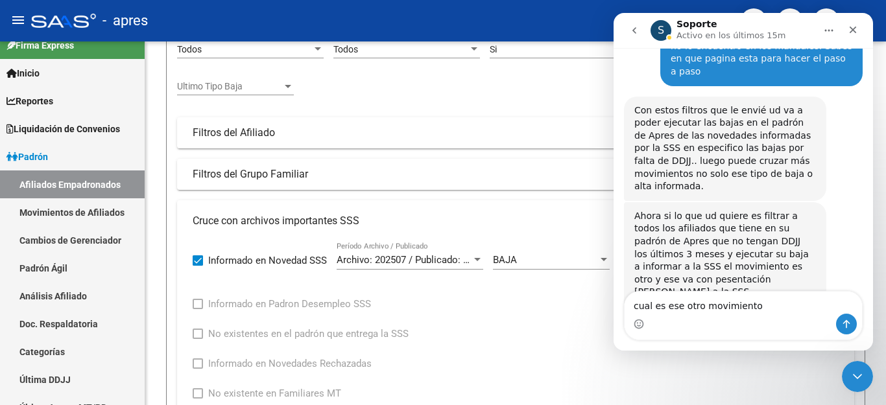
type textarea "cual es ese otro movimiento?"
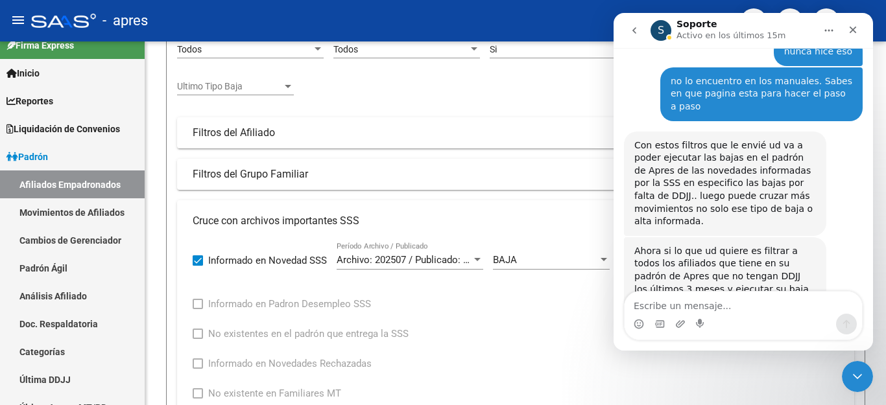
scroll to position [3518, 0]
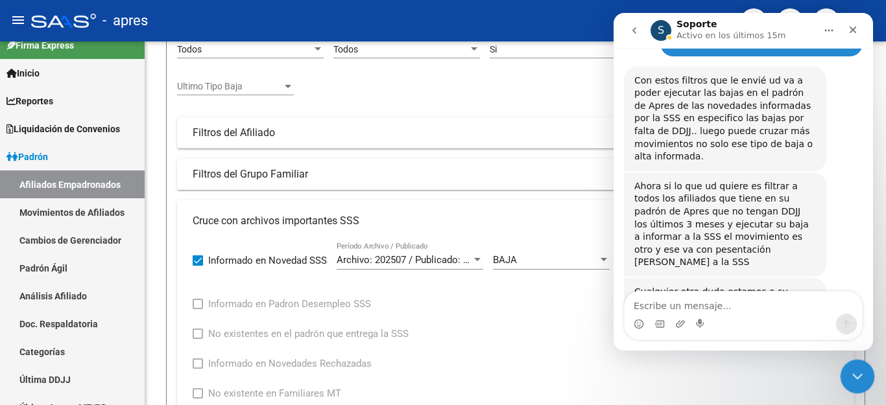
drag, startPoint x: 862, startPoint y: 370, endPoint x: 1645, endPoint y: 734, distance: 863.4
click at [865, 368] on div "Cerrar Intercom Messenger" at bounding box center [855, 374] width 31 height 31
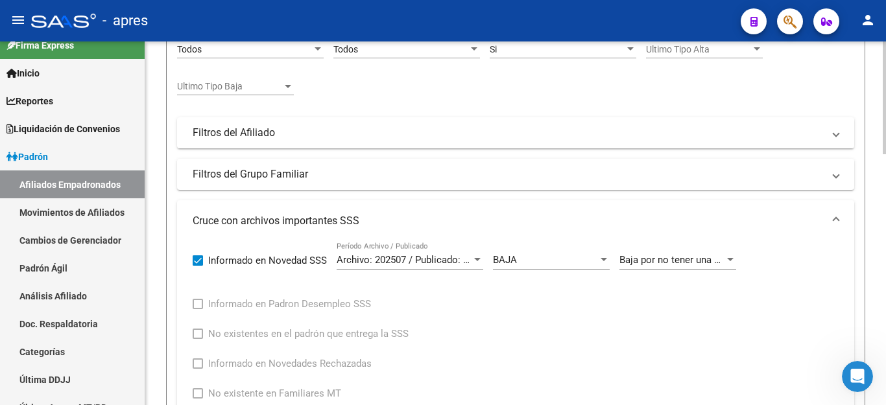
click at [665, 259] on span "Baja por no tener una declaracion jurada de empleador en los ultimos 6 meses. P…" at bounding box center [863, 260] width 489 height 12
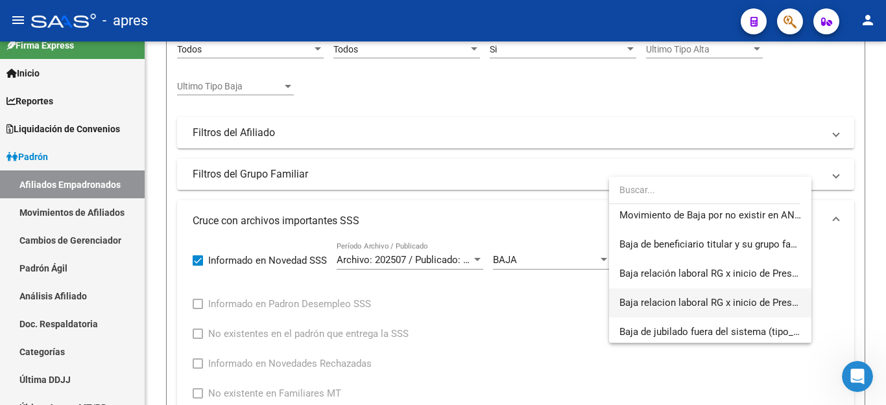
scroll to position [272, 0]
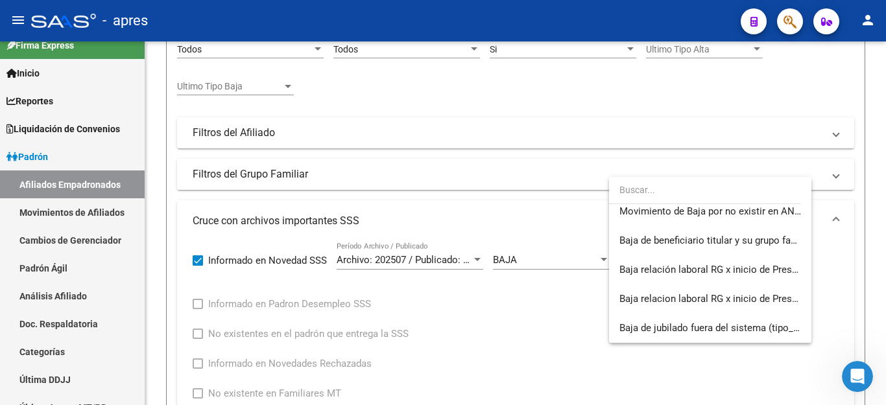
click at [546, 320] on div at bounding box center [443, 202] width 886 height 405
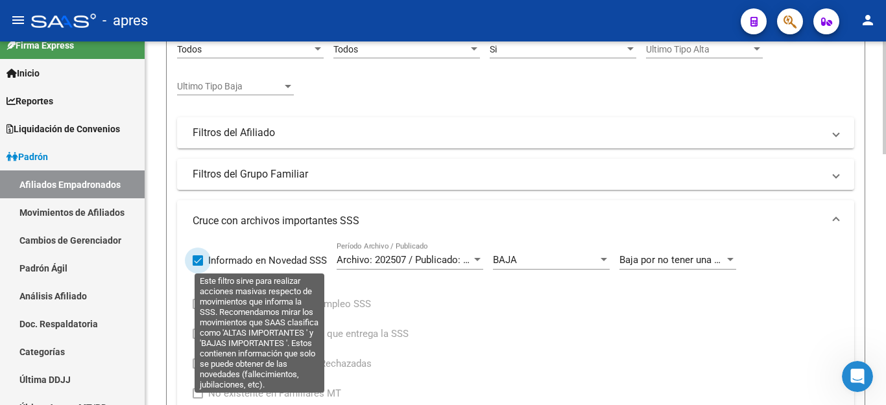
click at [199, 261] on span at bounding box center [198, 261] width 10 height 10
click at [198, 266] on input "Informado en Novedad SSS" at bounding box center [197, 266] width 1 height 1
checkbox input "false"
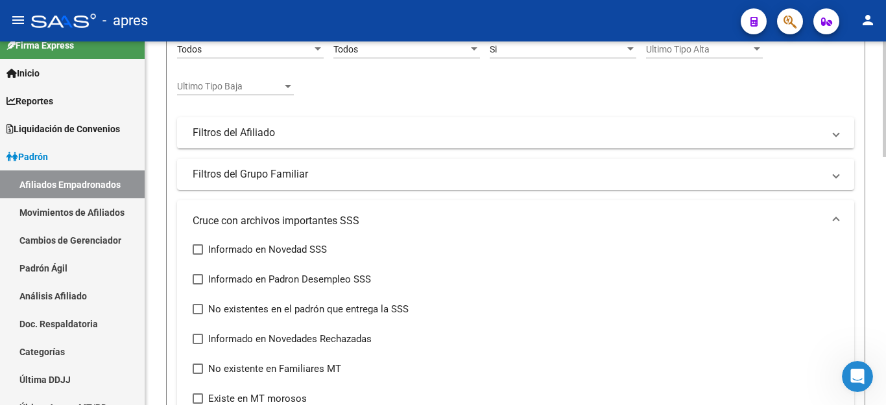
scroll to position [0, 0]
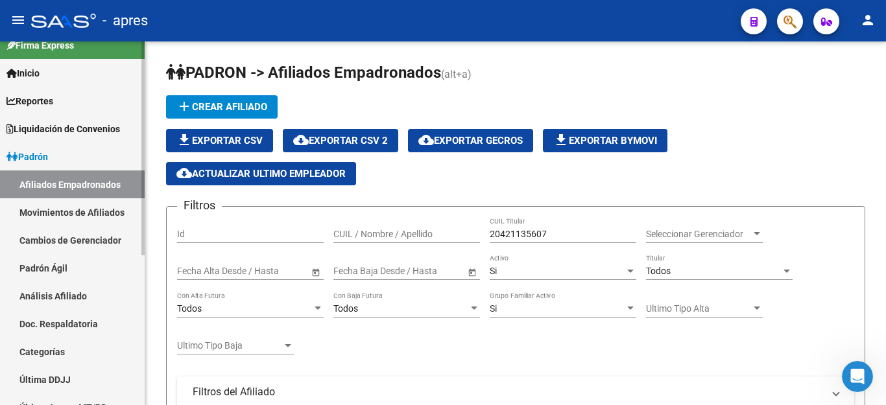
click at [90, 215] on link "Movimientos de Afiliados" at bounding box center [72, 212] width 145 height 28
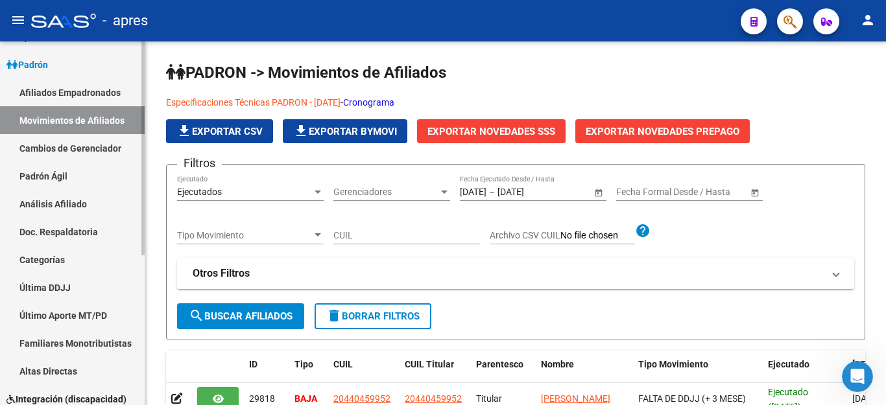
scroll to position [145, 0]
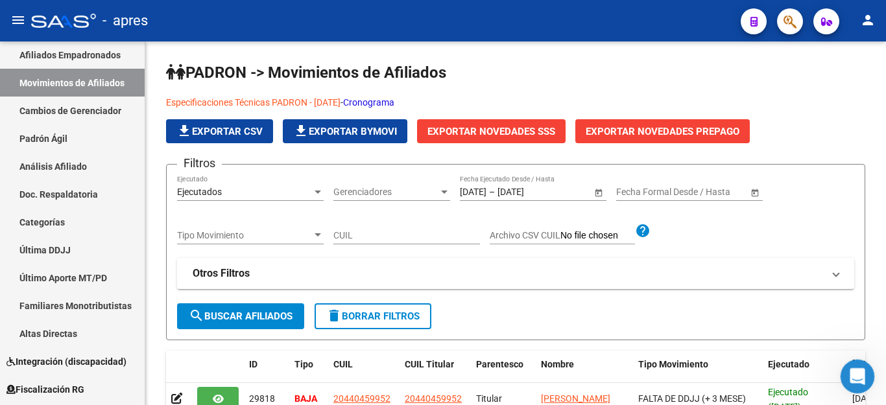
click at [848, 374] on icon "Abrir Intercom Messenger" at bounding box center [855, 375] width 21 height 21
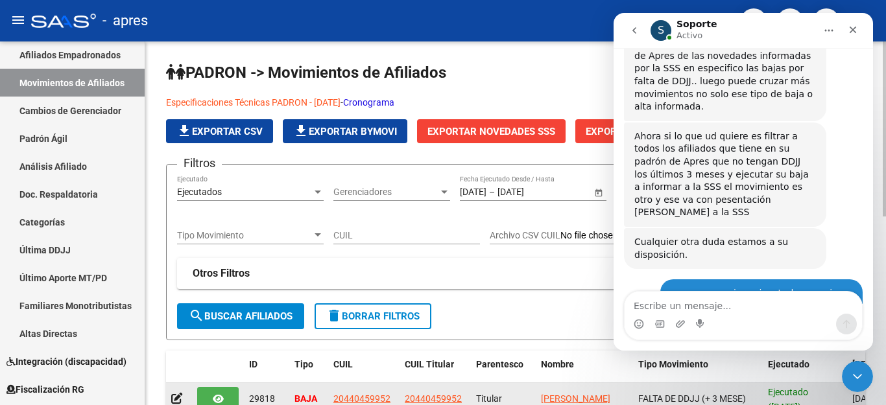
scroll to position [3645, 0]
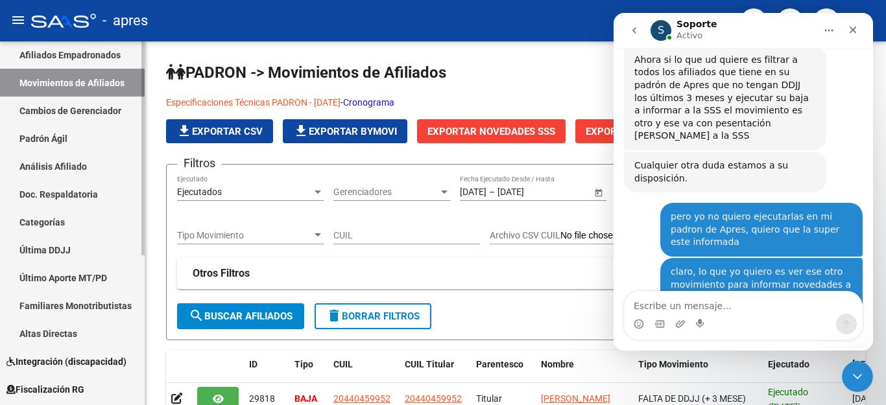
click at [71, 276] on link "Último Aporte MT/PD" at bounding box center [72, 278] width 145 height 28
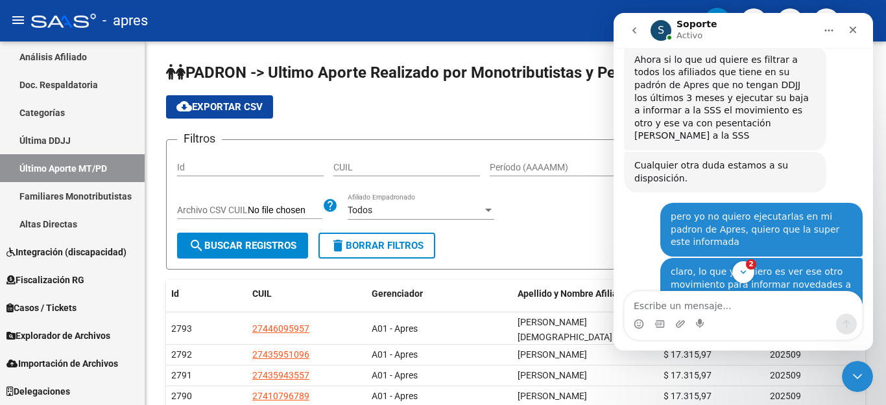
scroll to position [3688, 0]
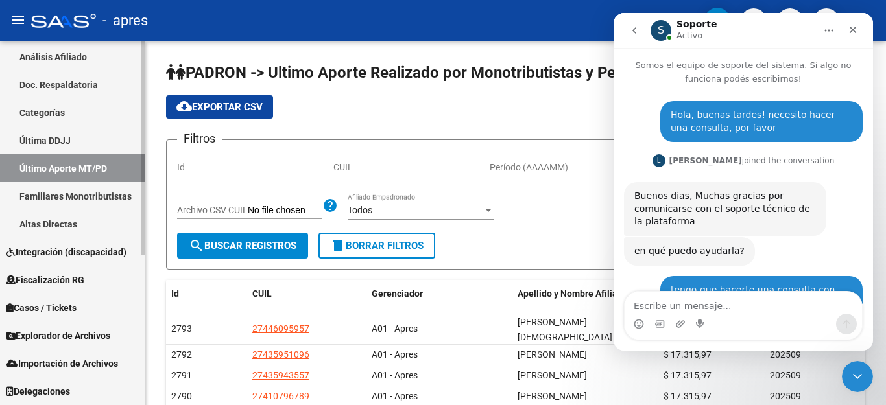
scroll to position [3688, 0]
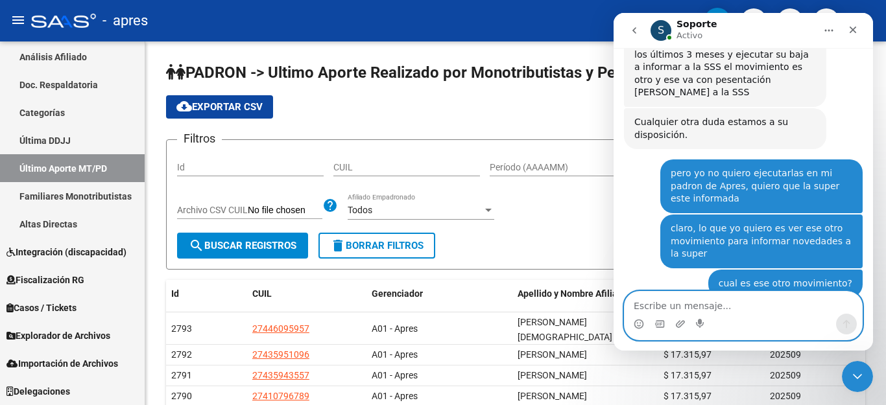
click at [664, 307] on textarea "Escribe un mensaje..." at bounding box center [743, 303] width 237 height 22
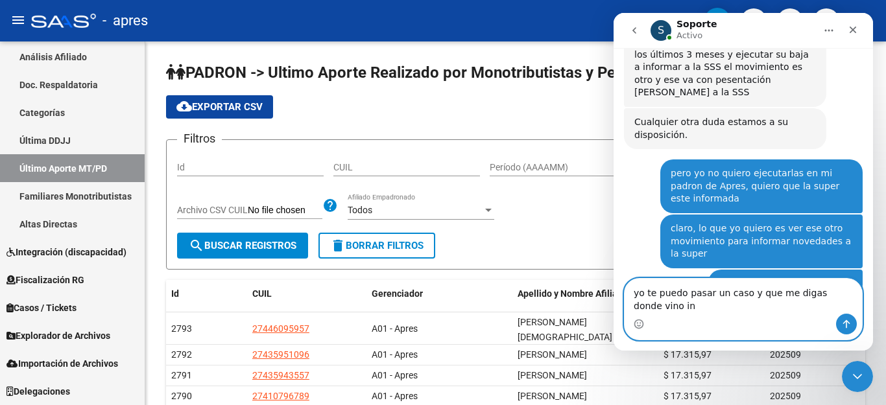
scroll to position [3701, 0]
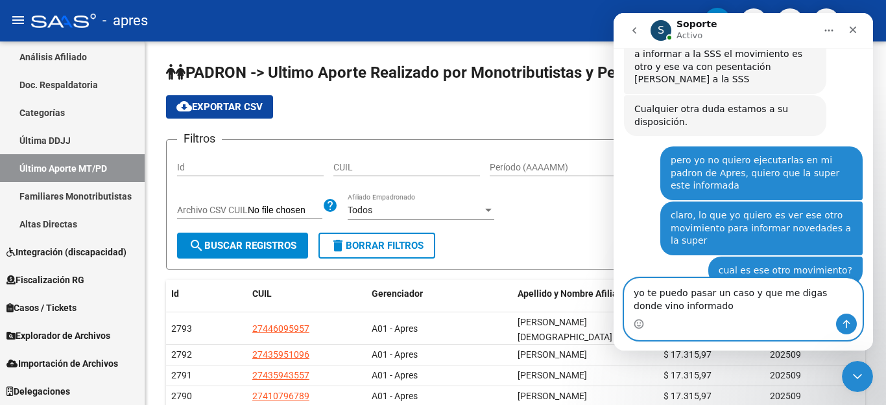
type textarea "yo te puedo pasar un caso y que me digas donde vino informado?"
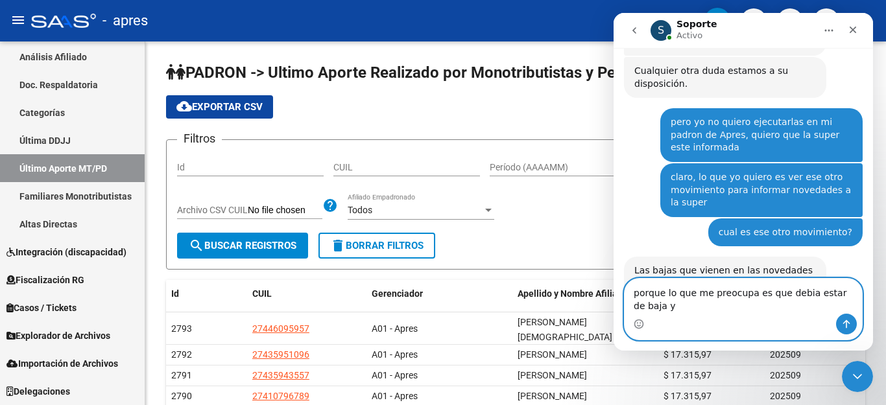
scroll to position [3753, 0]
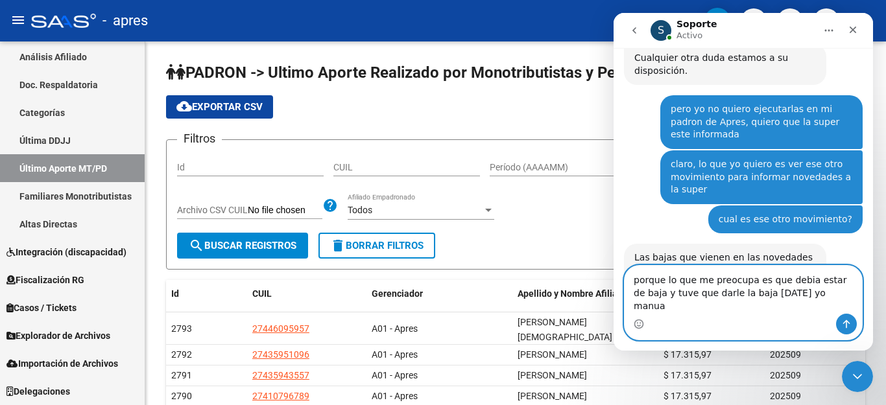
type textarea "porque lo que me preocupa es que debia estar de baja y tuve que darle la baja h…"
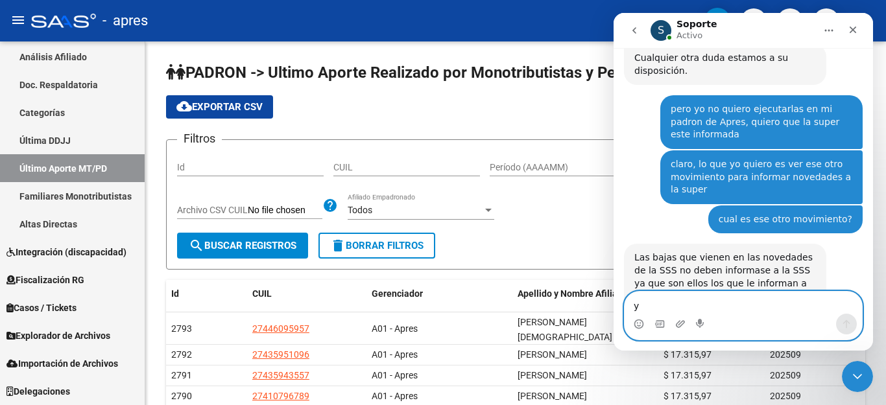
scroll to position [3795, 0]
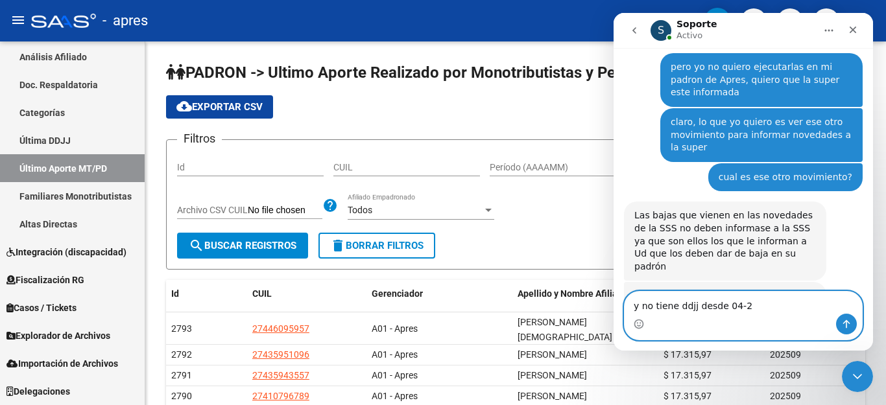
type textarea "y no tiene ddjj desde 04-25"
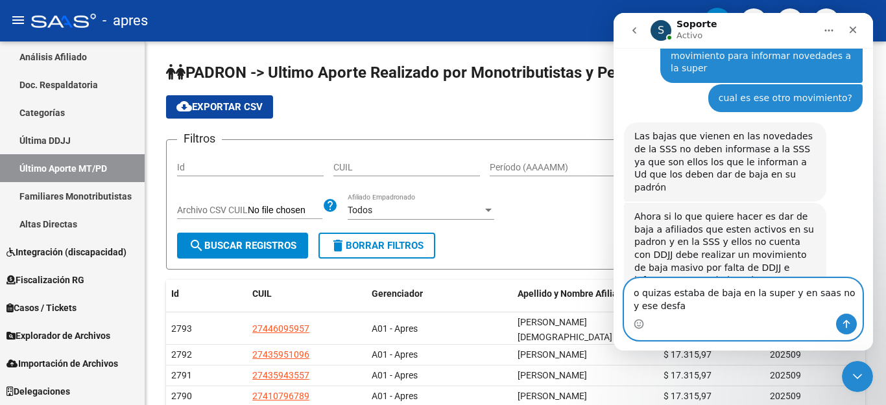
scroll to position [3887, 0]
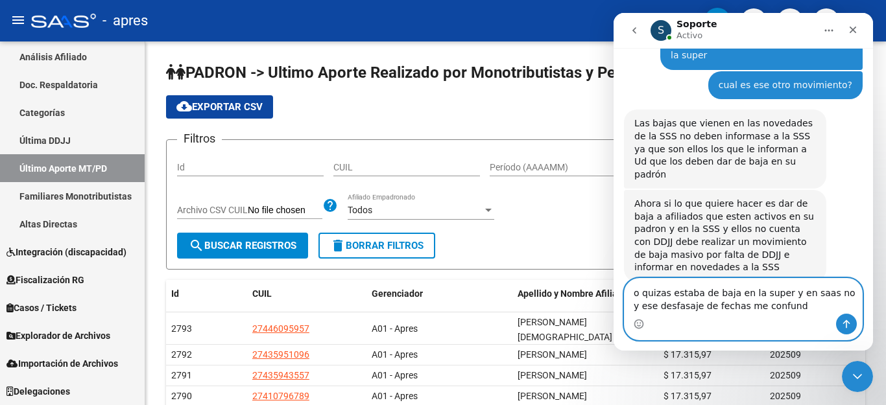
type textarea "o quizas estaba de baja en la super y en saas no y ese desfasaje de fechas me c…"
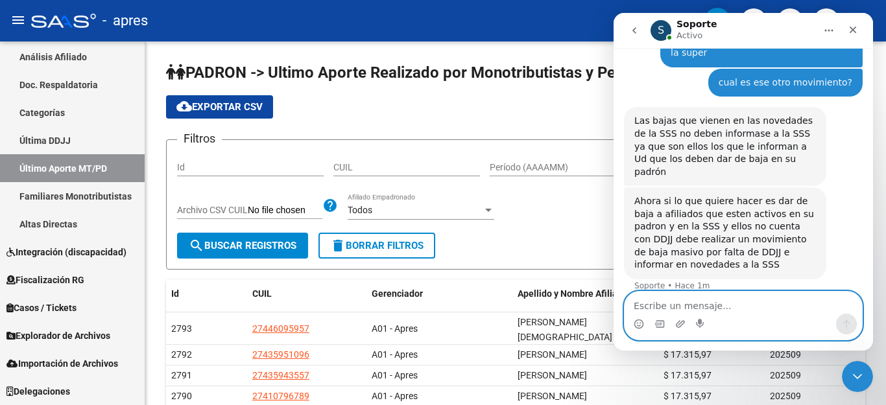
scroll to position [3917, 0]
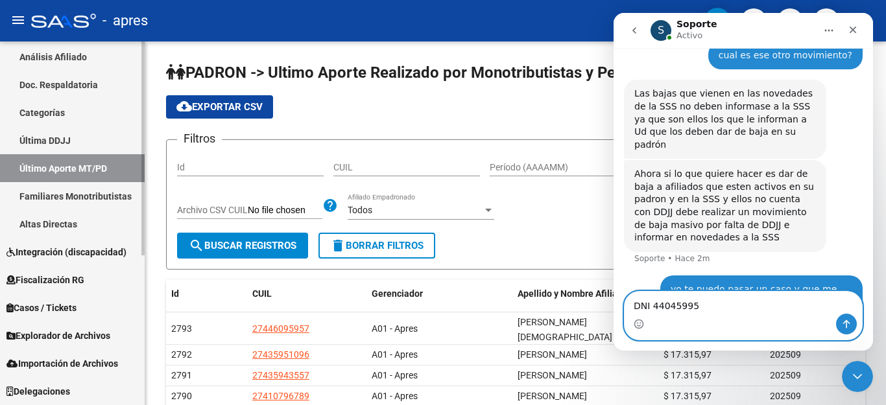
type textarea "DNI 44045995"
click at [47, 139] on link "Última DDJJ" at bounding box center [72, 140] width 145 height 28
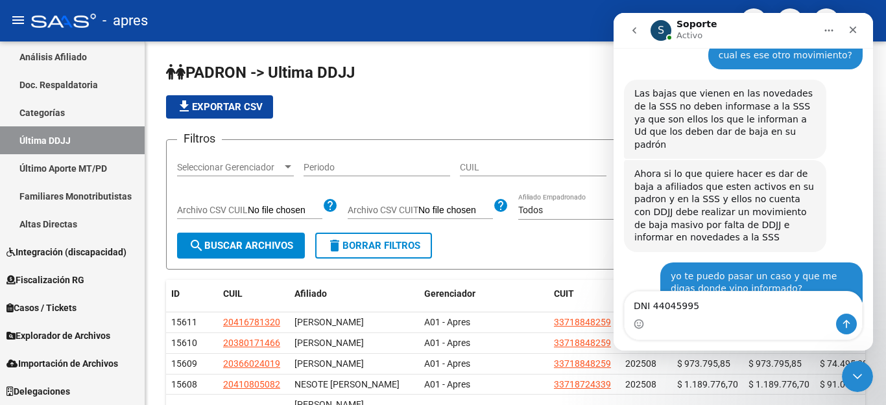
scroll to position [4006, 0]
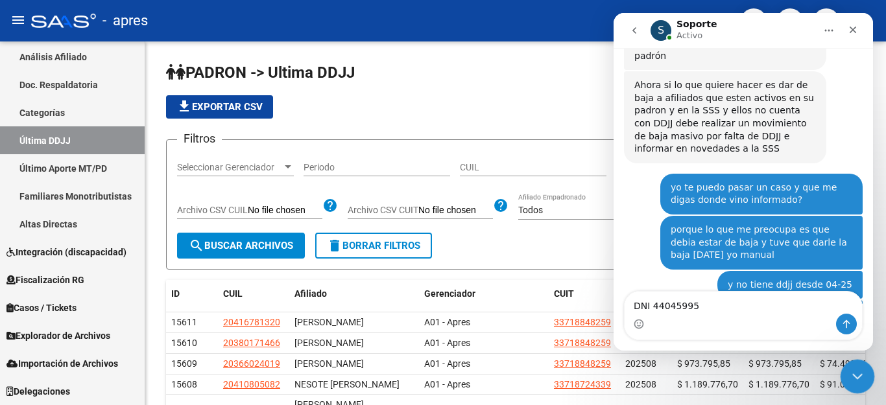
click at [861, 381] on icon "Cerrar Intercom Messenger" at bounding box center [856, 375] width 16 height 16
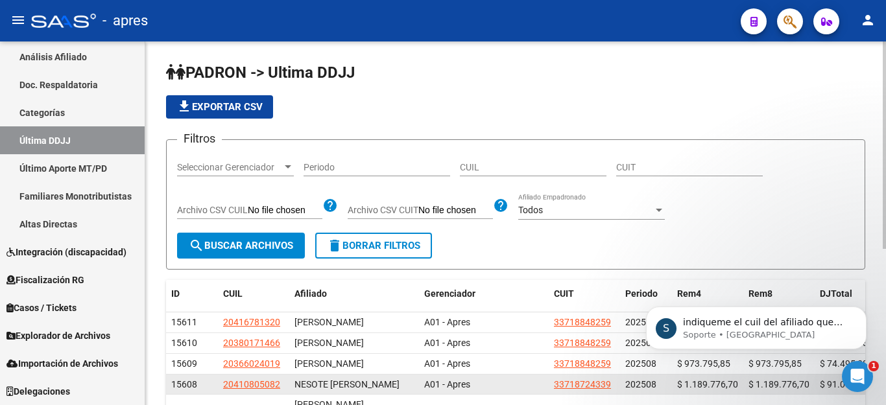
scroll to position [3998, 0]
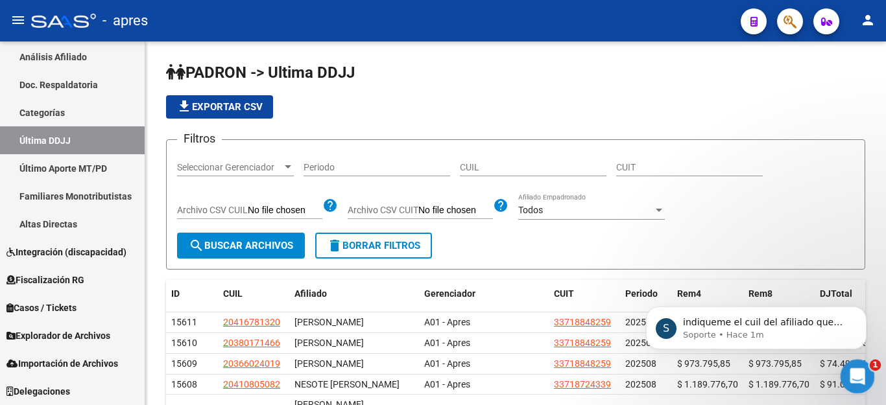
click at [848, 379] on icon "Abrir Intercom Messenger" at bounding box center [855, 375] width 21 height 21
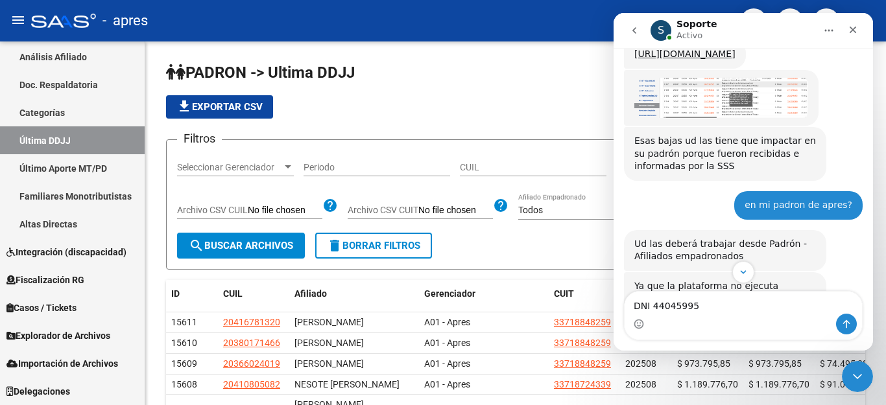
scroll to position [4020, 0]
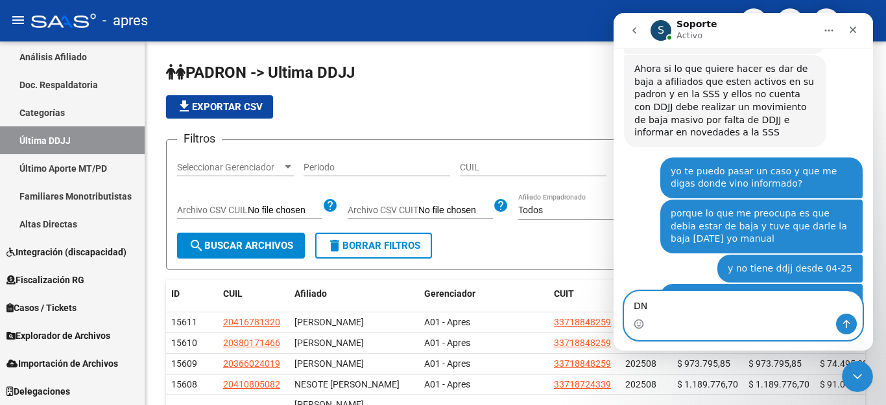
type textarea "D"
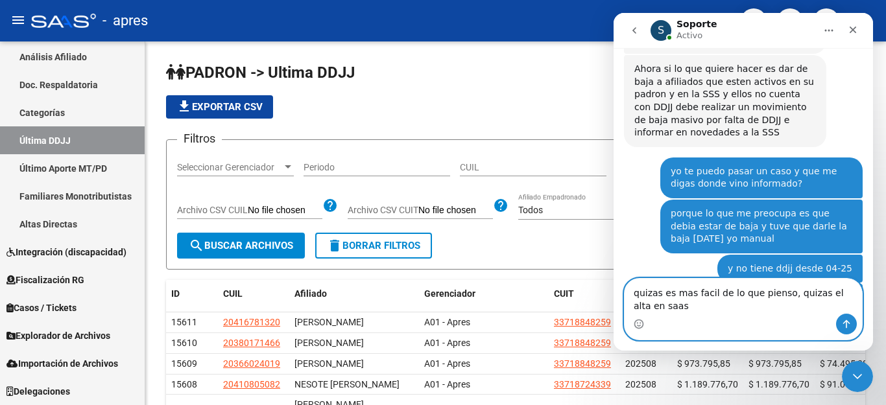
scroll to position [4033, 0]
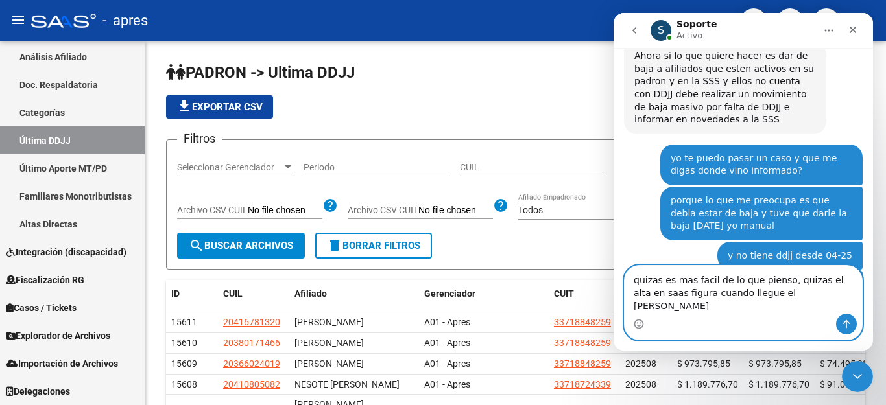
type textarea "quizas es mas facil de lo que pienso, quizas el alta en saas figura cuando lleg…"
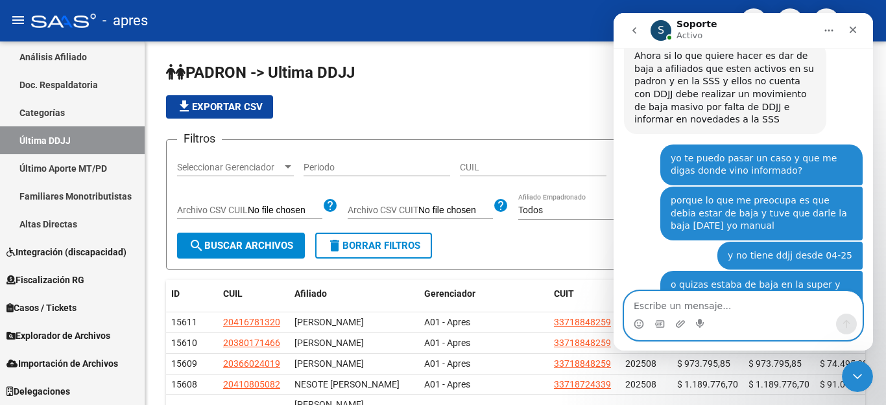
scroll to position [4062, 0]
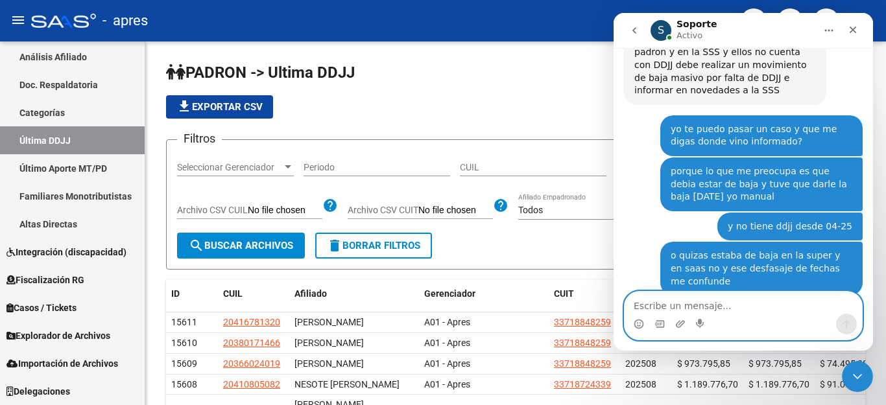
paste textarea "20440459952"
type textarea "20440459952"
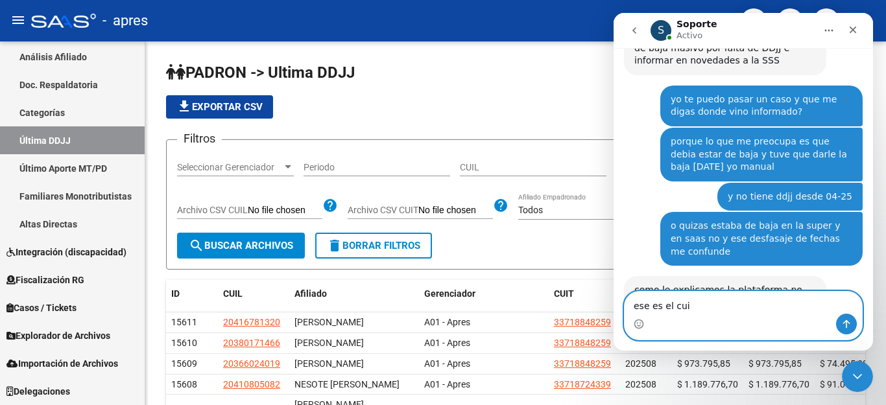
type textarea "ese es el cuil"
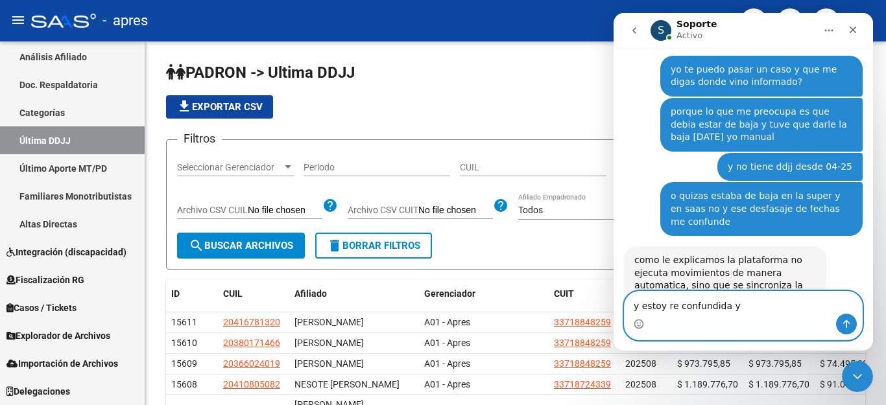
type textarea "y estoy re confundida yo"
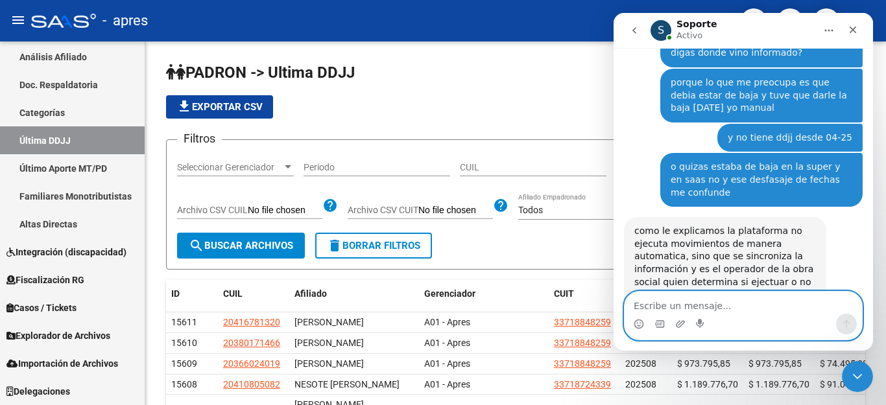
scroll to position [259, 0]
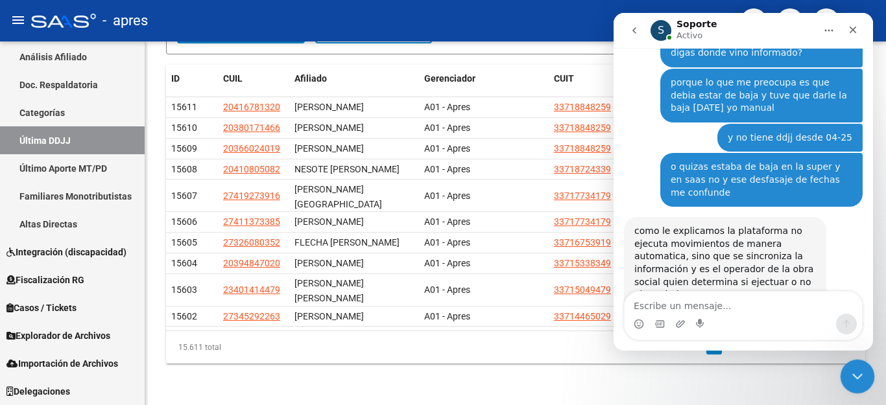
click at [863, 378] on div "Cerrar Intercom Messenger" at bounding box center [855, 374] width 31 height 31
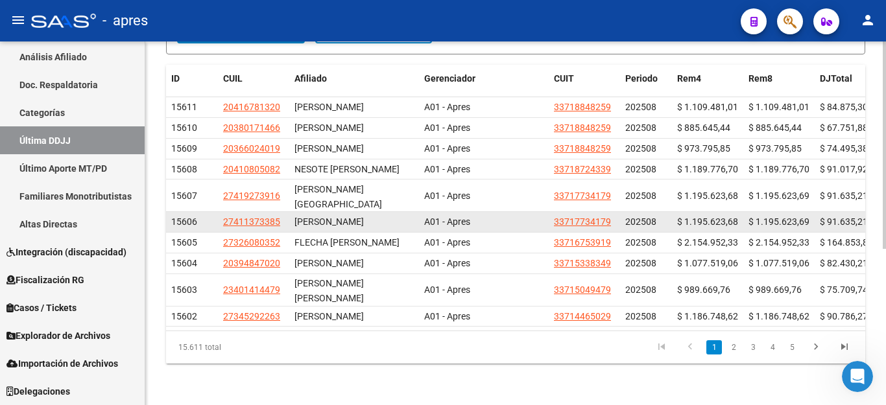
scroll to position [130, 0]
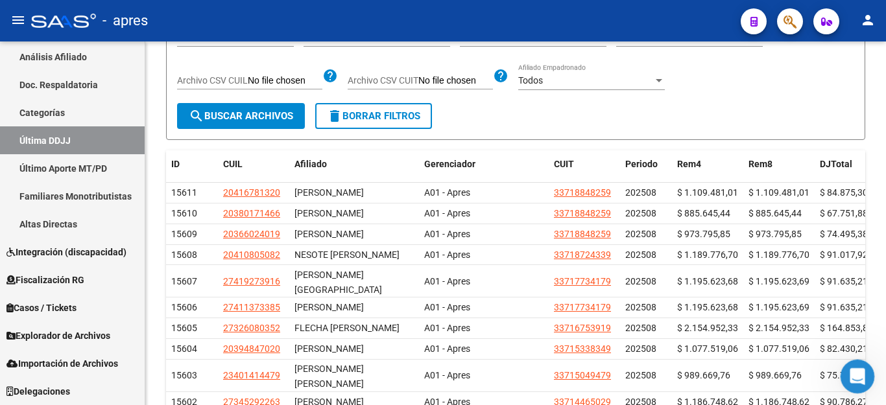
click at [845, 373] on div "Abrir Intercom Messenger" at bounding box center [855, 375] width 43 height 43
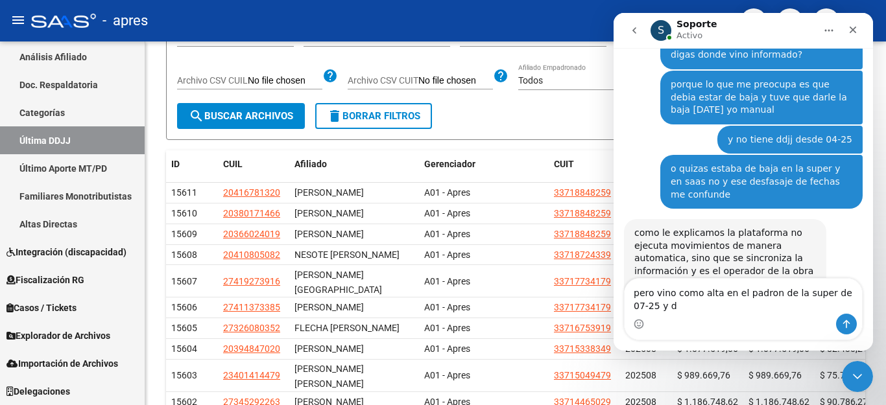
scroll to position [4164, 0]
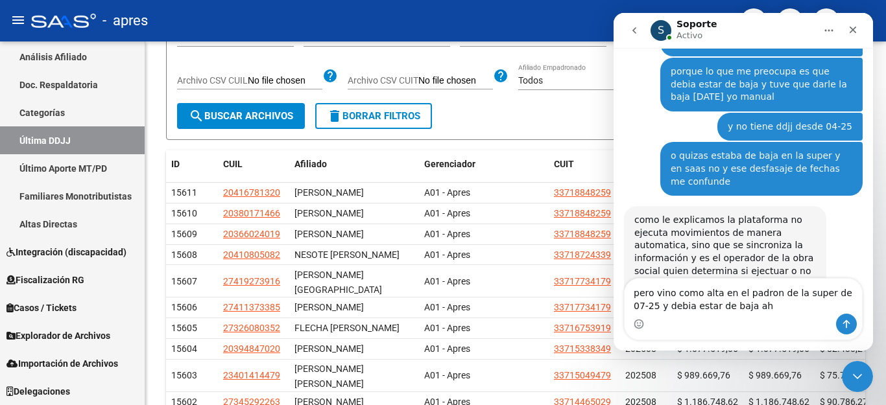
type textarea "pero vino como alta en el padron de la super de 07-25 y debia estar de baja ahi"
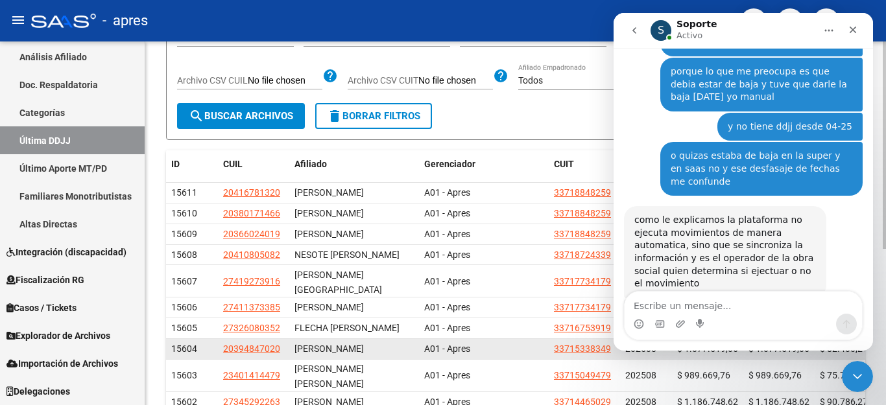
scroll to position [4193, 0]
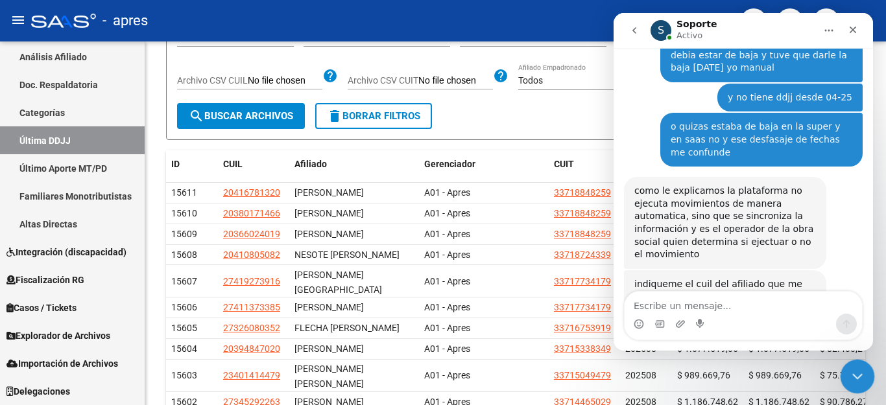
click at [853, 372] on icon "Cerrar Intercom Messenger" at bounding box center [856, 375] width 16 height 16
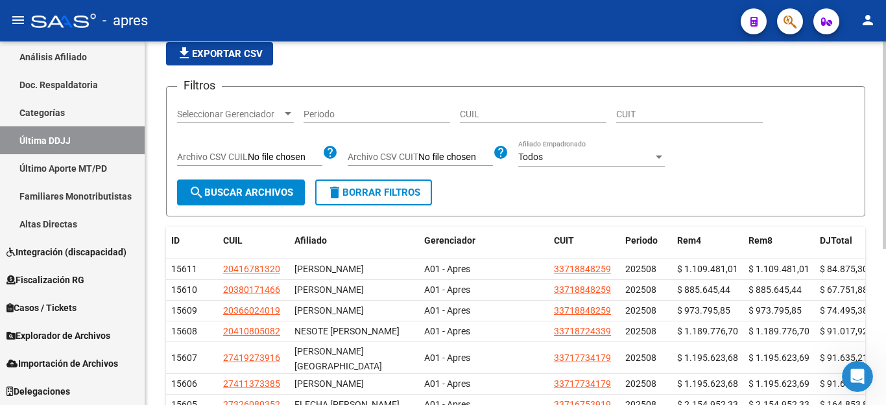
scroll to position [0, 0]
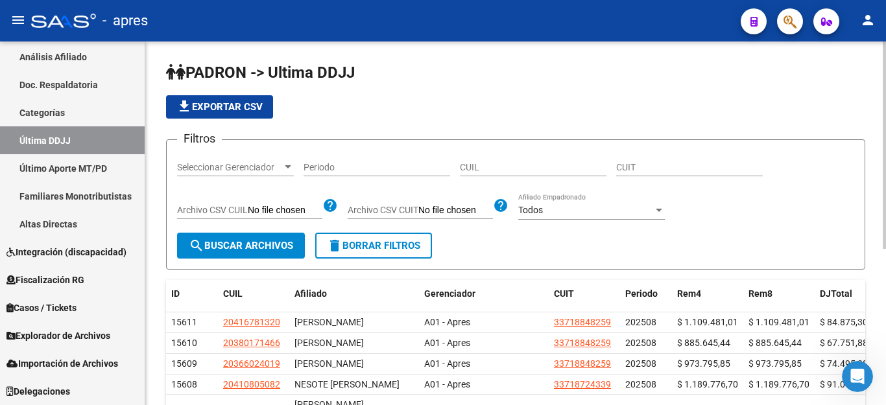
click at [499, 167] on input "CUIL" at bounding box center [533, 167] width 147 height 11
click at [318, 165] on input "Periodo" at bounding box center [377, 167] width 147 height 11
type input "202507"
click at [475, 156] on div "CUIL" at bounding box center [533, 163] width 147 height 26
click at [475, 167] on input "CUIL" at bounding box center [533, 167] width 147 height 11
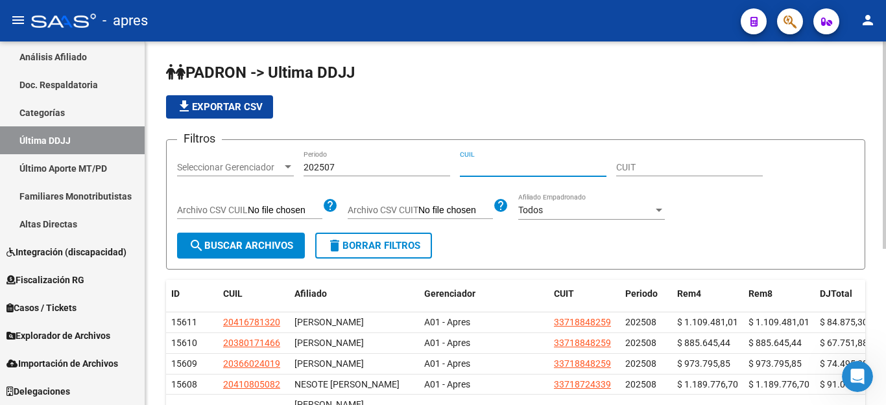
paste input "20440459952"
type input "20440459952"
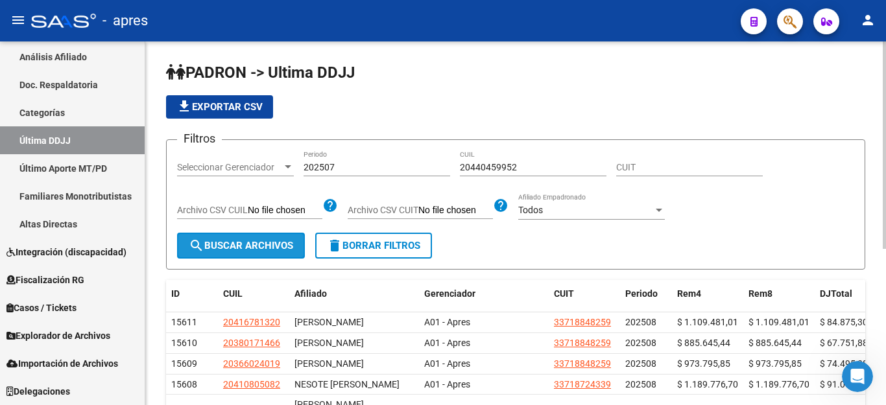
click at [254, 243] on span "search Buscar Archivos" at bounding box center [241, 246] width 104 height 12
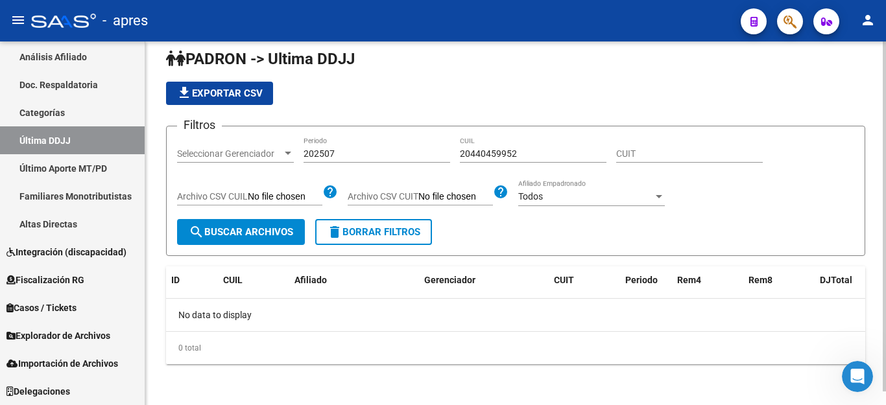
scroll to position [14, 0]
click at [339, 156] on input "202507" at bounding box center [377, 153] width 147 height 11
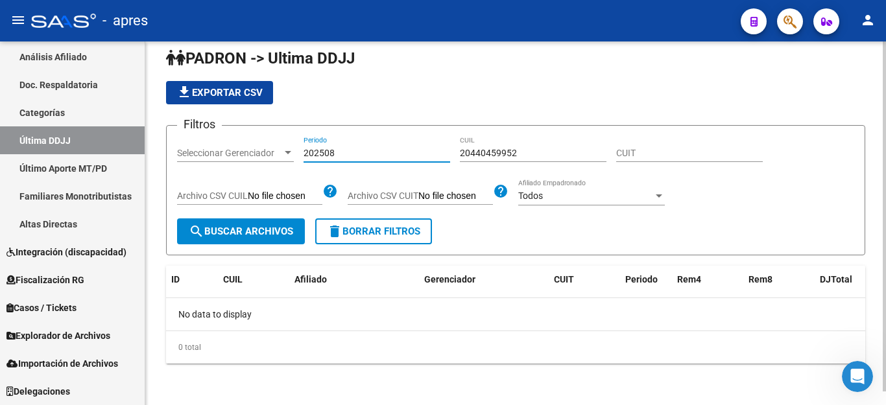
type input "202508"
click at [251, 232] on span "search Buscar Archivos" at bounding box center [241, 232] width 104 height 12
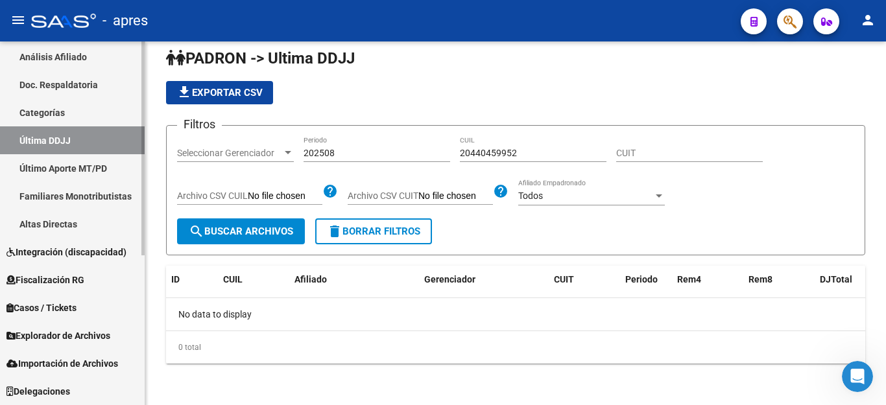
click at [48, 193] on link "Familiares Monotributistas" at bounding box center [72, 196] width 145 height 28
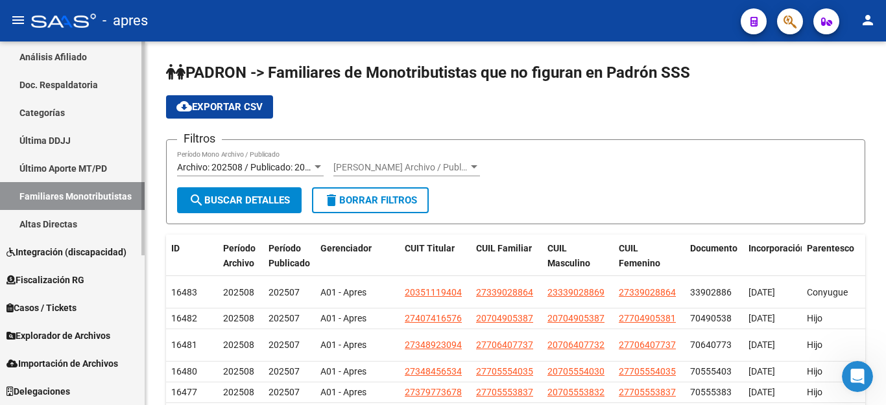
scroll to position [195, 0]
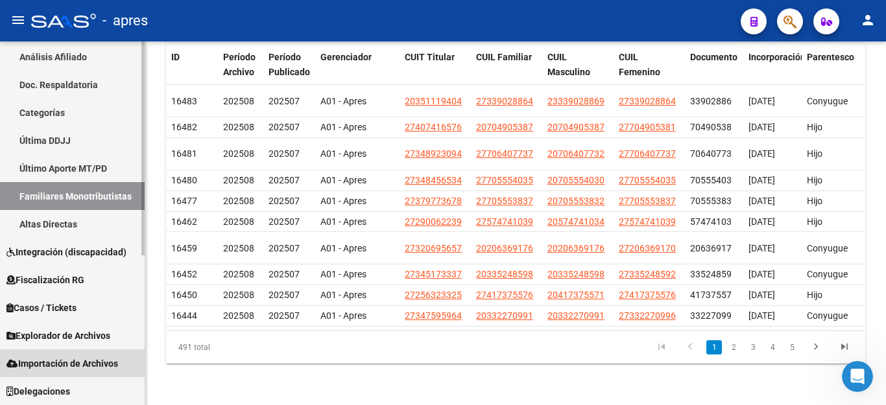
click at [101, 357] on span "Importación de Archivos" at bounding box center [62, 364] width 112 height 14
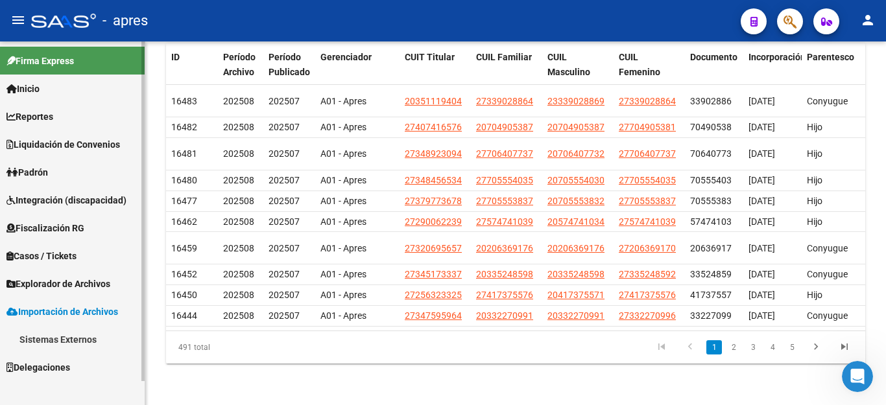
scroll to position [0, 0]
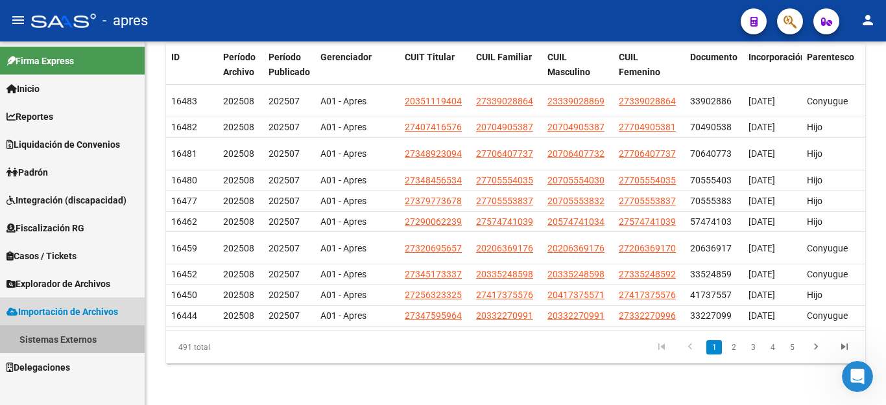
click at [80, 329] on link "Sistemas Externos" at bounding box center [72, 340] width 145 height 28
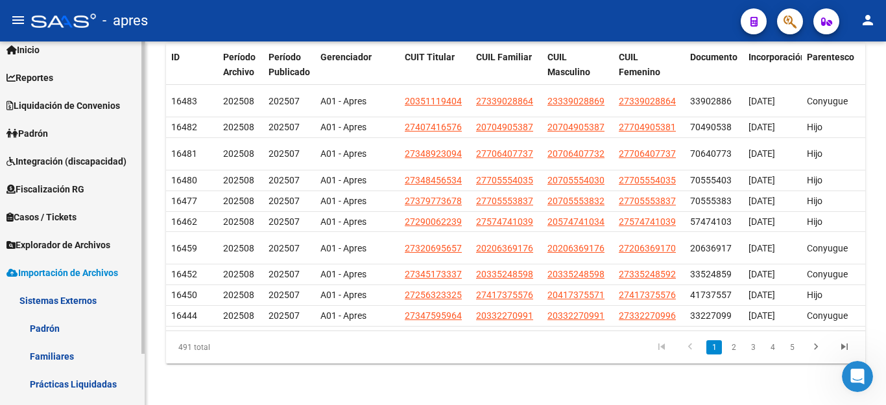
scroll to position [60, 0]
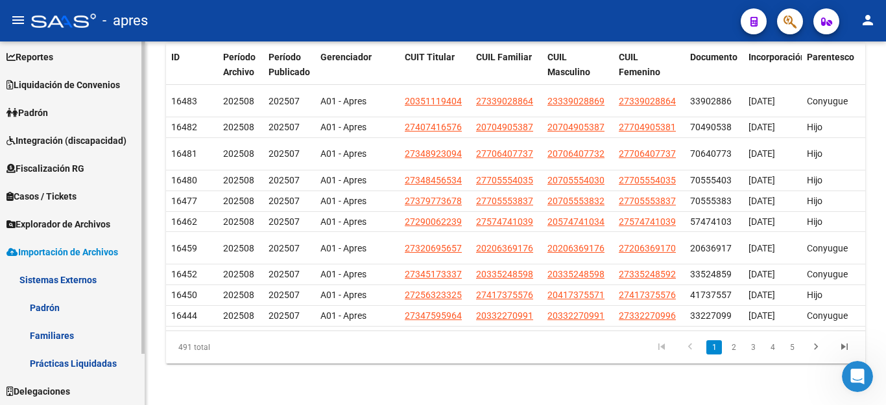
click at [90, 223] on span "Explorador de Archivos" at bounding box center [58, 224] width 104 height 14
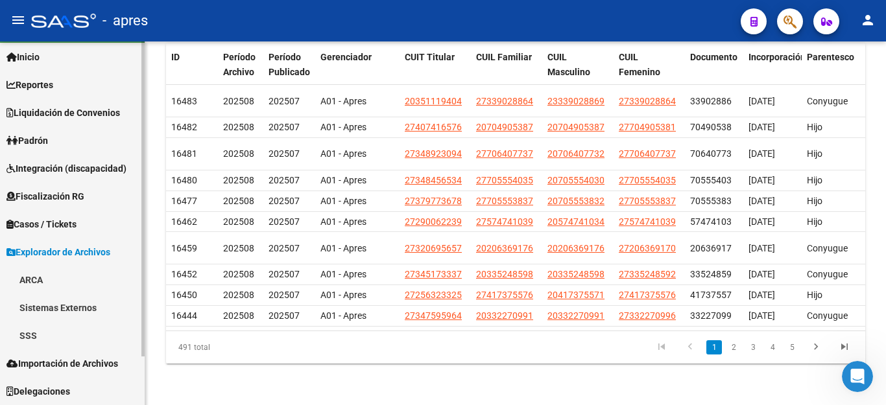
scroll to position [32, 0]
click at [31, 332] on link "SSS" at bounding box center [72, 336] width 145 height 28
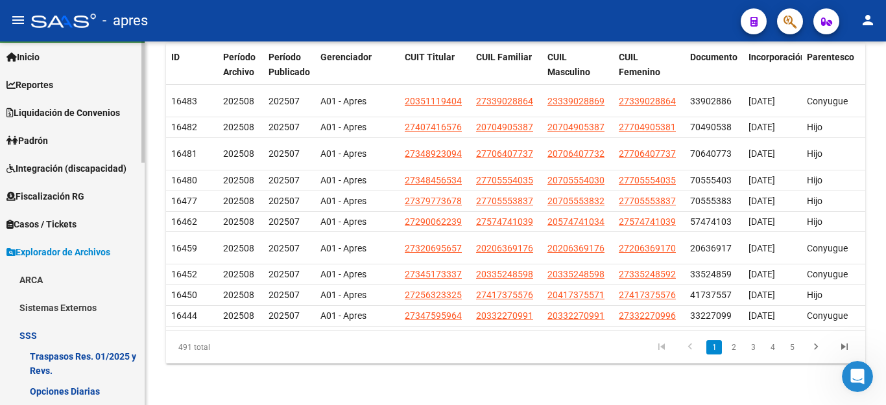
scroll to position [356, 0]
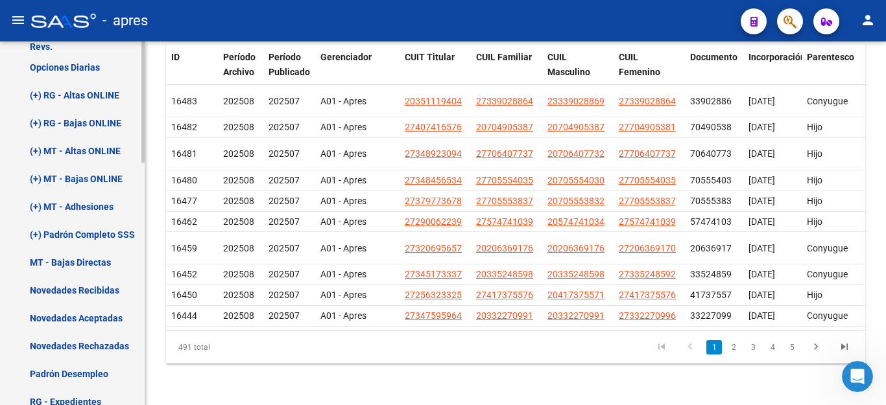
click at [82, 285] on link "Novedades Recibidas" at bounding box center [72, 290] width 145 height 28
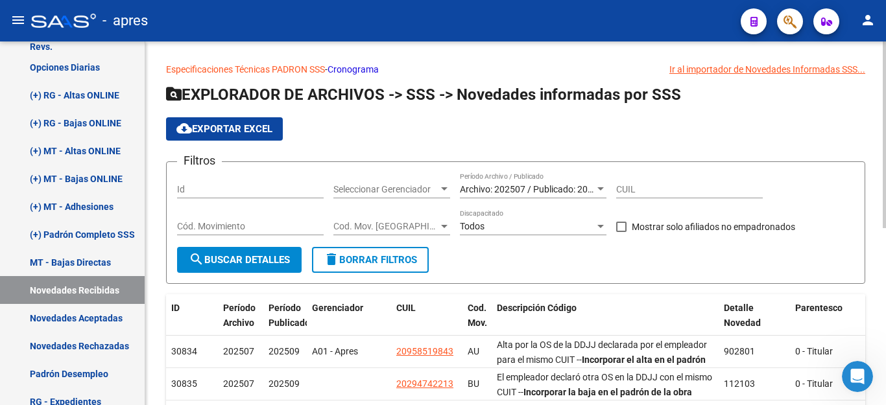
click at [278, 65] on link "Especificaciones Técnicas PADRON SSS" at bounding box center [245, 69] width 159 height 10
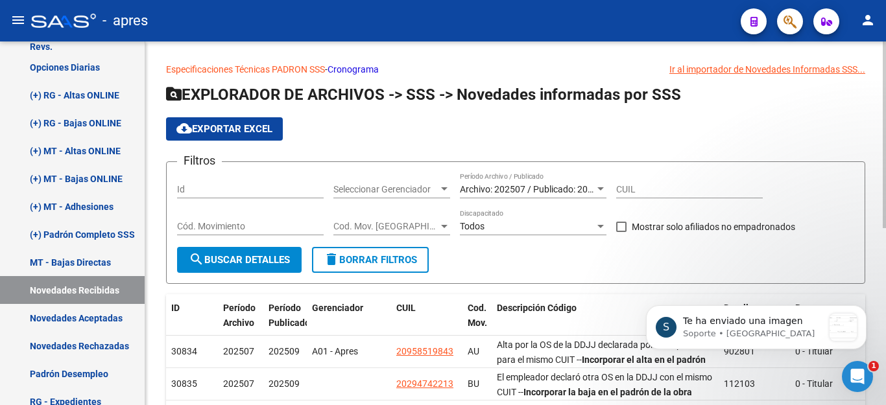
scroll to position [4620, 0]
click at [824, 332] on div "S Te ha enviado una imagen Soporte • Ahora" at bounding box center [756, 327] width 201 height 27
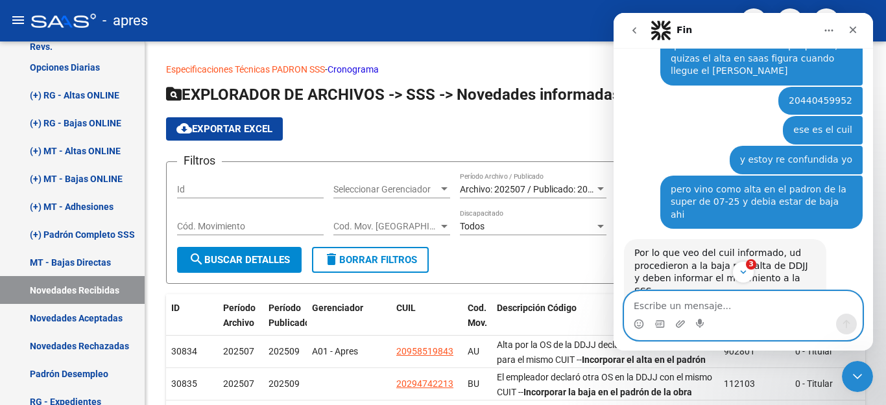
scroll to position [4740, 0]
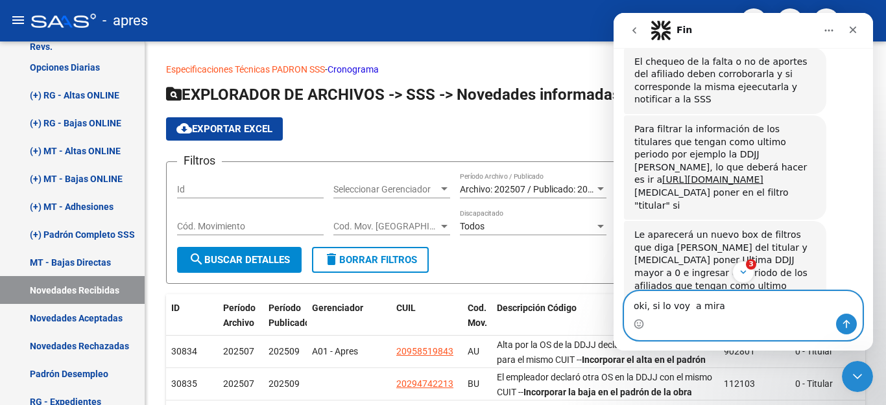
type textarea "oki, si lo voy a mirar"
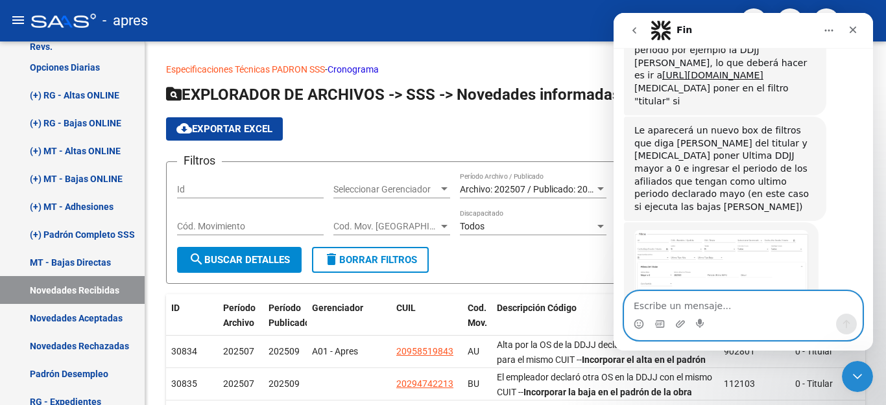
scroll to position [4850, 0]
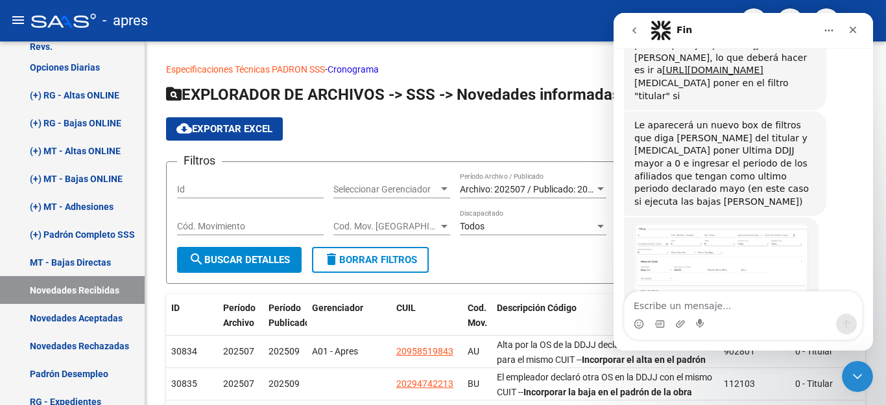
drag, startPoint x: 731, startPoint y: 204, endPoint x: 632, endPoint y: 180, distance: 101.6
copy link "https://drive.google.com/file/d/1oIsdEC-aqJhQlyITytTi3blULHwLocvn/view?usp=driv…"
drag, startPoint x: 724, startPoint y: 156, endPoint x: 614, endPoint y: 130, distance: 112.8
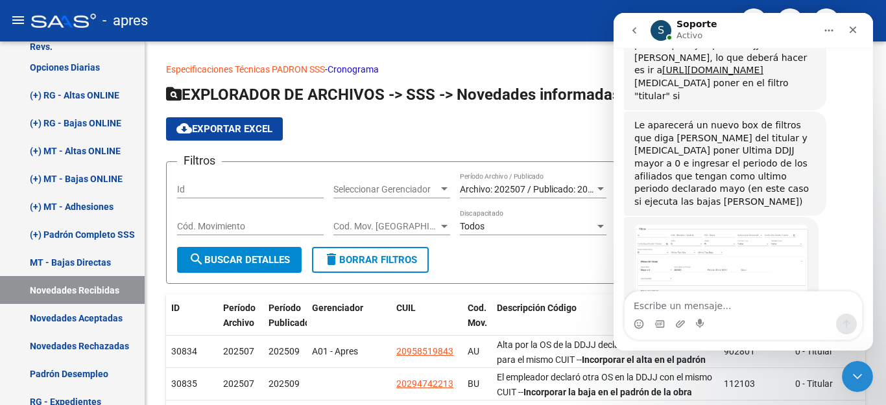
copy link "https://drive.google.com/file/d/1tx-k3cXFLja70STNG_Se8VKWu1bMu-mH/view?usp=driv…"
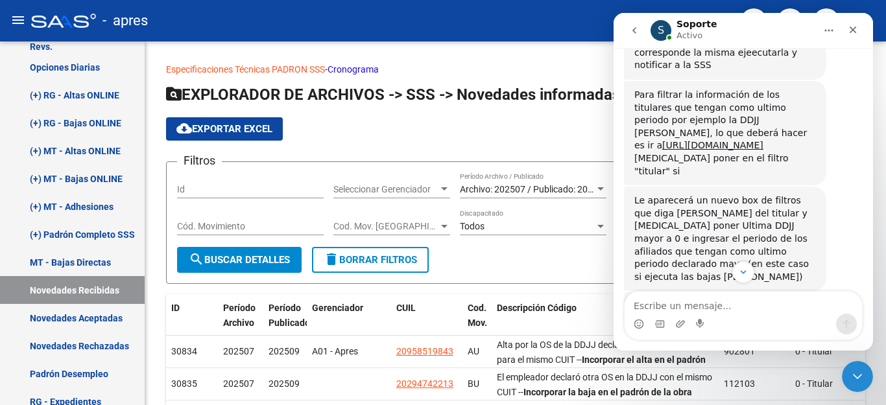
scroll to position [4655, 0]
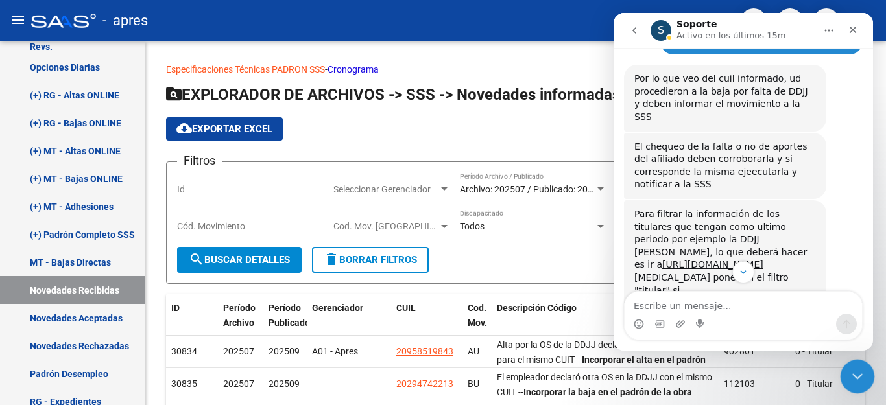
click at [860, 376] on icon "Cerrar Intercom Messenger" at bounding box center [856, 375] width 16 height 16
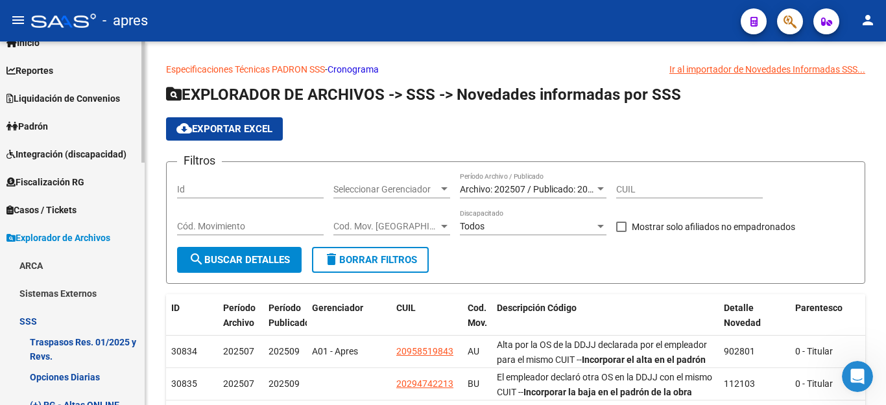
scroll to position [32, 0]
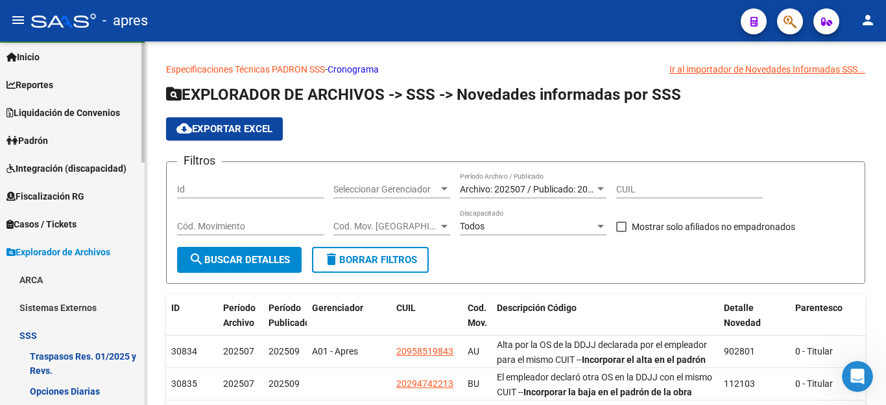
click at [45, 139] on span "Padrón" at bounding box center [27, 141] width 42 height 14
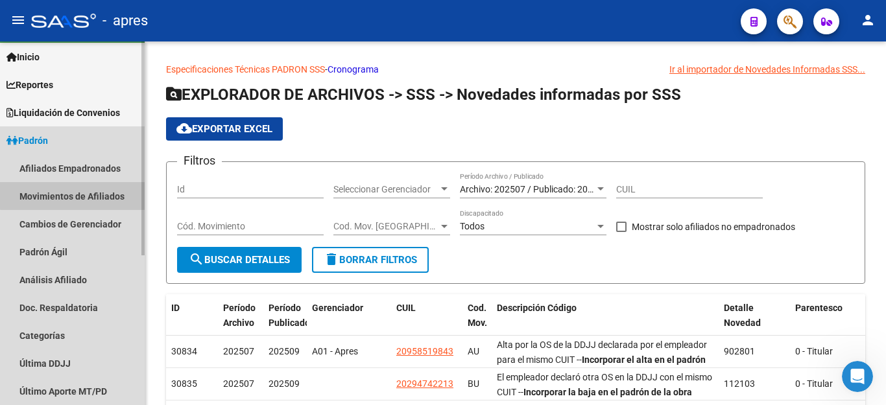
click at [86, 195] on link "Movimientos de Afiliados" at bounding box center [72, 196] width 145 height 28
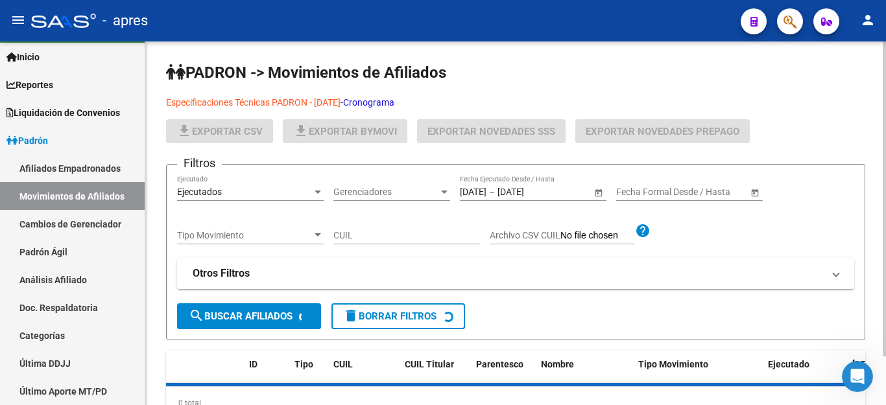
click at [278, 104] on link "Especificaciones Técnicas PADRON - [DATE]" at bounding box center [253, 102] width 174 height 10
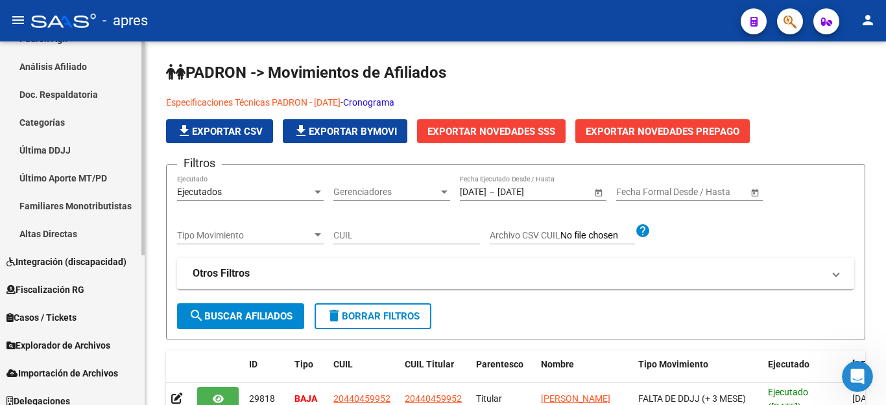
scroll to position [255, 0]
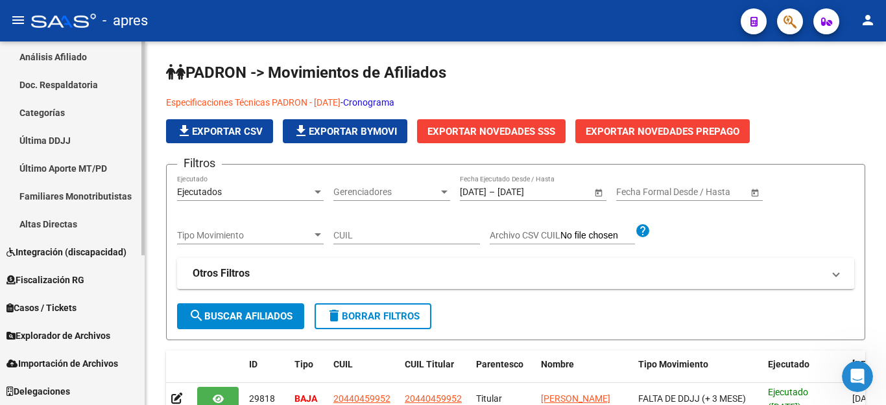
click at [61, 335] on span "Explorador de Archivos" at bounding box center [58, 336] width 104 height 14
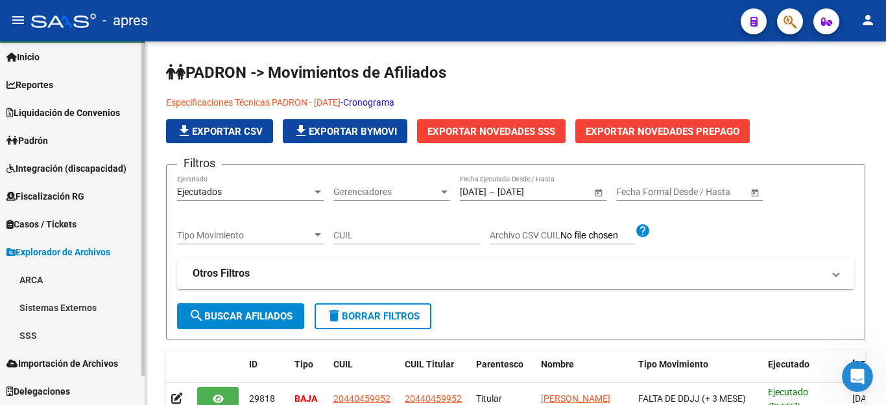
scroll to position [32, 0]
click at [54, 331] on link "SSS" at bounding box center [72, 336] width 145 height 28
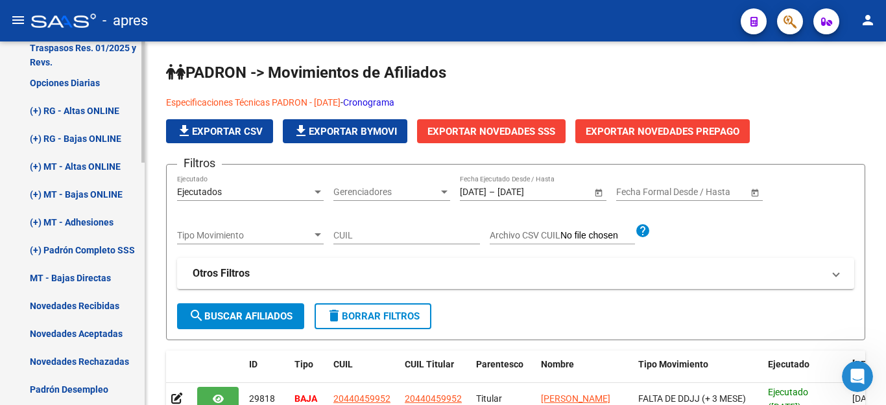
scroll to position [486, 0]
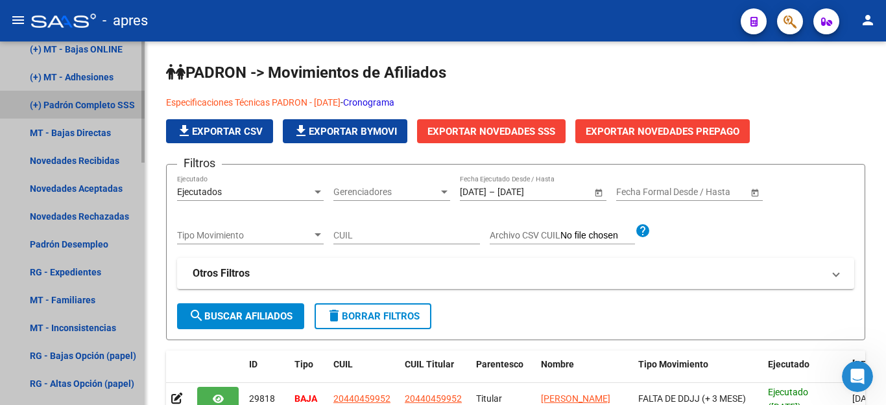
click at [73, 107] on link "(+) Padrón Completo SSS" at bounding box center [72, 105] width 145 height 28
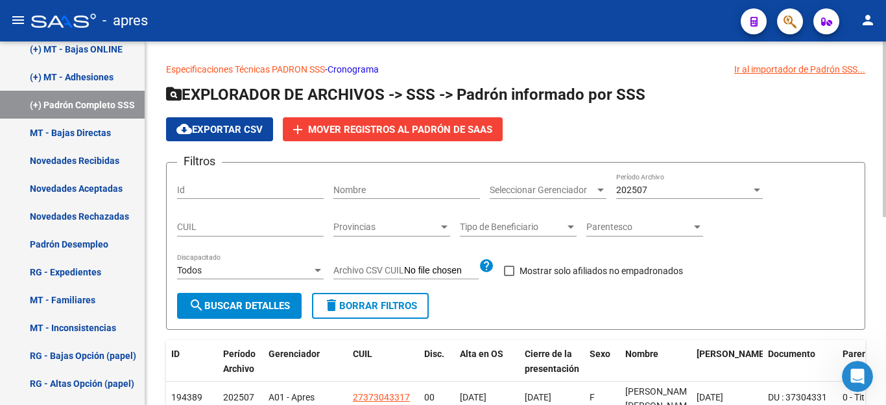
click at [260, 69] on link "Especificaciones Técnicas PADRON SSS" at bounding box center [245, 69] width 159 height 10
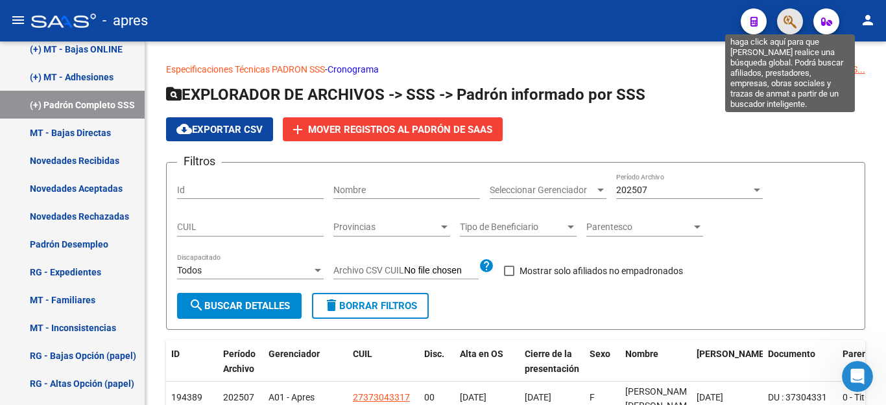
click at [786, 18] on icon "button" at bounding box center [790, 21] width 13 height 15
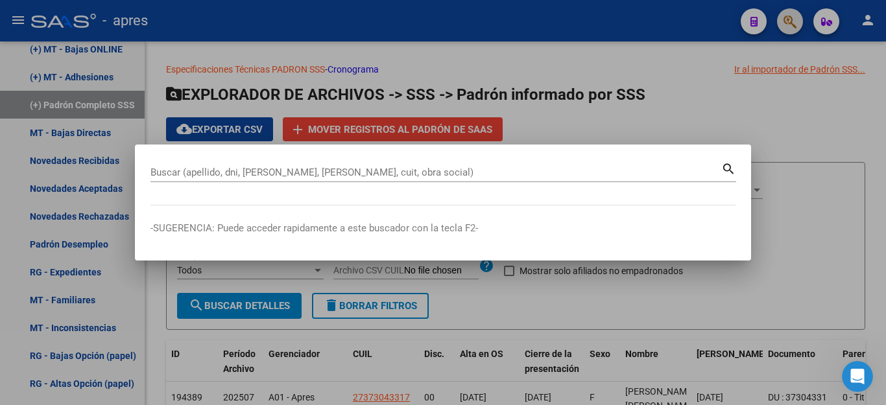
paste input "20440459952"
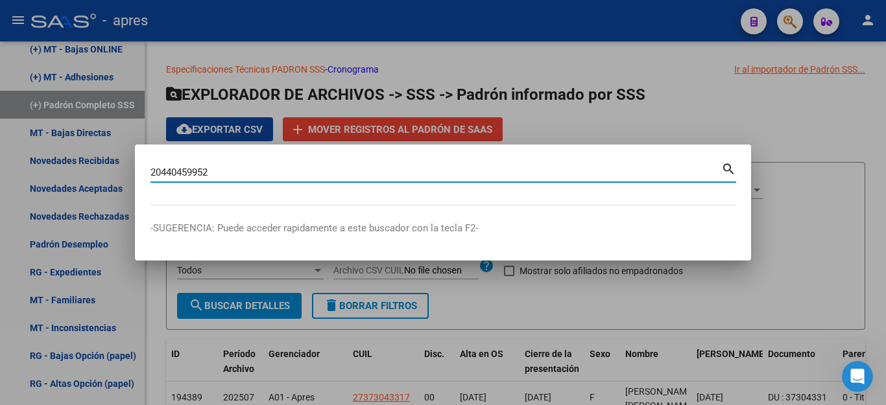
type input "20440459952"
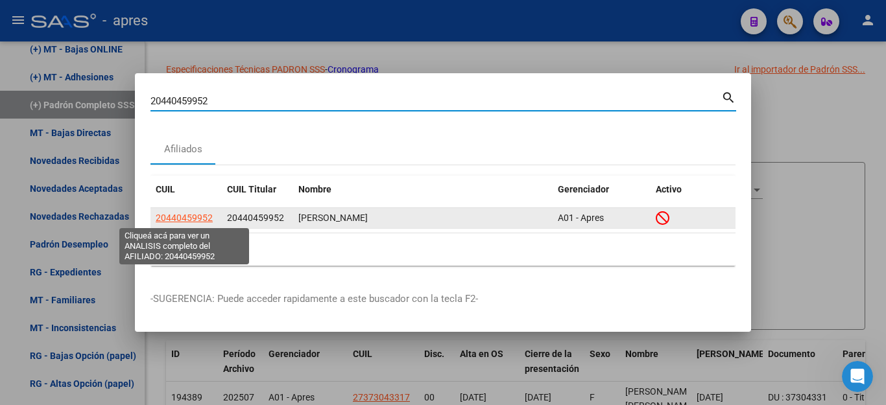
click at [189, 222] on span "20440459952" at bounding box center [184, 218] width 57 height 10
type textarea "20440459952"
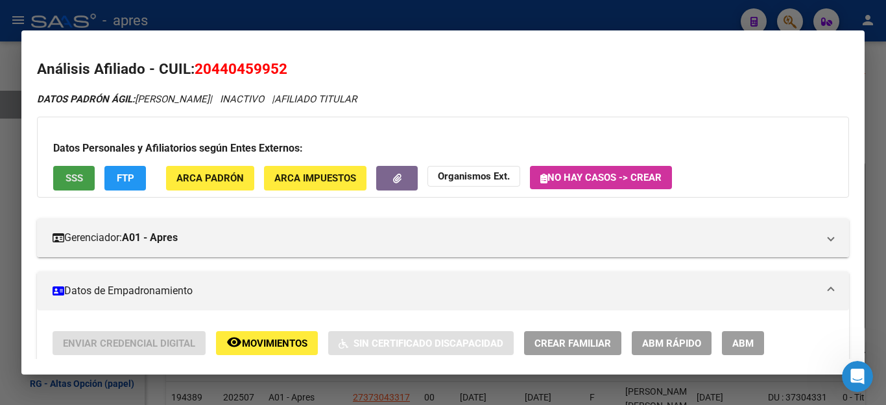
click at [75, 174] on span "SSS" at bounding box center [75, 179] width 18 height 12
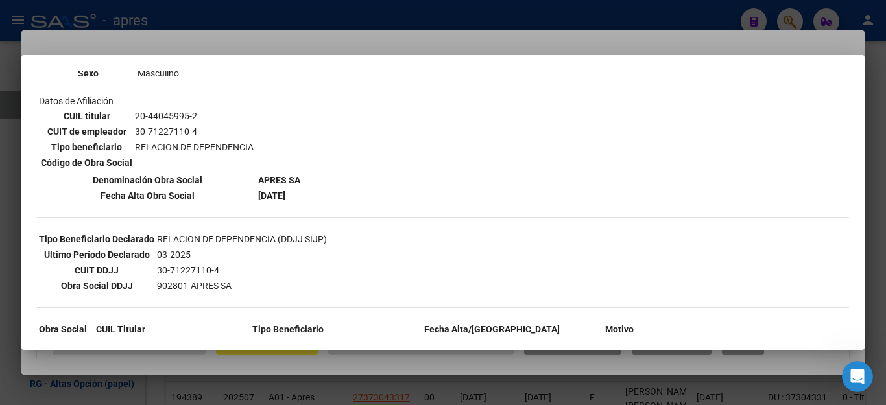
scroll to position [302, 0]
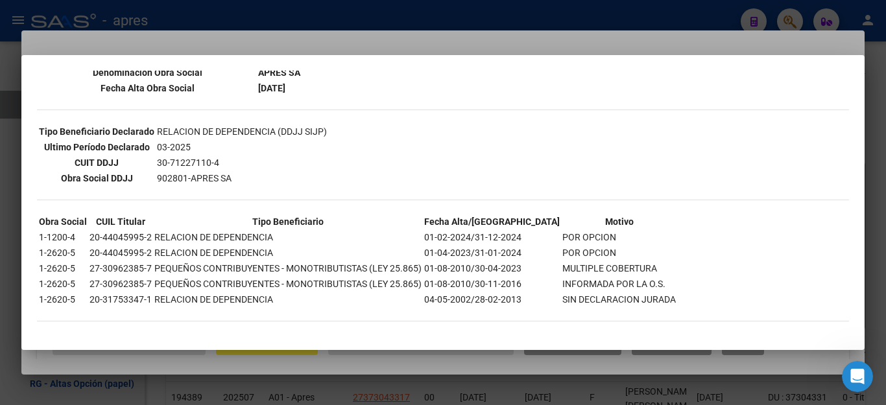
click at [234, 388] on div at bounding box center [443, 202] width 886 height 405
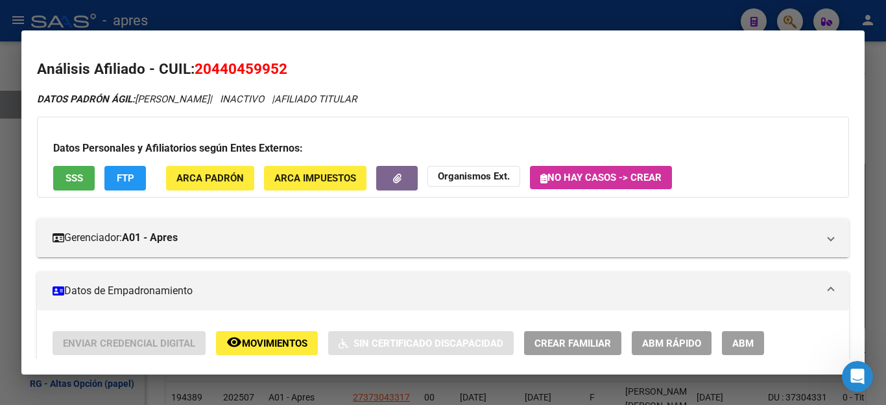
click at [274, 395] on div at bounding box center [443, 202] width 886 height 405
